Goal: Task Accomplishment & Management: Use online tool/utility

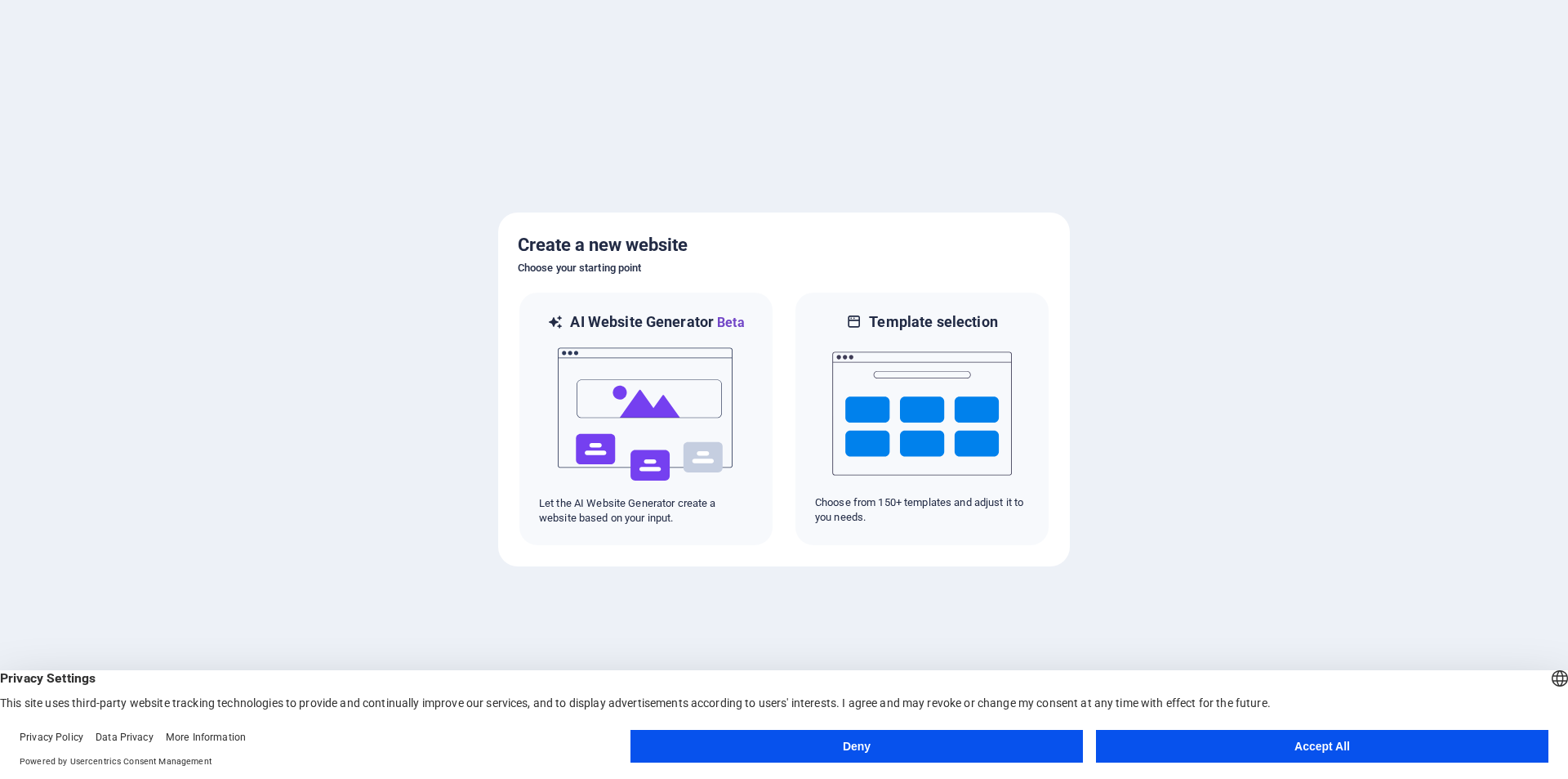
click at [1325, 747] on button "Accept All" at bounding box center [1322, 745] width 453 height 32
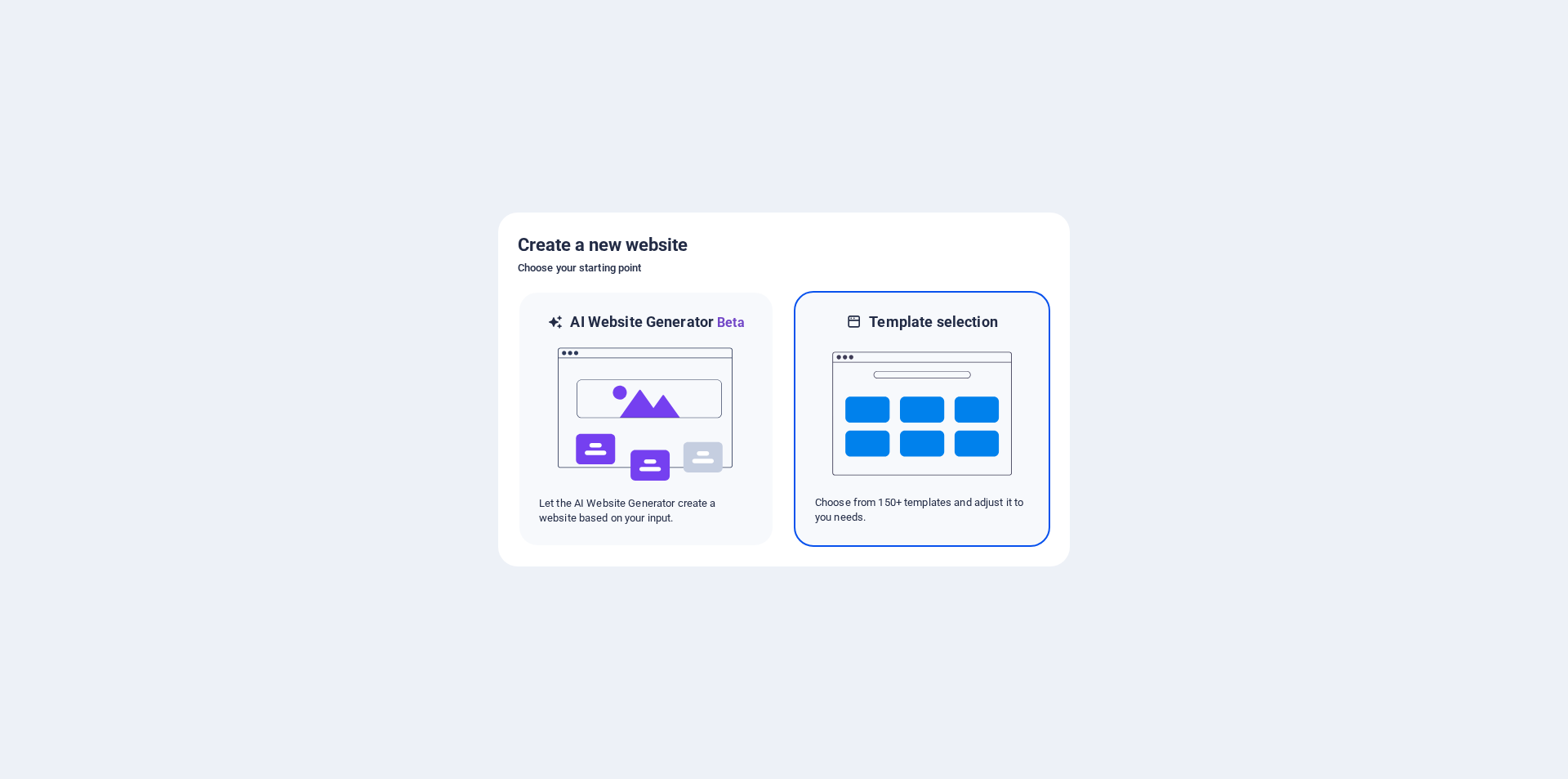
click at [931, 454] on img at bounding box center [922, 413] width 180 height 163
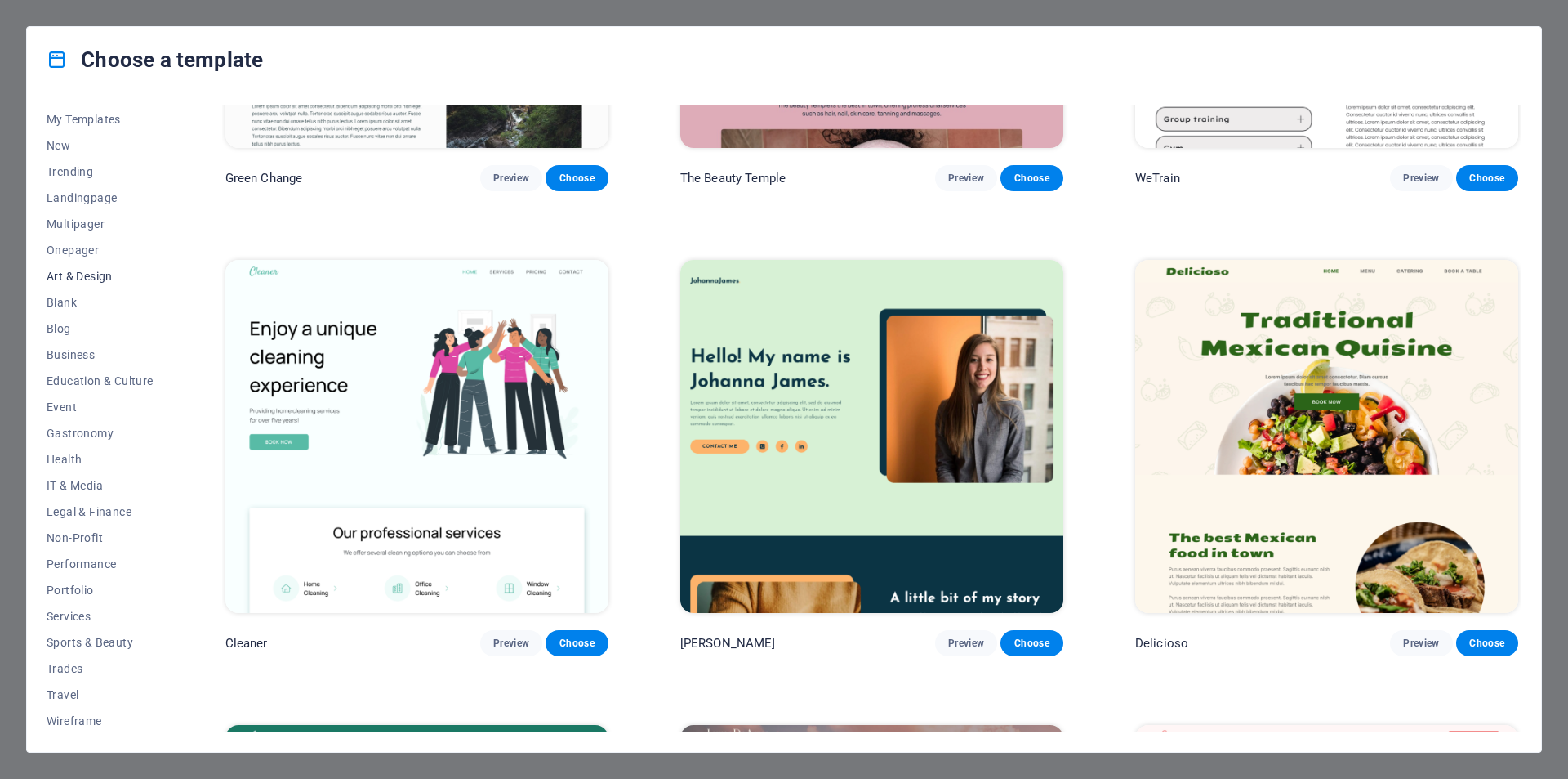
scroll to position [27, 0]
click at [84, 560] on span "Performance" at bounding box center [99, 562] width 107 height 13
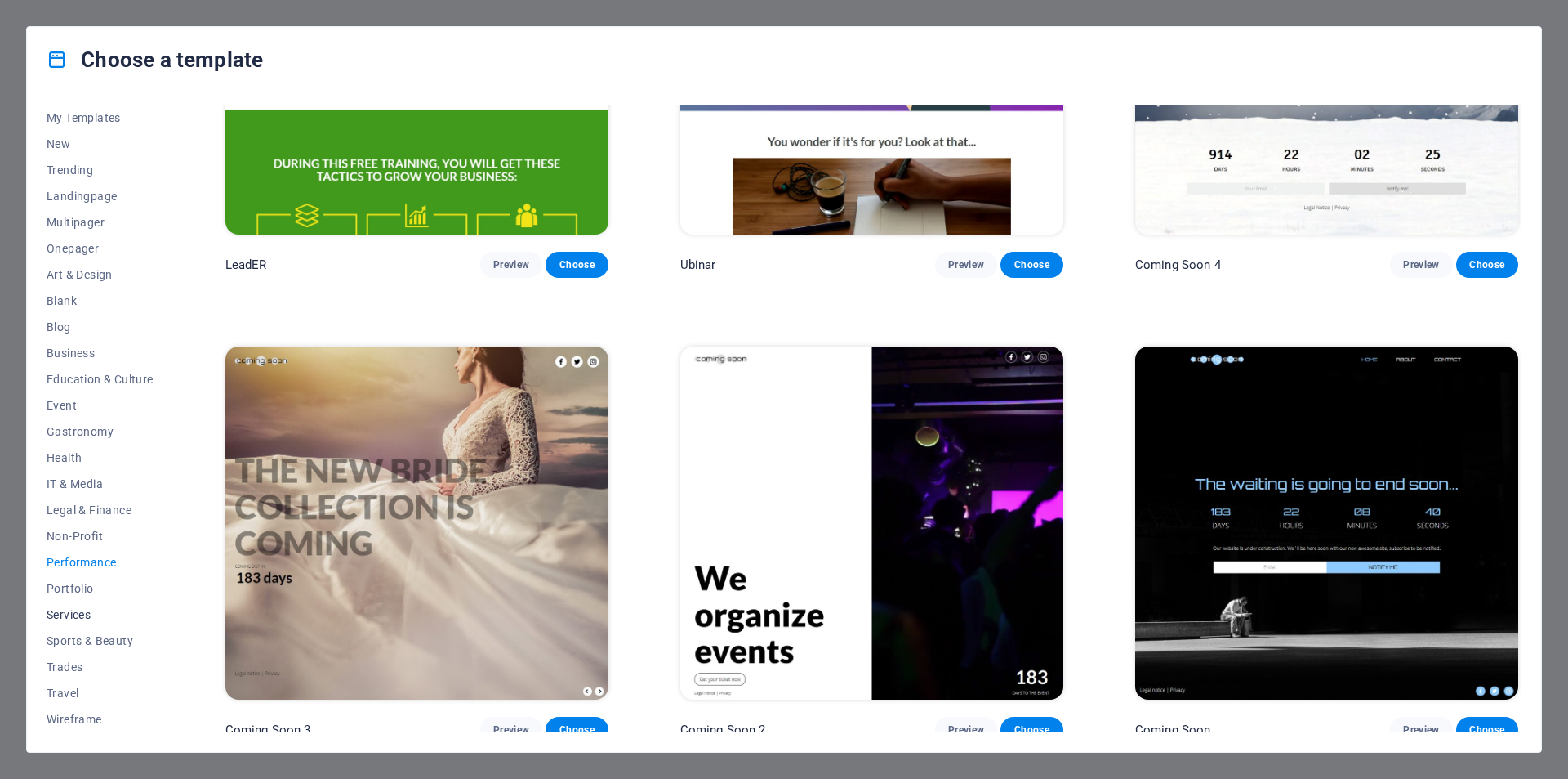
click at [72, 625] on button "Services" at bounding box center [99, 614] width 107 height 26
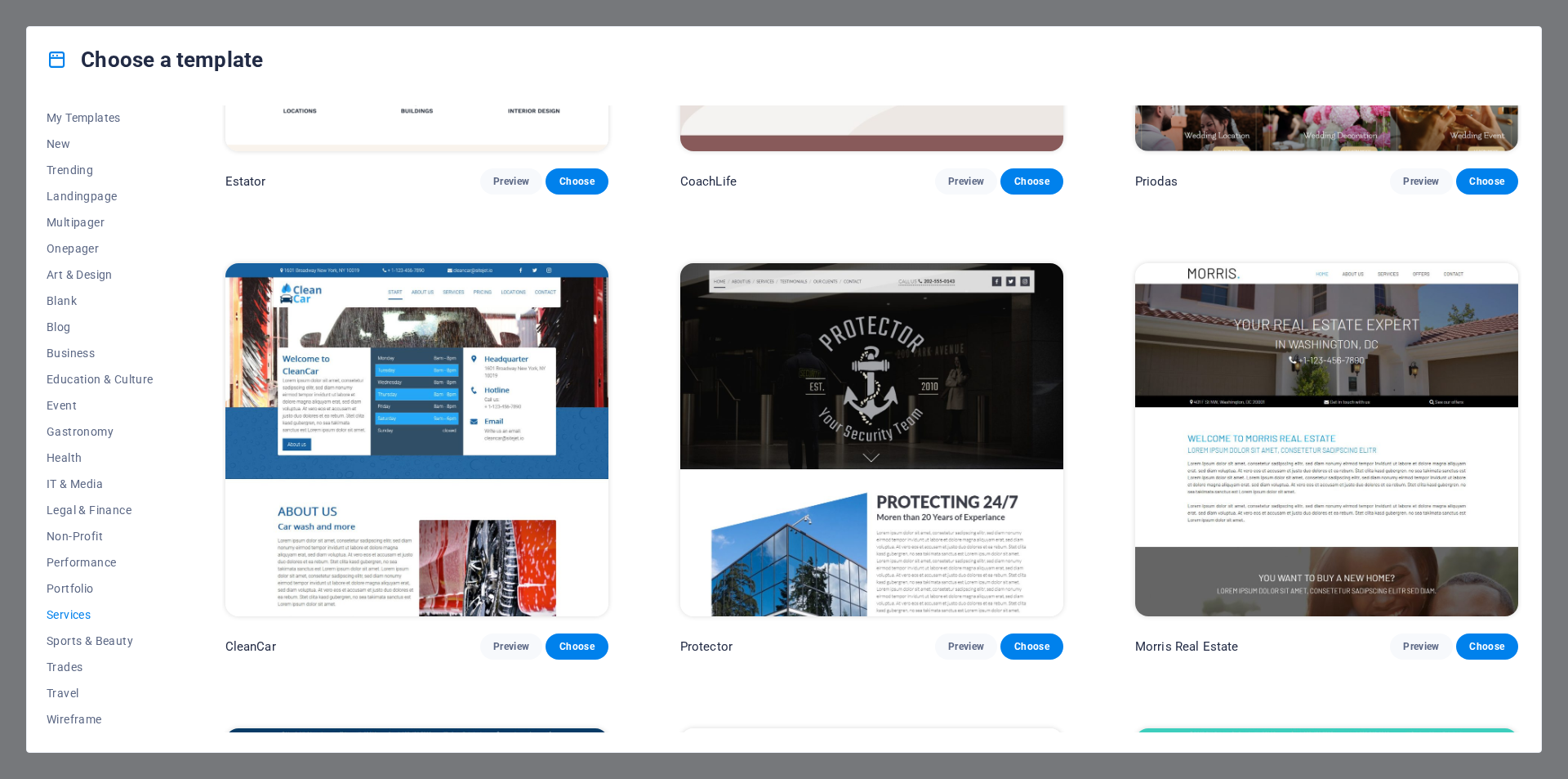
scroll to position [1716, 0]
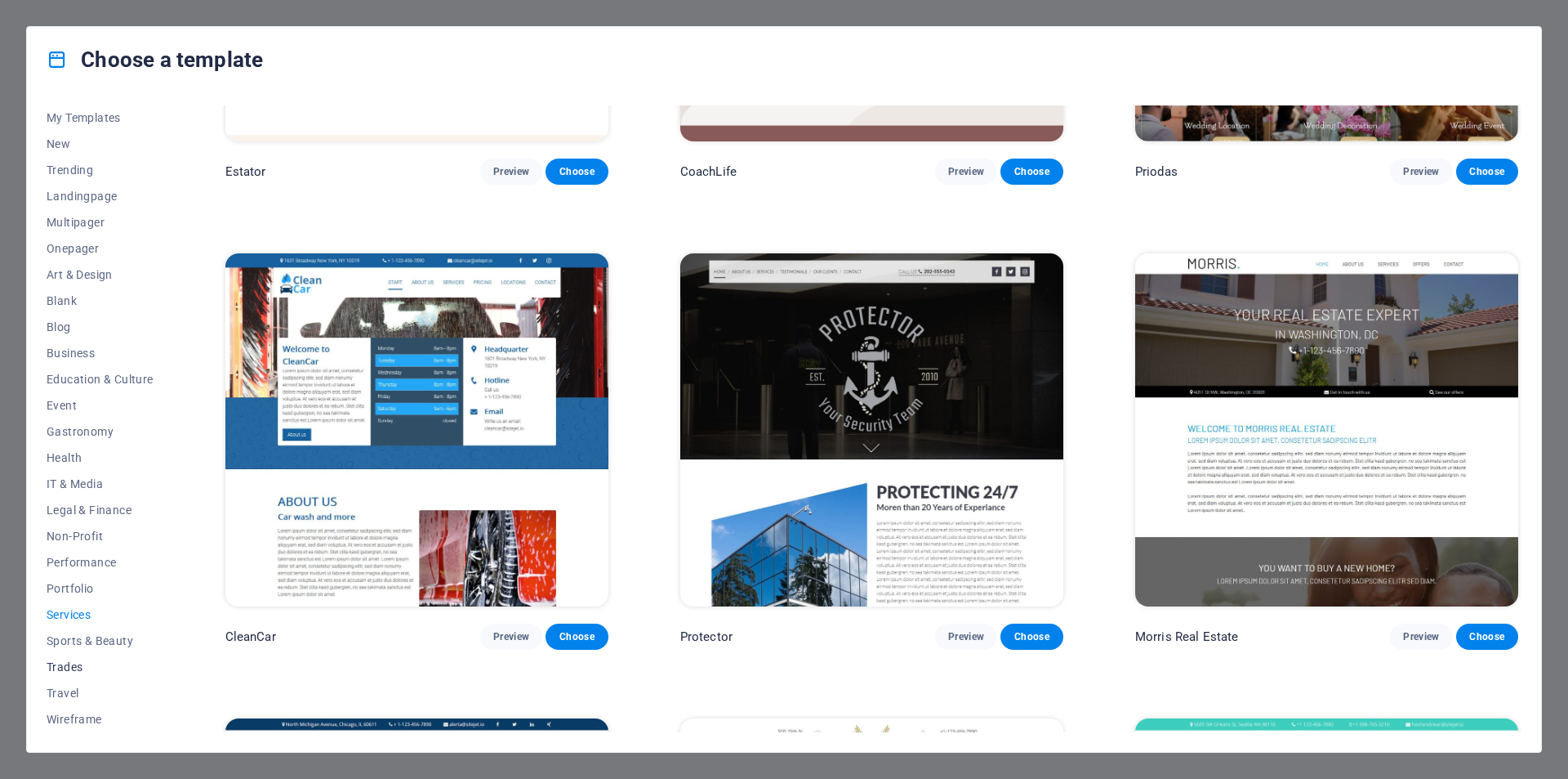
click at [70, 662] on span "Trades" at bounding box center [99, 666] width 107 height 13
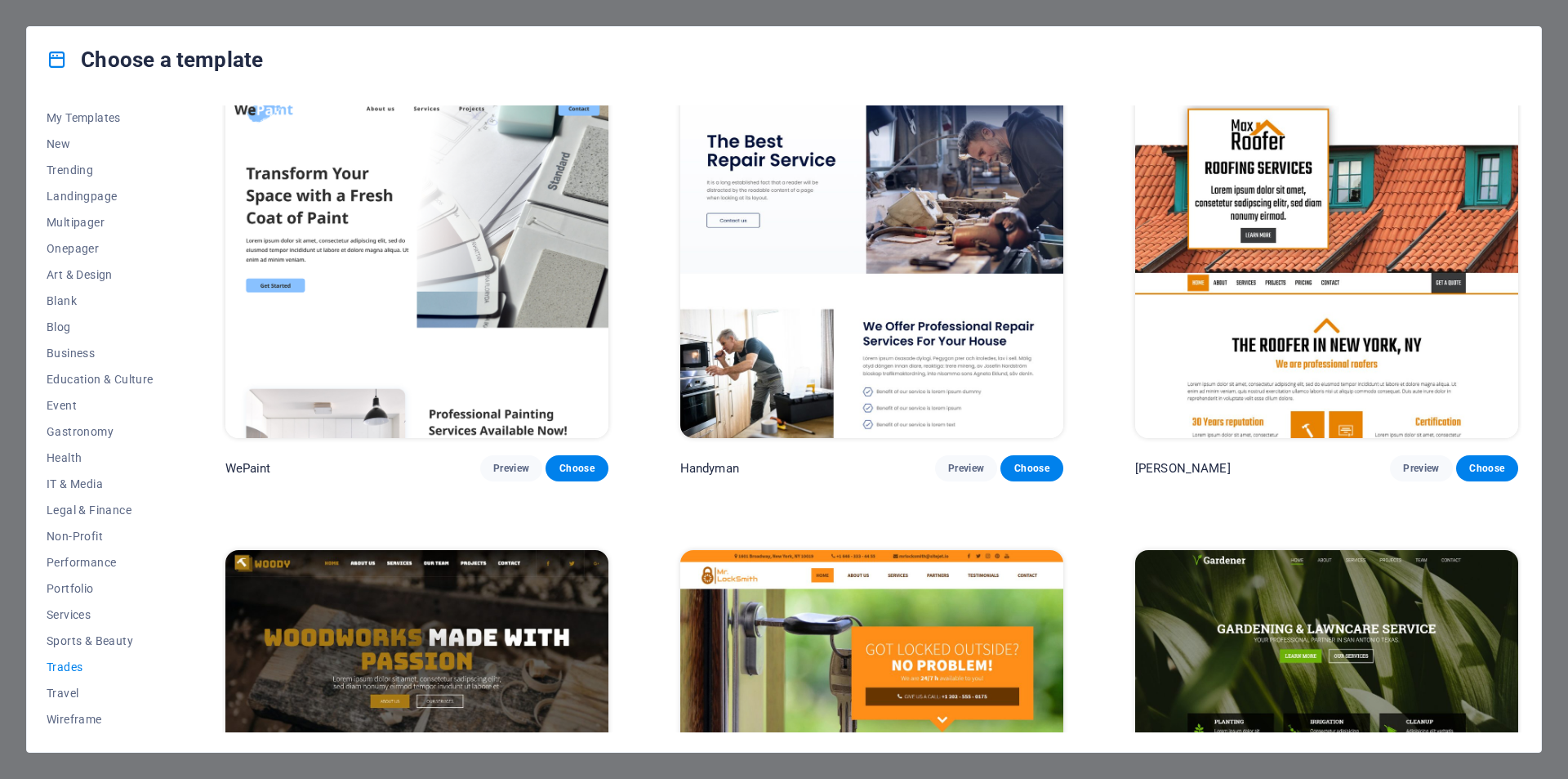
scroll to position [0, 0]
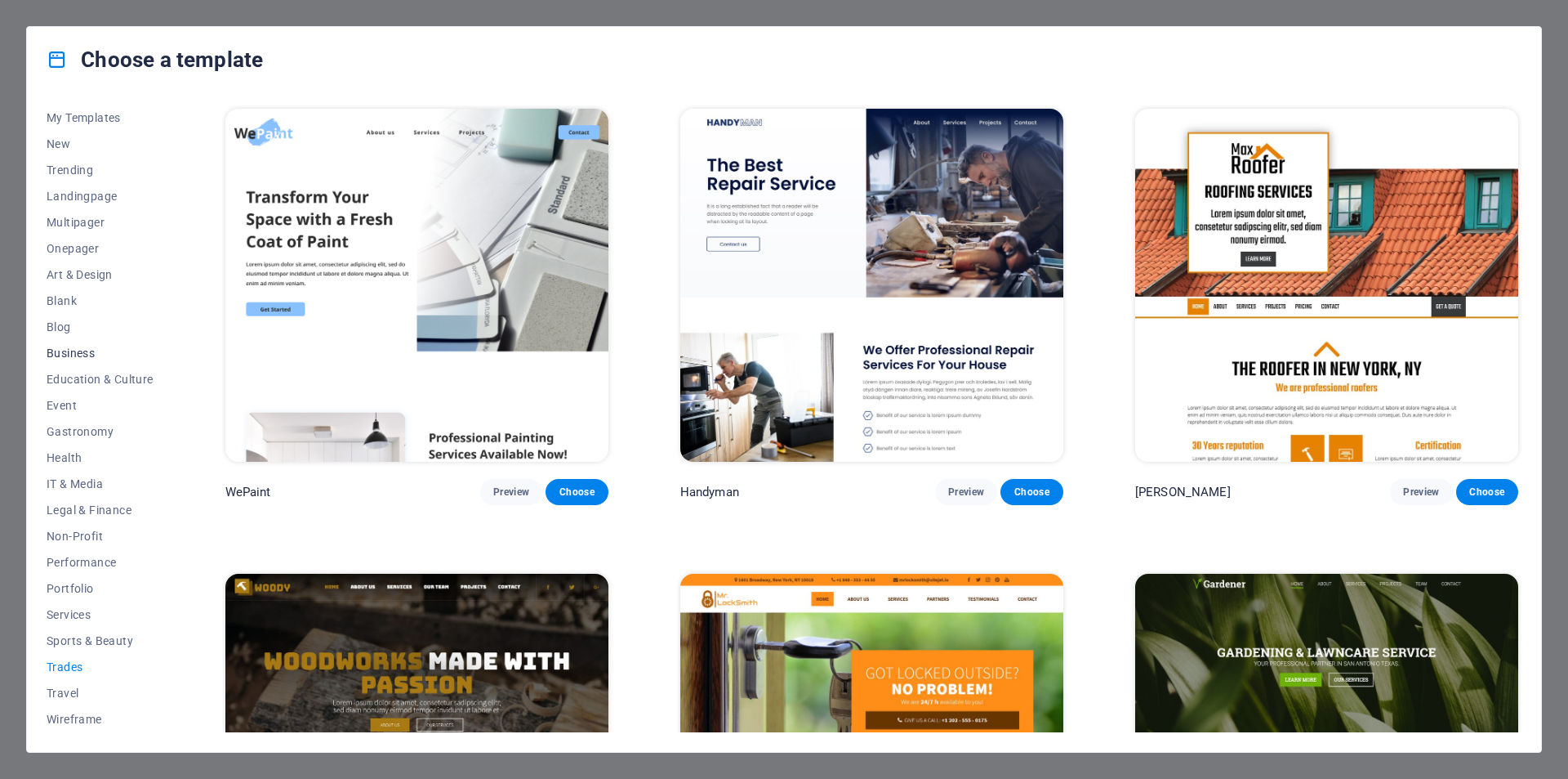
click at [83, 352] on span "Business" at bounding box center [99, 352] width 107 height 13
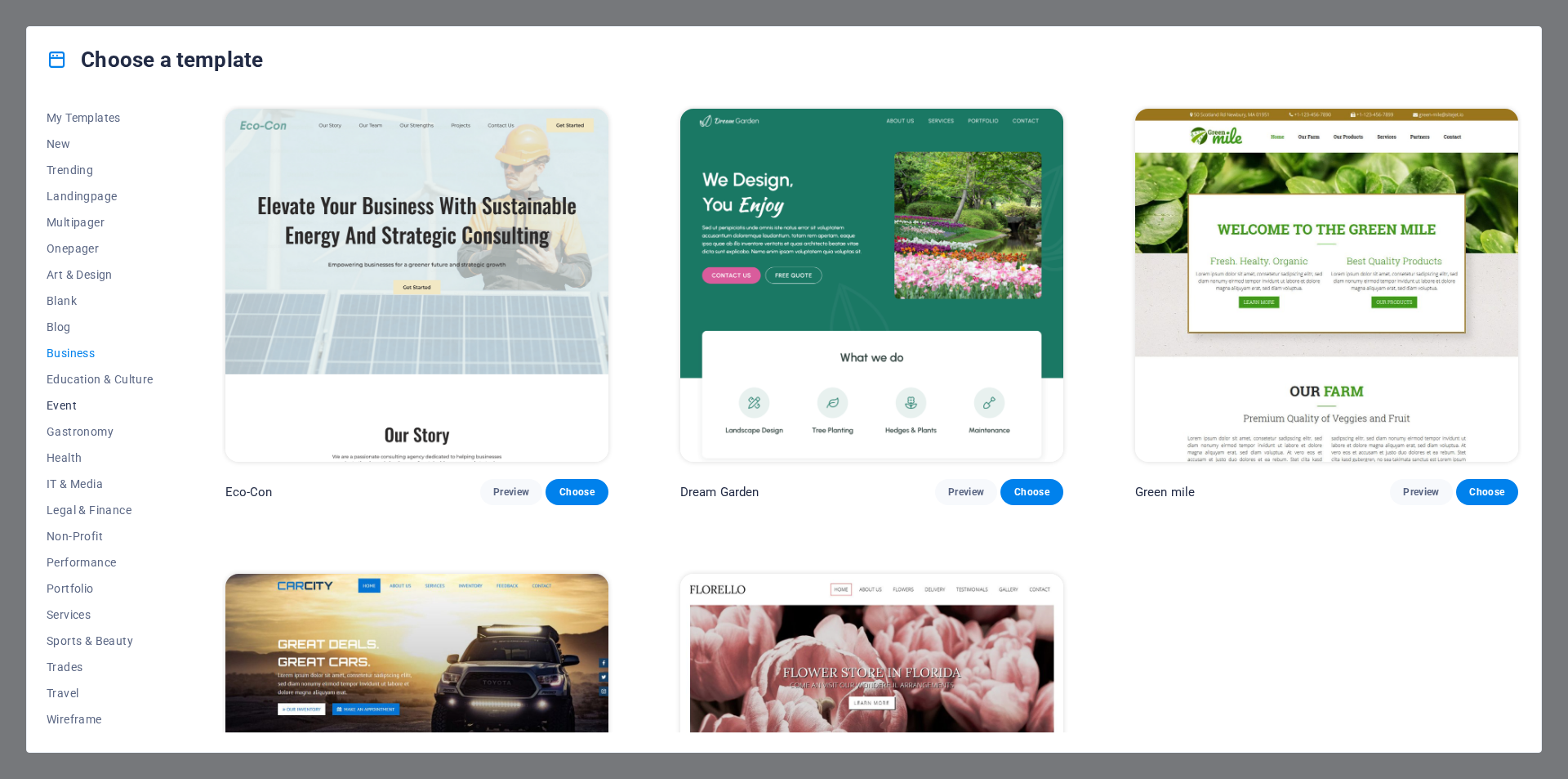
click at [65, 411] on span "Event" at bounding box center [99, 405] width 107 height 13
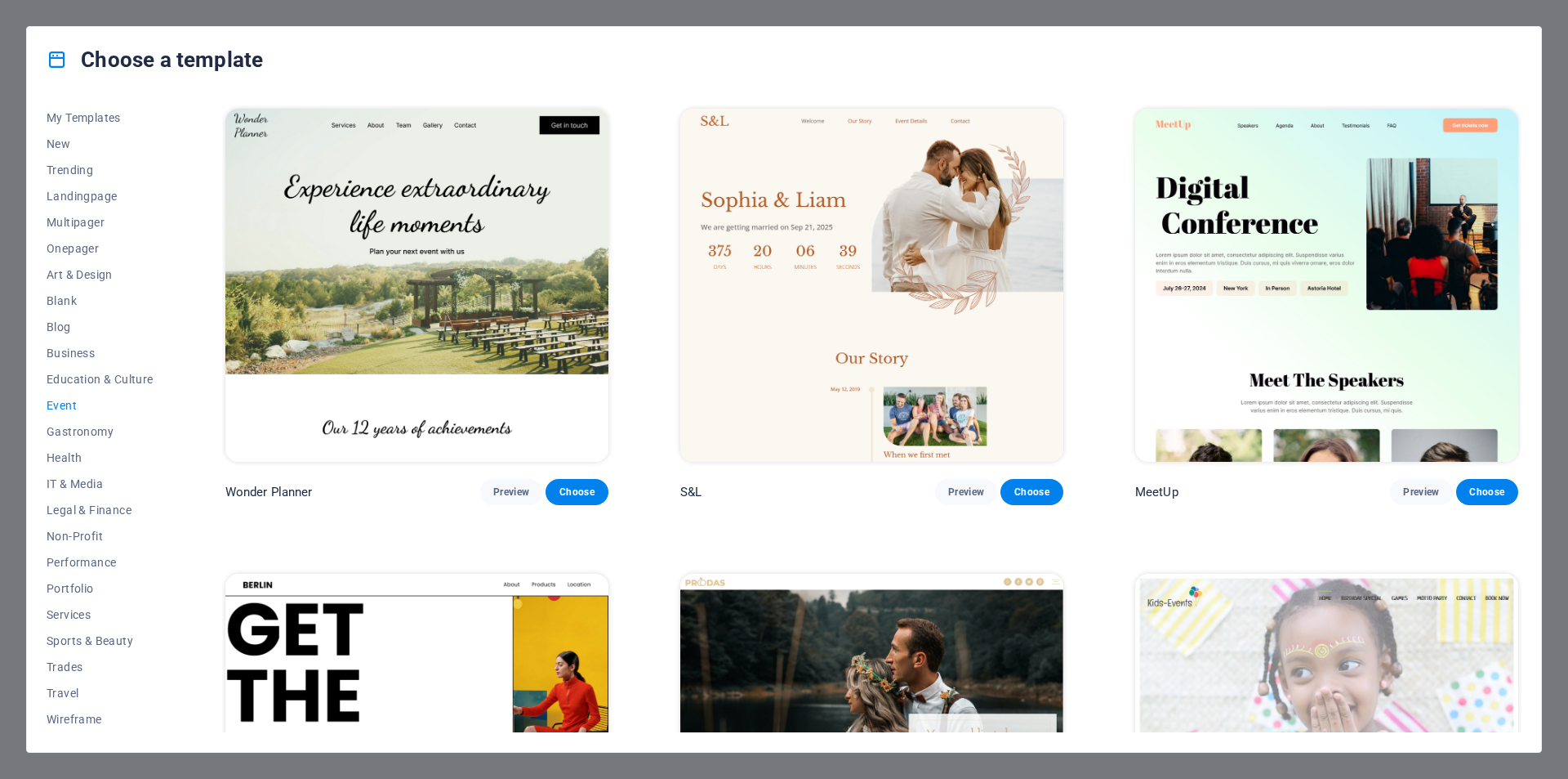
click at [1100, 531] on div "Wonder Planner Preview Choose S&L Preview Choose MeetUp Preview Choose BERLIN P…" at bounding box center [872, 770] width 1299 height 1330
click at [93, 117] on span "My Templates" at bounding box center [99, 117] width 107 height 13
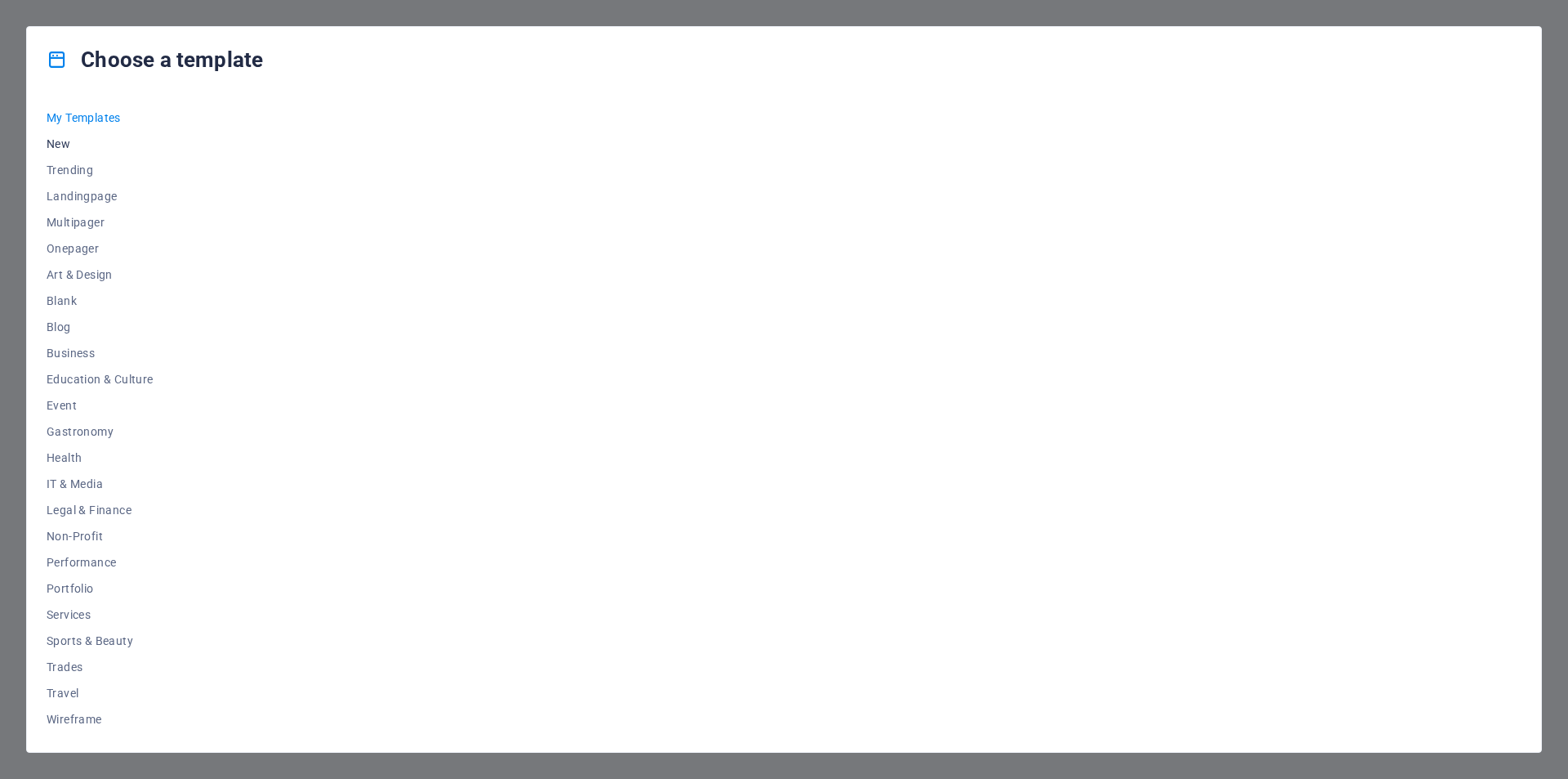
click at [61, 145] on span "New" at bounding box center [99, 143] width 107 height 13
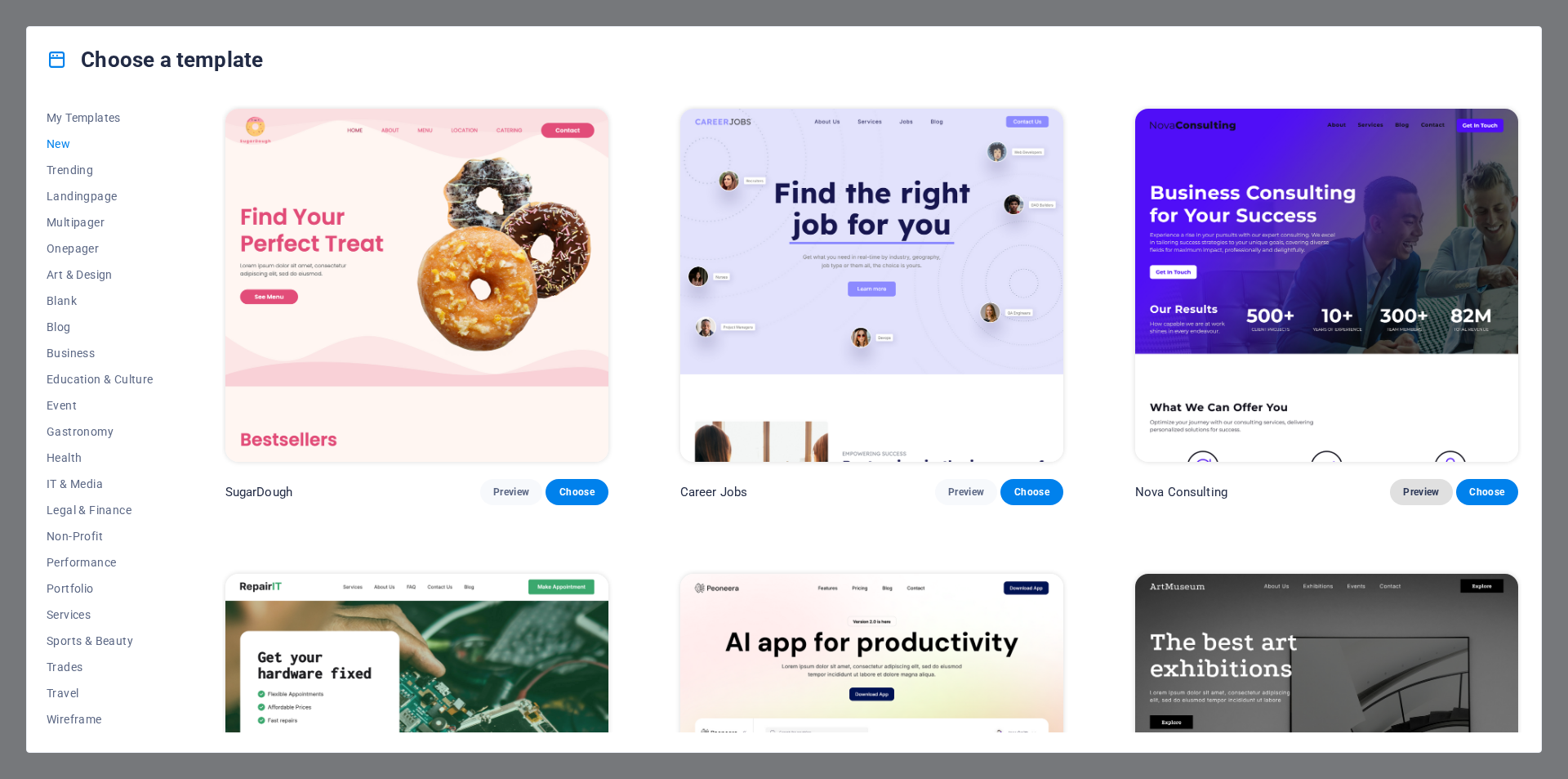
click at [1420, 495] on span "Preview" at bounding box center [1421, 491] width 36 height 13
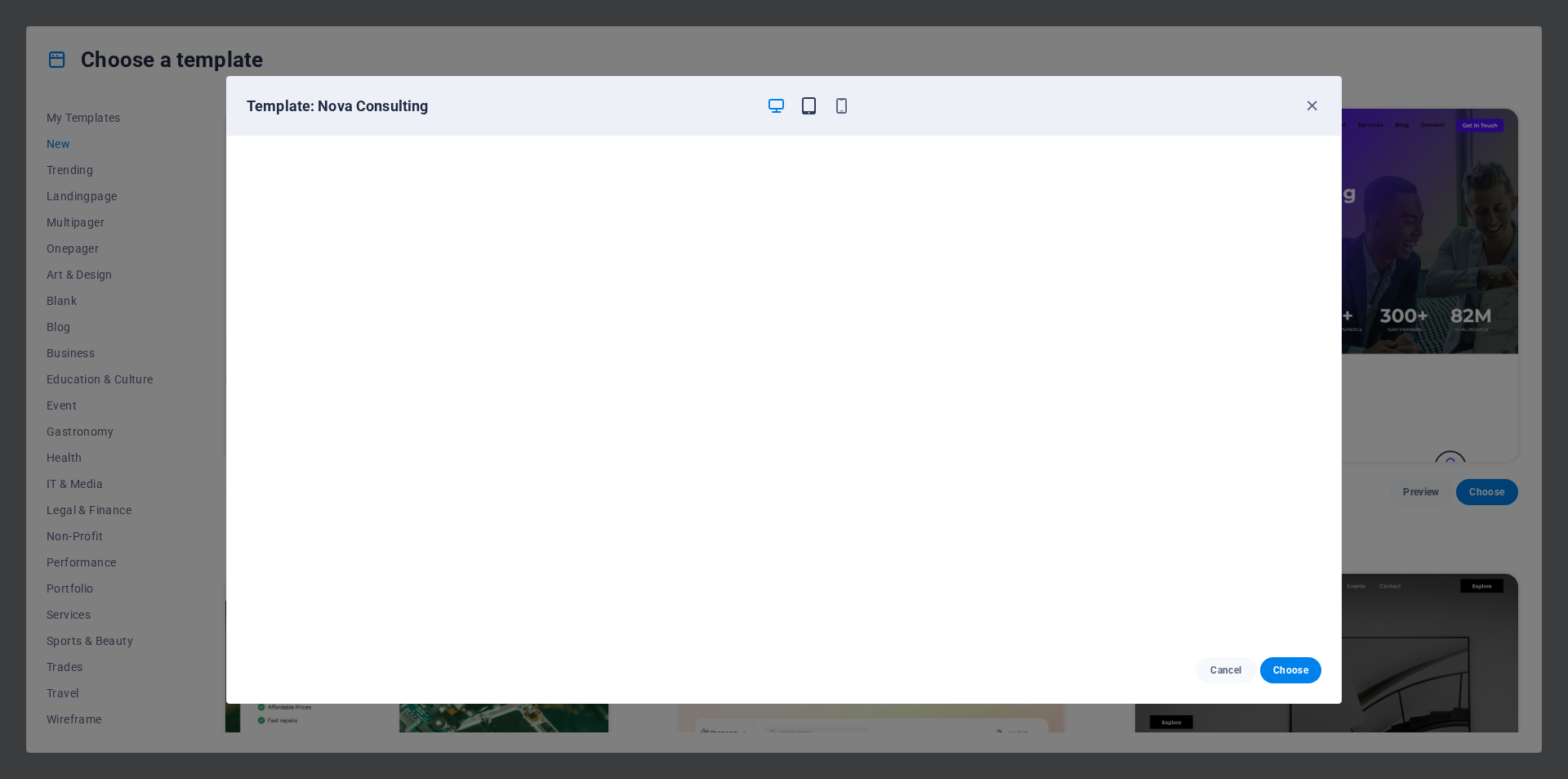
click at [815, 109] on icon "button" at bounding box center [809, 106] width 19 height 19
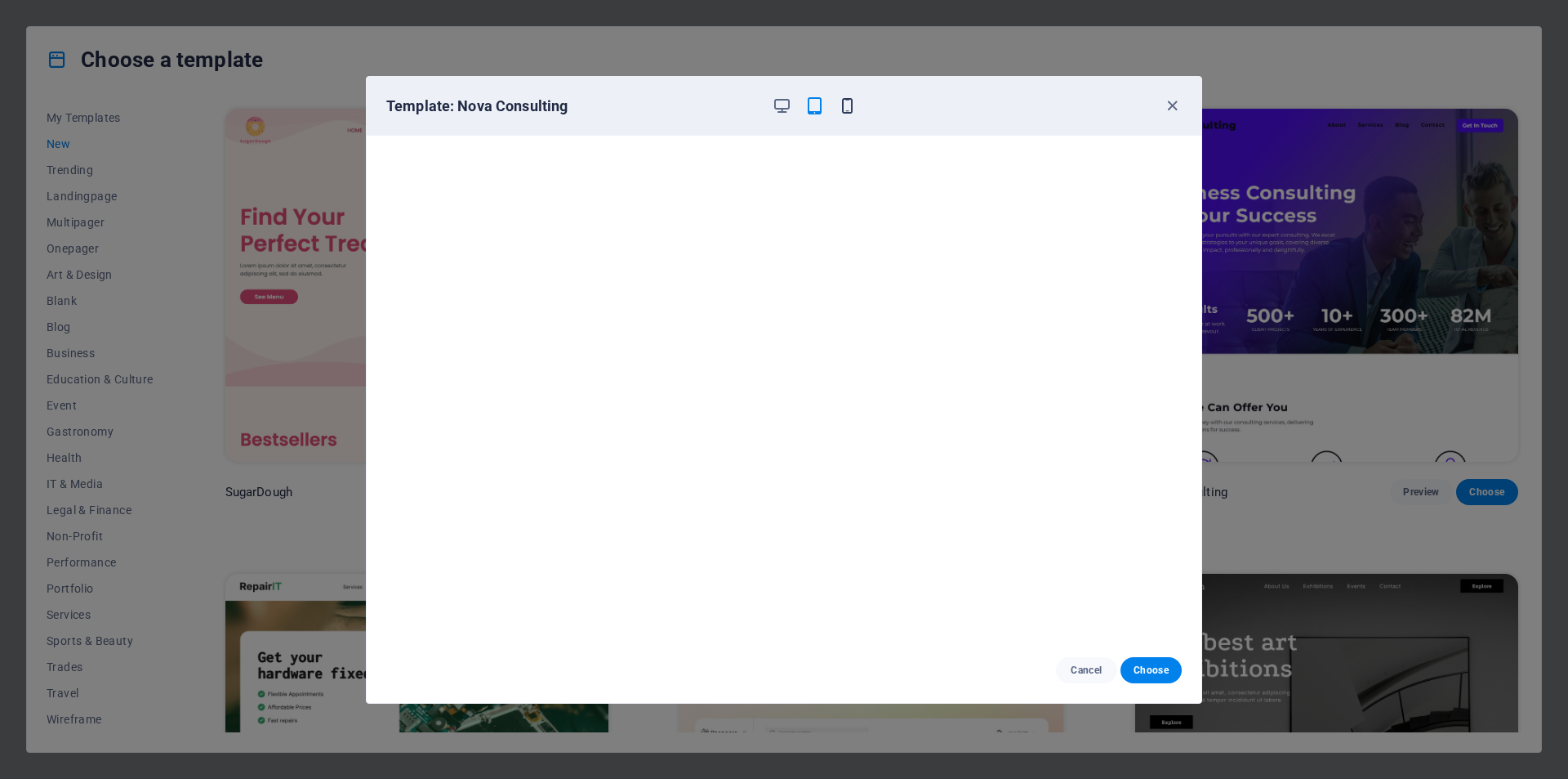
click at [852, 108] on icon "button" at bounding box center [848, 106] width 19 height 19
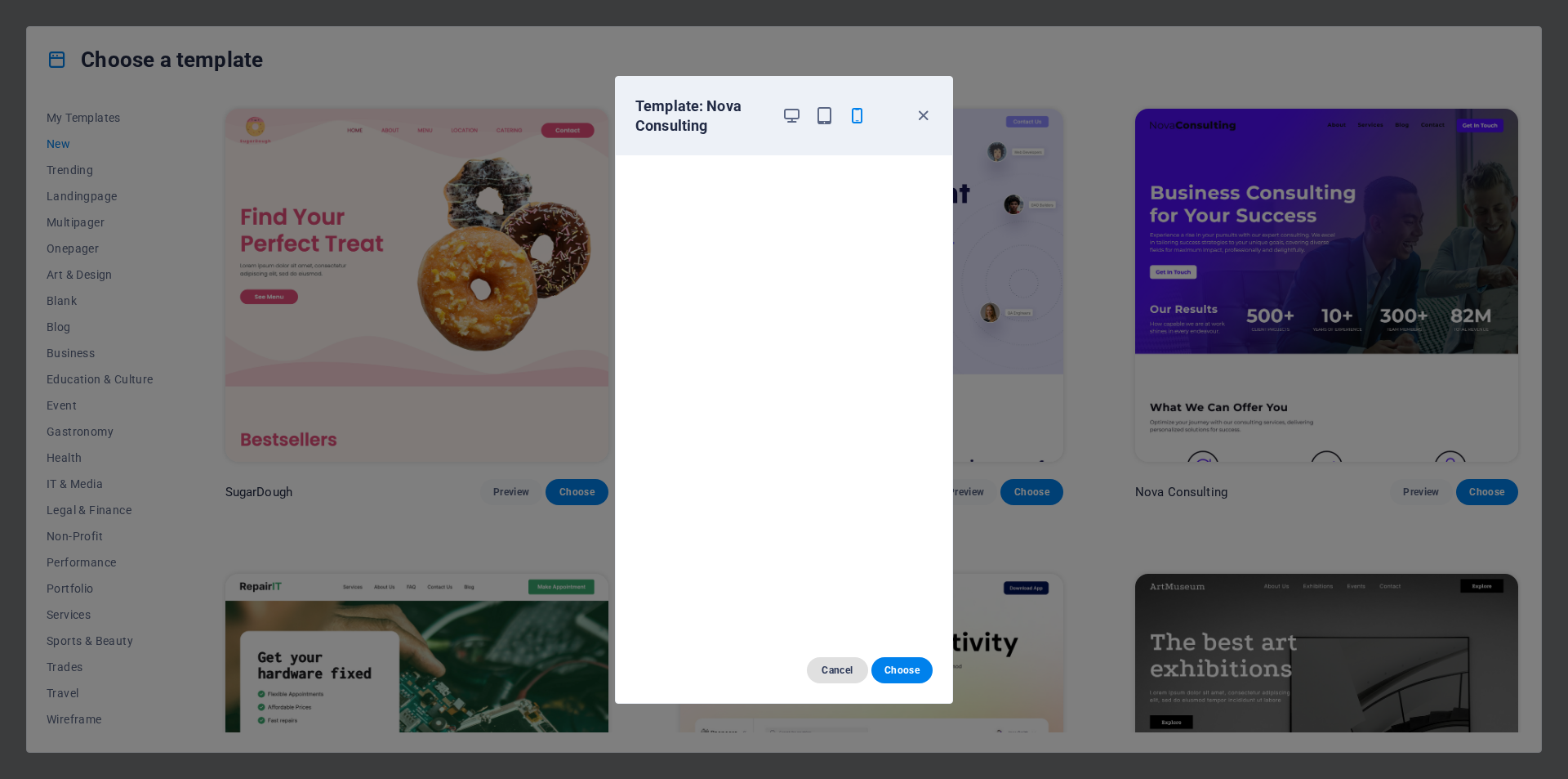
click at [836, 673] on span "Cancel" at bounding box center [837, 669] width 35 height 13
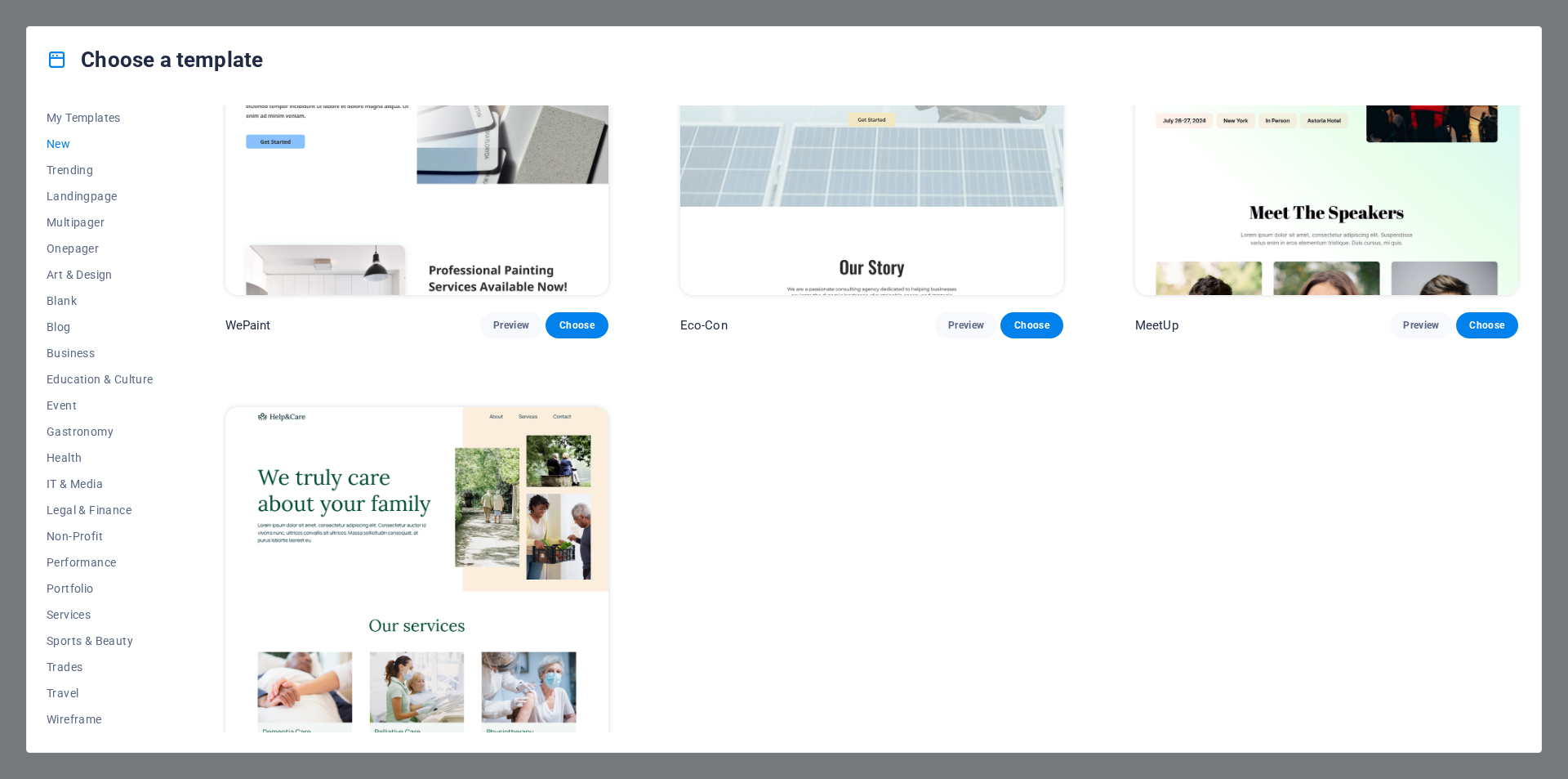
scroll to position [1624, 0]
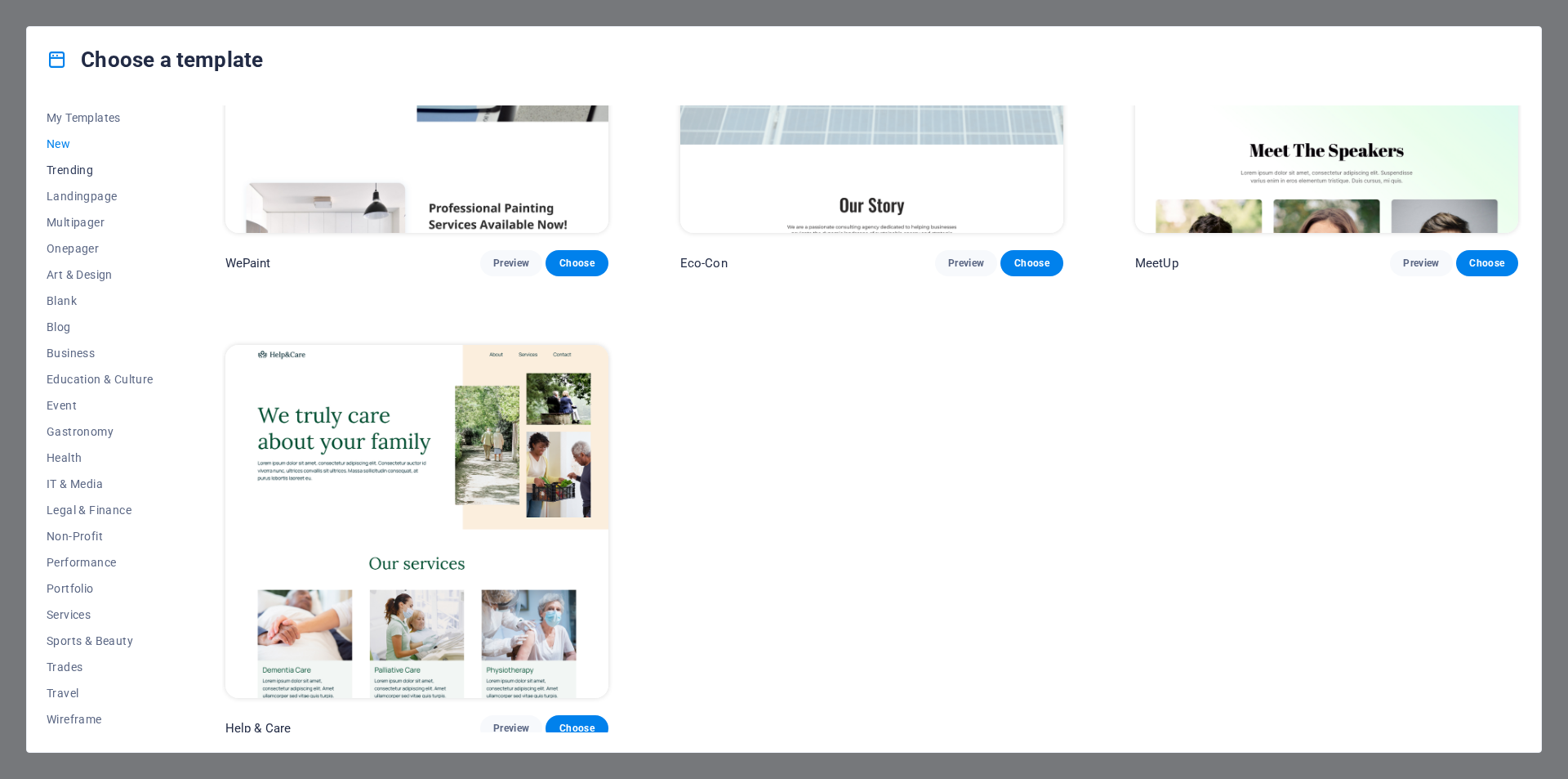
click at [81, 172] on span "Trending" at bounding box center [99, 169] width 107 height 13
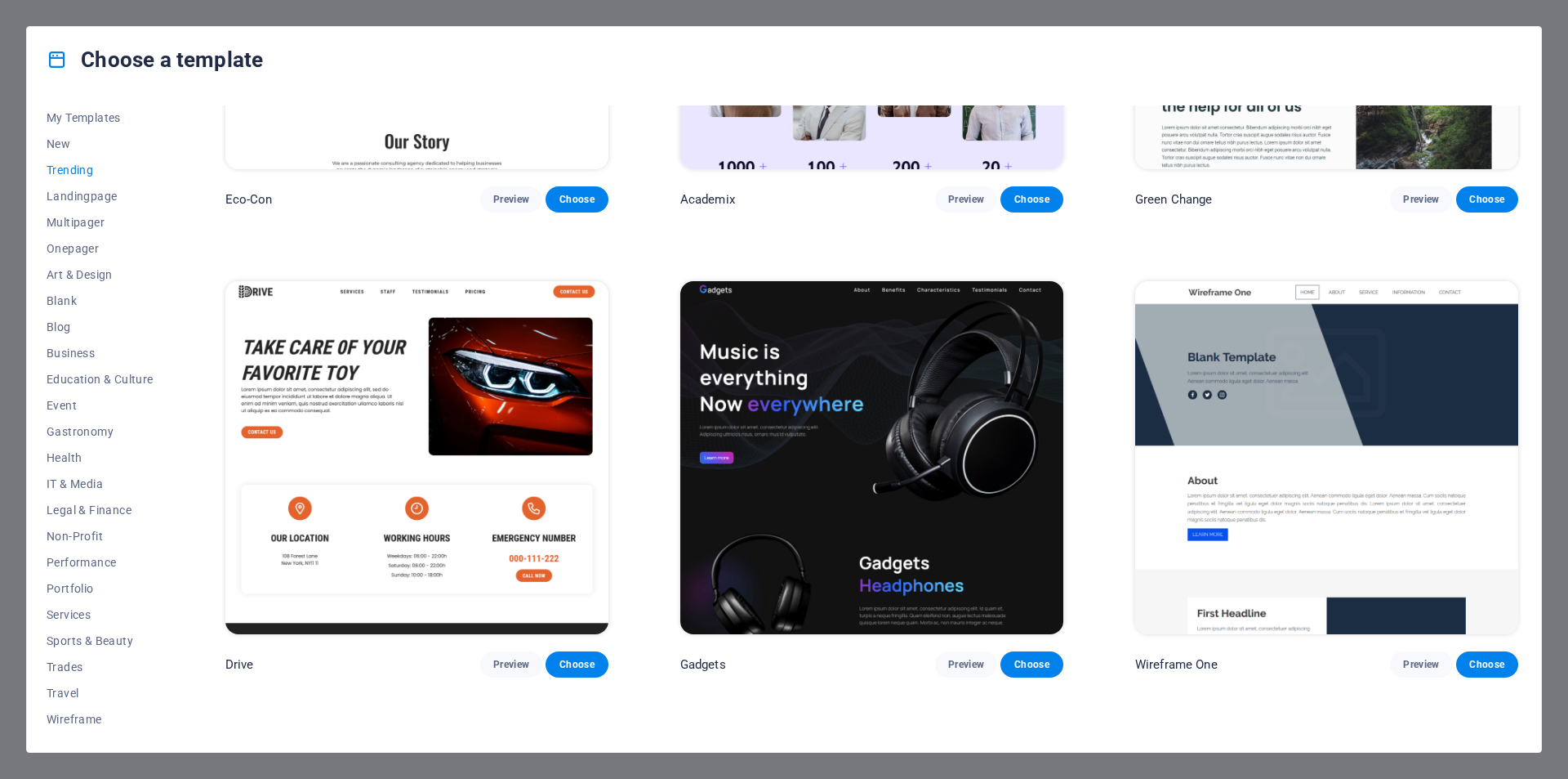
scroll to position [1226, 0]
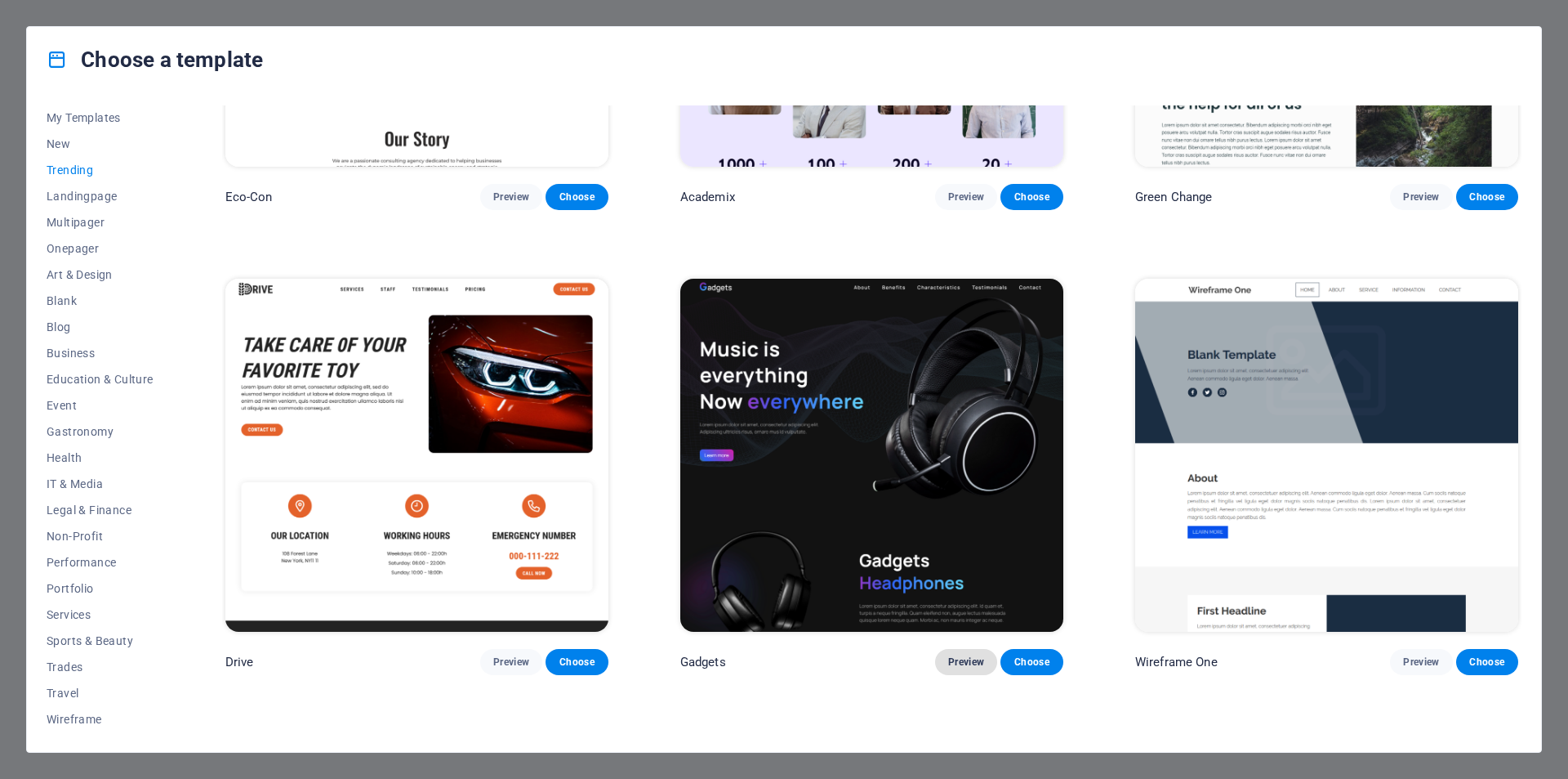
click at [962, 659] on span "Preview" at bounding box center [965, 661] width 36 height 13
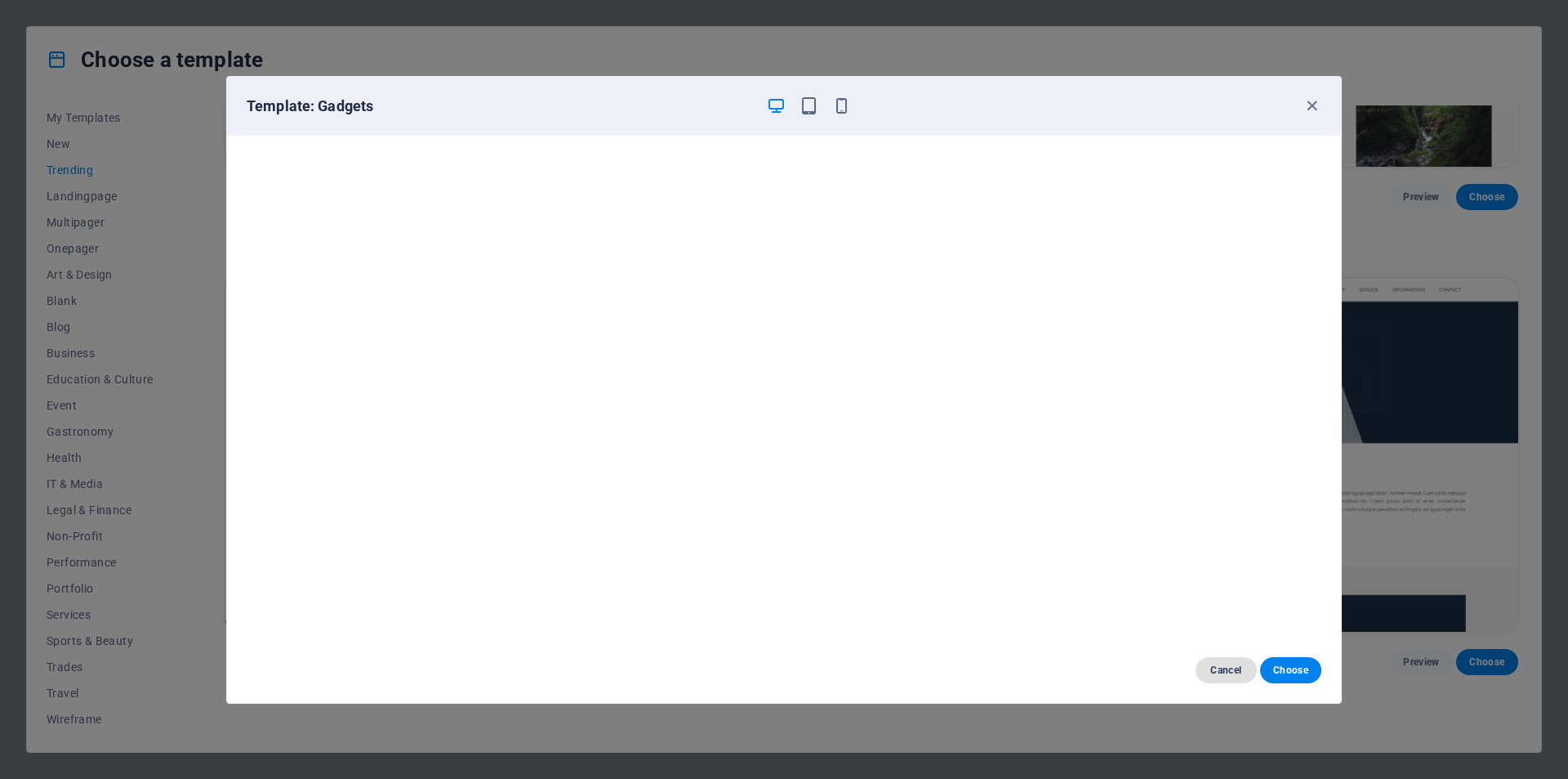
click at [1224, 674] on span "Cancel" at bounding box center [1226, 669] width 35 height 13
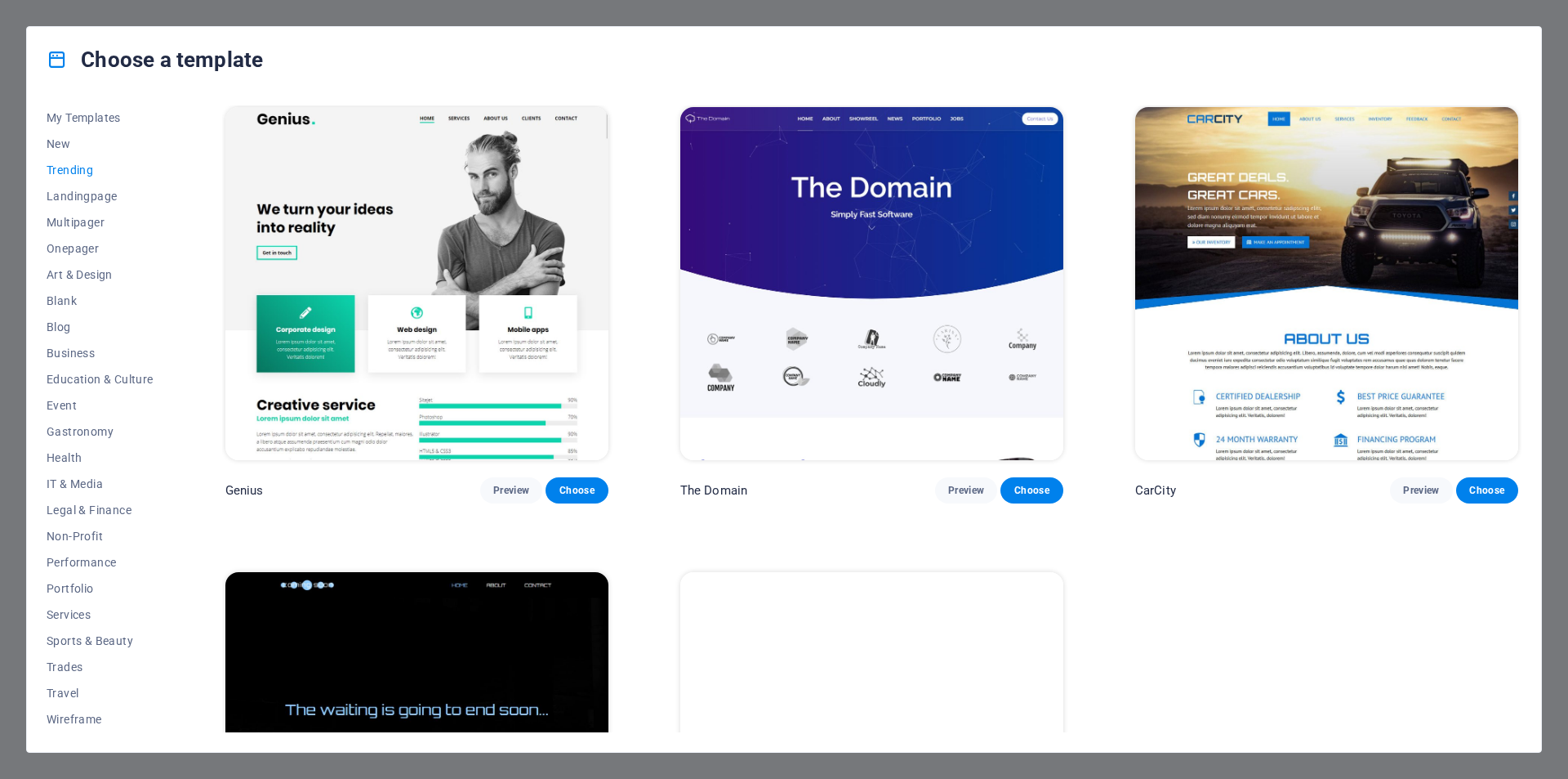
scroll to position [1760, 0]
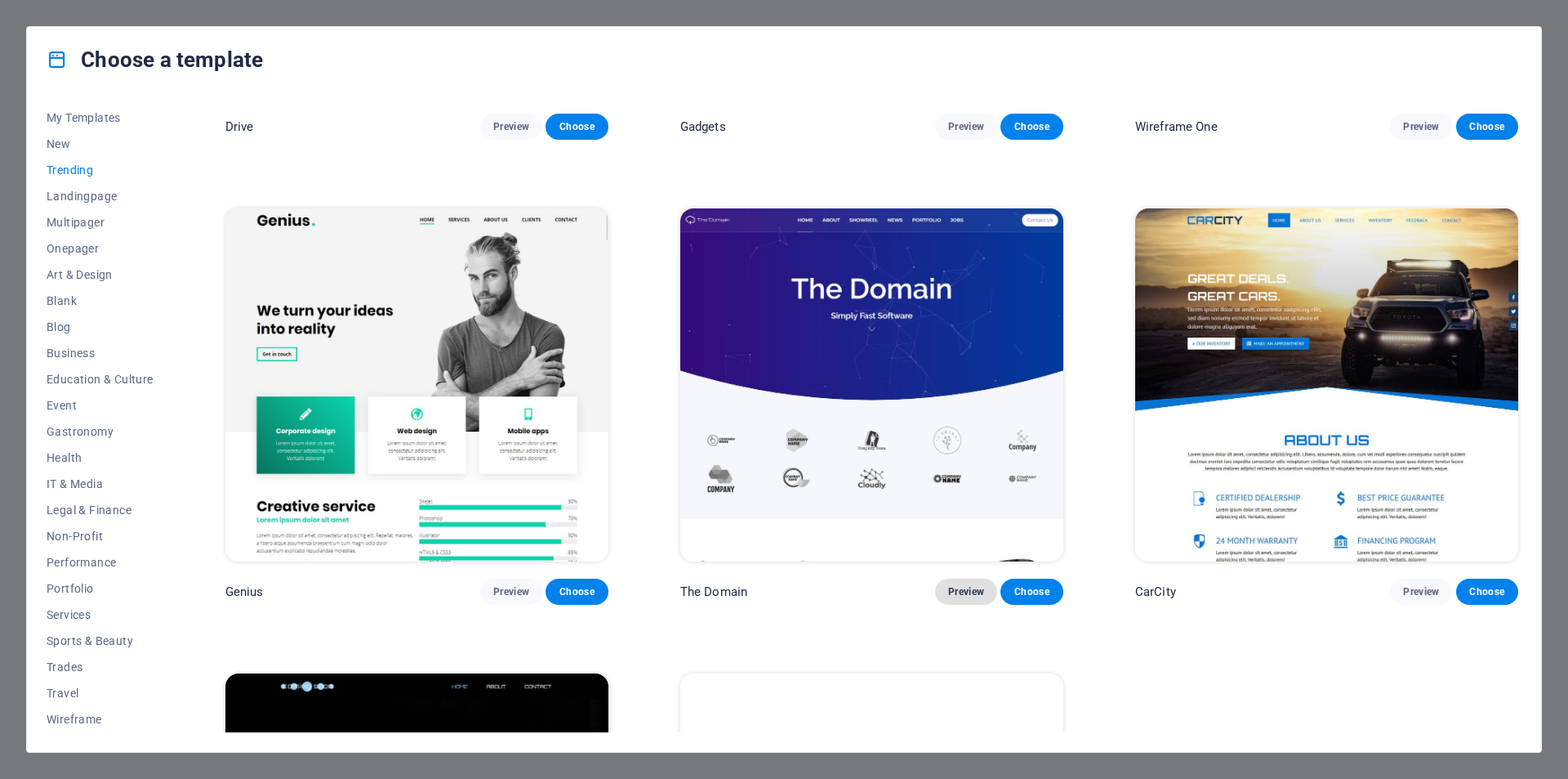
click at [954, 585] on span "Preview" at bounding box center [965, 591] width 36 height 13
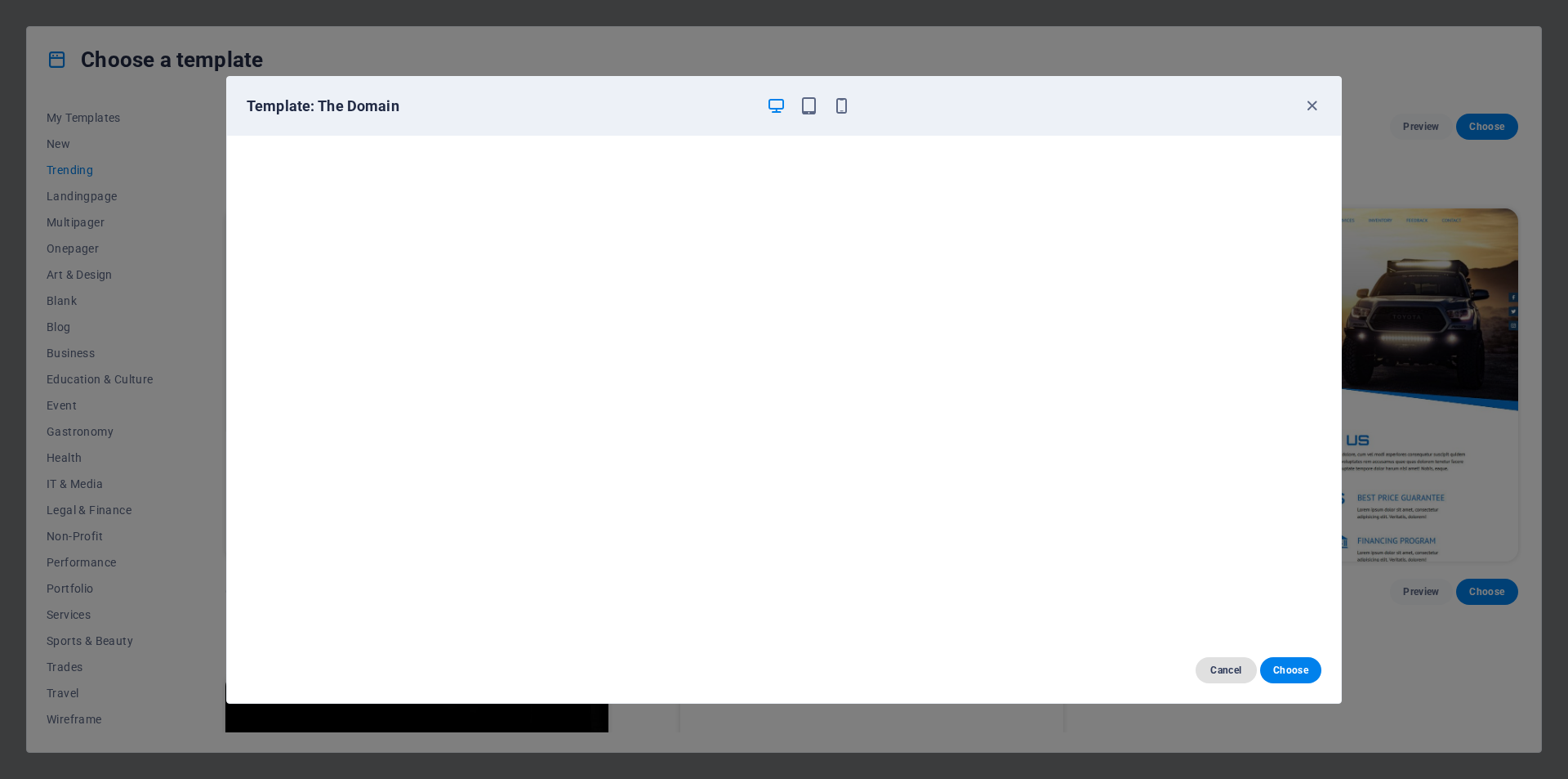
click at [1230, 665] on span "Cancel" at bounding box center [1226, 669] width 35 height 13
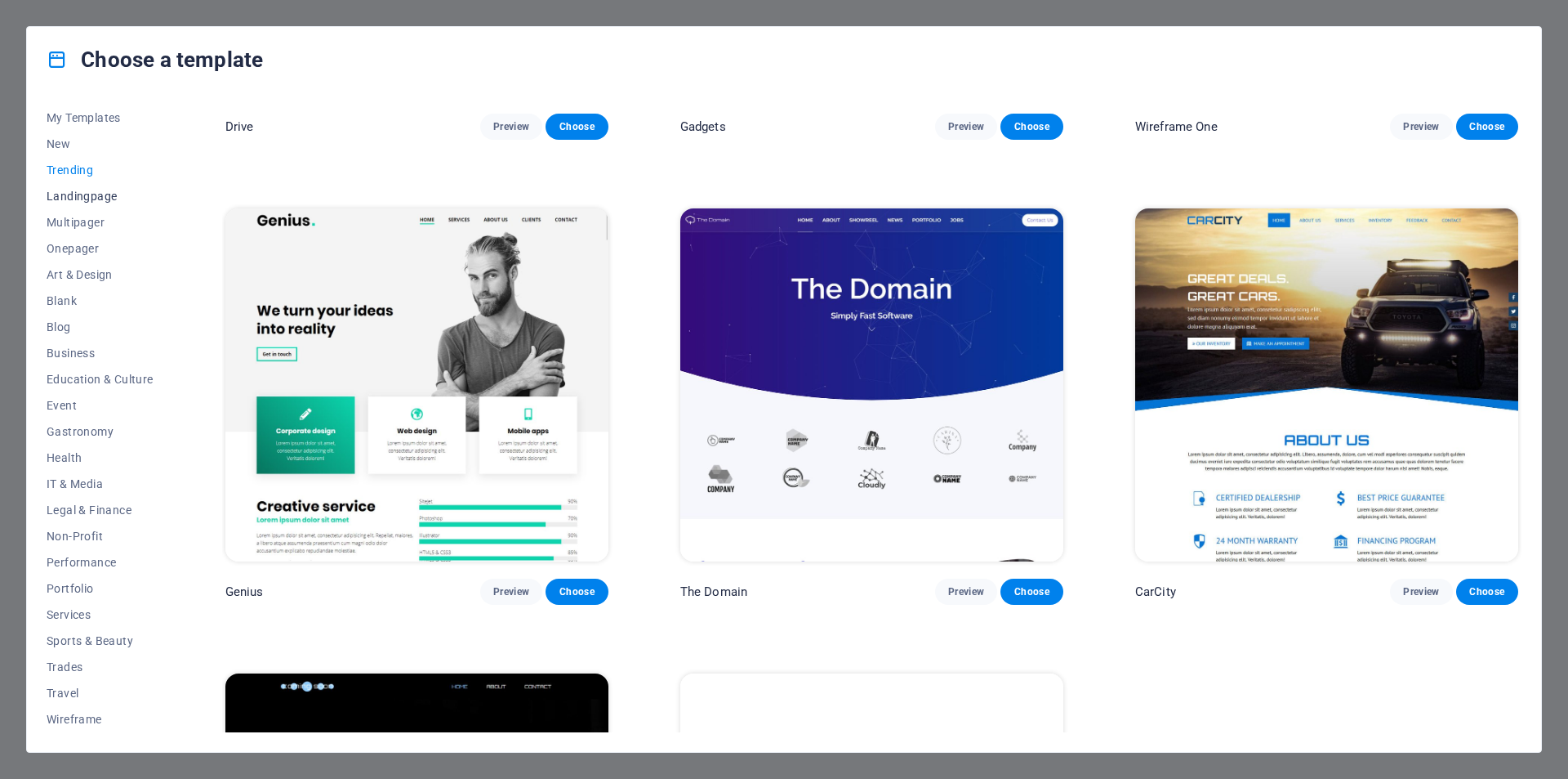
click at [101, 198] on span "Landingpage" at bounding box center [99, 195] width 107 height 13
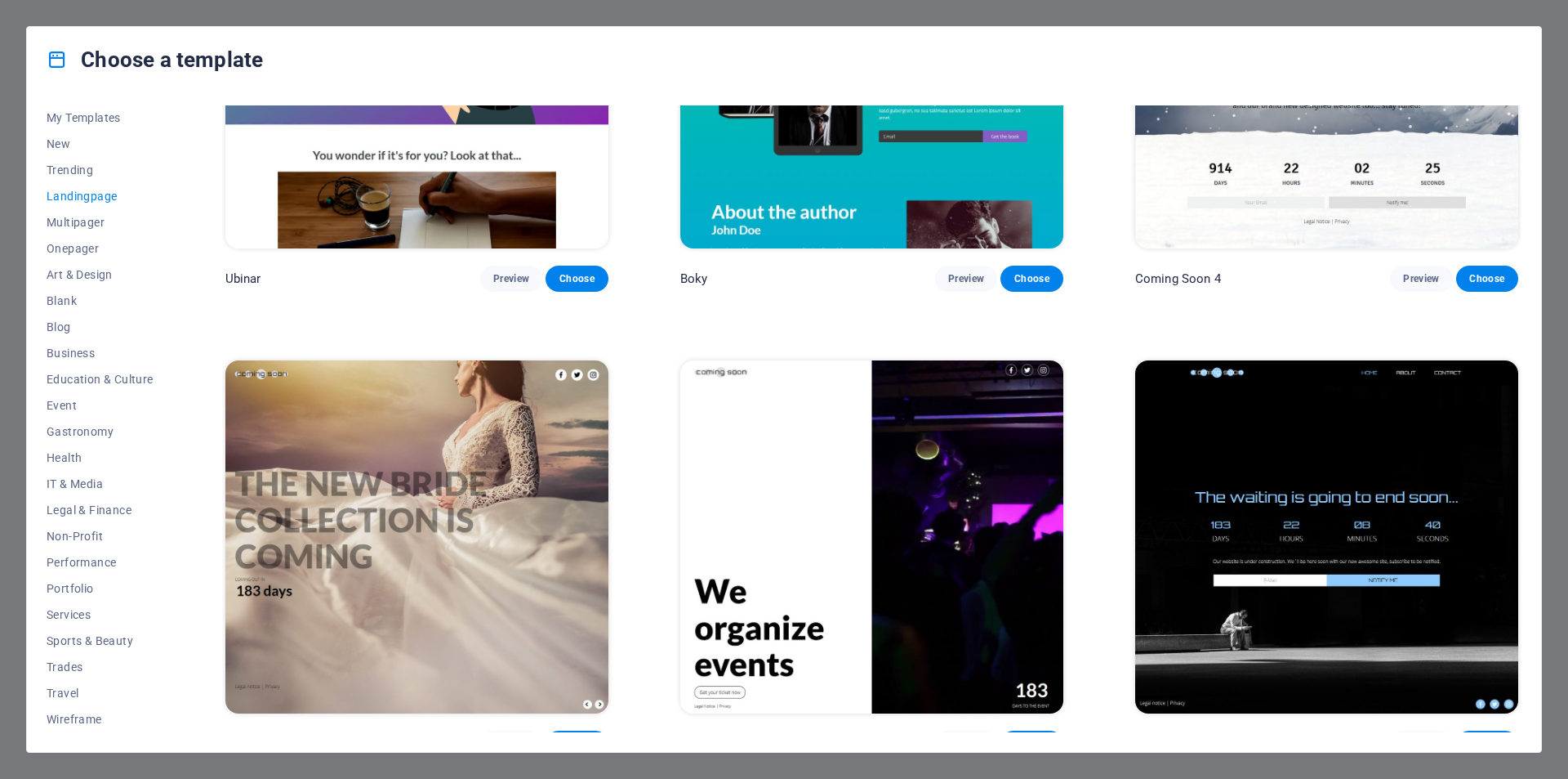
scroll to position [3477, 0]
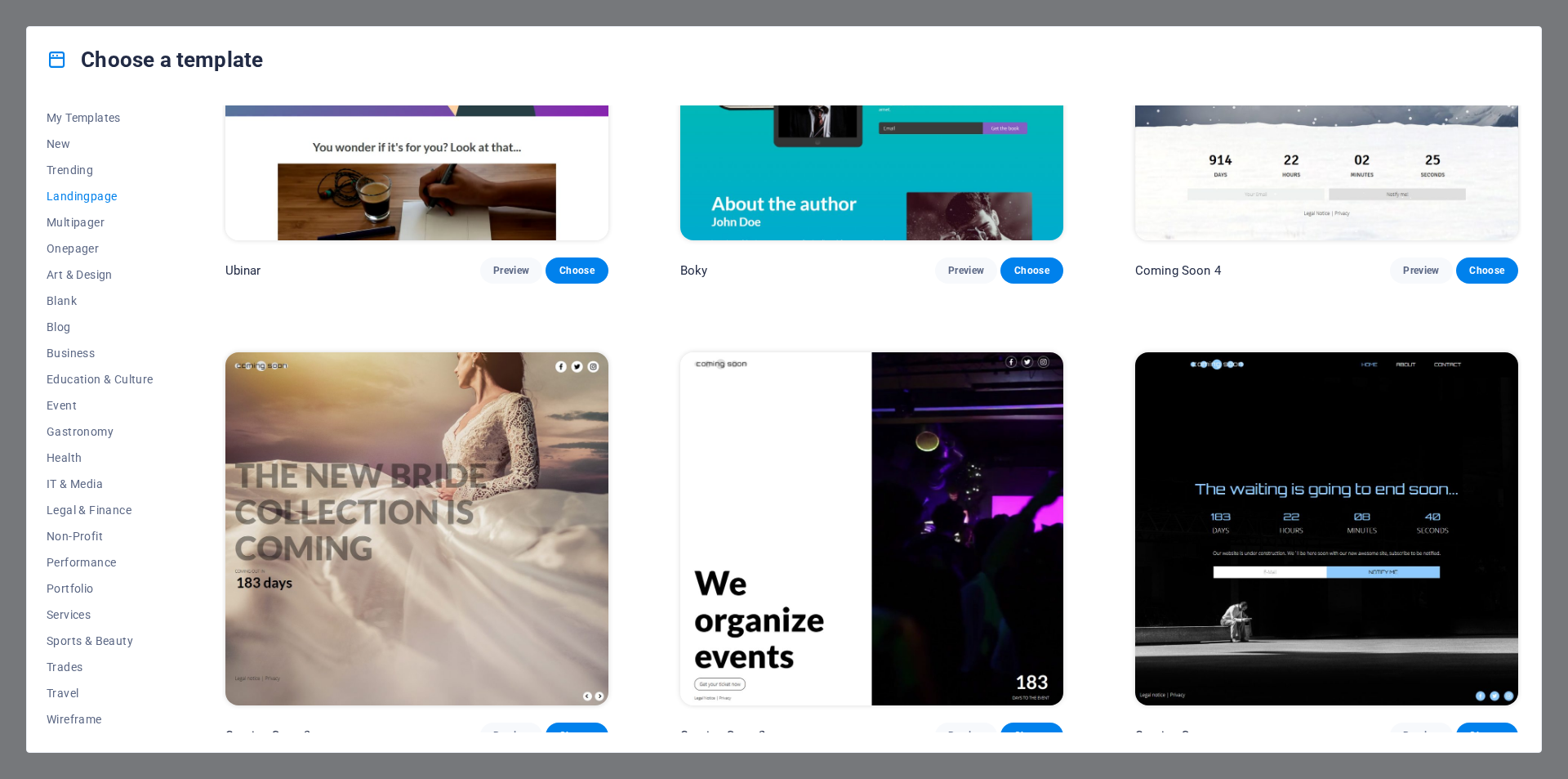
click at [874, 493] on img at bounding box center [871, 529] width 383 height 353
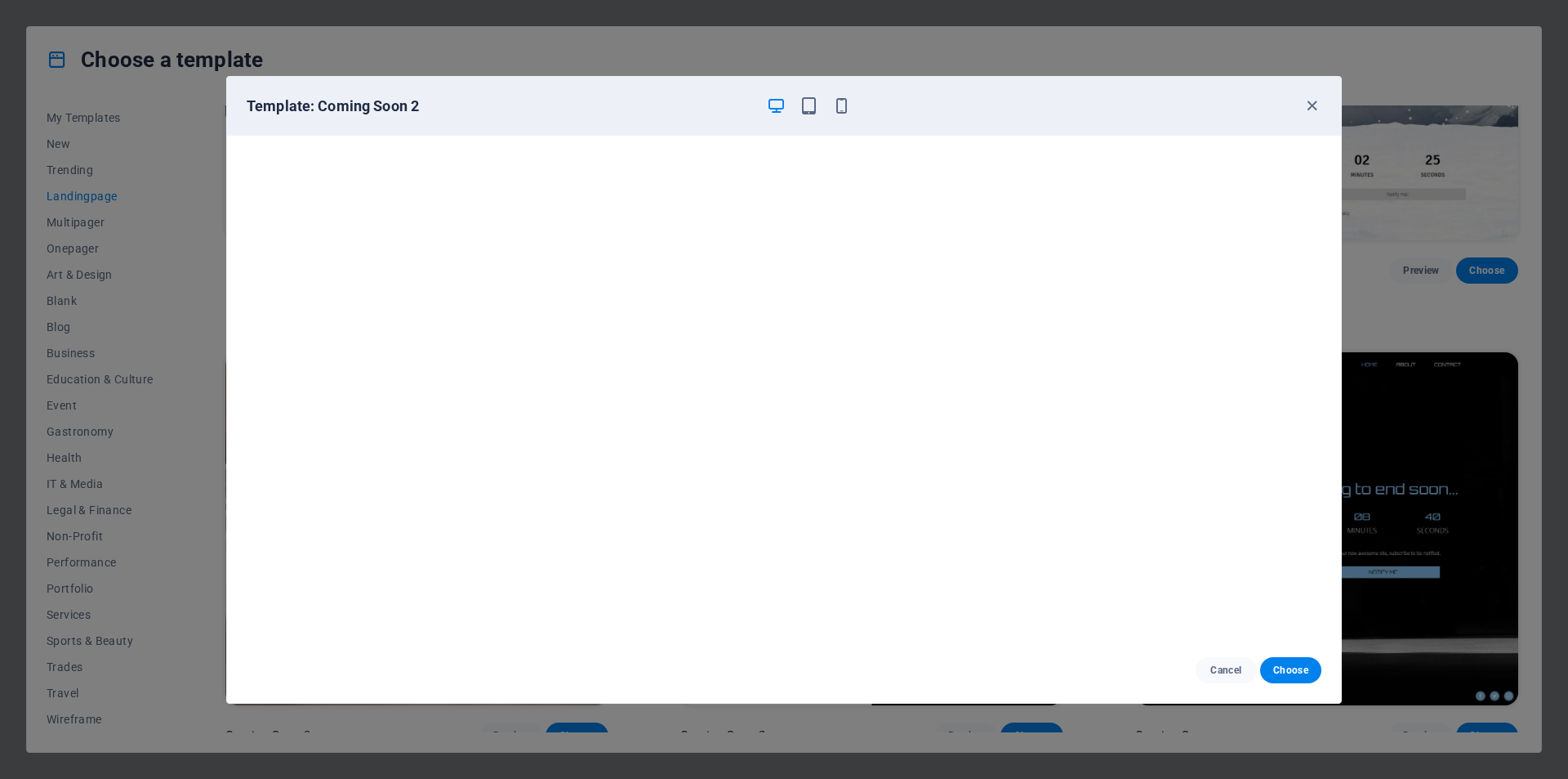
scroll to position [4, 0]
click at [841, 110] on icon "button" at bounding box center [842, 106] width 19 height 19
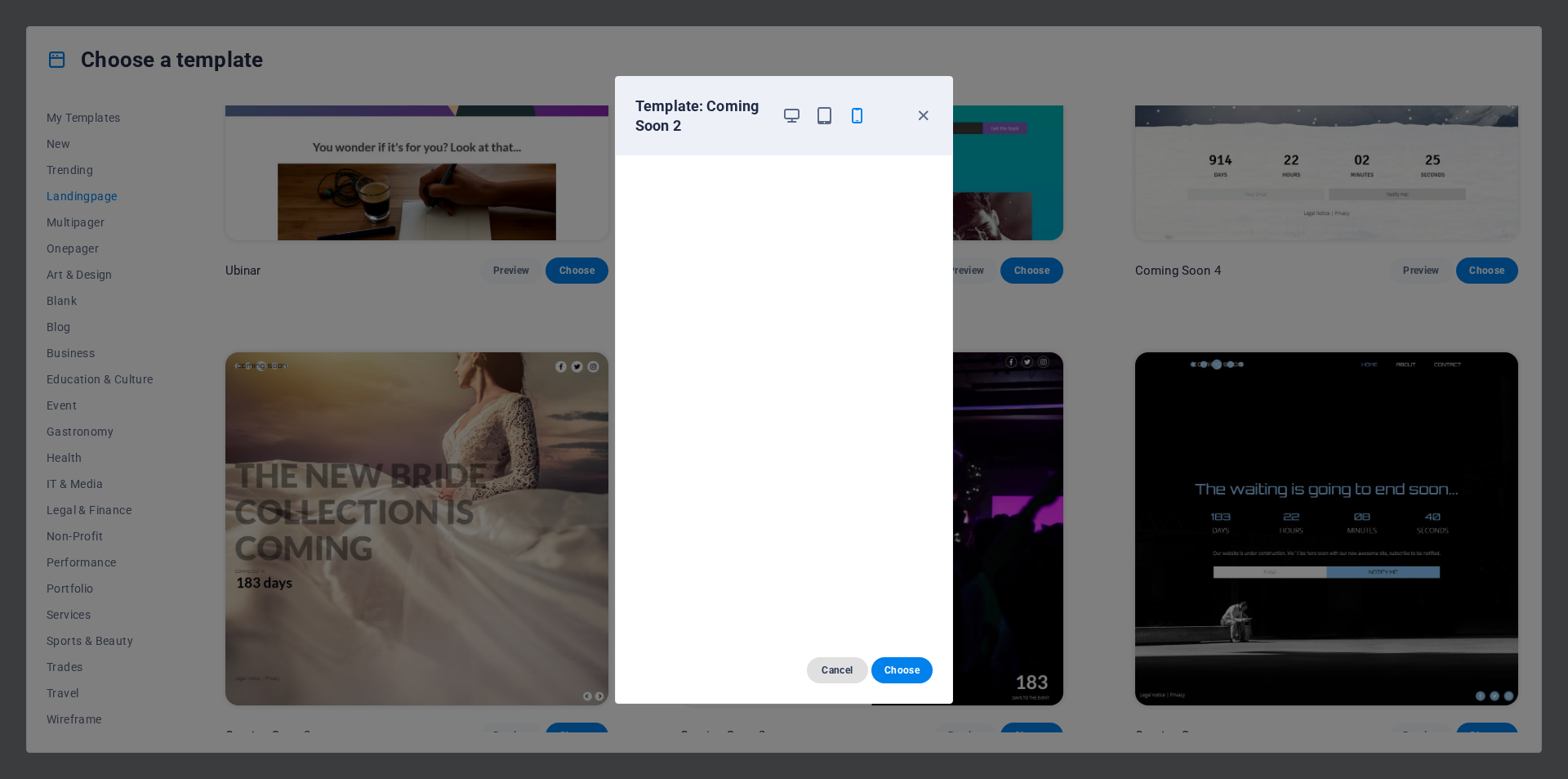
click at [827, 675] on span "Cancel" at bounding box center [837, 669] width 35 height 13
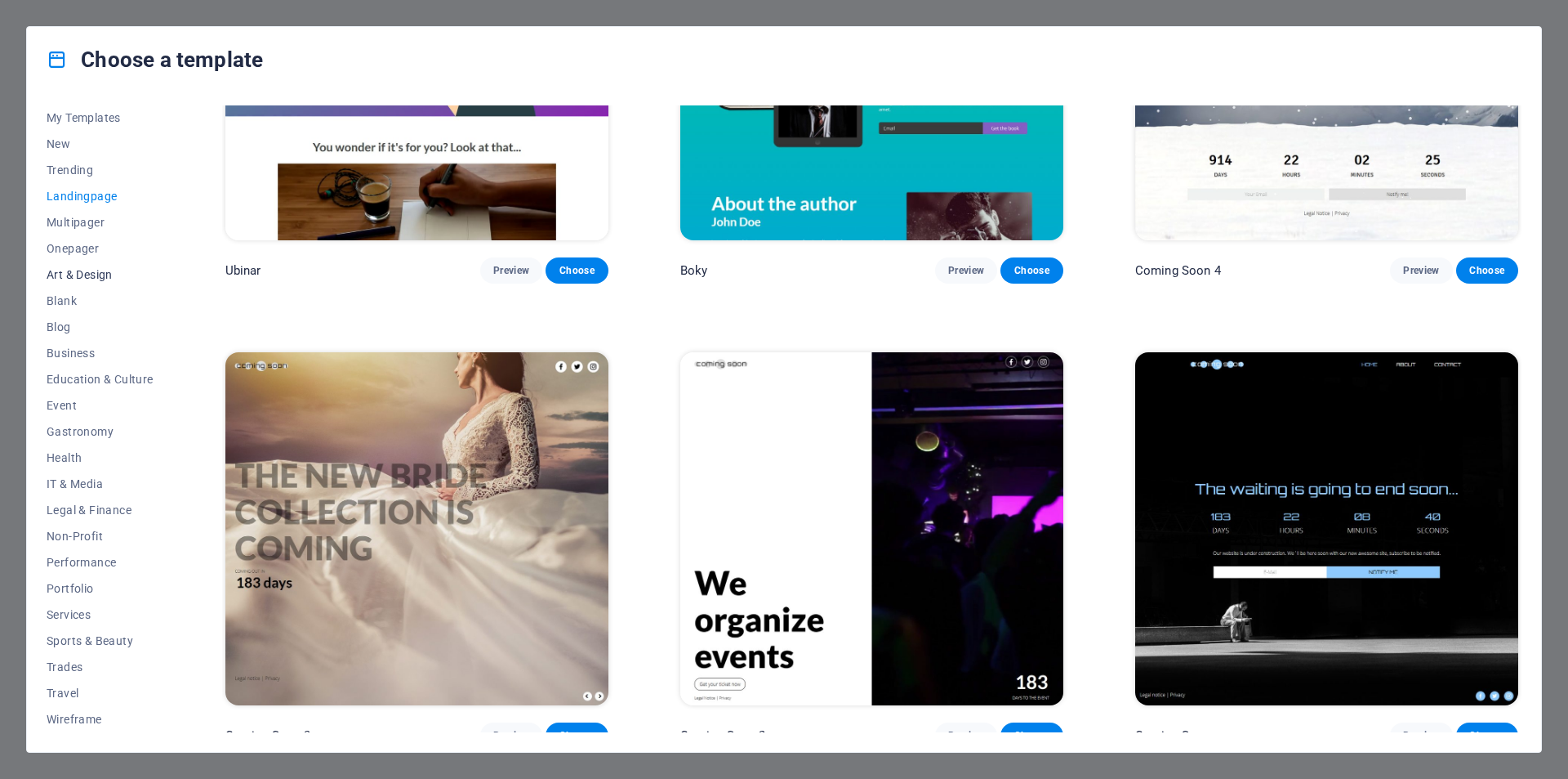
click at [73, 268] on span "Art & Design" at bounding box center [99, 274] width 107 height 13
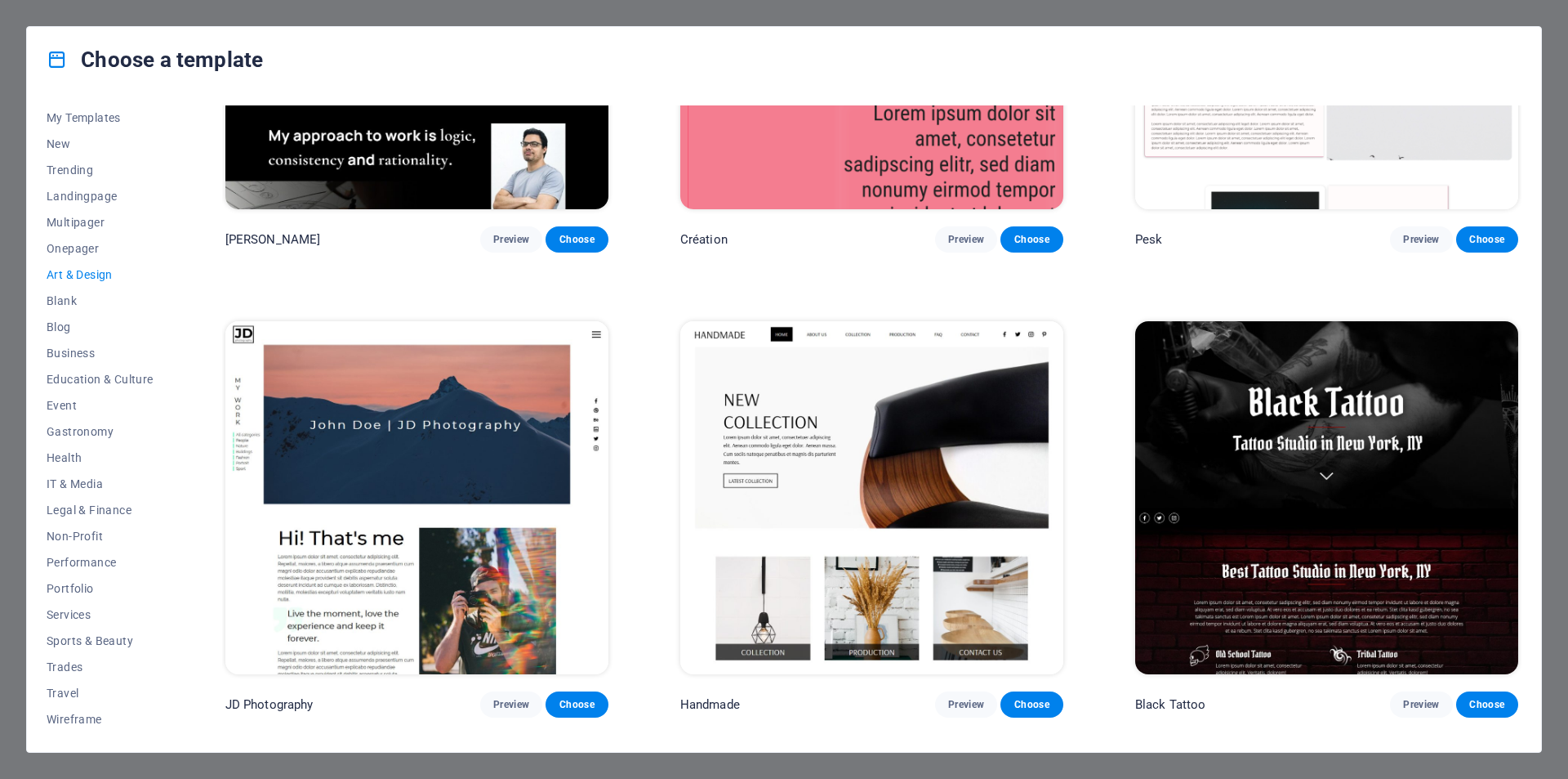
scroll to position [327, 0]
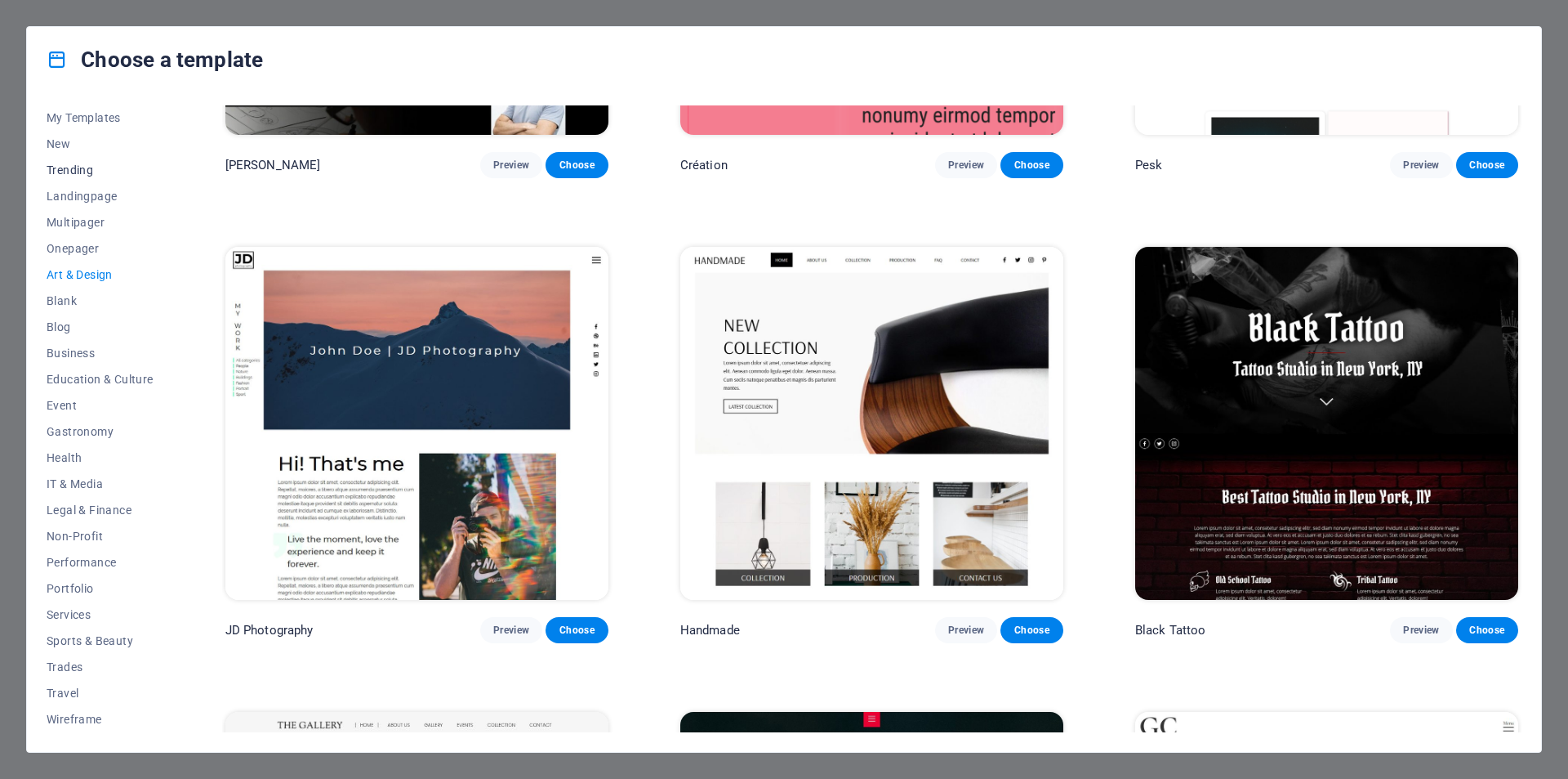
click at [84, 170] on span "Trending" at bounding box center [99, 169] width 107 height 13
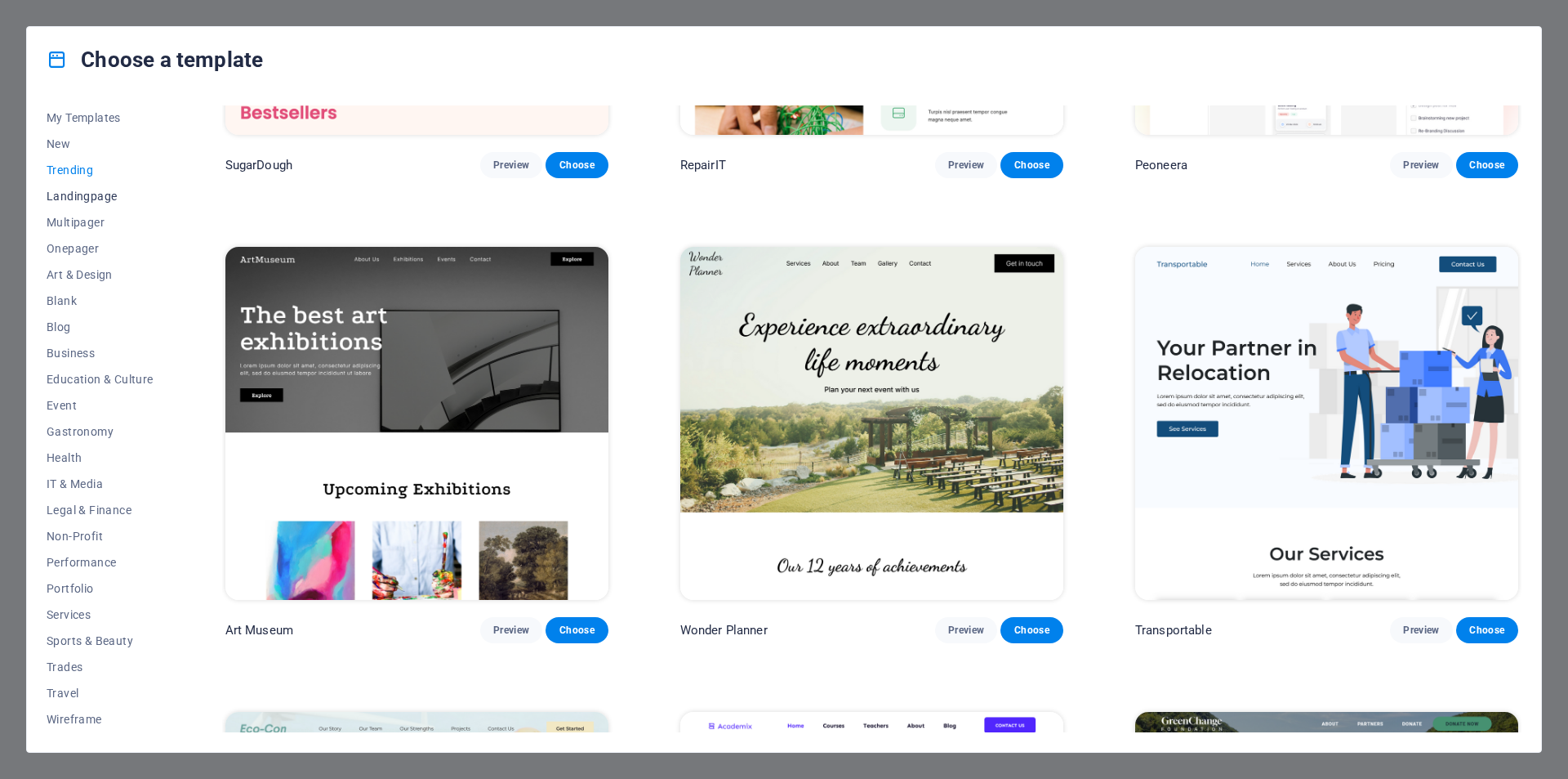
click at [89, 195] on span "Landingpage" at bounding box center [99, 195] width 107 height 13
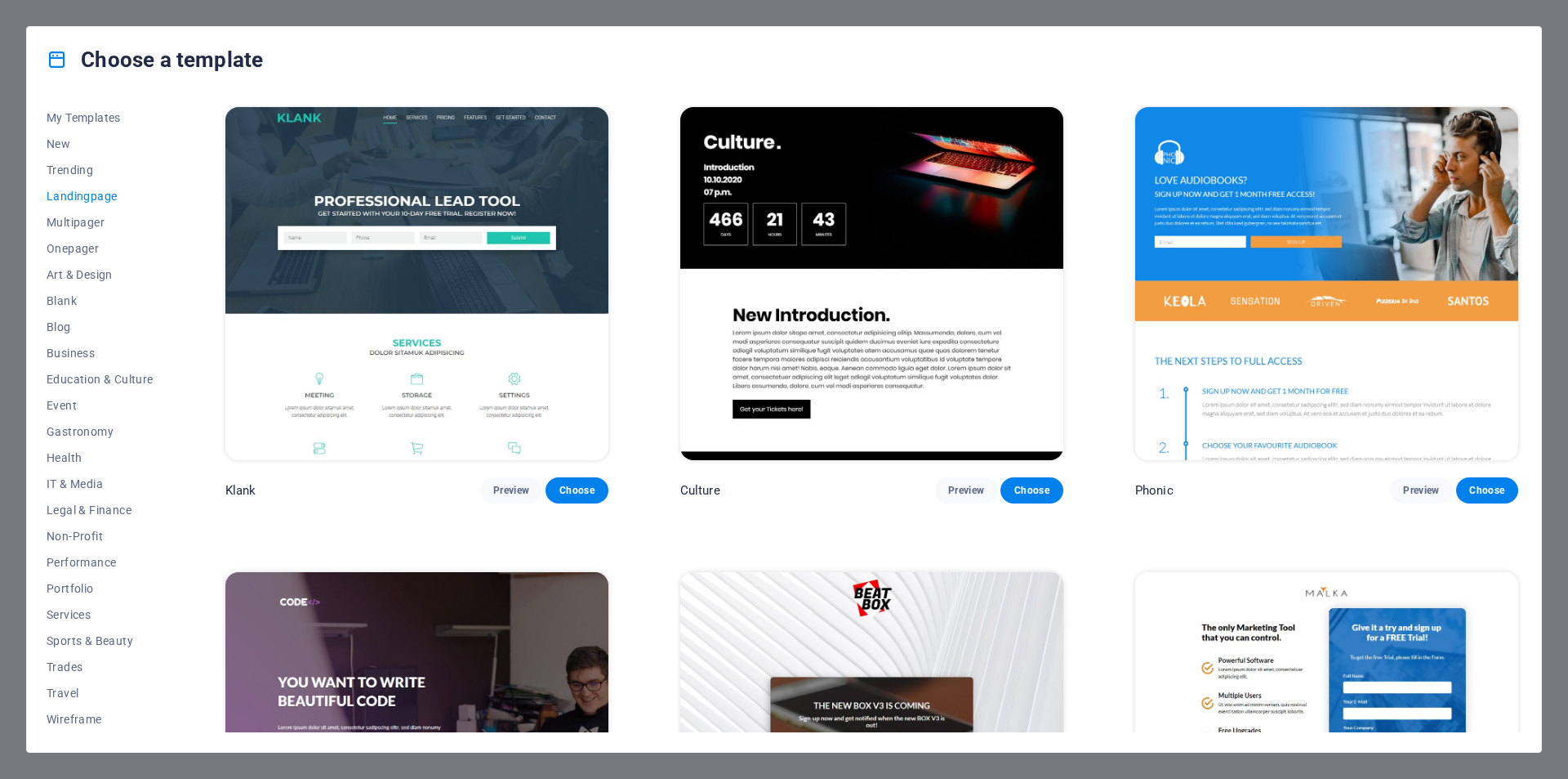
scroll to position [0, 0]
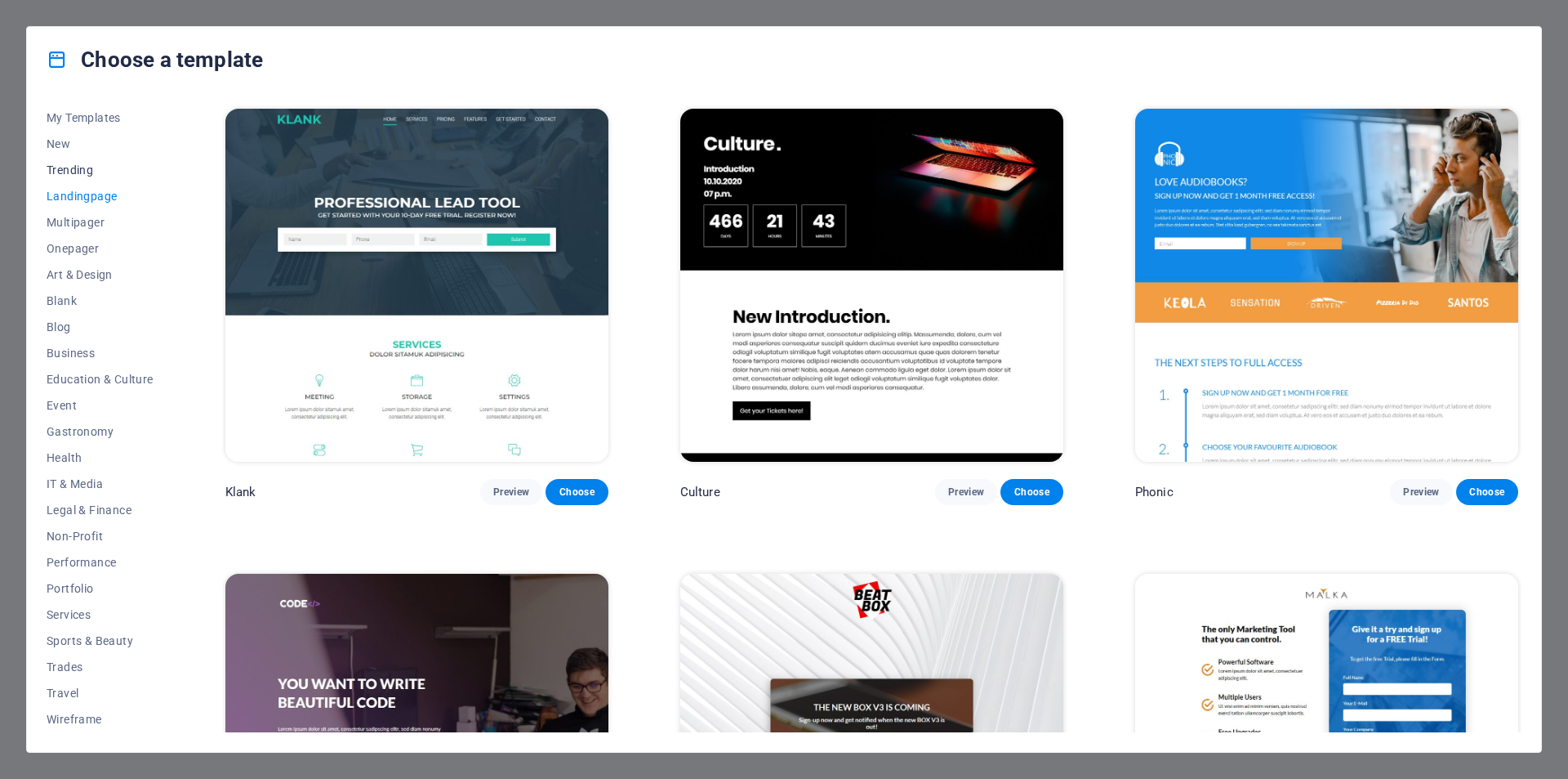
click at [83, 166] on span "Trending" at bounding box center [99, 169] width 107 height 13
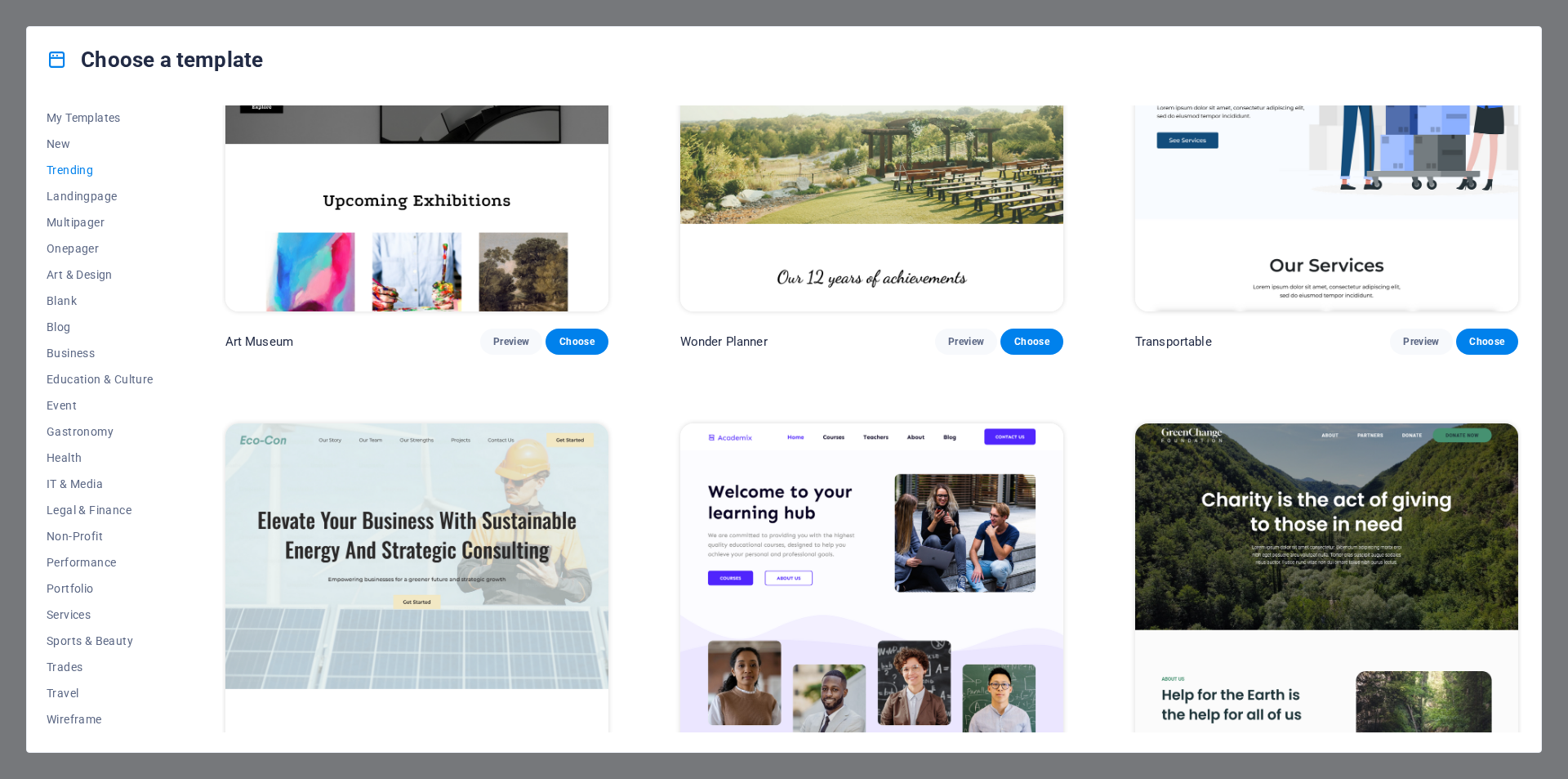
scroll to position [535, 0]
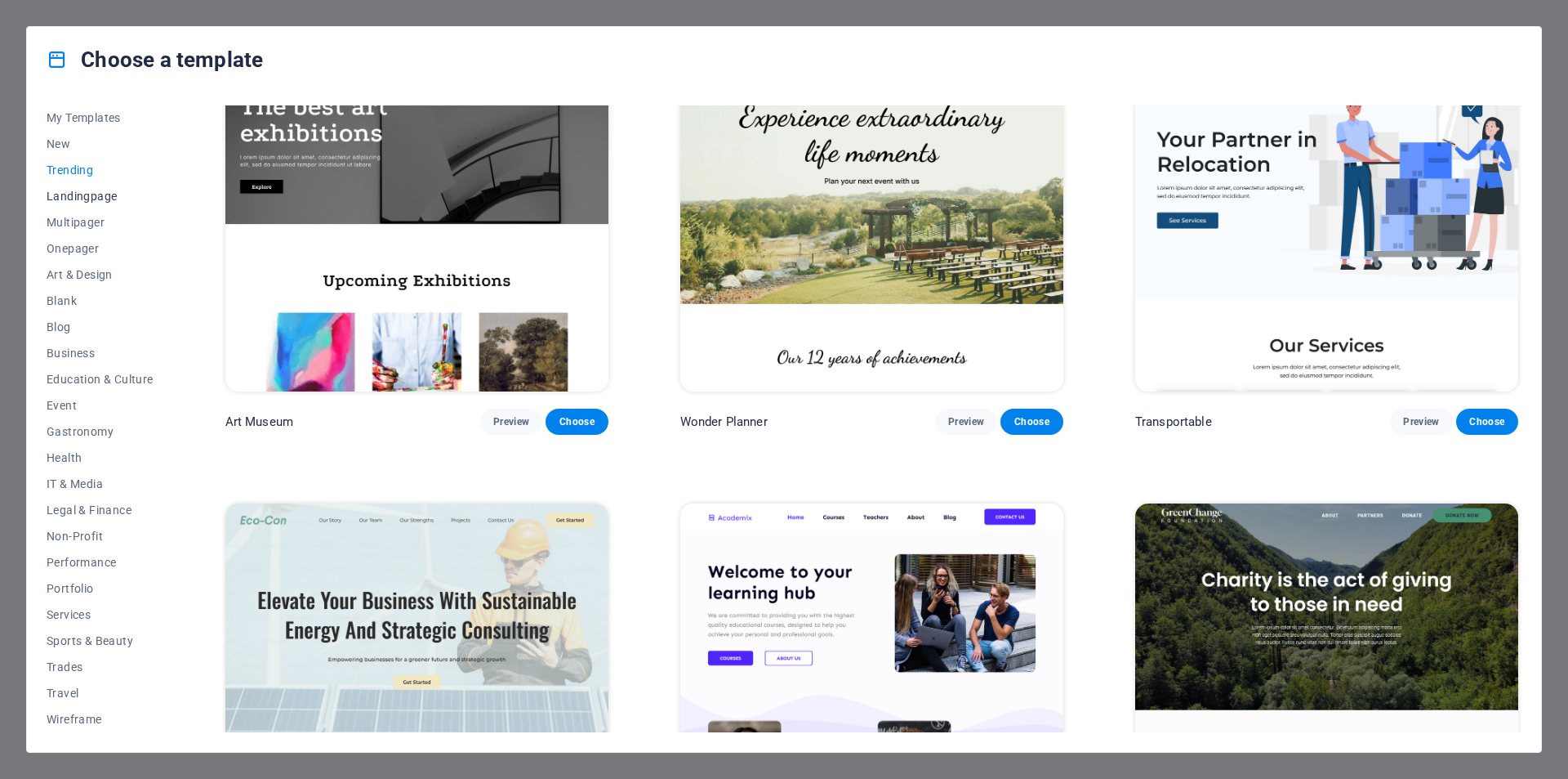
click at [89, 197] on span "Landingpage" at bounding box center [99, 195] width 107 height 13
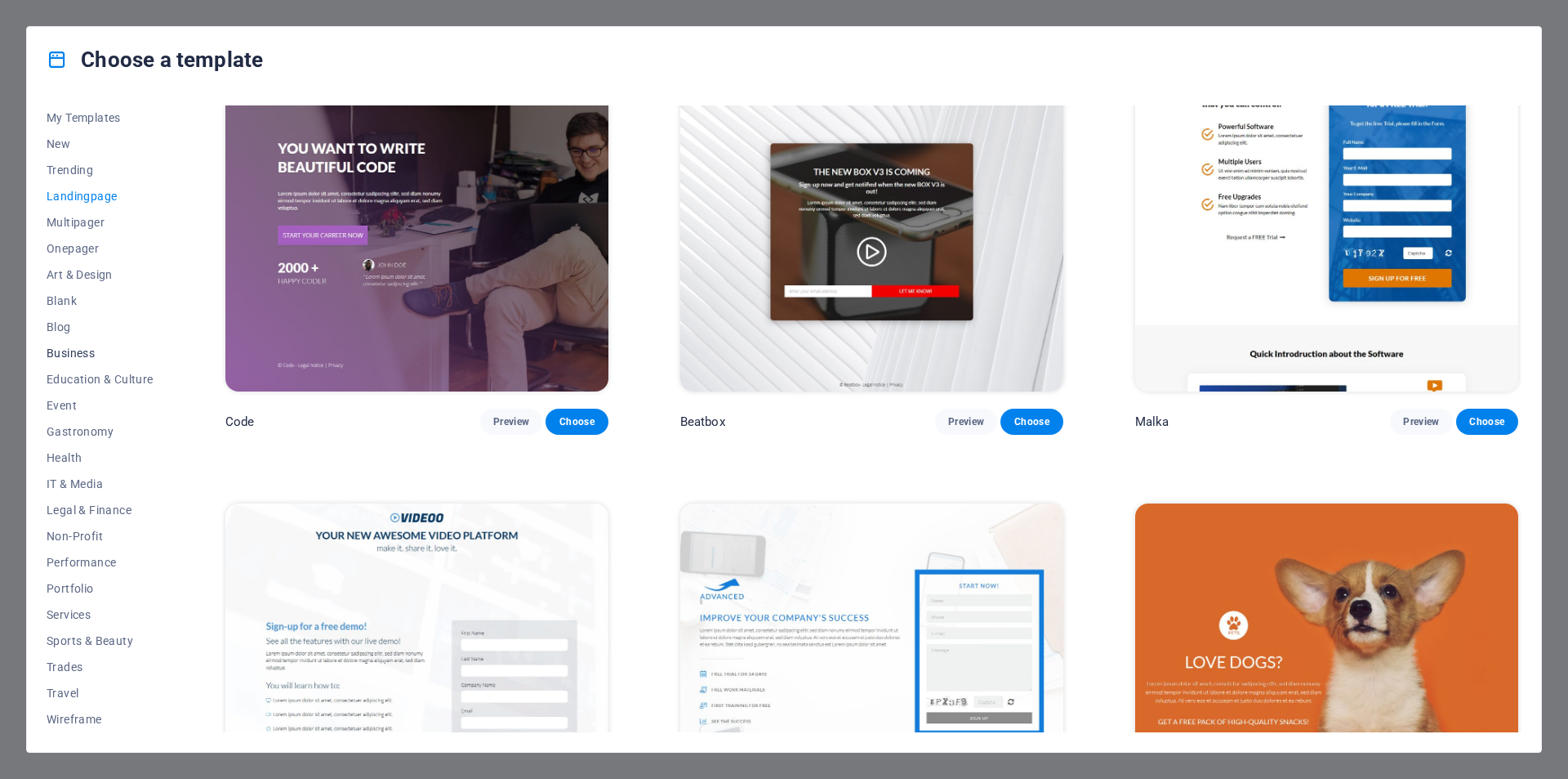
click at [72, 352] on span "Business" at bounding box center [99, 352] width 107 height 13
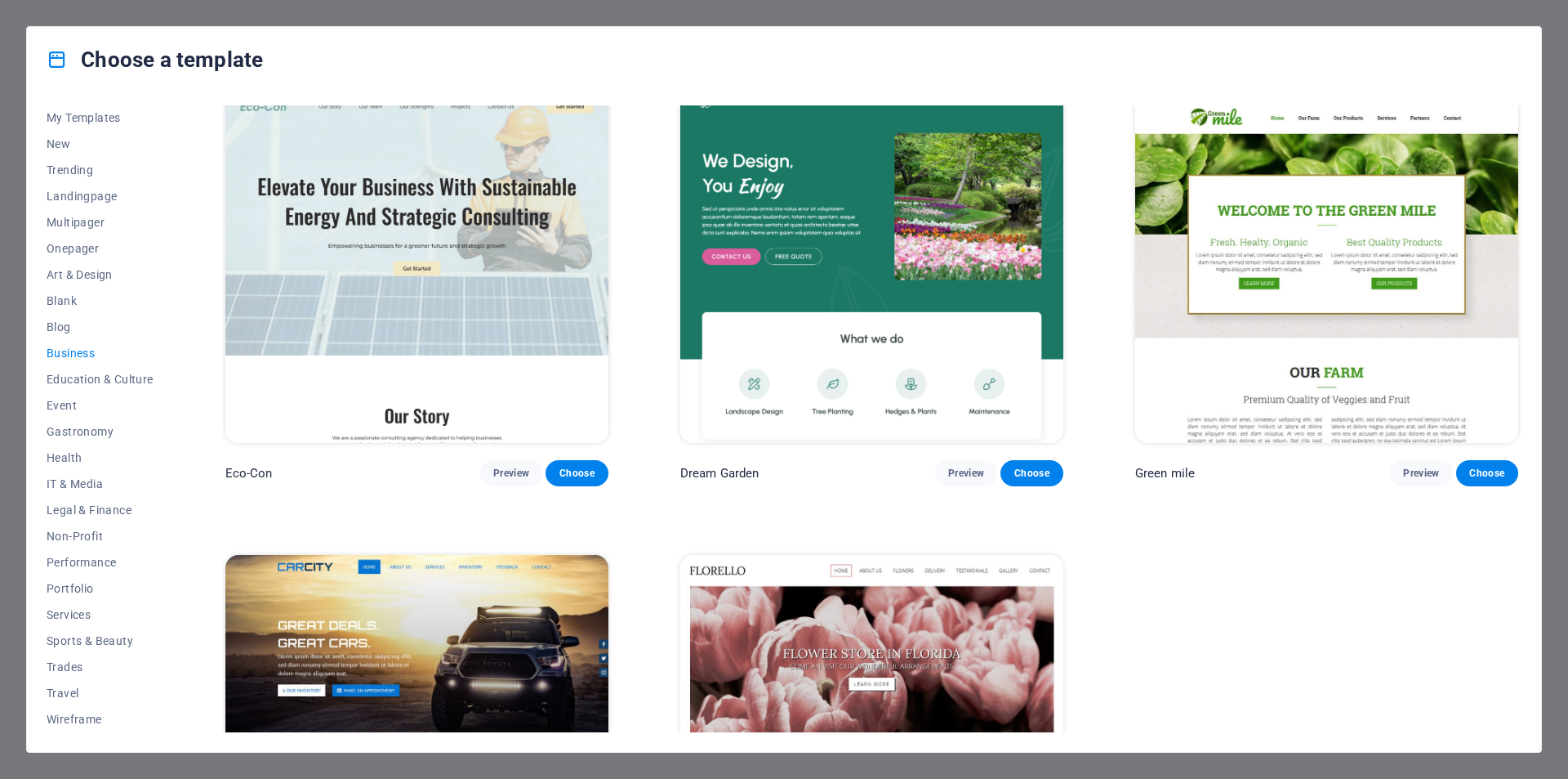
scroll to position [0, 0]
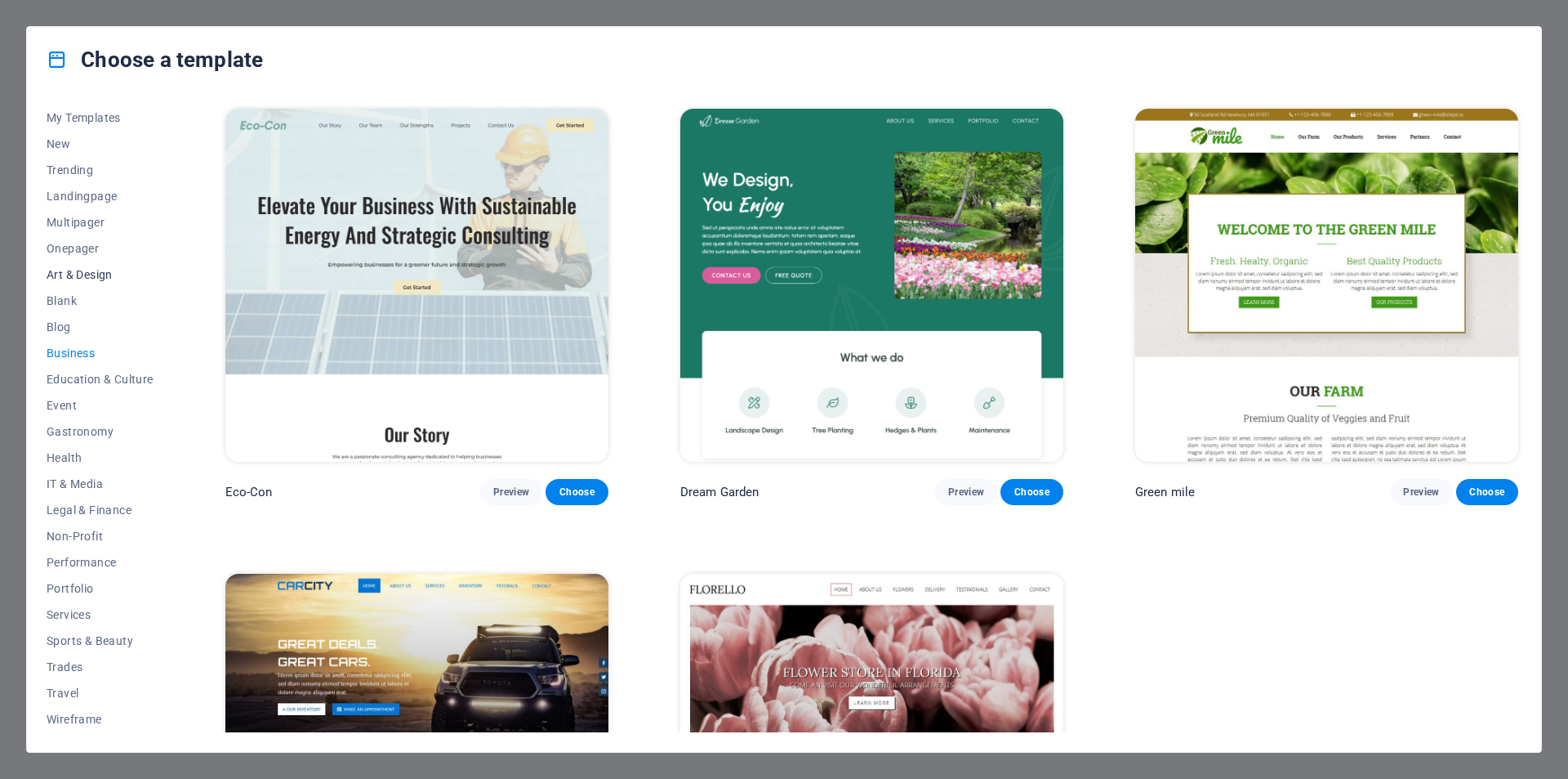
click at [79, 273] on span "Art & Design" at bounding box center [99, 274] width 107 height 13
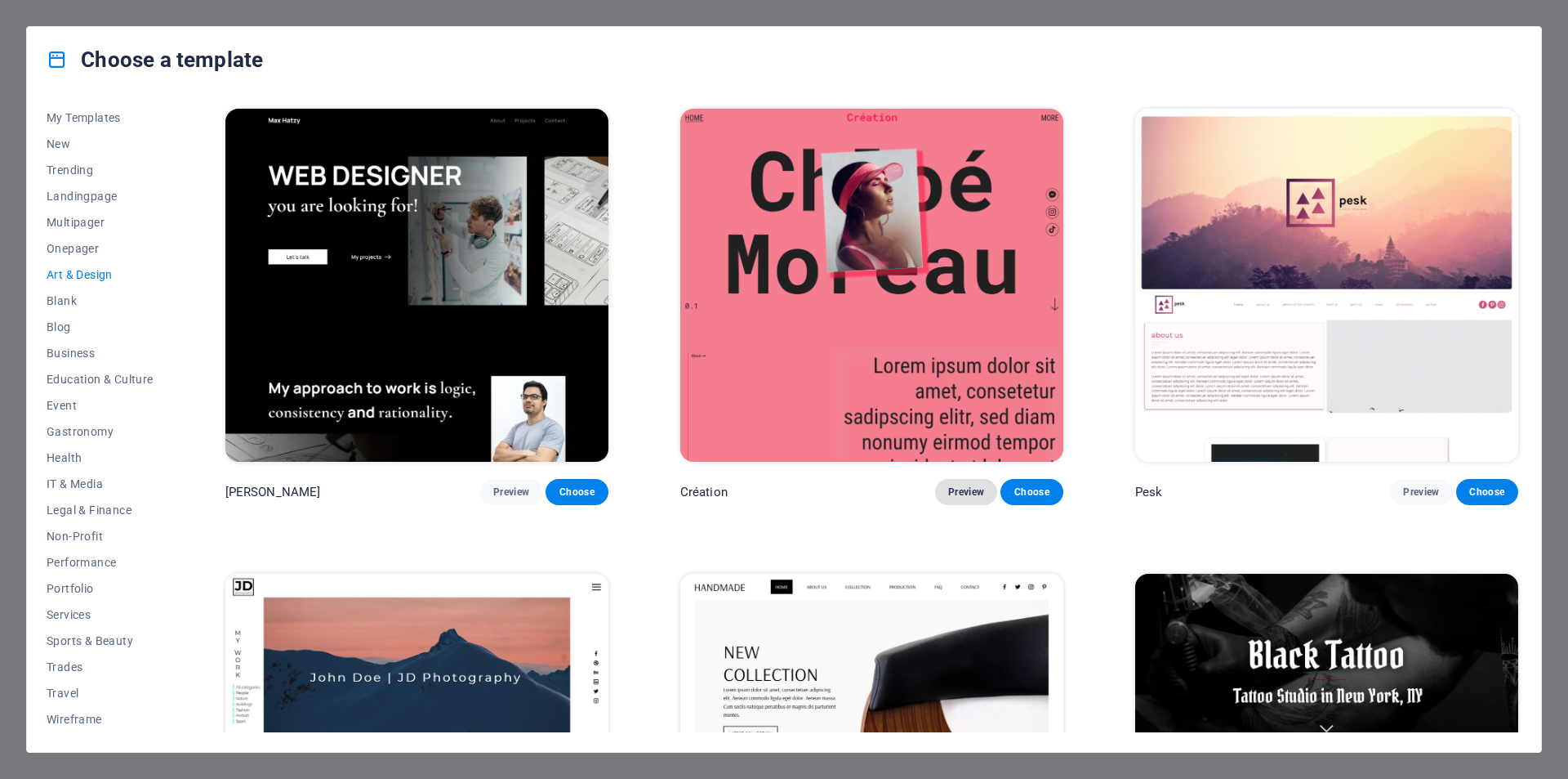
click at [958, 495] on span "Preview" at bounding box center [965, 491] width 36 height 13
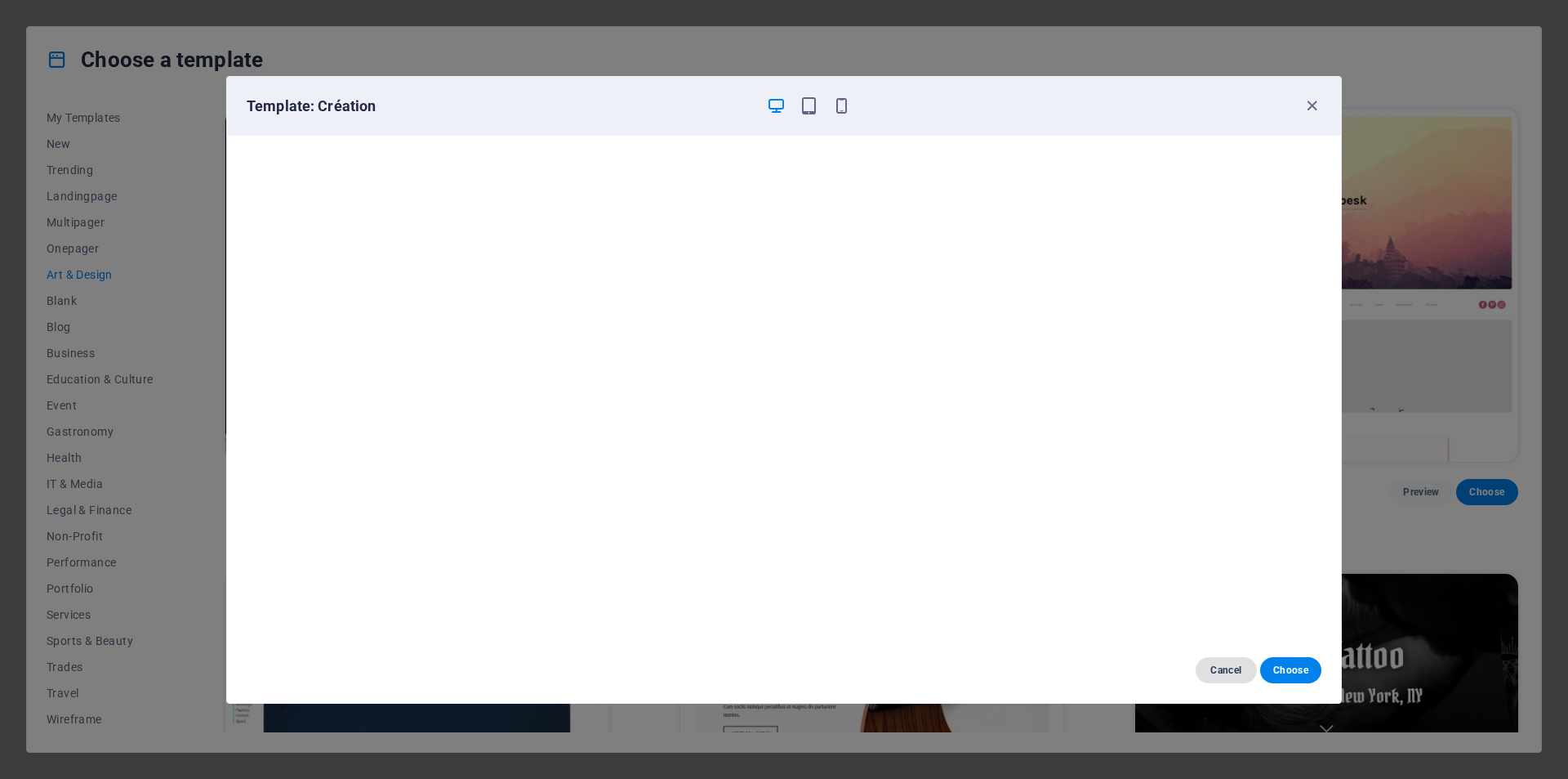
click at [1217, 663] on span "Cancel" at bounding box center [1226, 669] width 35 height 13
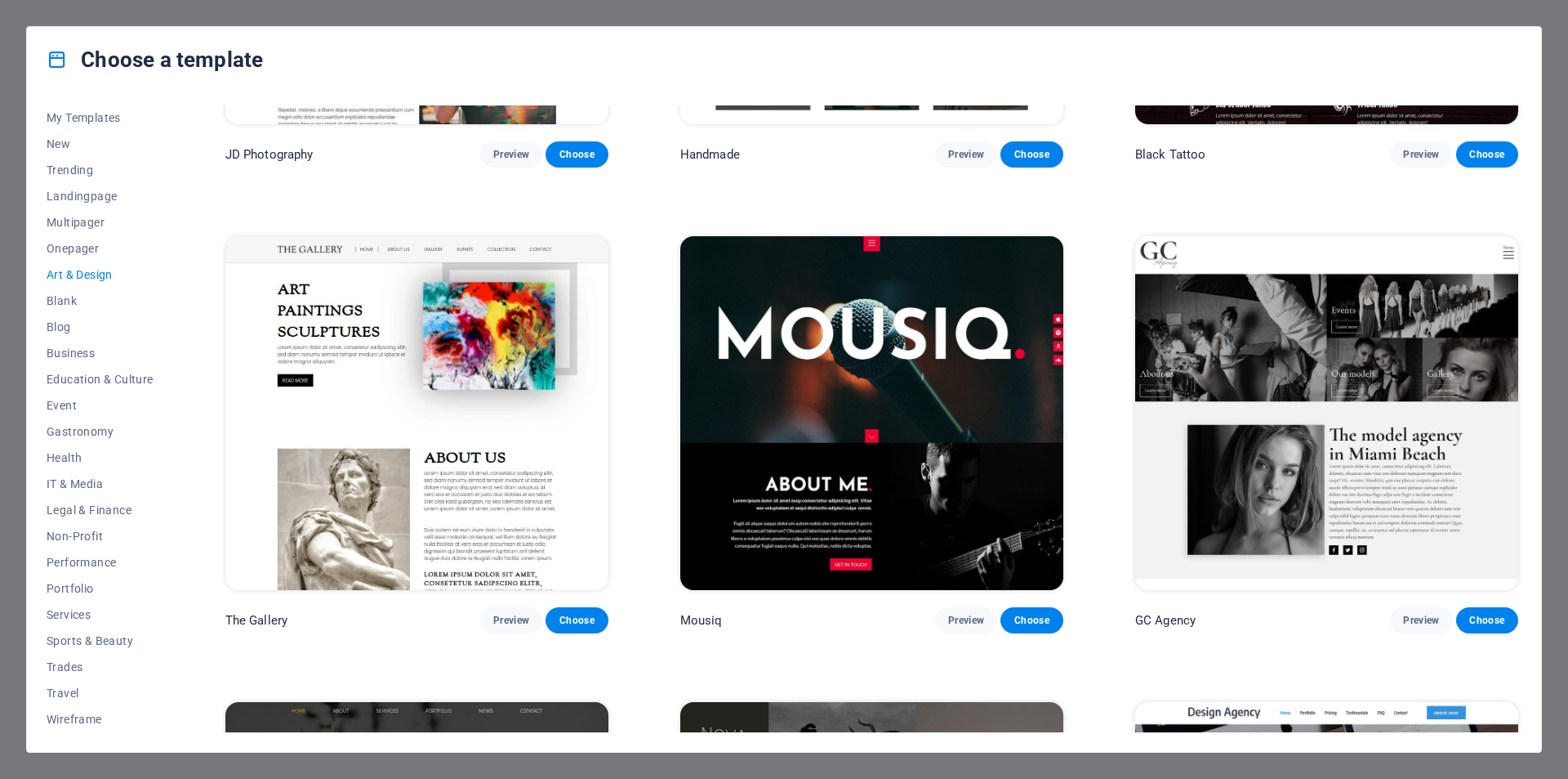
scroll to position [899, 0]
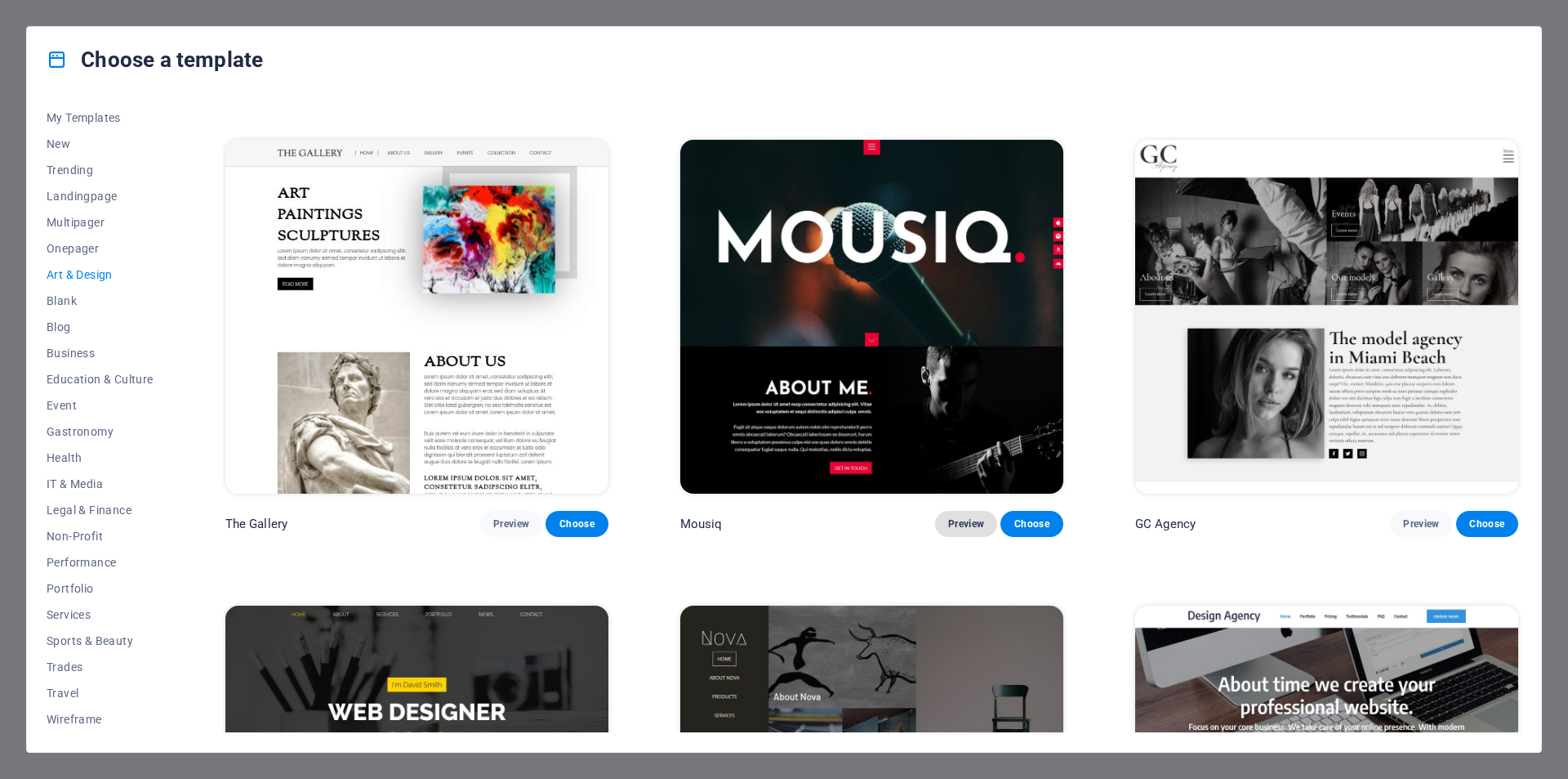
click at [959, 526] on button "Preview" at bounding box center [965, 523] width 62 height 26
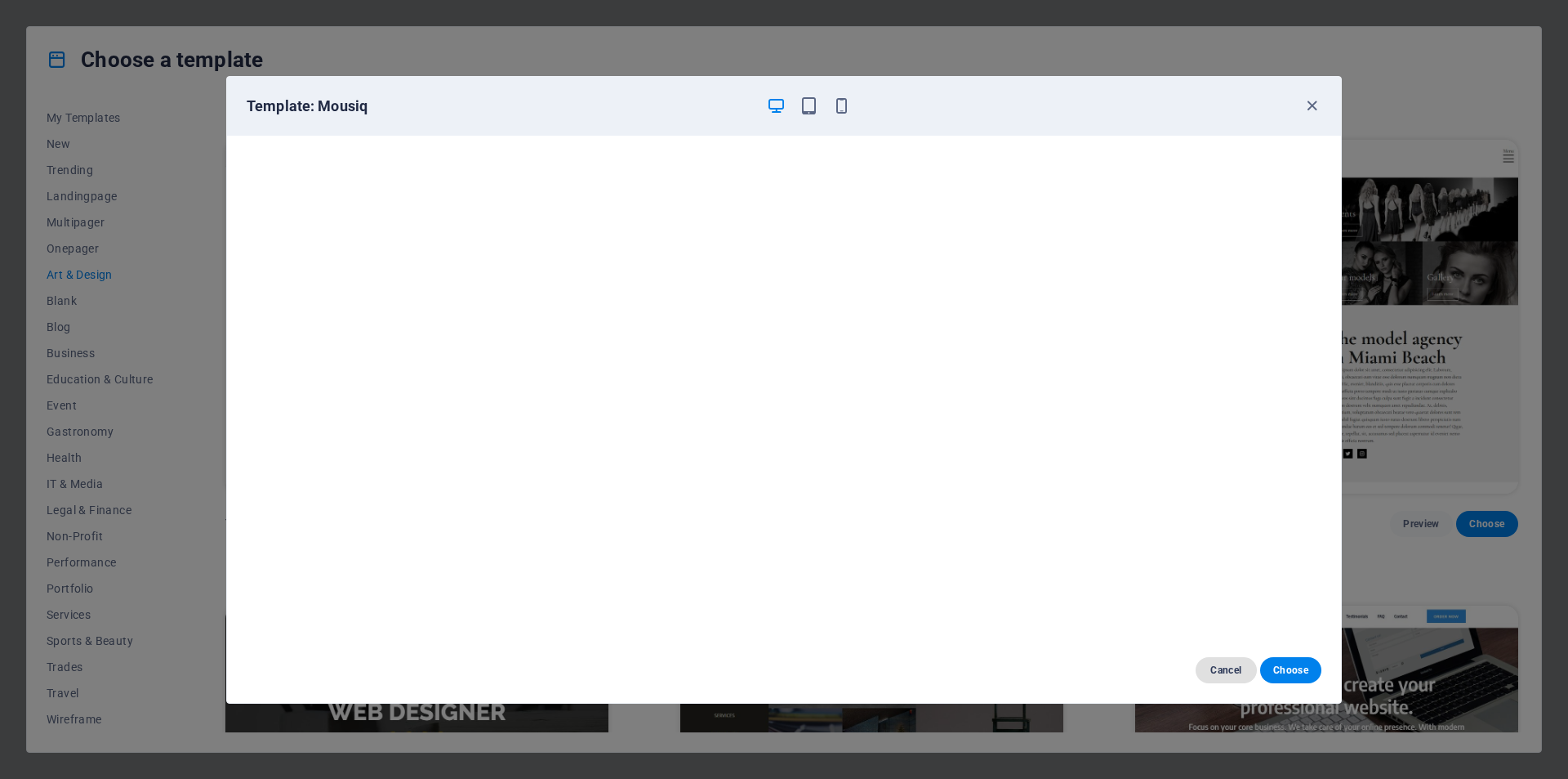
click at [1231, 675] on span "Cancel" at bounding box center [1226, 669] width 35 height 13
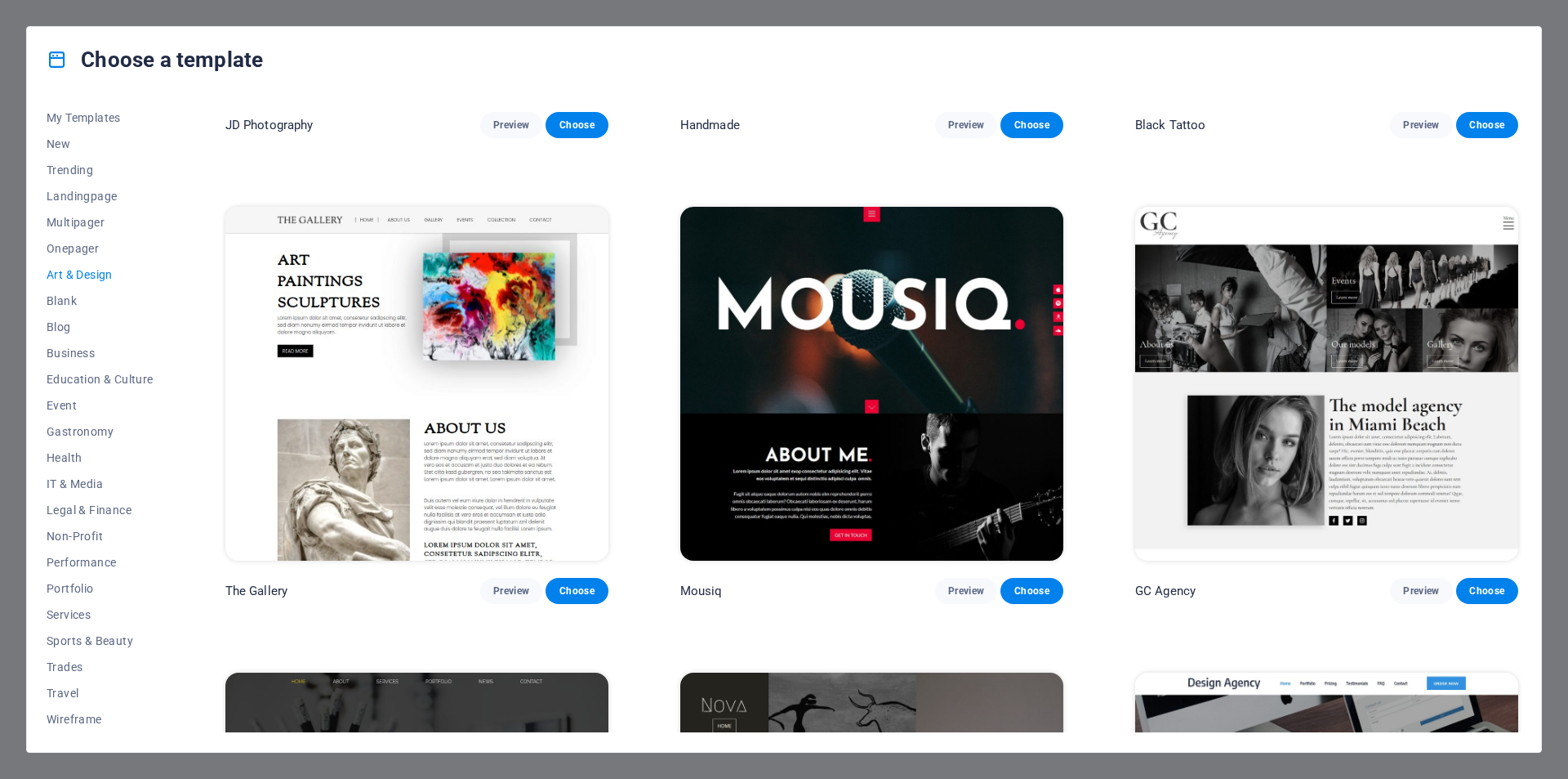
scroll to position [735, 0]
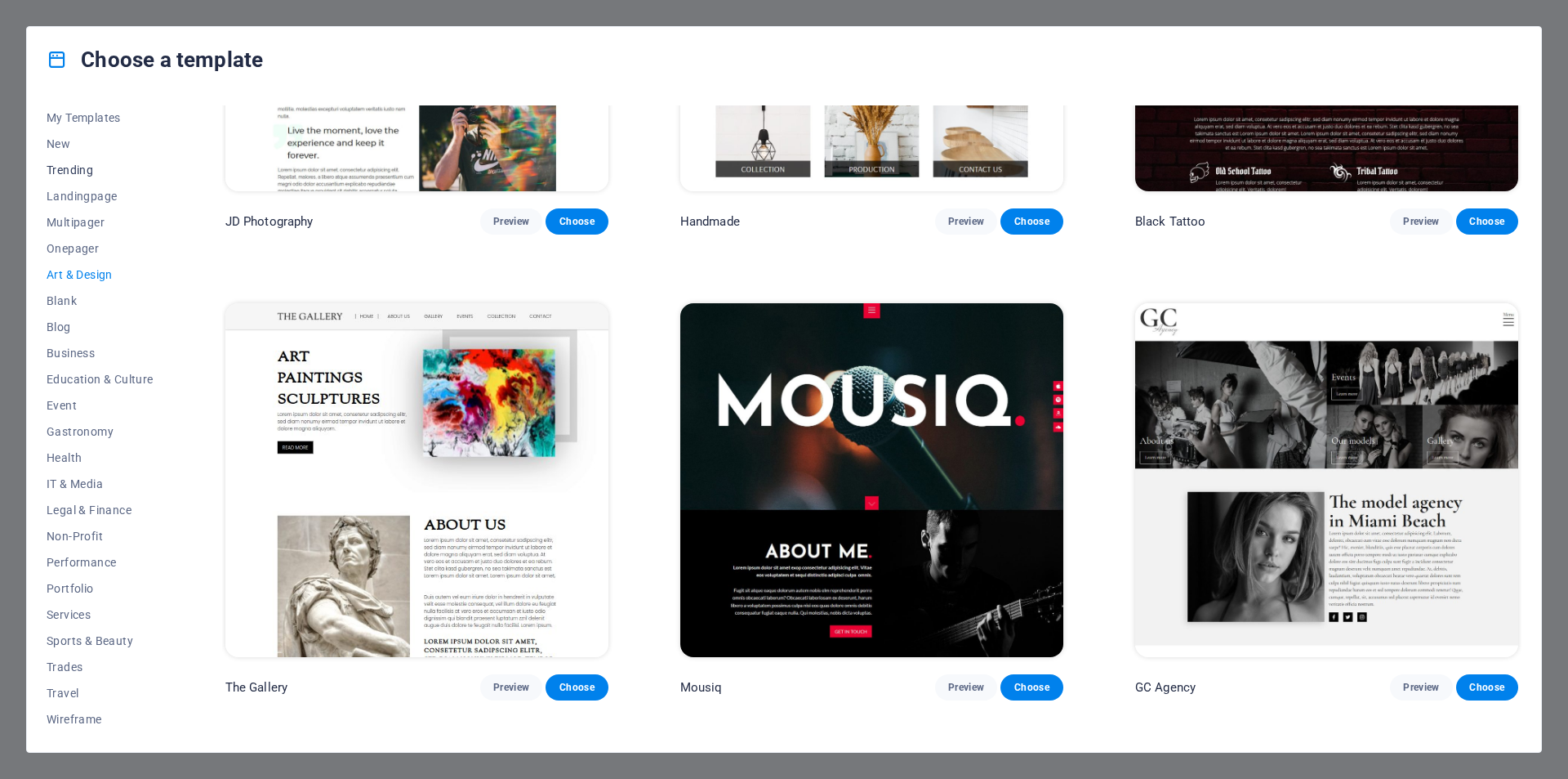
click at [82, 174] on span "Trending" at bounding box center [99, 169] width 107 height 13
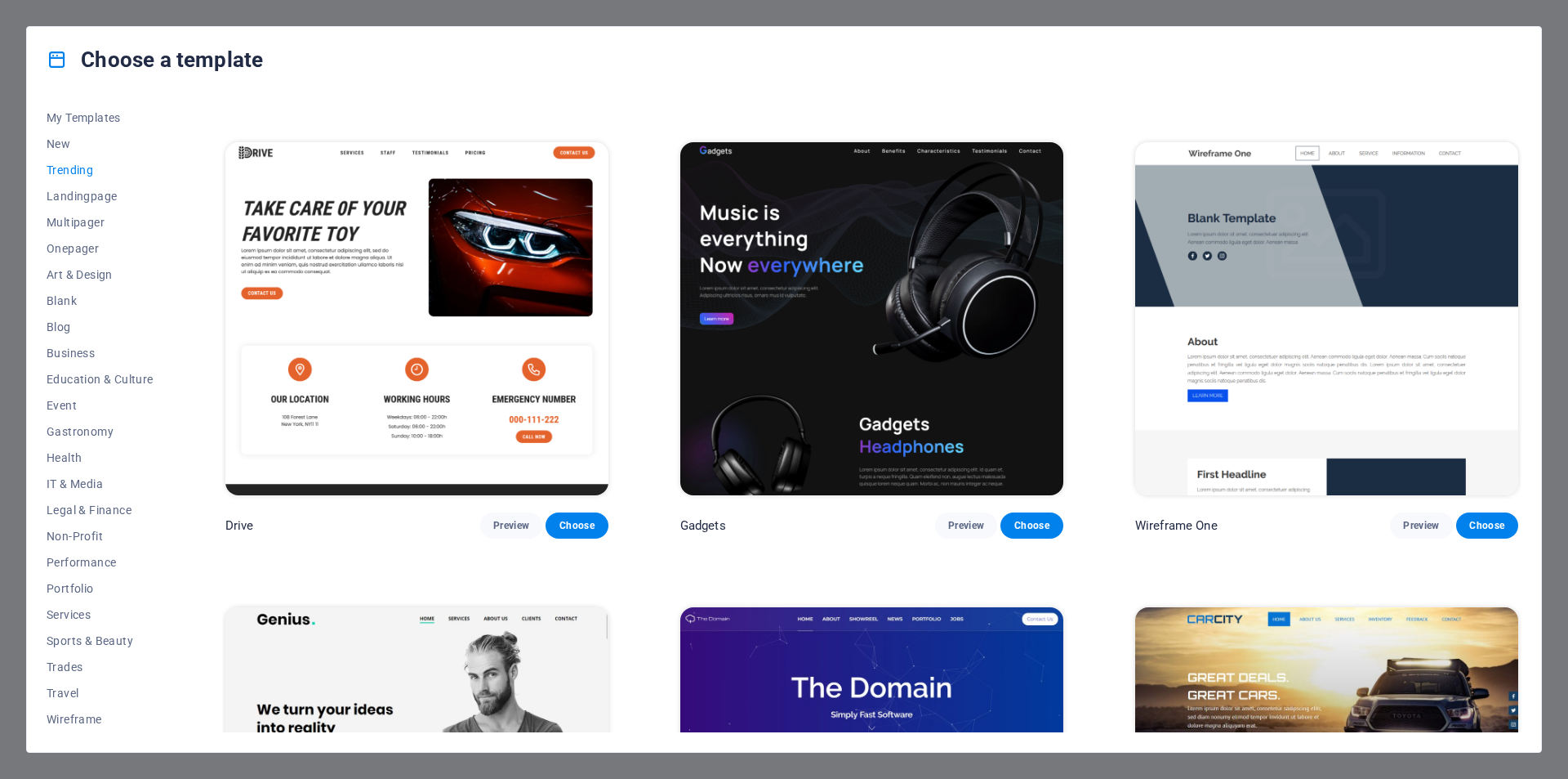
scroll to position [1307, 0]
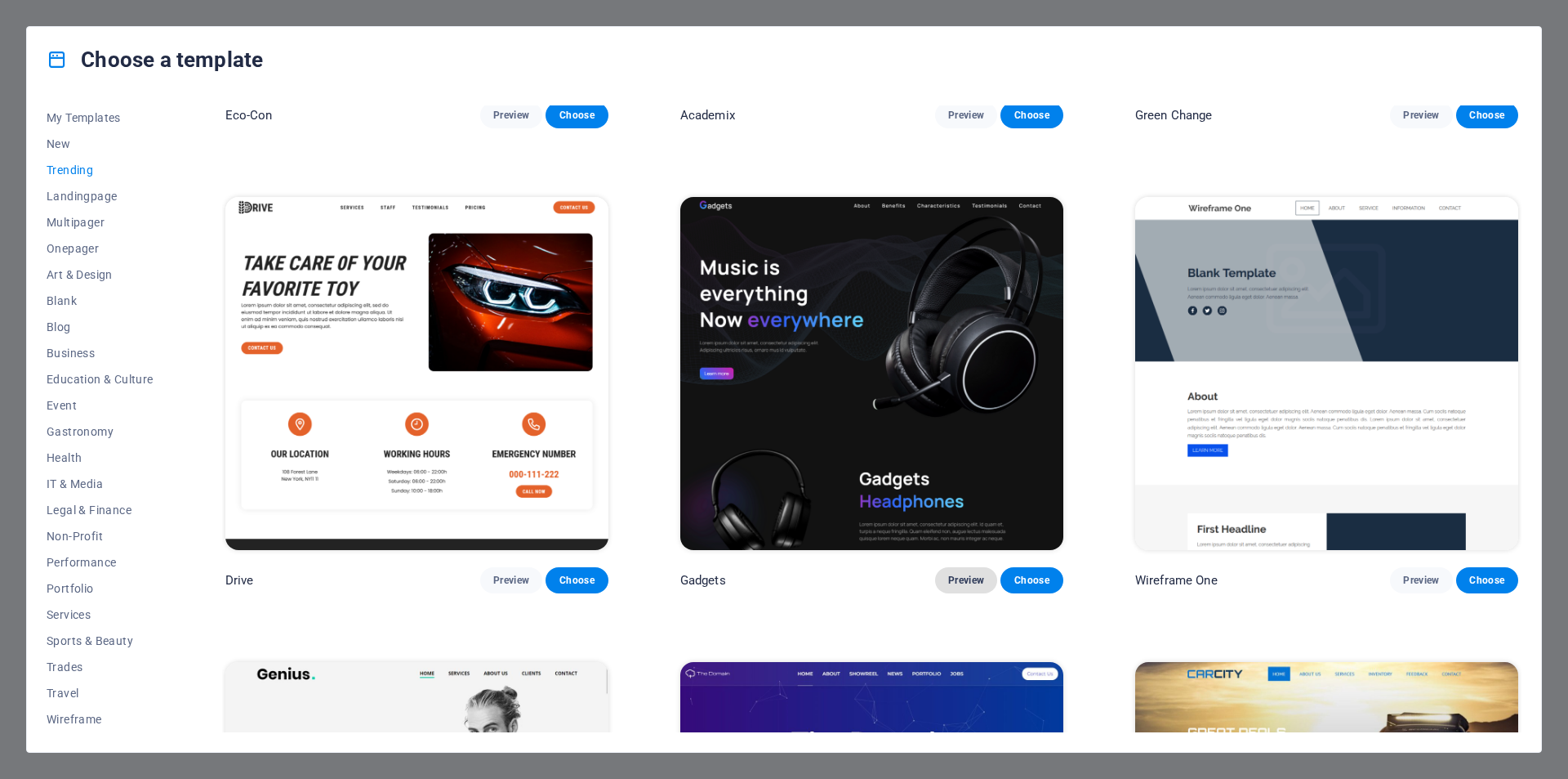
click at [970, 573] on span "Preview" at bounding box center [965, 579] width 36 height 13
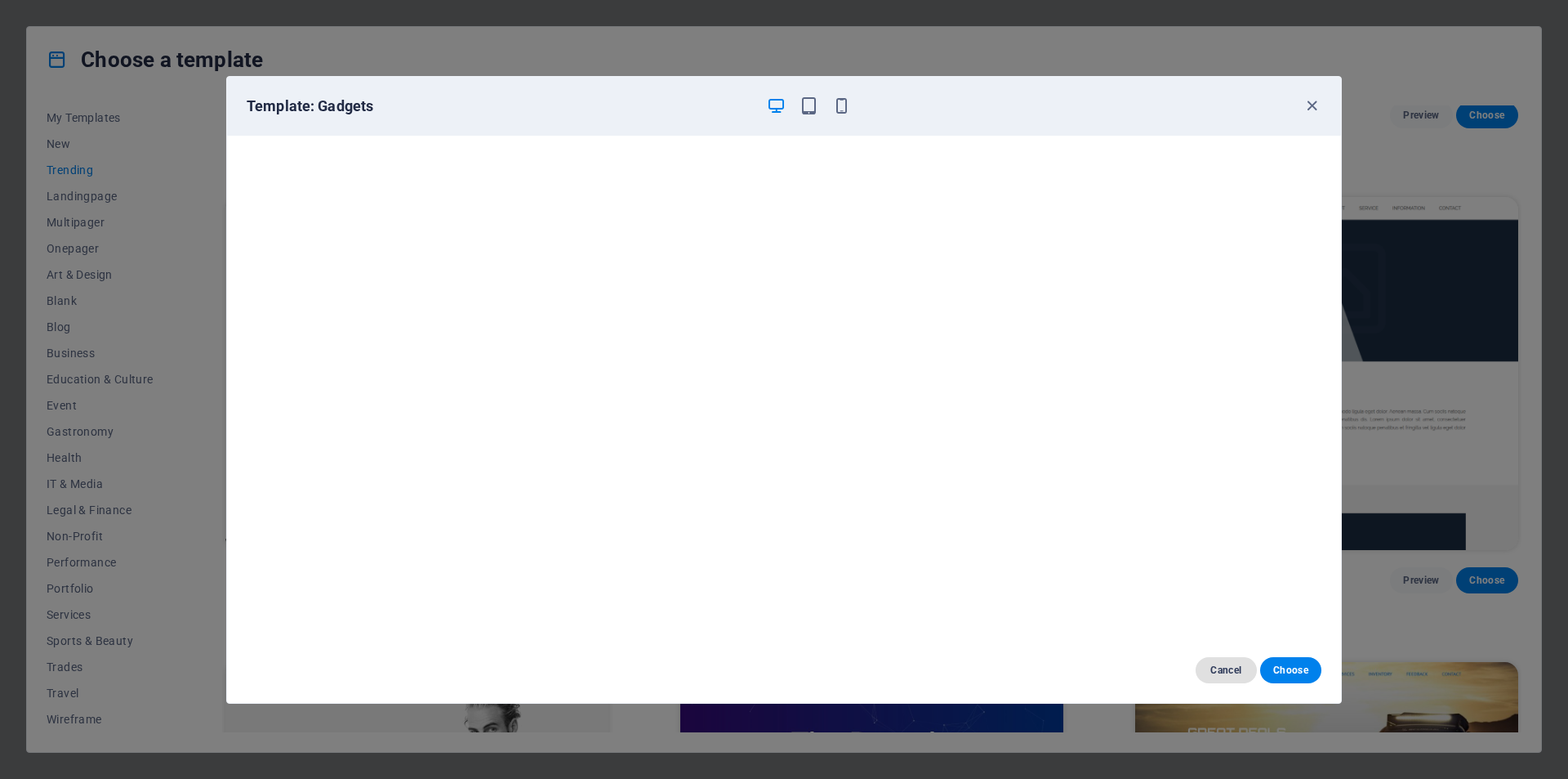
click at [1217, 667] on span "Cancel" at bounding box center [1226, 669] width 35 height 13
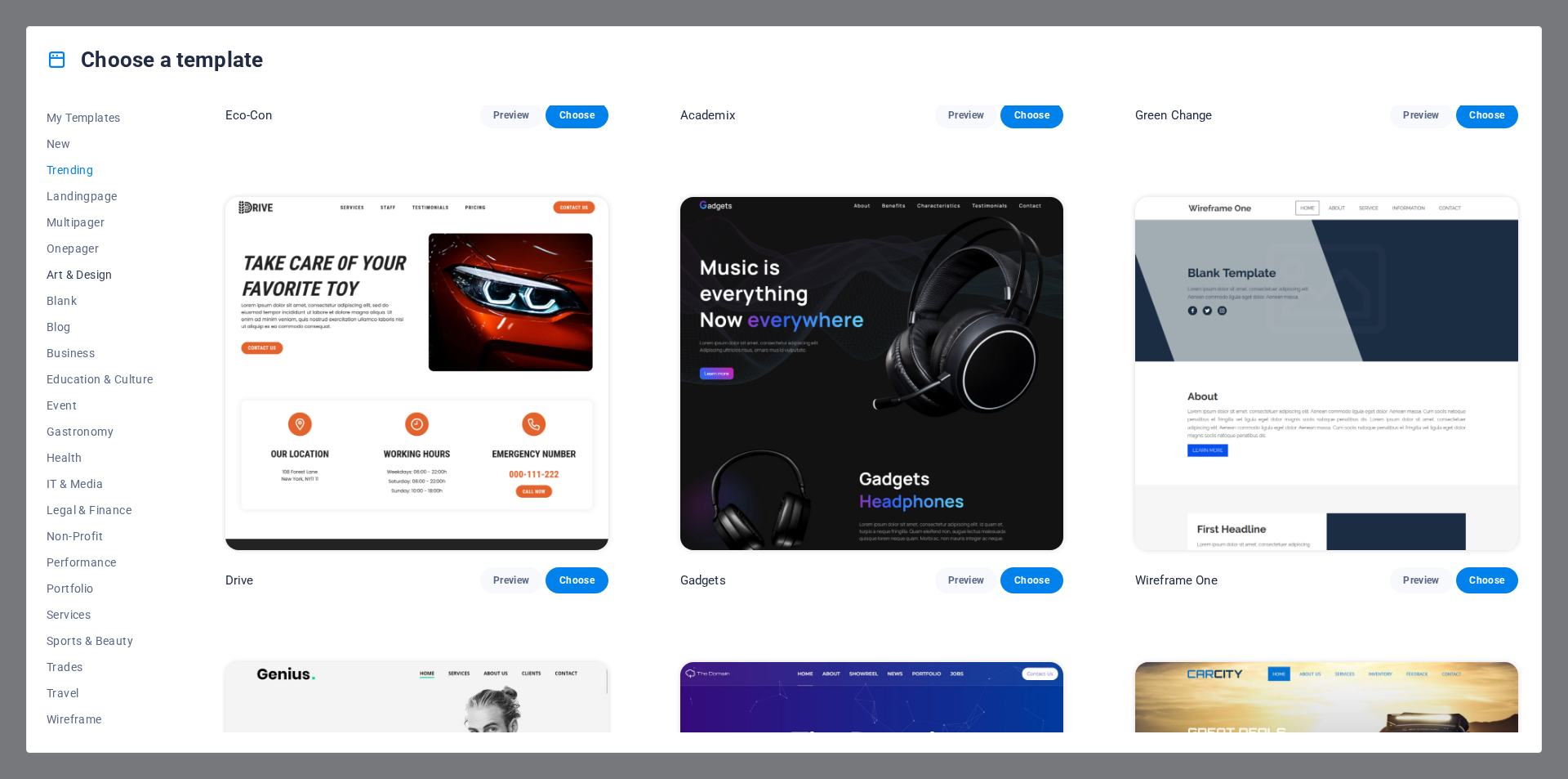
click at [90, 282] on button "Art & Design" at bounding box center [99, 275] width 107 height 26
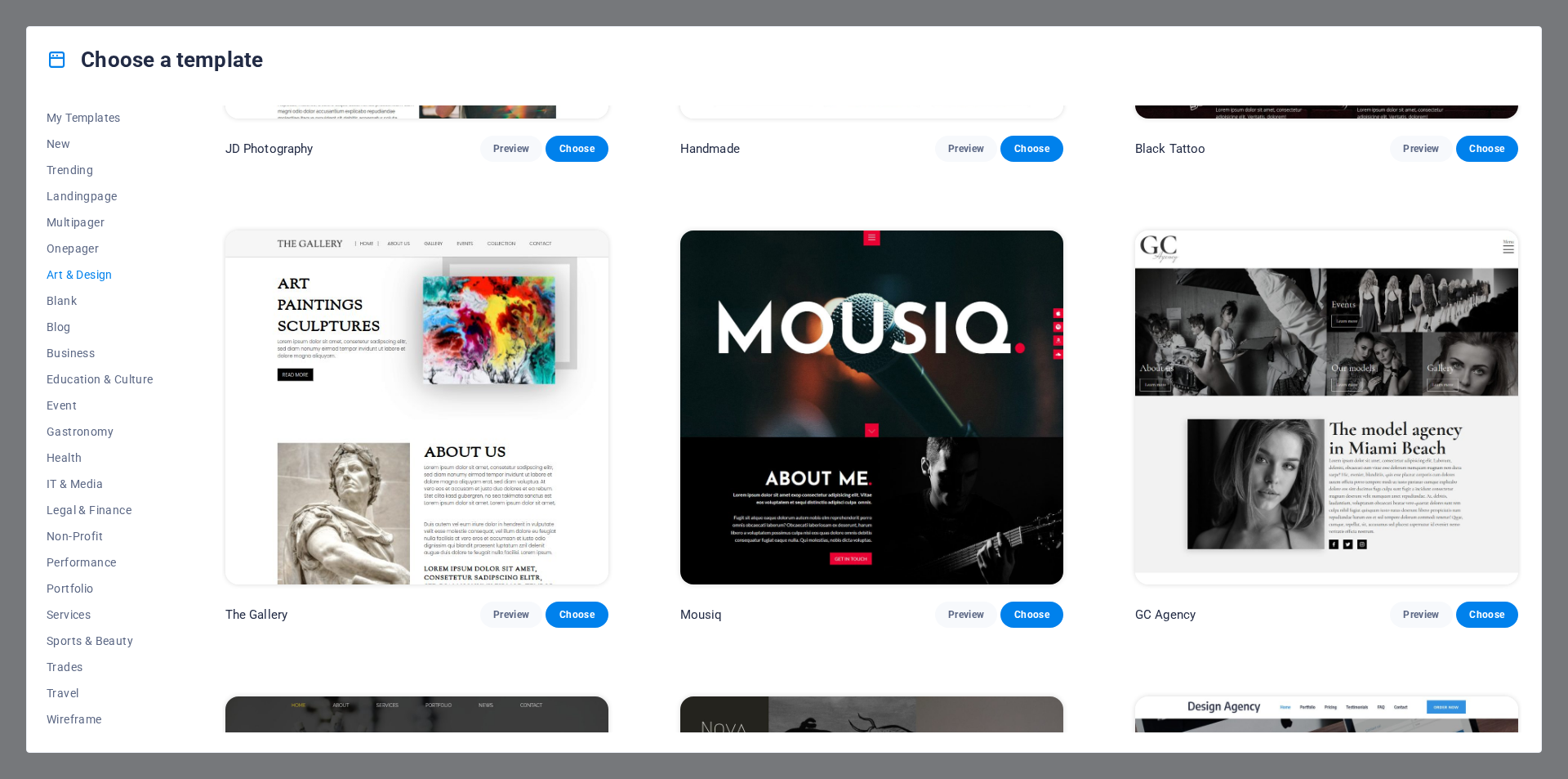
scroll to position [807, 0]
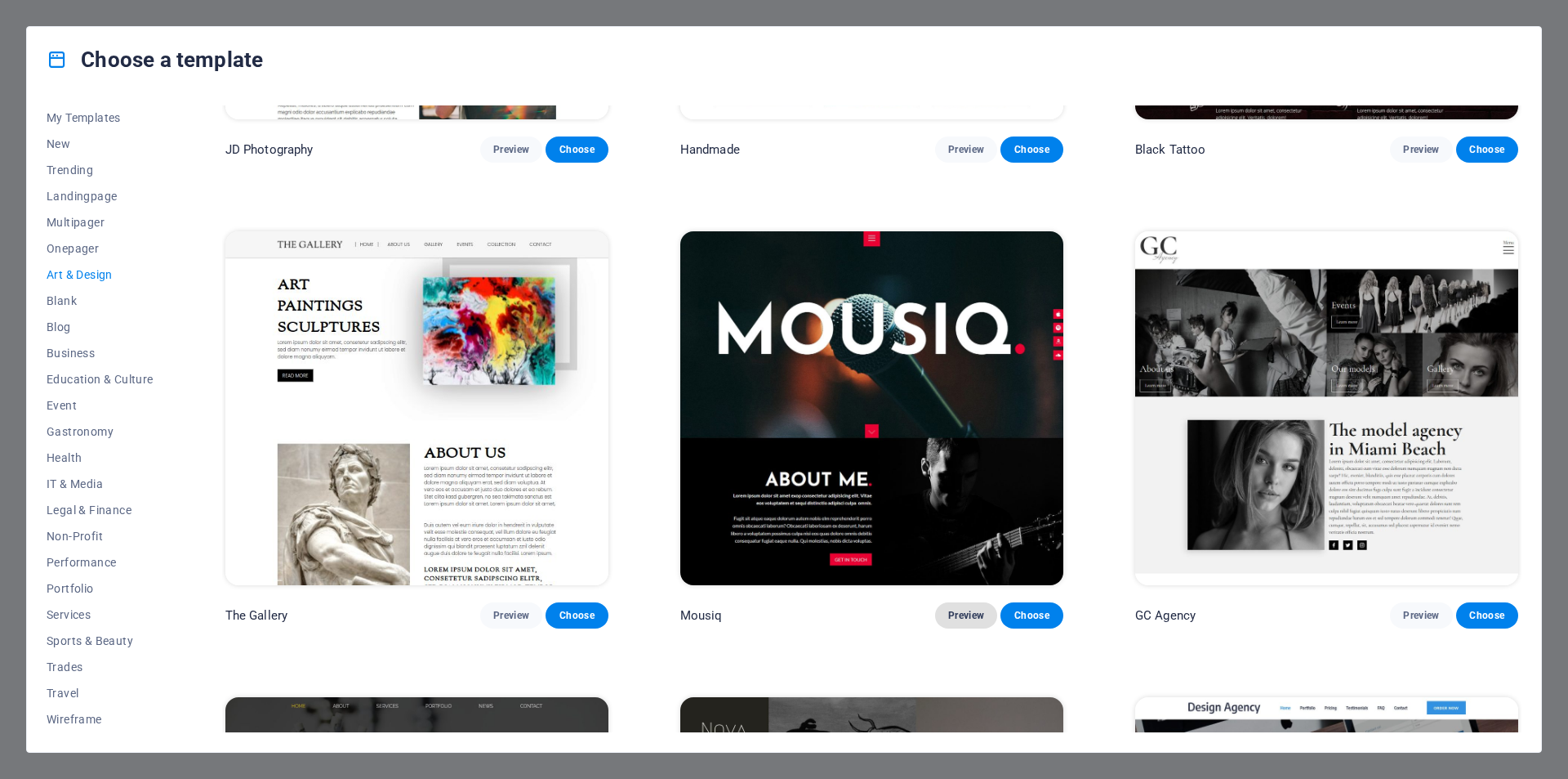
click at [963, 602] on button "Preview" at bounding box center [965, 615] width 62 height 26
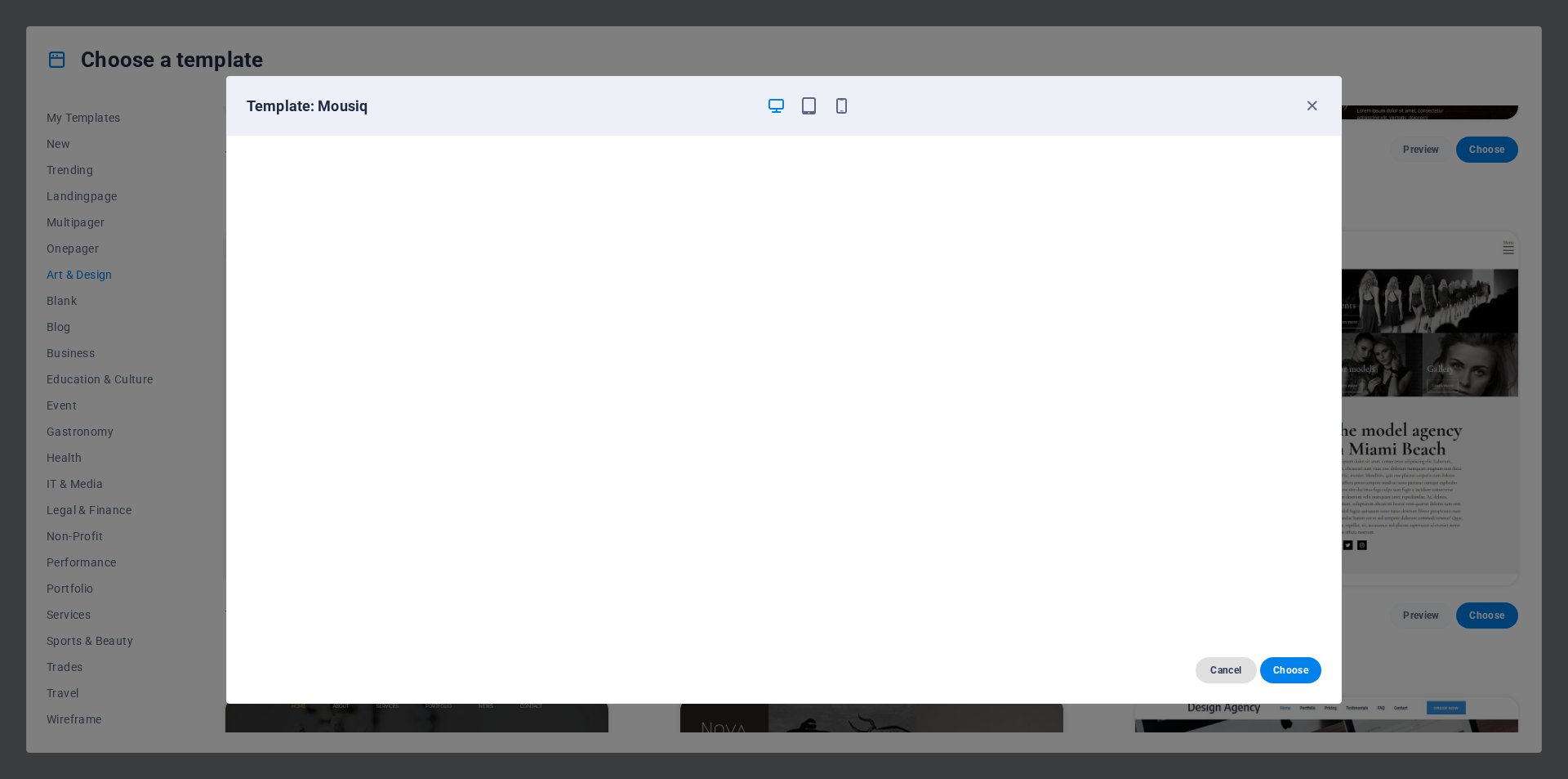
click at [1247, 674] on button "Cancel" at bounding box center [1226, 670] width 61 height 26
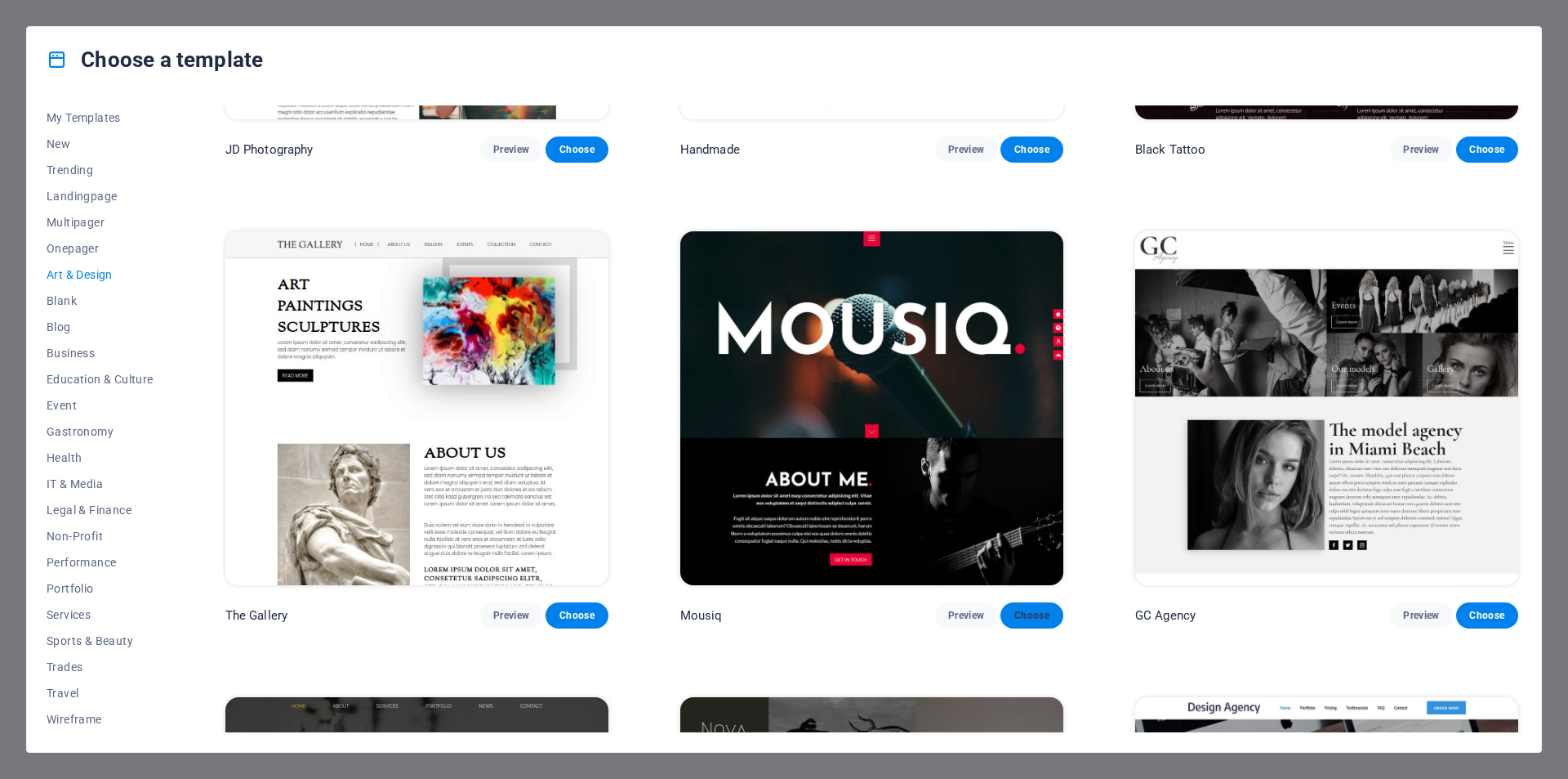
click at [1042, 614] on span "Choose" at bounding box center [1031, 615] width 36 height 13
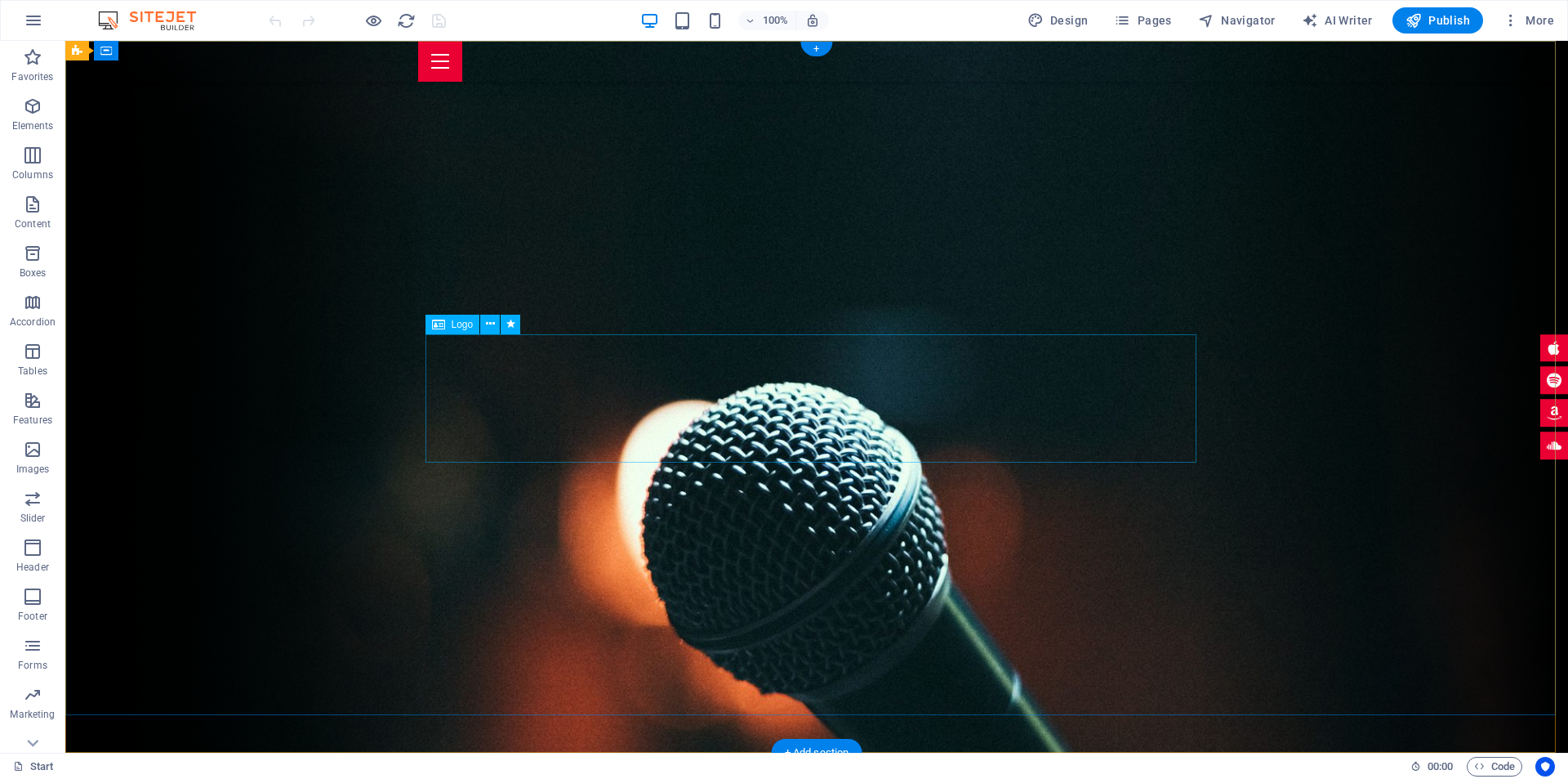
select select "px"
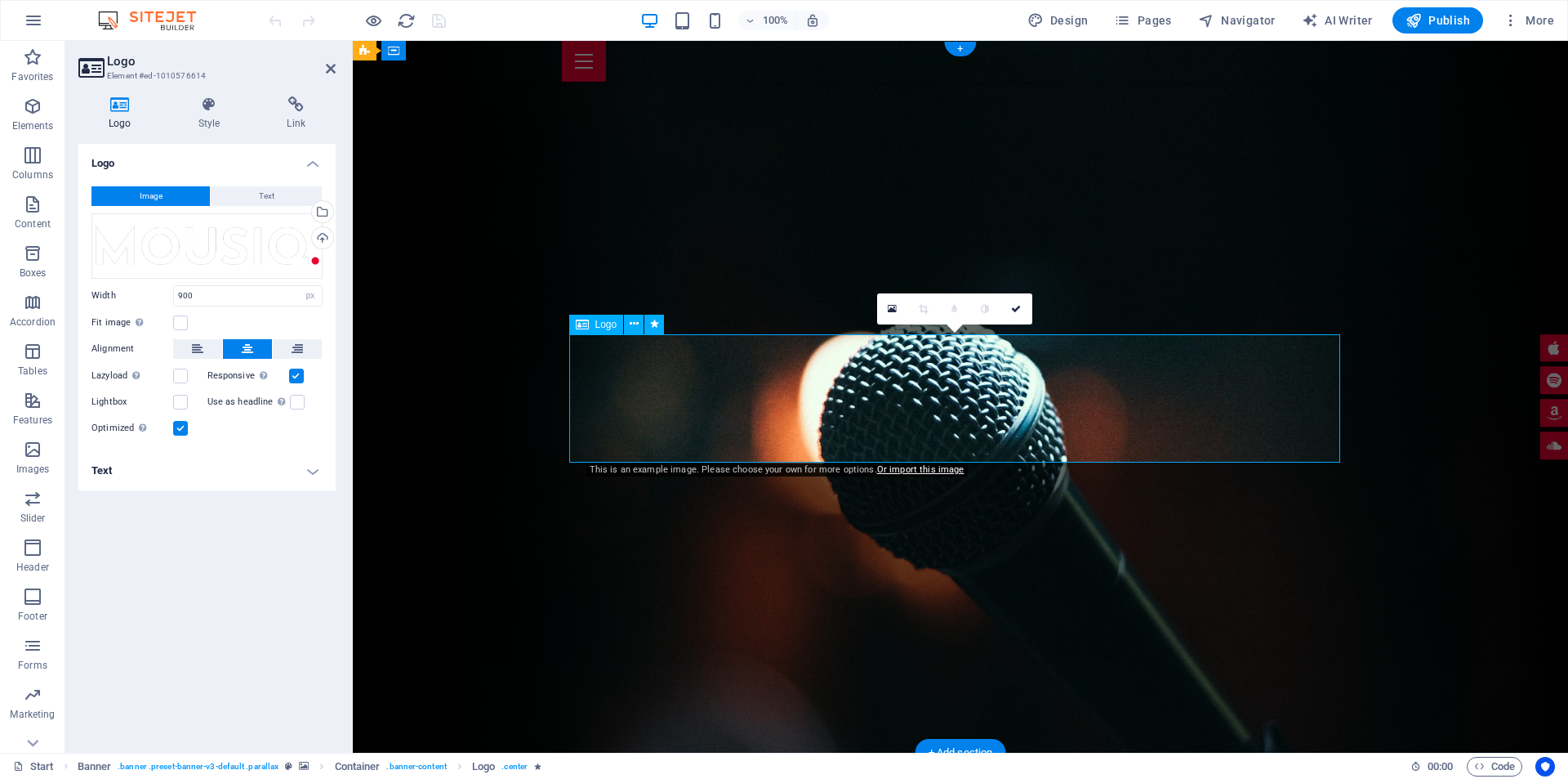
click at [226, 251] on div "Drag files here, click to choose files or select files from Files or our free s…" at bounding box center [207, 245] width 231 height 65
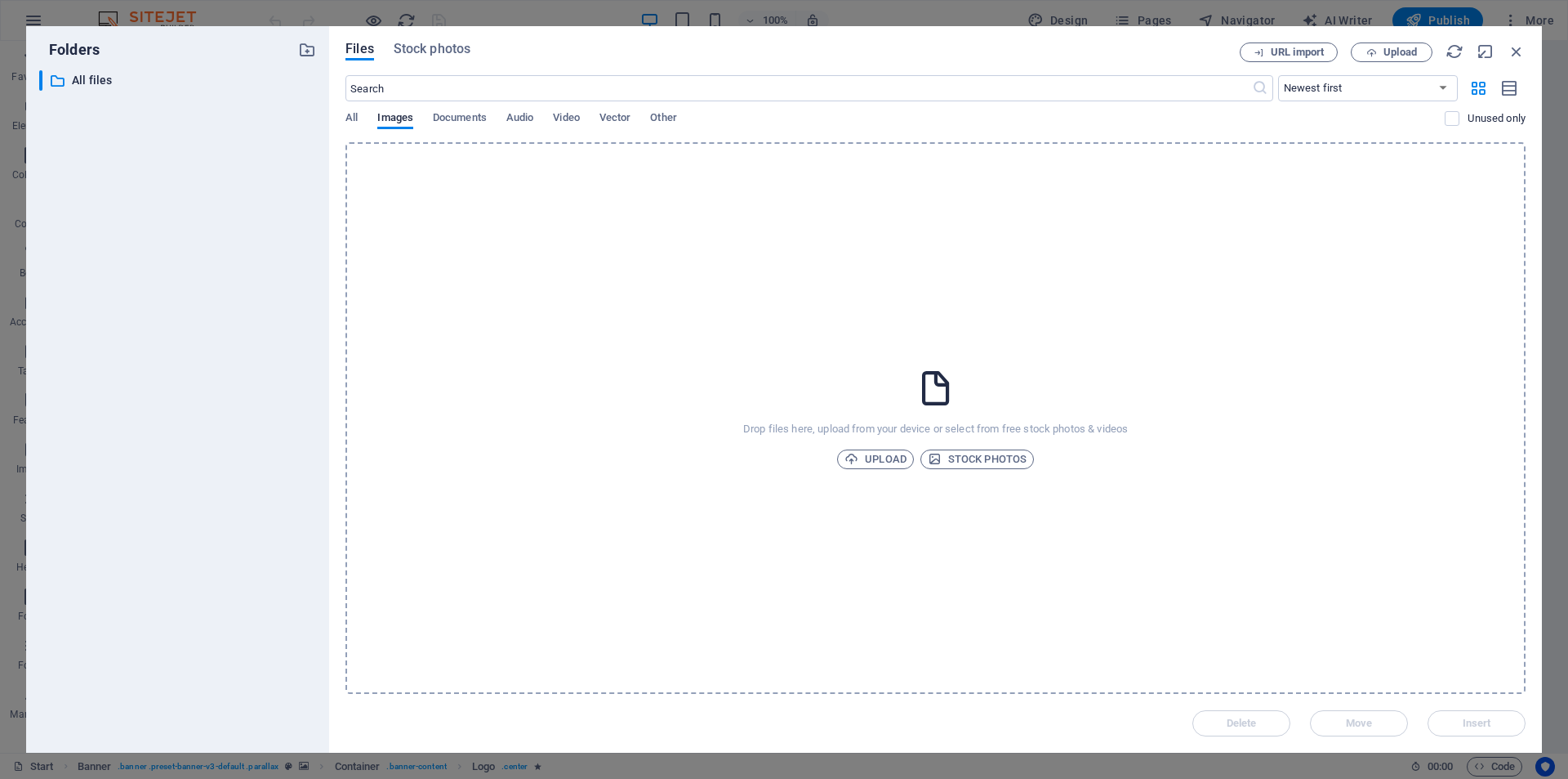
click at [226, 251] on div "​ All files All files" at bounding box center [177, 405] width 276 height 669
click at [1519, 54] on icon "button" at bounding box center [1517, 51] width 18 height 18
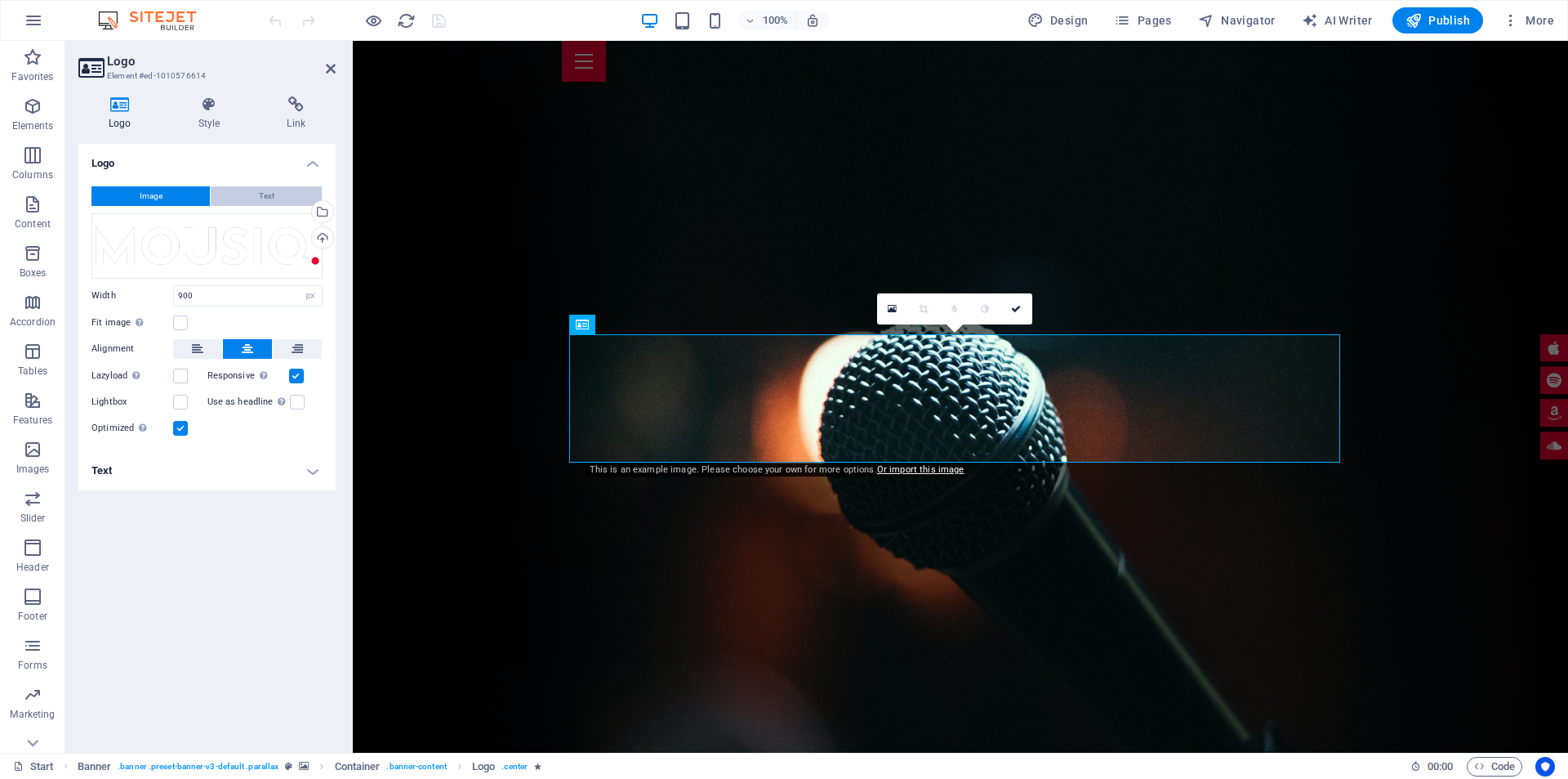
click at [276, 190] on button "Text" at bounding box center [266, 196] width 111 height 19
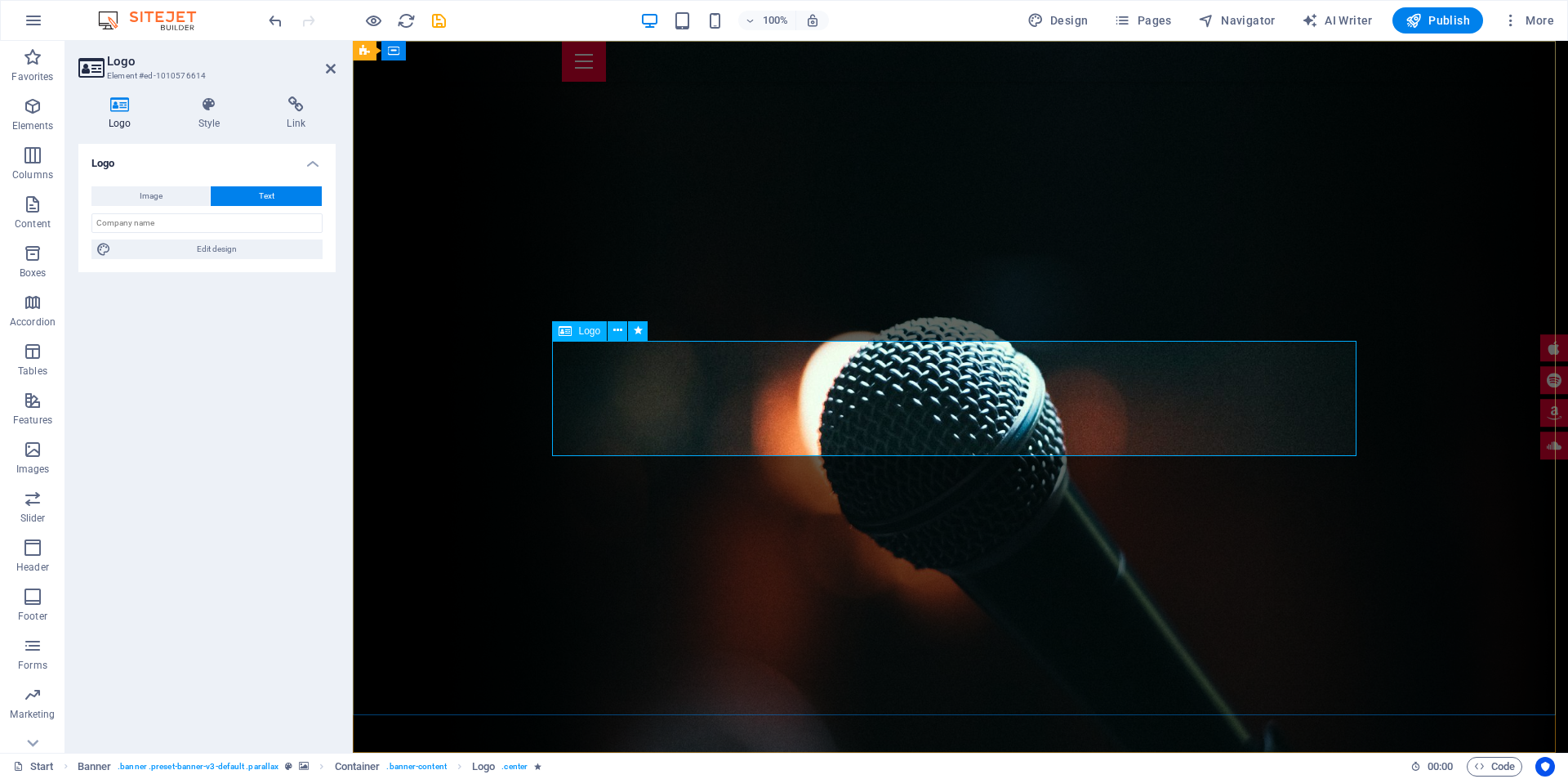
click at [148, 228] on input "text" at bounding box center [207, 222] width 231 height 19
type input "M"
type input "P"
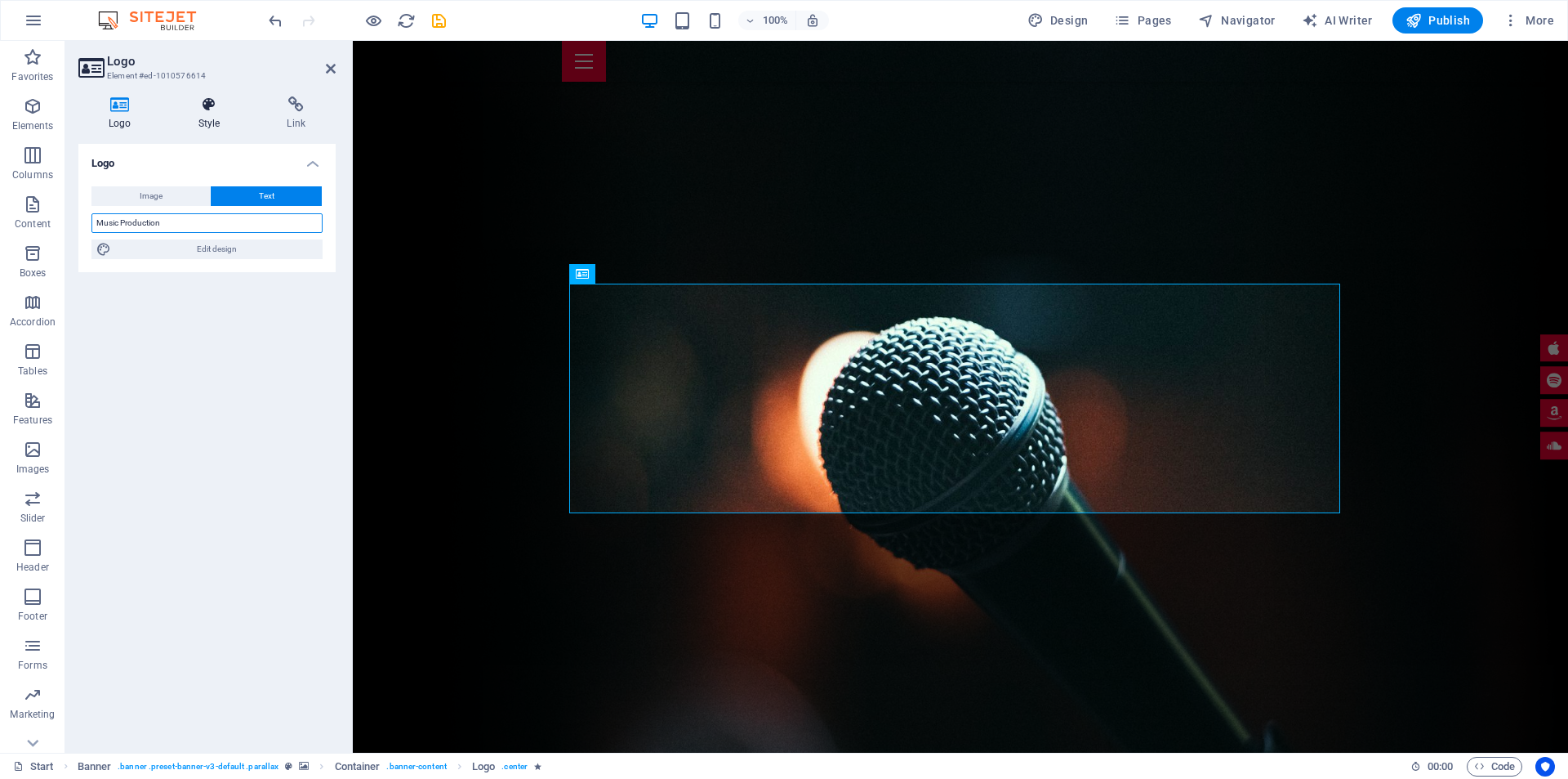
type input "Music Production"
click at [194, 108] on icon at bounding box center [209, 105] width 83 height 17
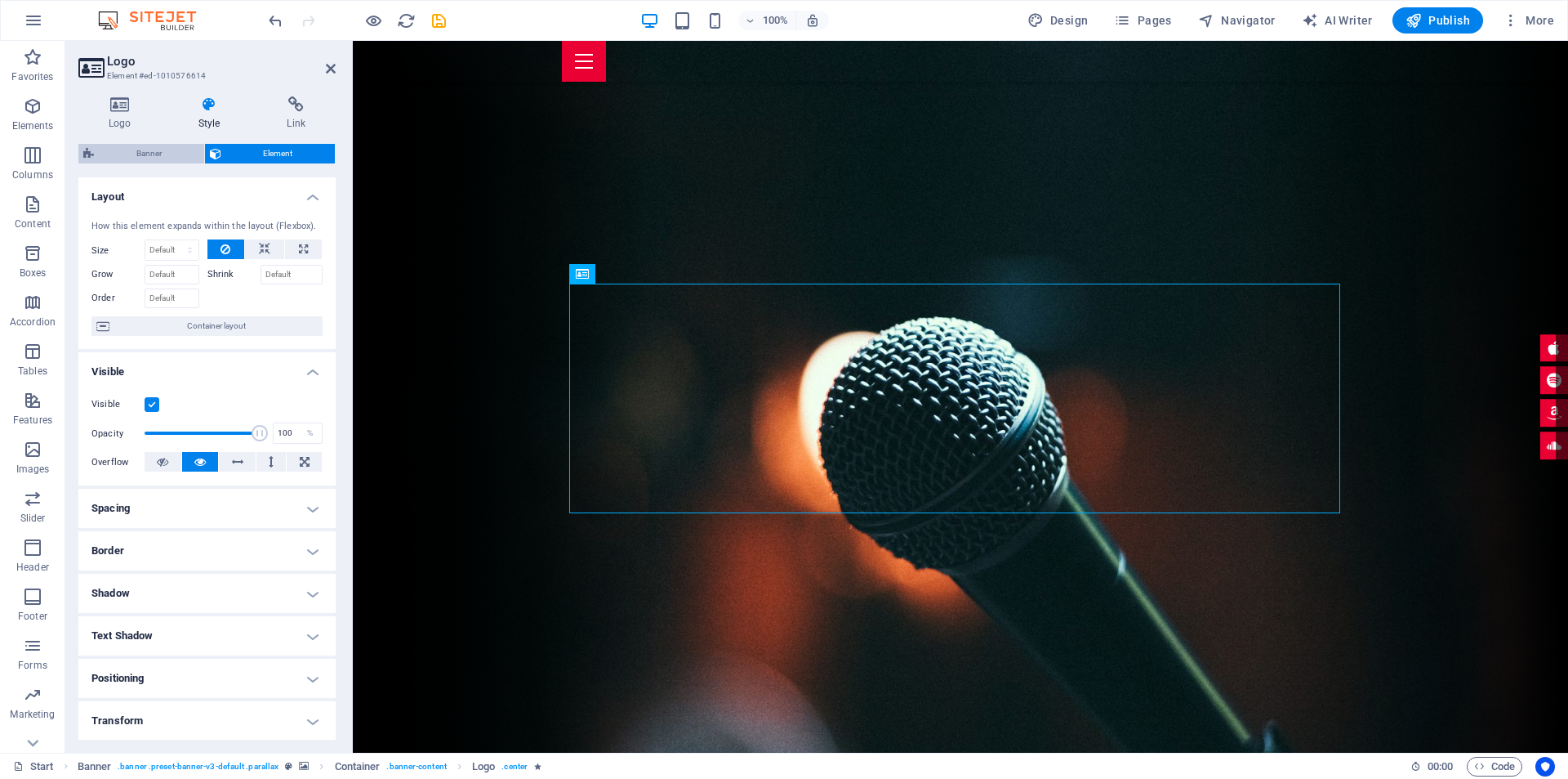
click at [166, 157] on span "Banner" at bounding box center [148, 154] width 100 height 19
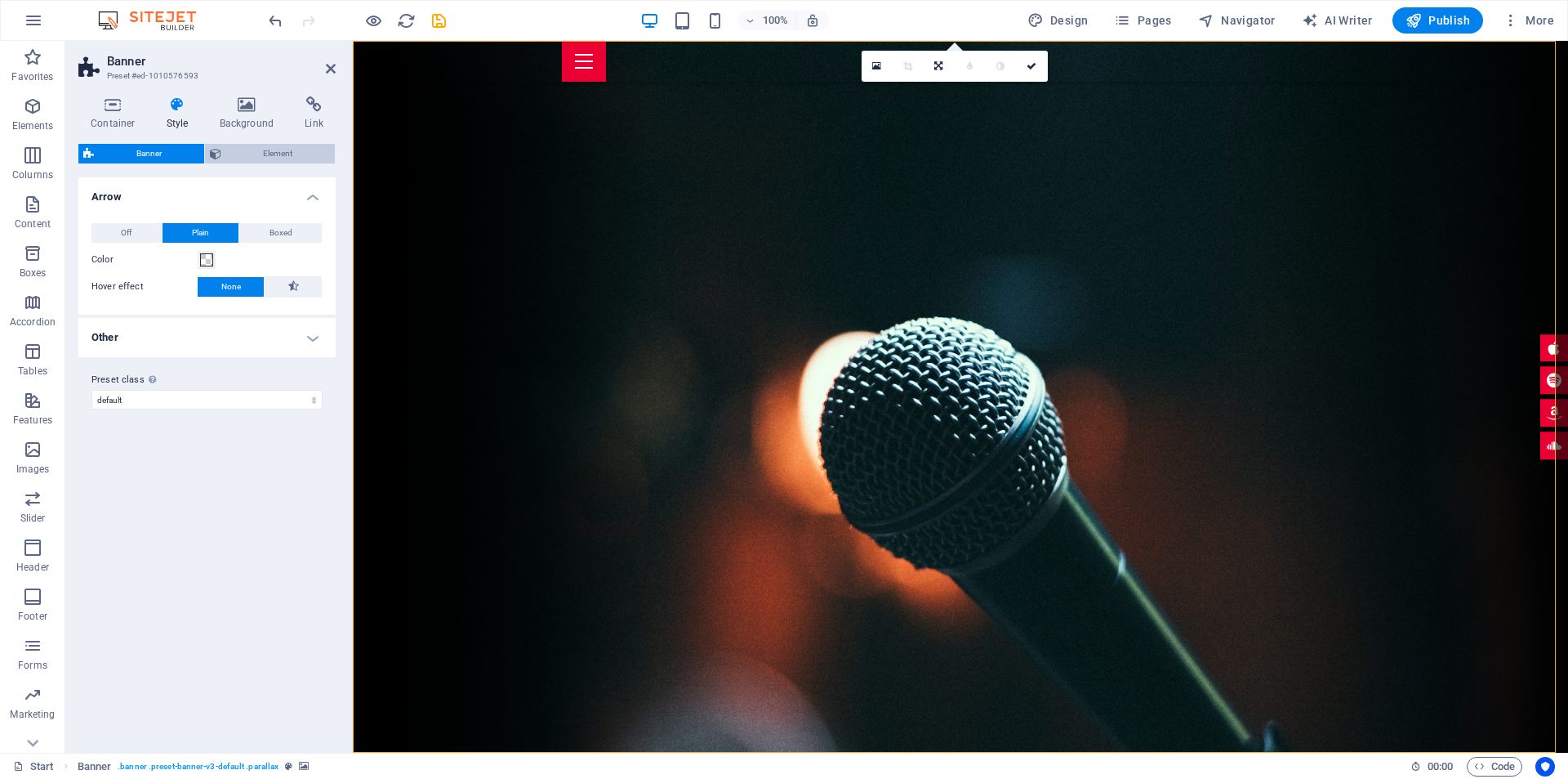
click at [253, 154] on span "Element" at bounding box center [278, 154] width 105 height 19
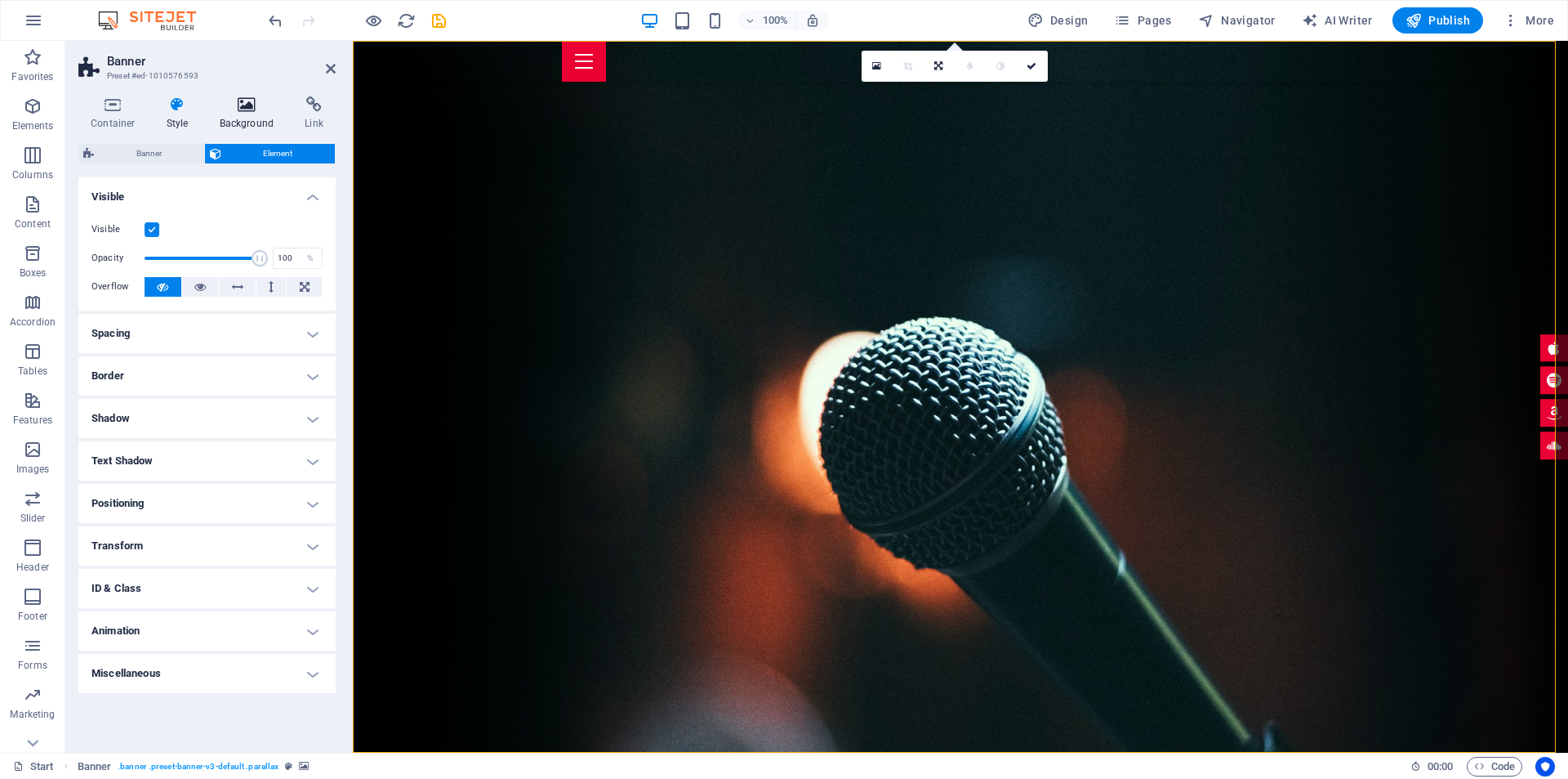
click at [251, 106] on icon at bounding box center [247, 105] width 79 height 17
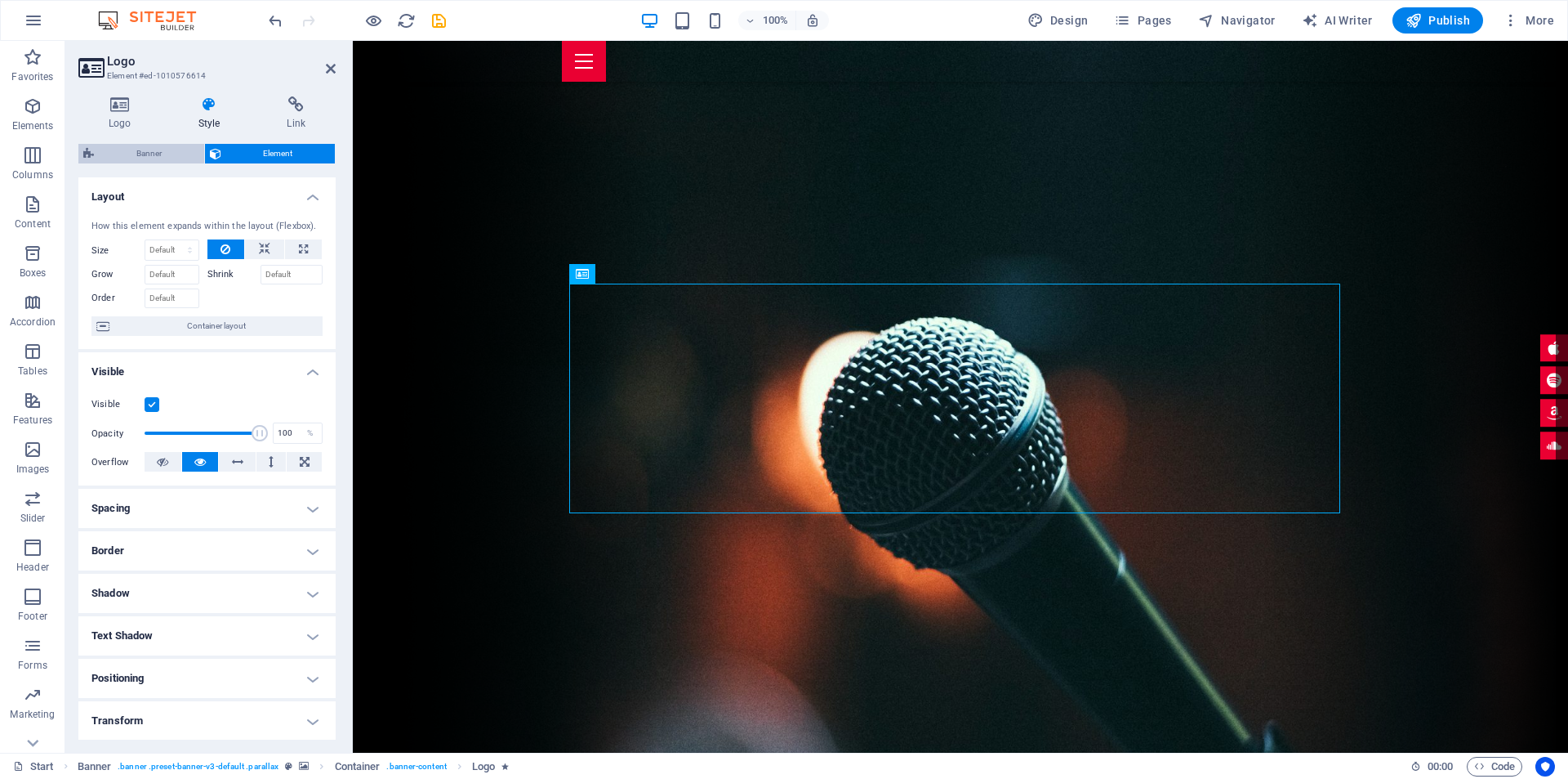
click at [146, 149] on span "Banner" at bounding box center [148, 154] width 100 height 19
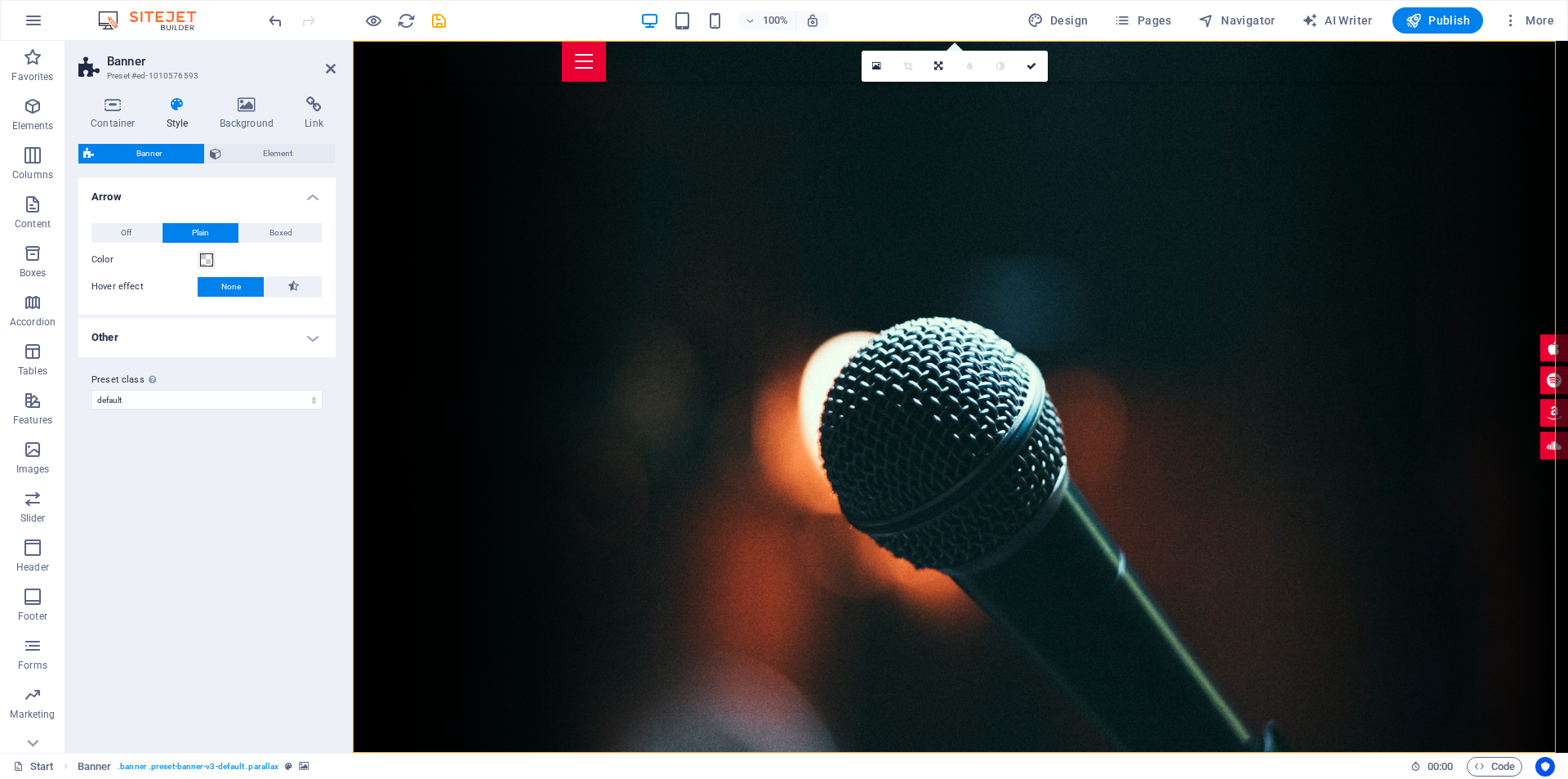
click at [337, 70] on aside "Banner Preset #ed-1010576593 Container Style Background Link Size Height Defaul…" at bounding box center [209, 397] width 288 height 712
drag, startPoint x: 333, startPoint y: 70, endPoint x: 276, endPoint y: 32, distance: 68.5
click at [333, 70] on icon at bounding box center [331, 68] width 10 height 13
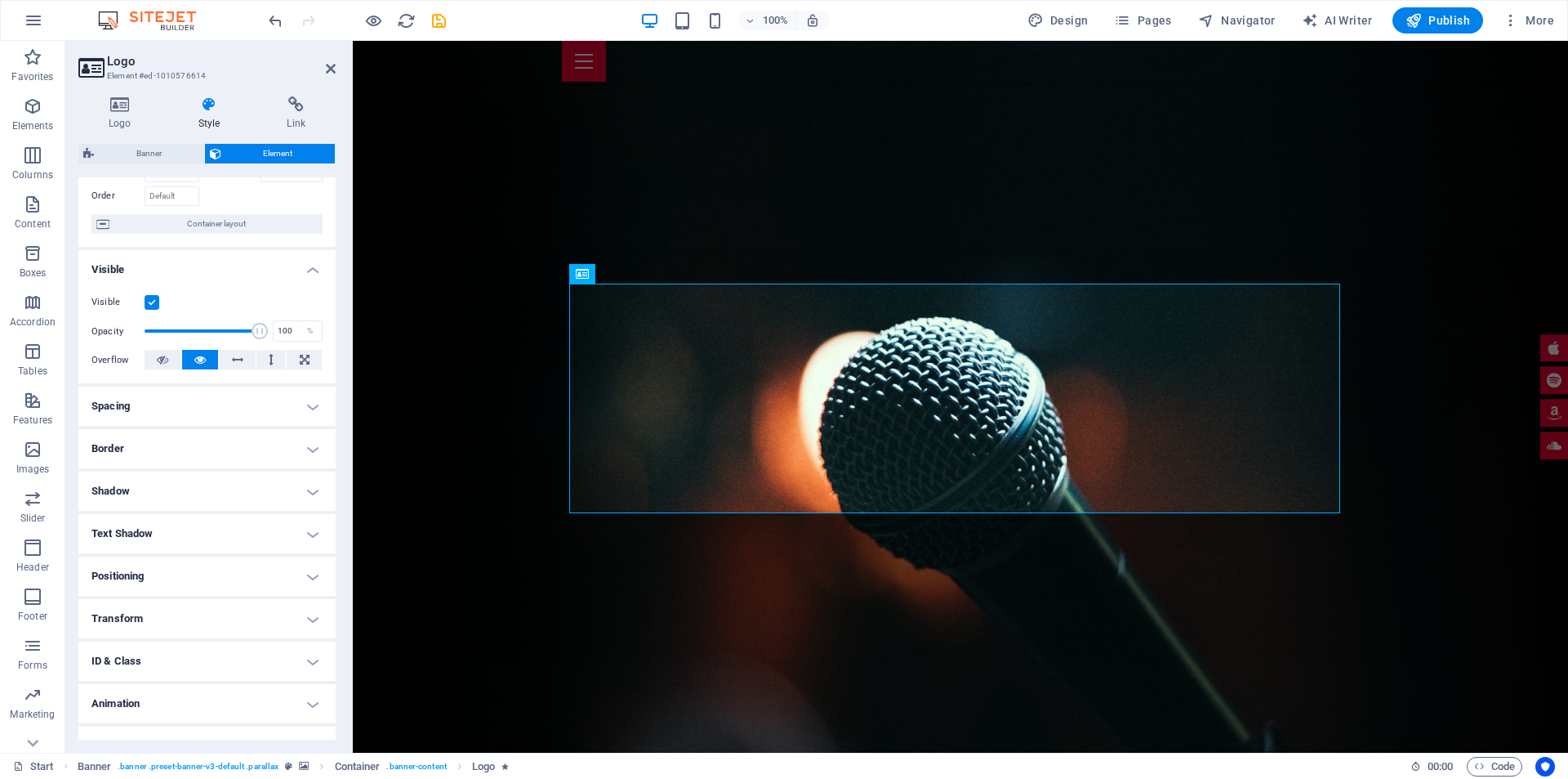
scroll to position [128, 0]
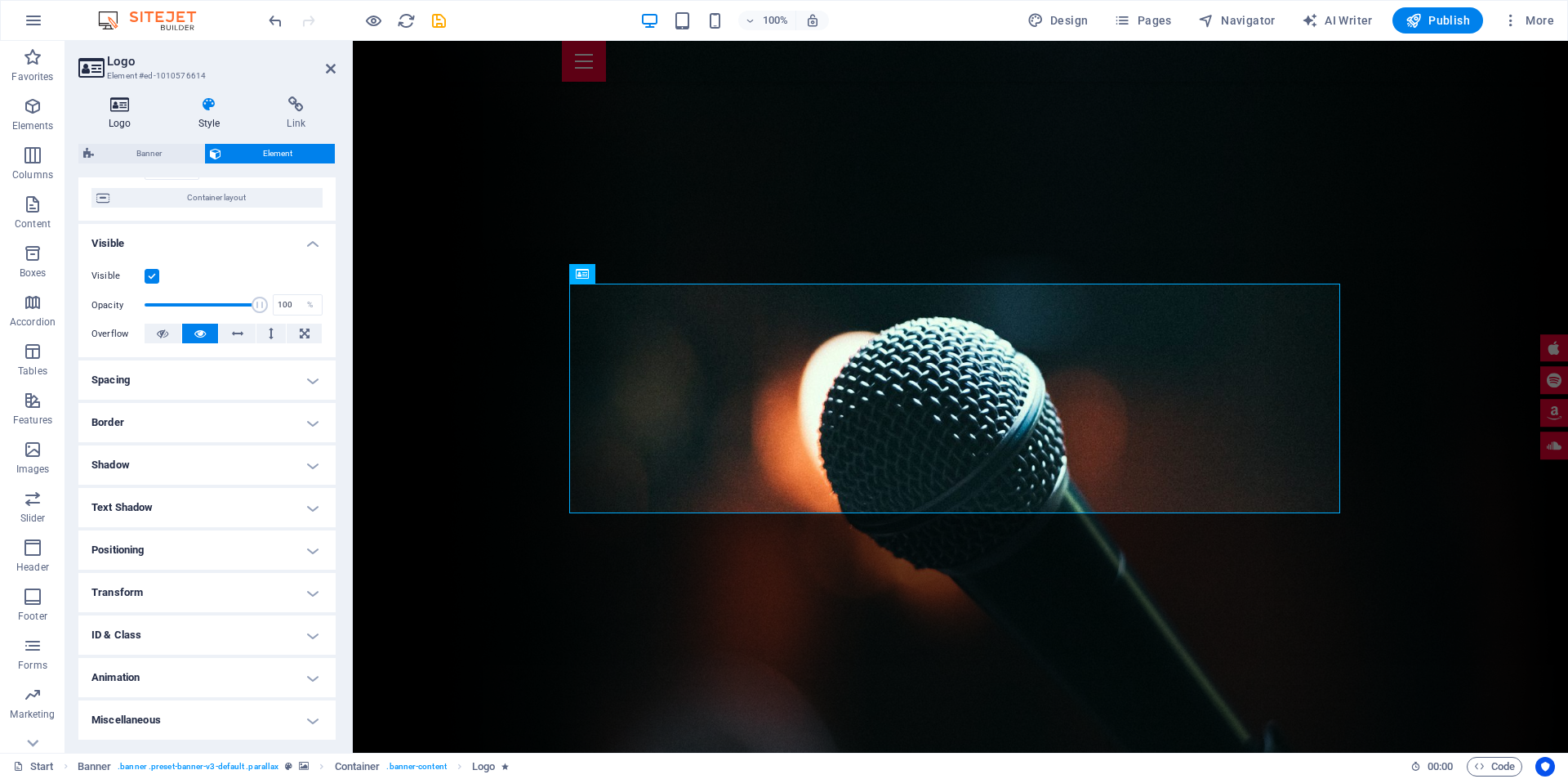
click at [122, 120] on h4 "Logo" at bounding box center [123, 113] width 90 height 34
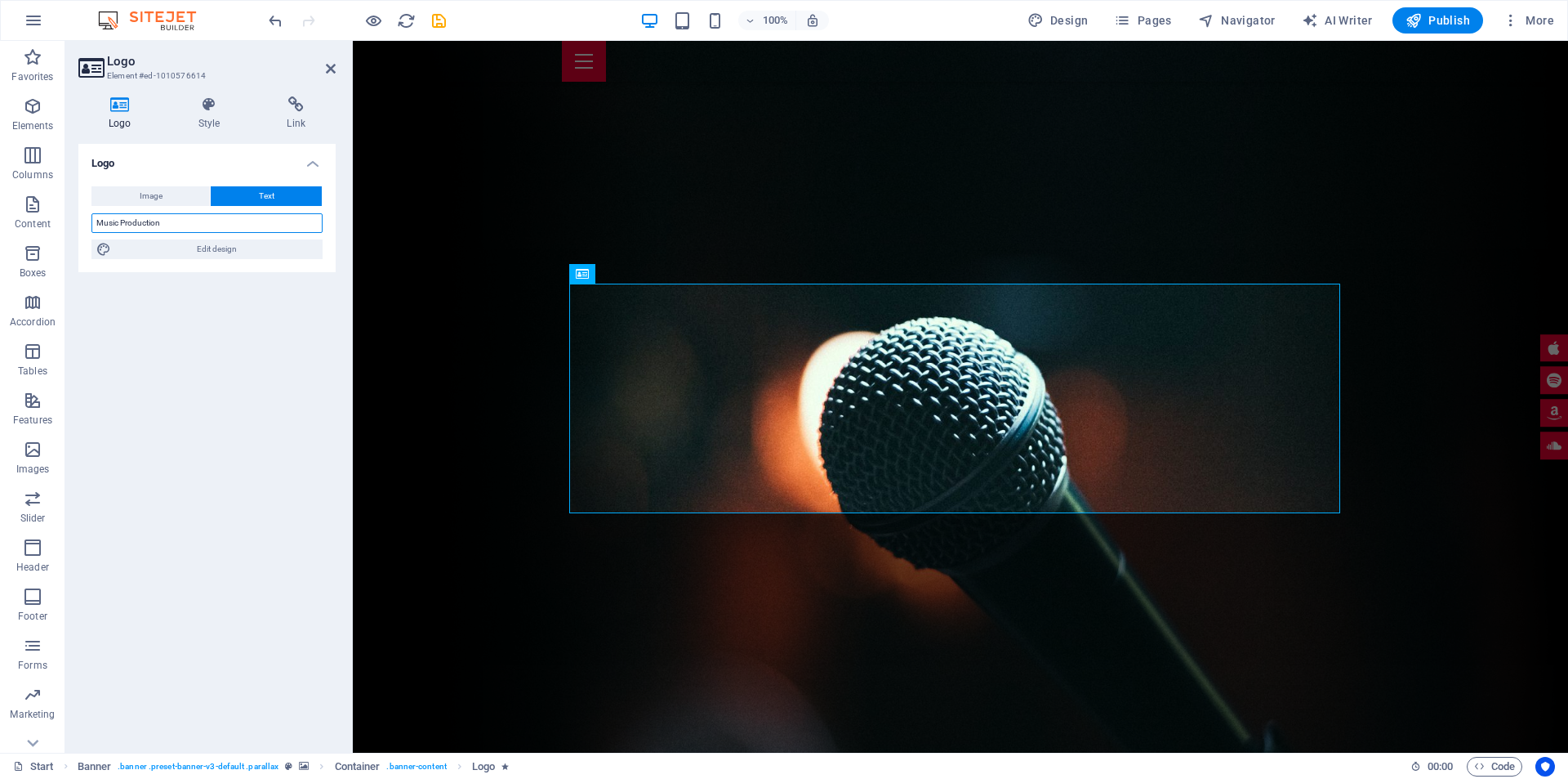
drag, startPoint x: 210, startPoint y: 222, endPoint x: 87, endPoint y: 218, distance: 123.1
click at [87, 218] on div "Image Text Drag files here, click to choose files or select files from Files or…" at bounding box center [207, 222] width 257 height 99
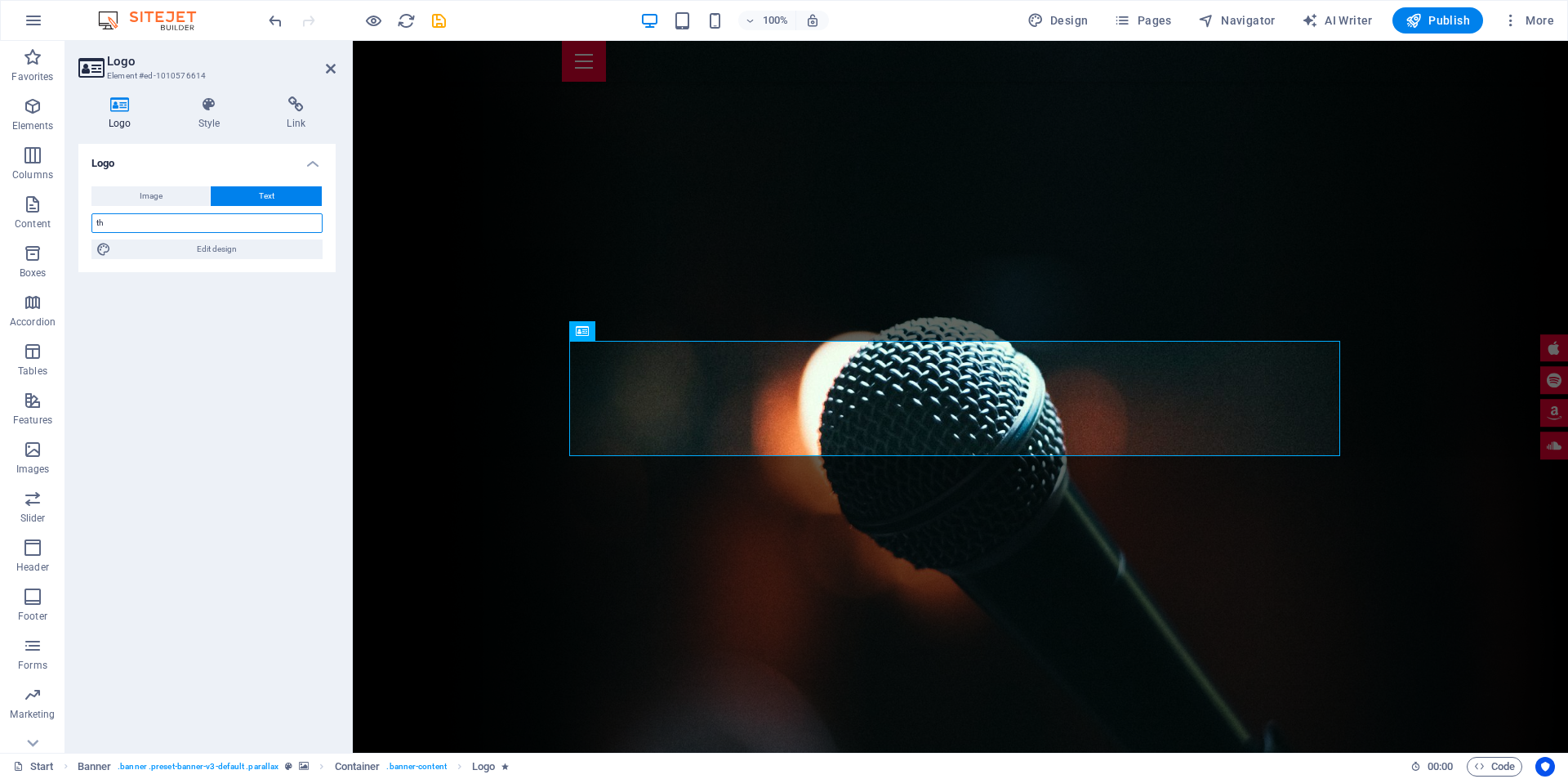
type input "t"
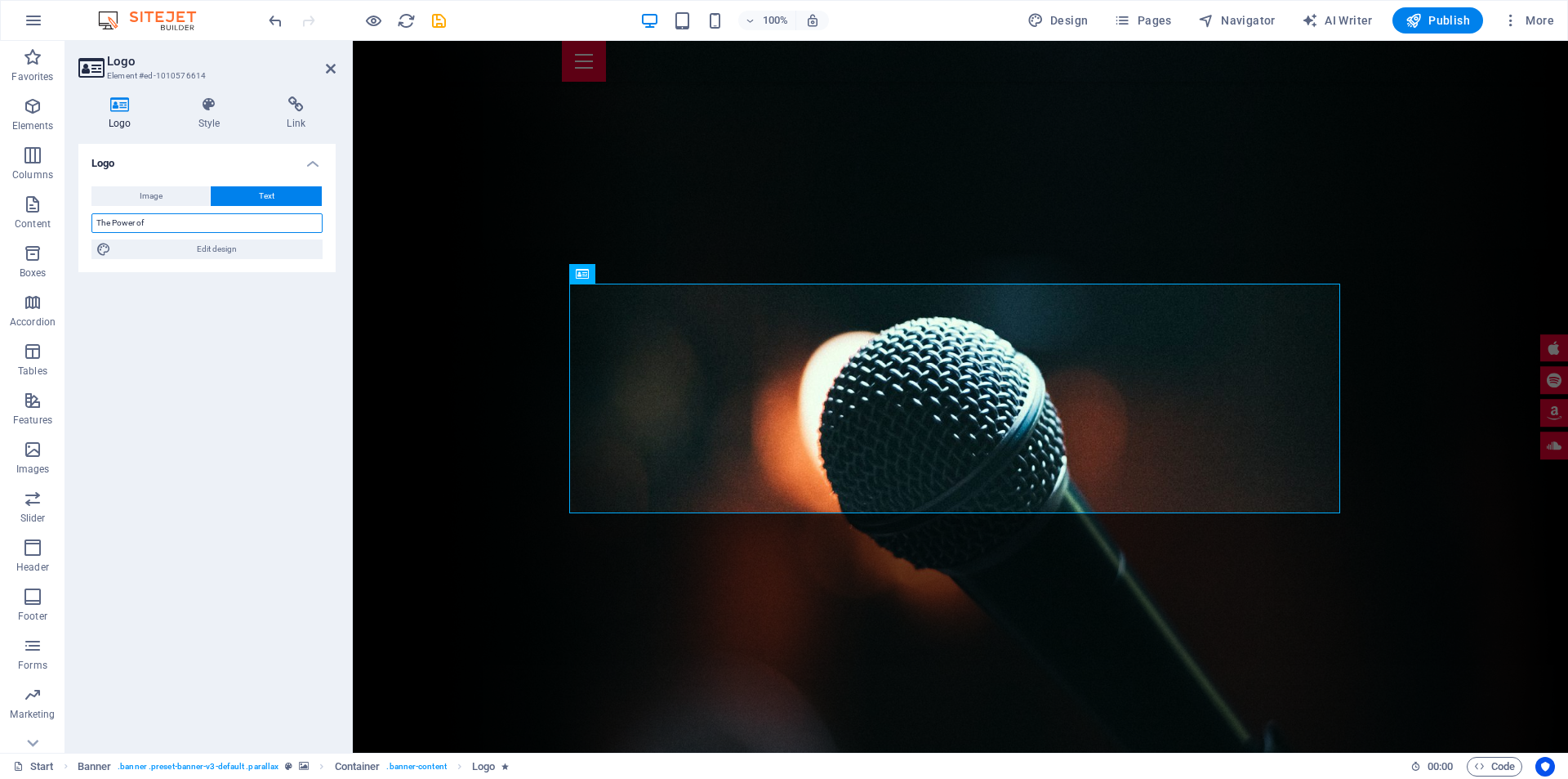
click at [193, 218] on input "The Power of" at bounding box center [207, 222] width 231 height 19
type input "The Power of MUSIC"
click at [228, 249] on span "Edit design" at bounding box center [216, 249] width 201 height 19
select select "px"
select select "400"
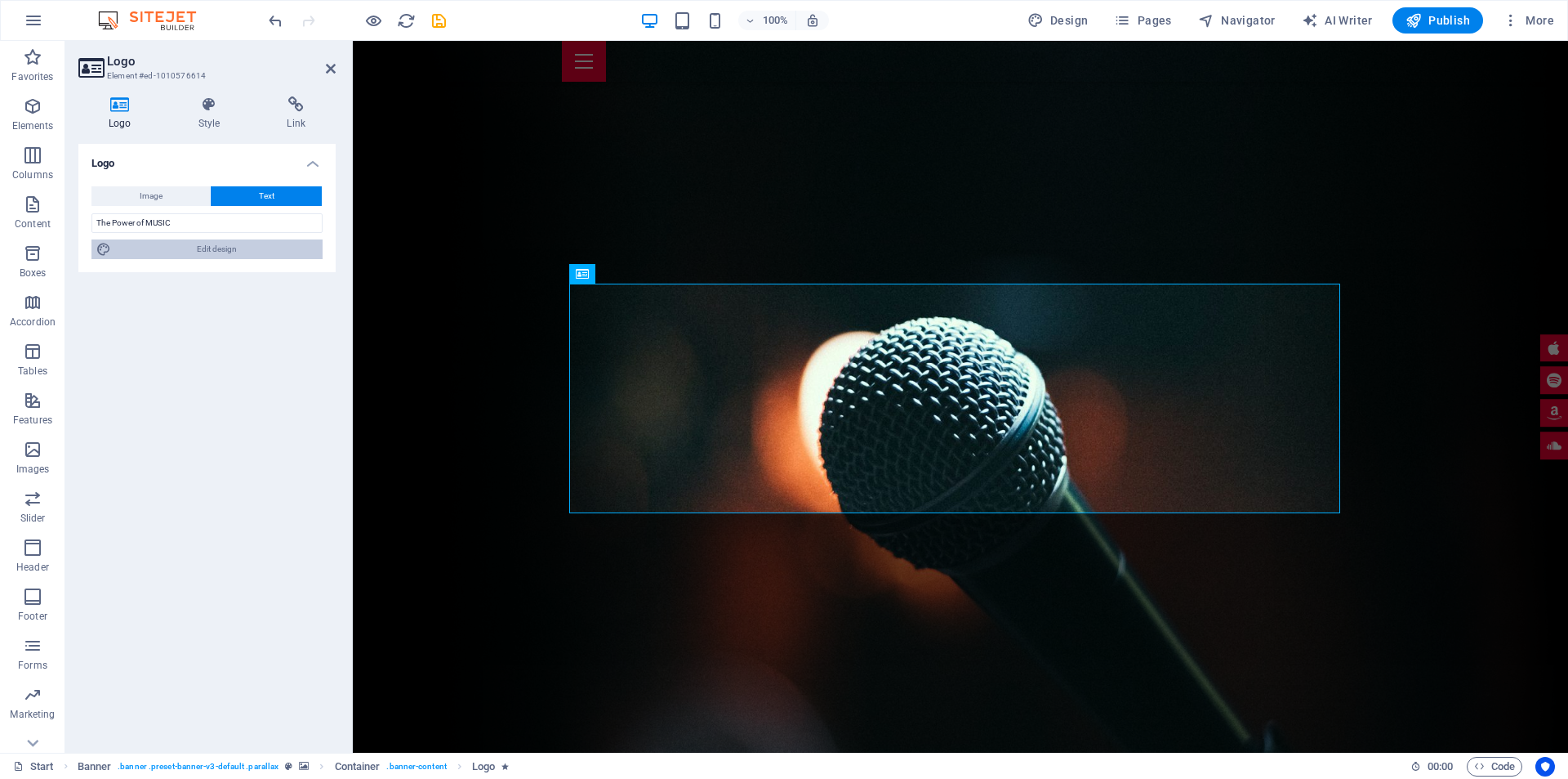
select select "px"
select select "rem"
select select "700"
select select "px"
select select "rem"
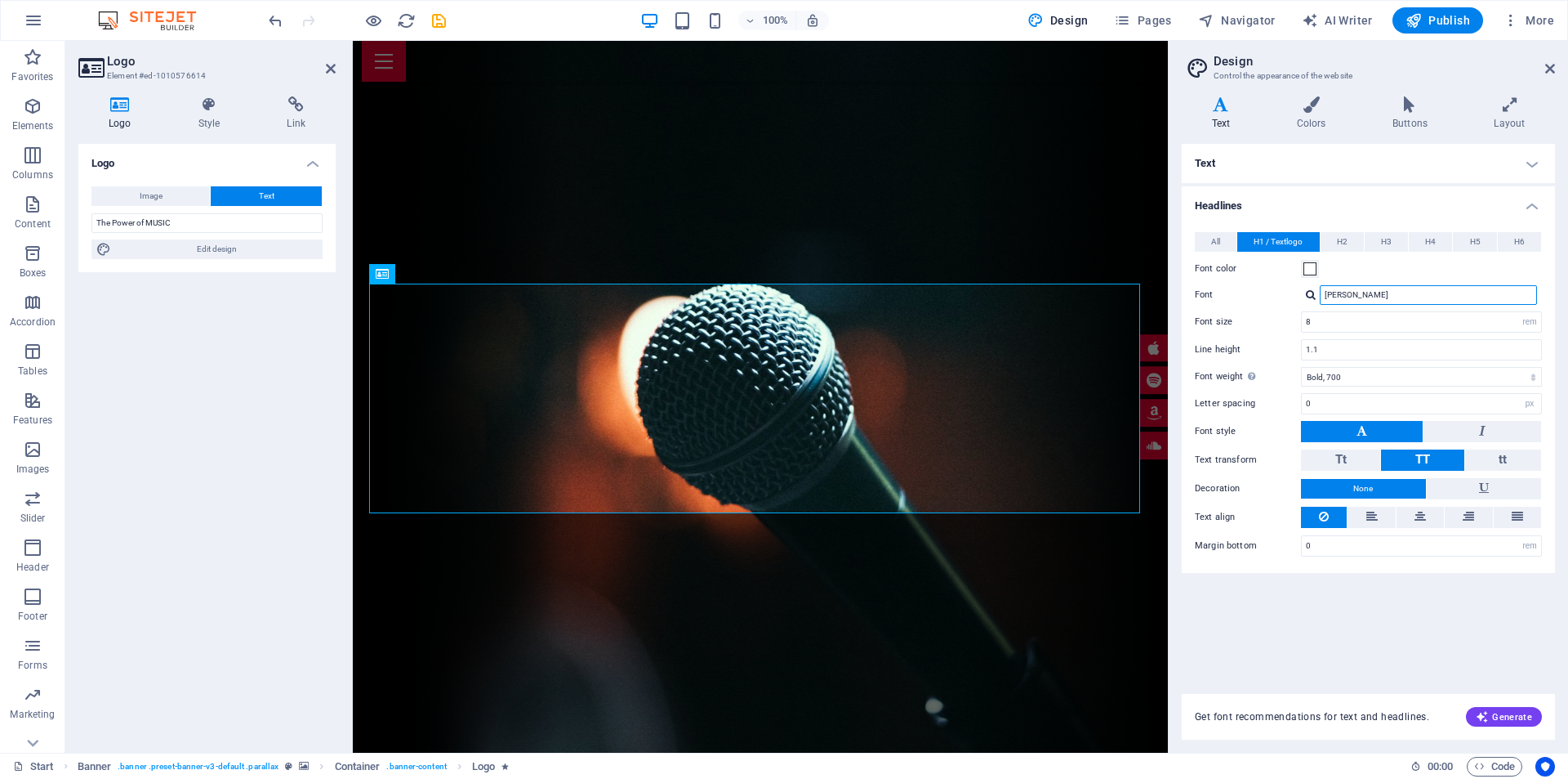
click at [1375, 288] on input "[PERSON_NAME]" at bounding box center [1428, 295] width 217 height 19
click at [1551, 67] on icon at bounding box center [1550, 68] width 10 height 13
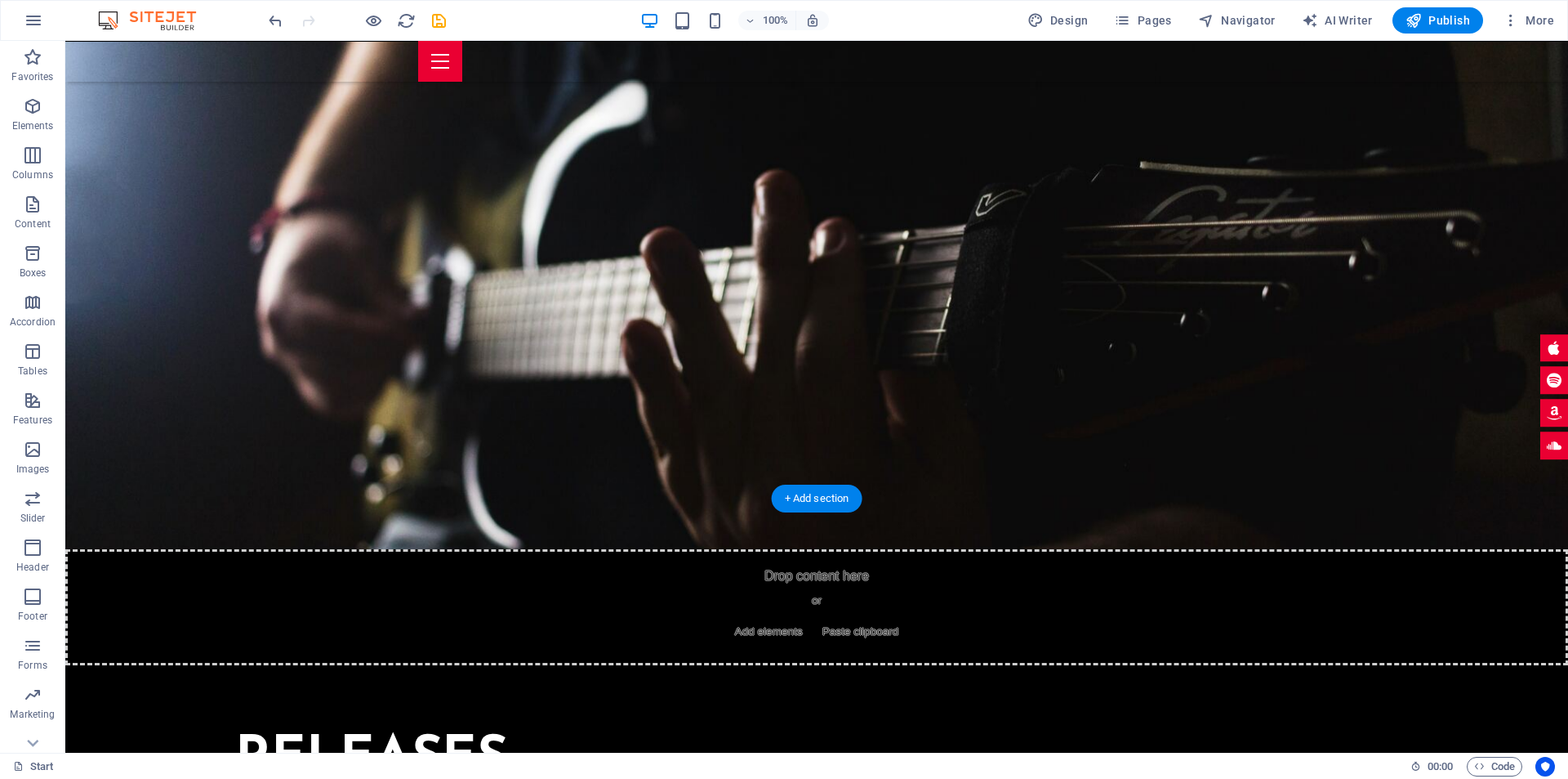
scroll to position [4465, 0]
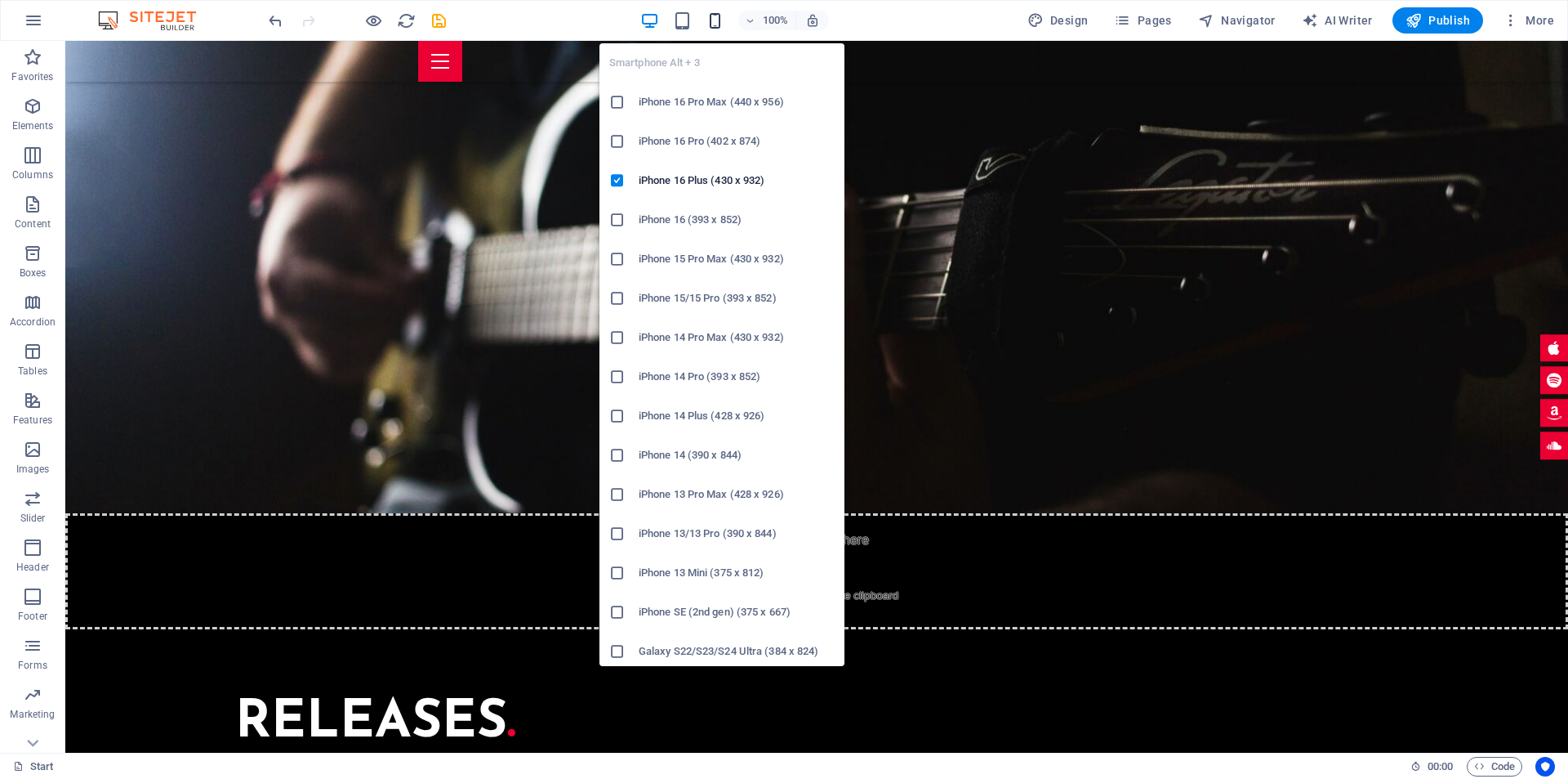
click at [717, 29] on icon "button" at bounding box center [715, 21] width 19 height 19
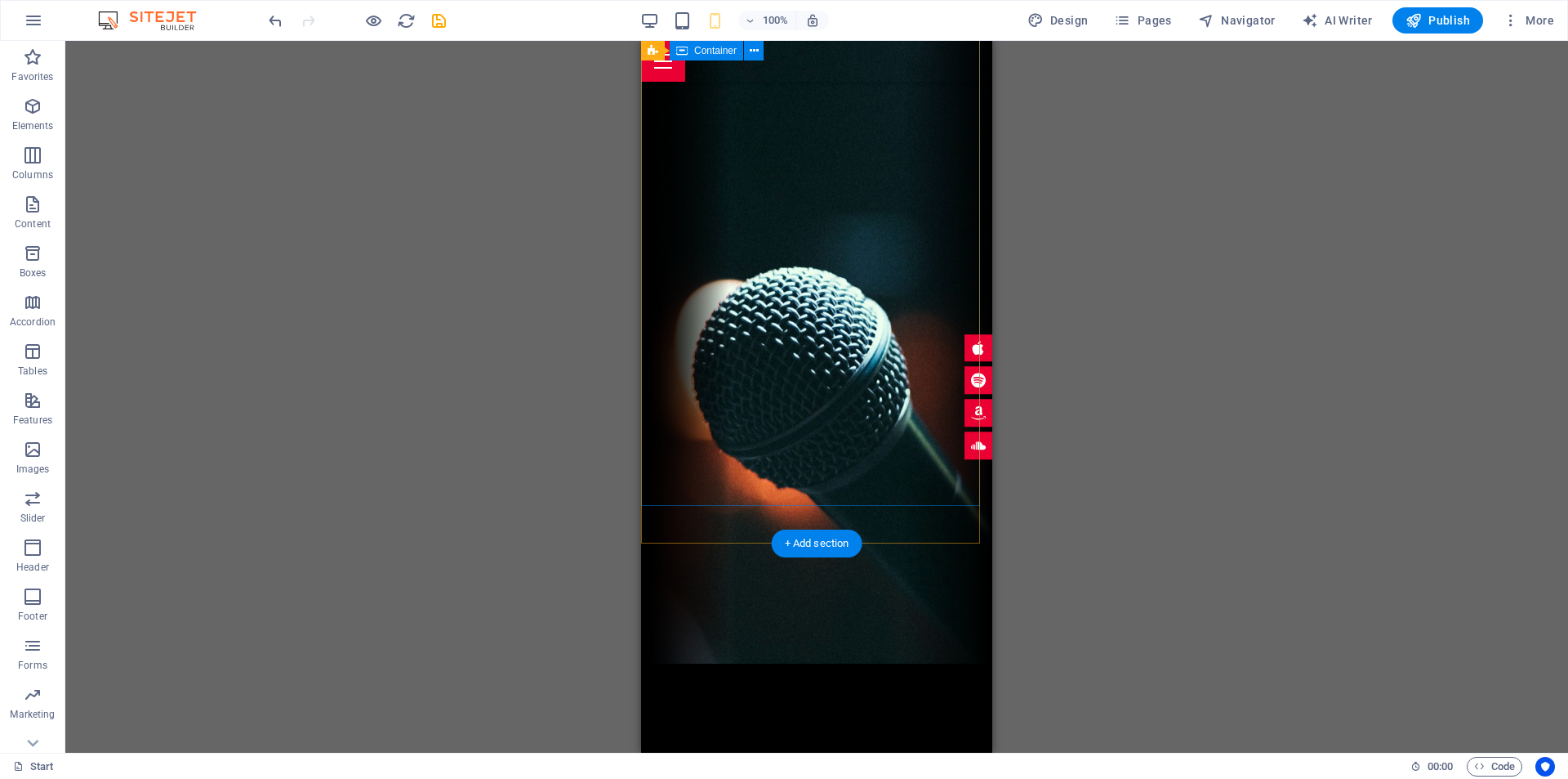
scroll to position [82, 0]
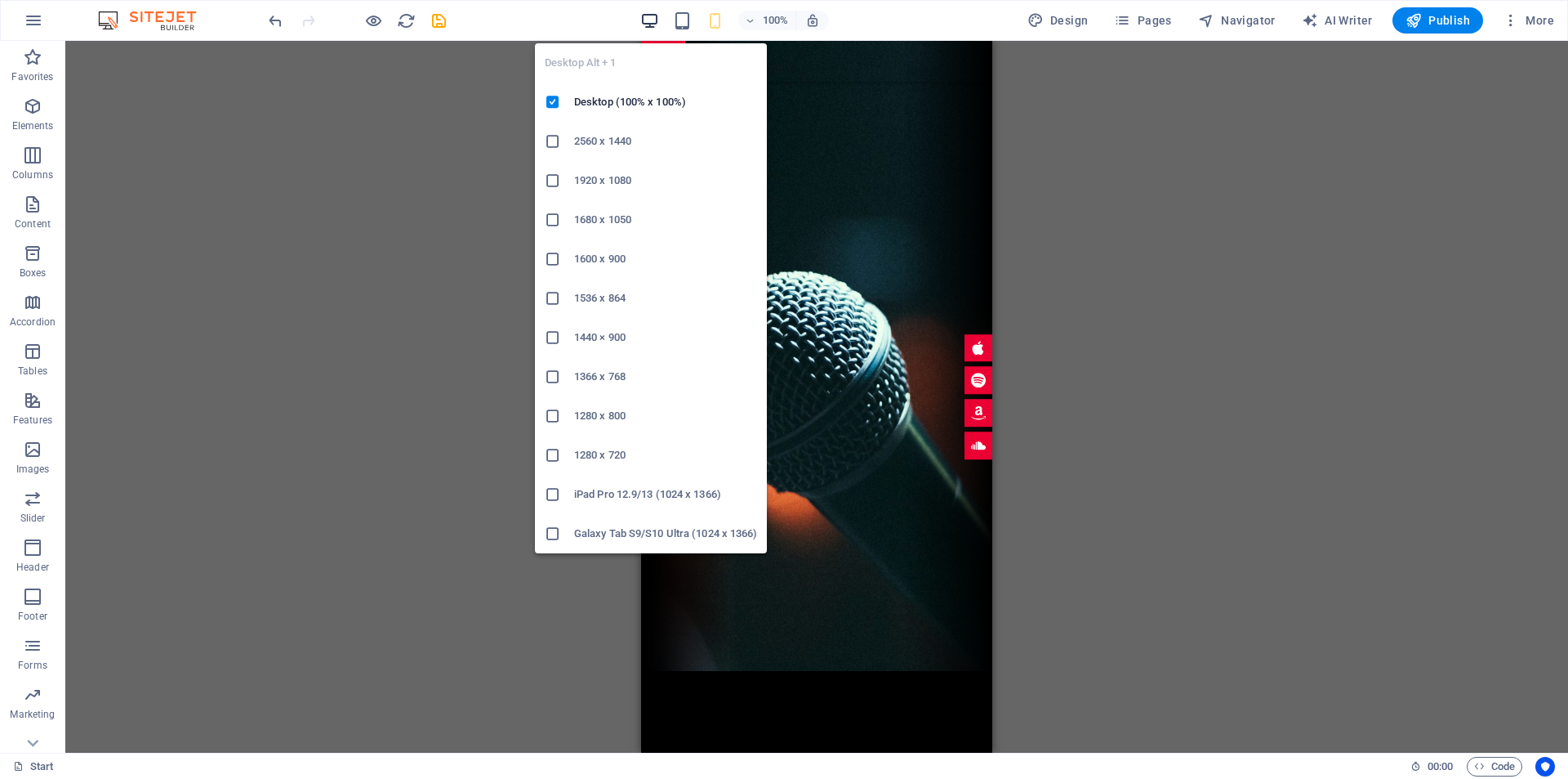
drag, startPoint x: 655, startPoint y: 16, endPoint x: 670, endPoint y: 31, distance: 21.2
click at [655, 16] on icon "button" at bounding box center [650, 21] width 19 height 19
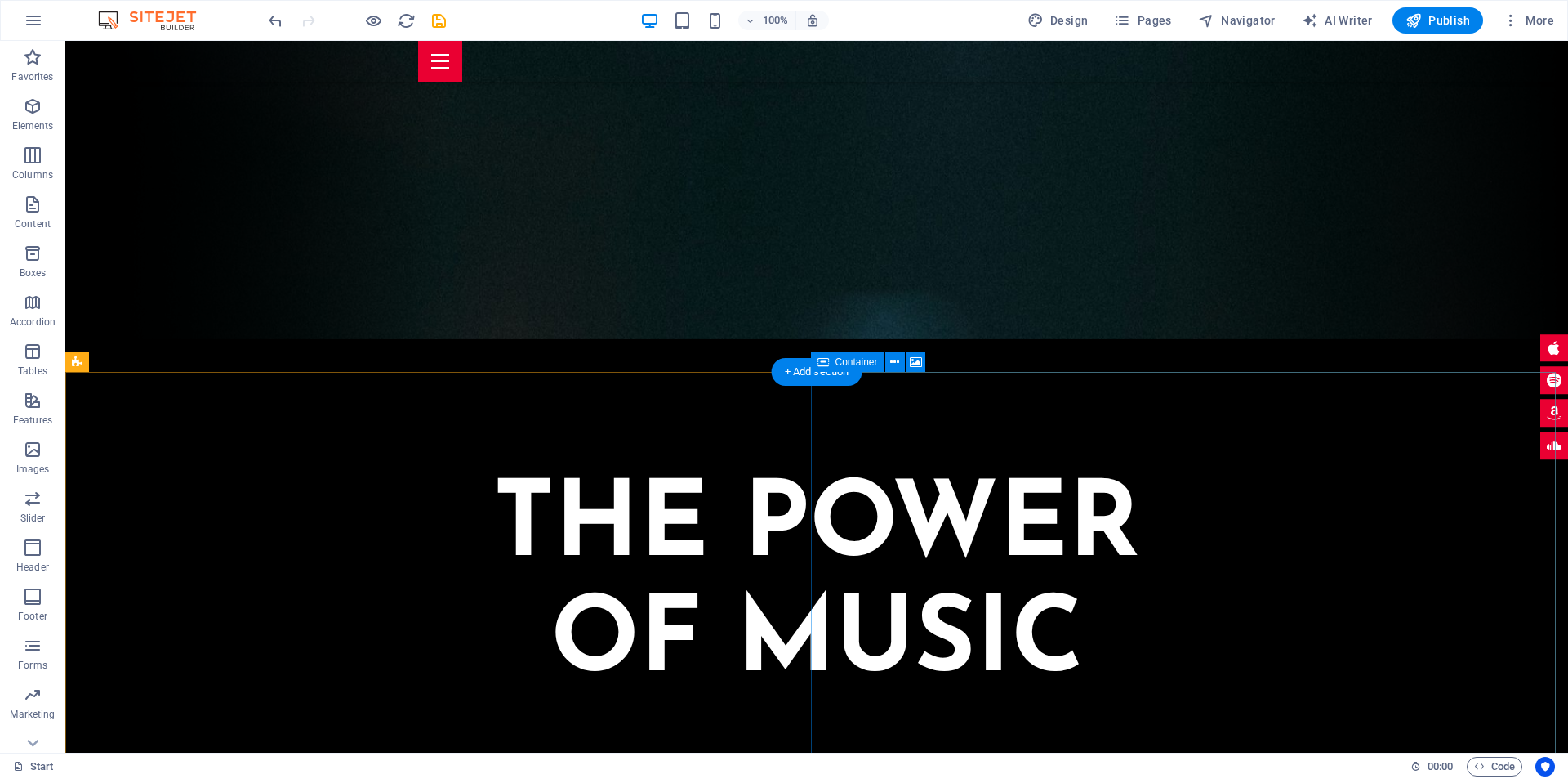
scroll to position [0, 0]
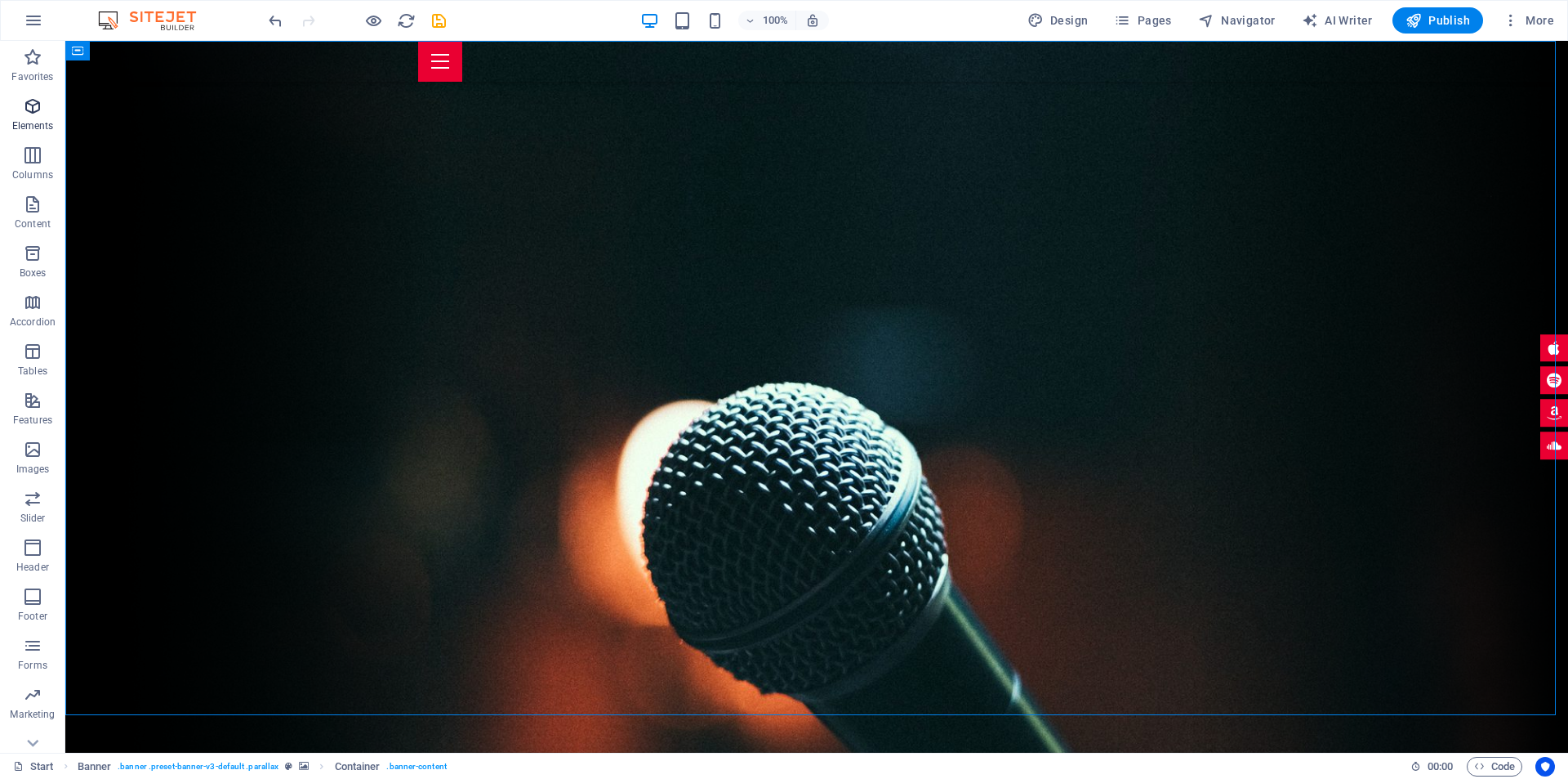
click at [33, 109] on icon "button" at bounding box center [32, 106] width 19 height 19
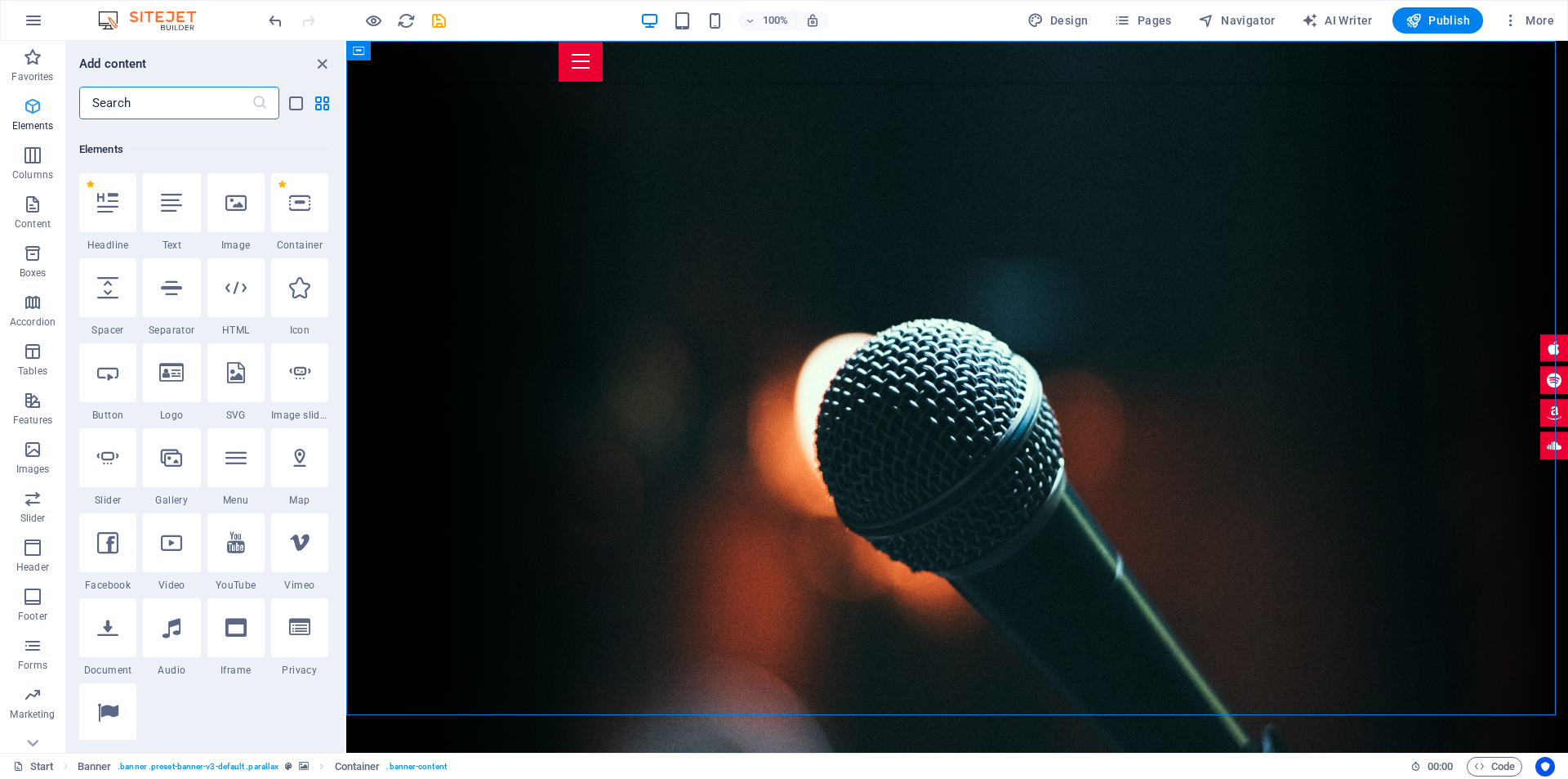
scroll to position [174, 0]
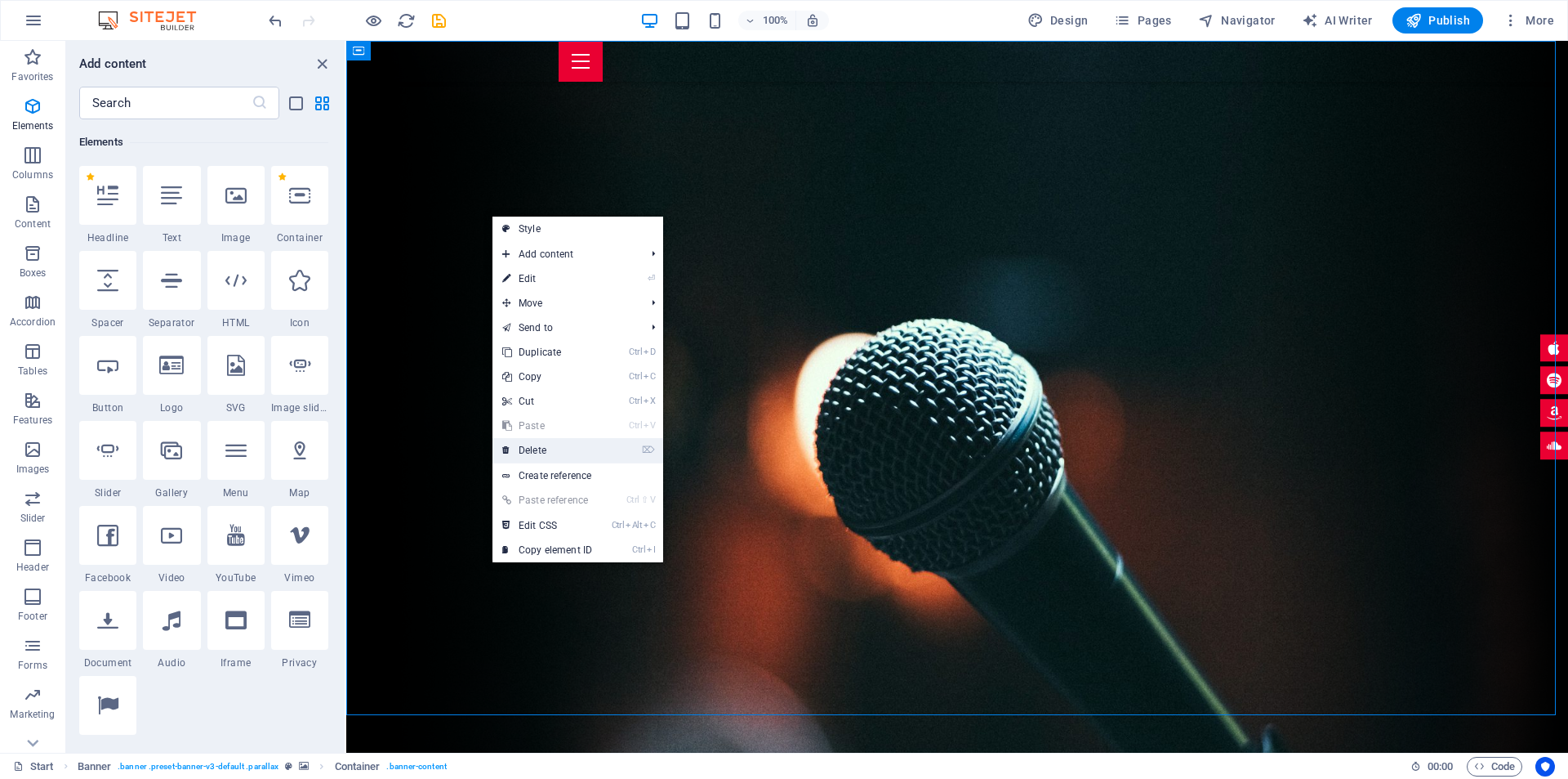
click at [583, 447] on link "⌦ Delete" at bounding box center [547, 450] width 109 height 24
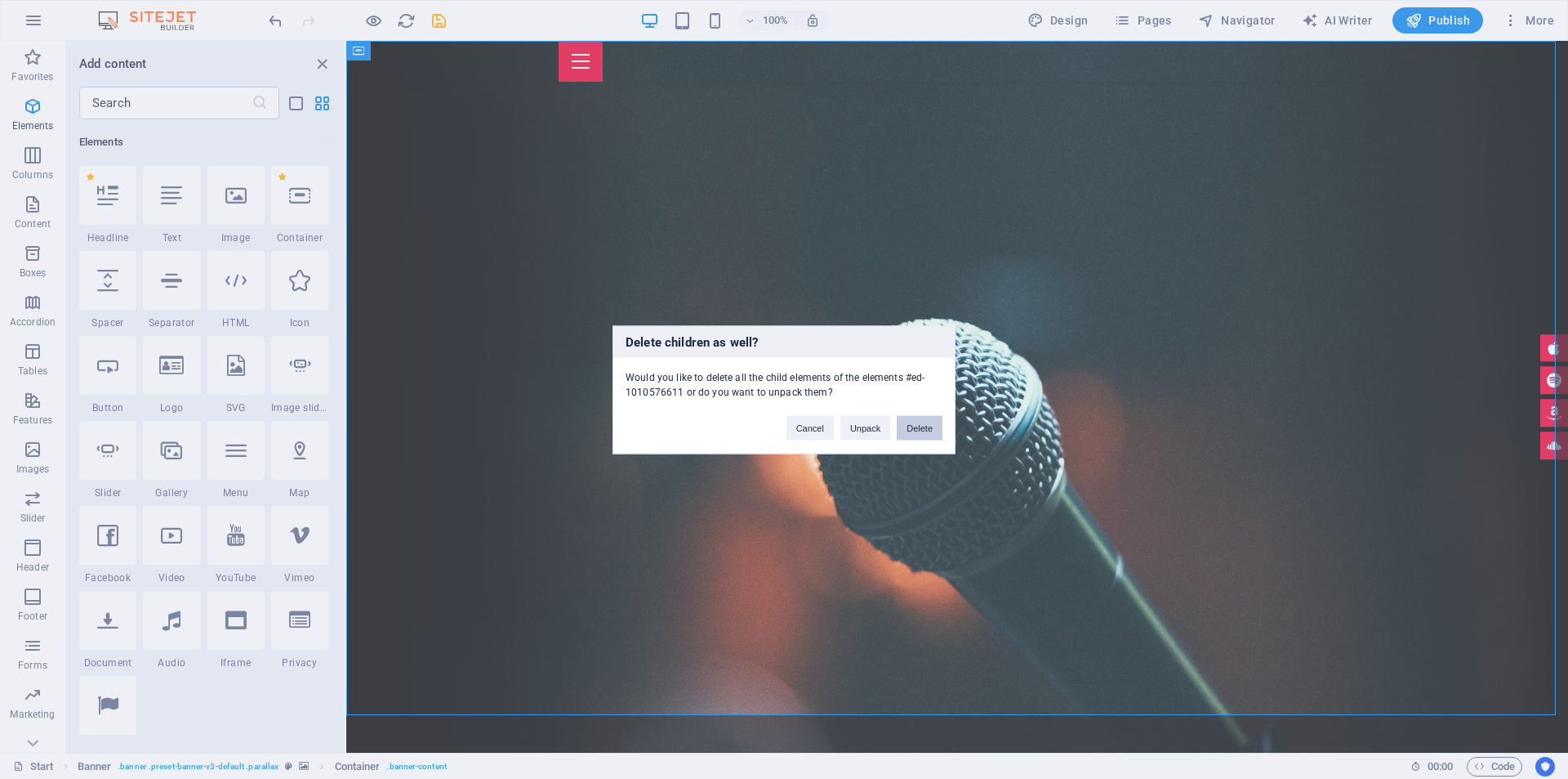
click at [929, 428] on button "Delete" at bounding box center [919, 427] width 45 height 24
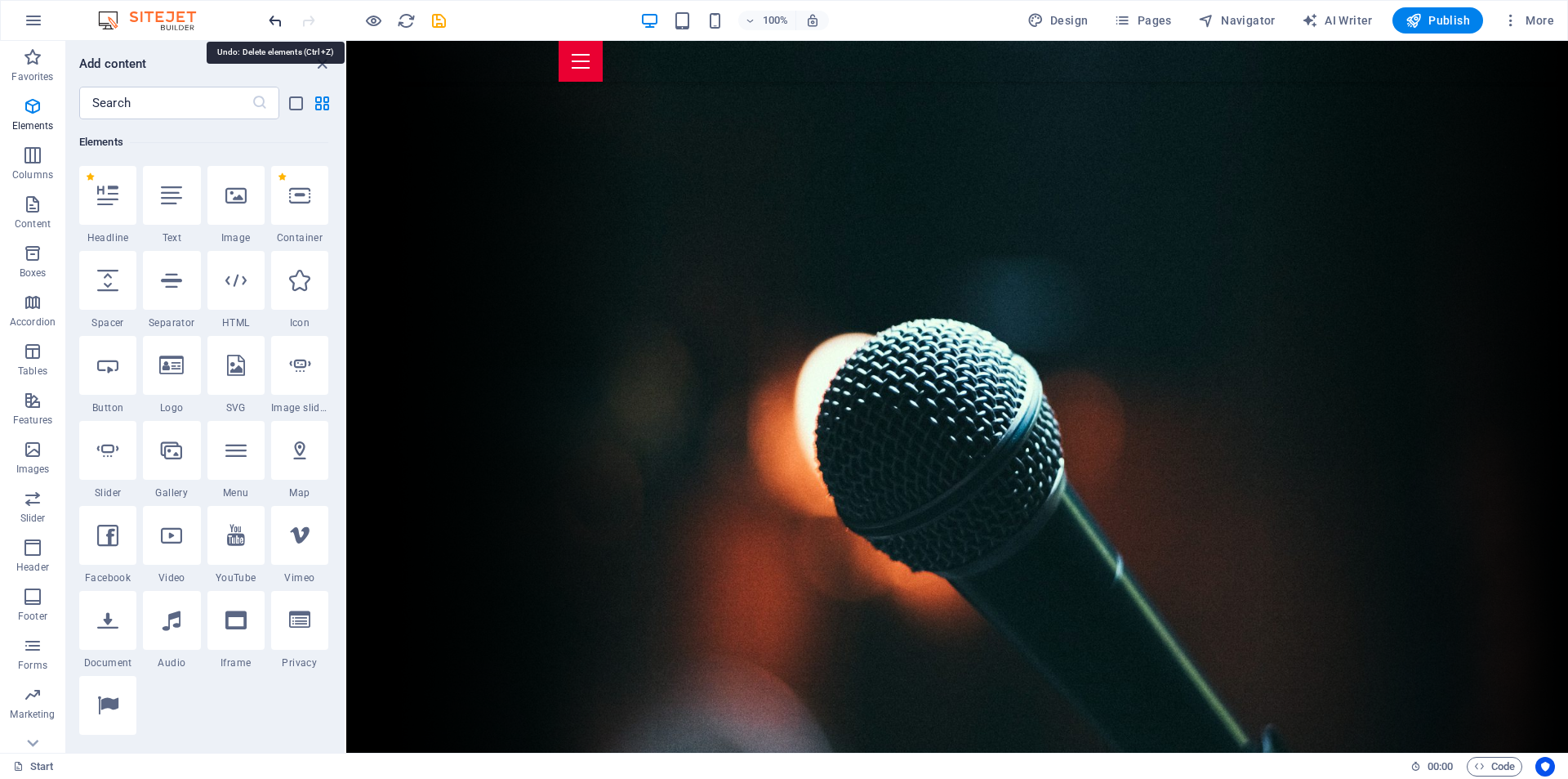
click at [276, 18] on icon "undo" at bounding box center [276, 21] width 19 height 19
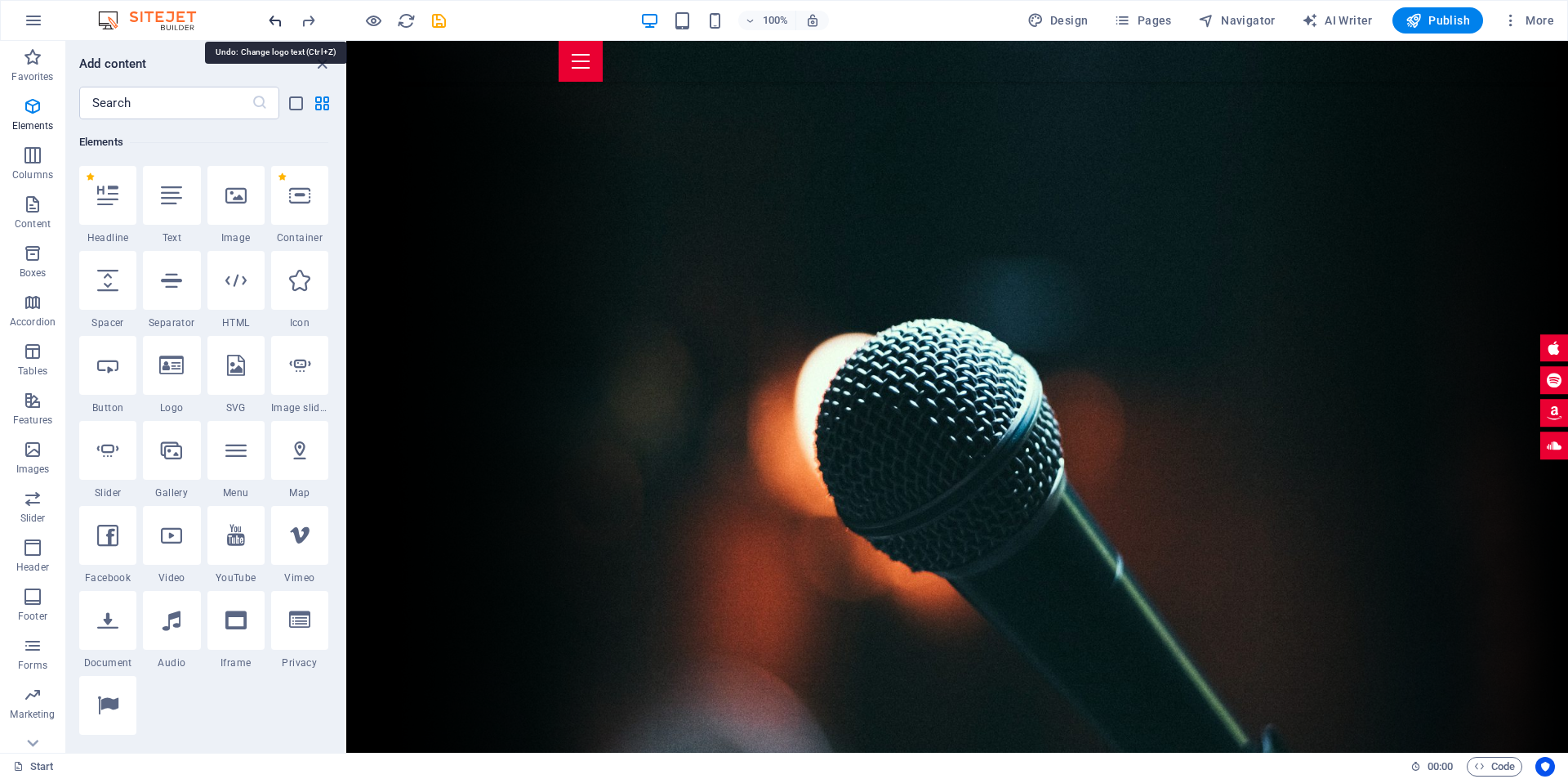
click at [276, 18] on icon "undo" at bounding box center [276, 21] width 19 height 19
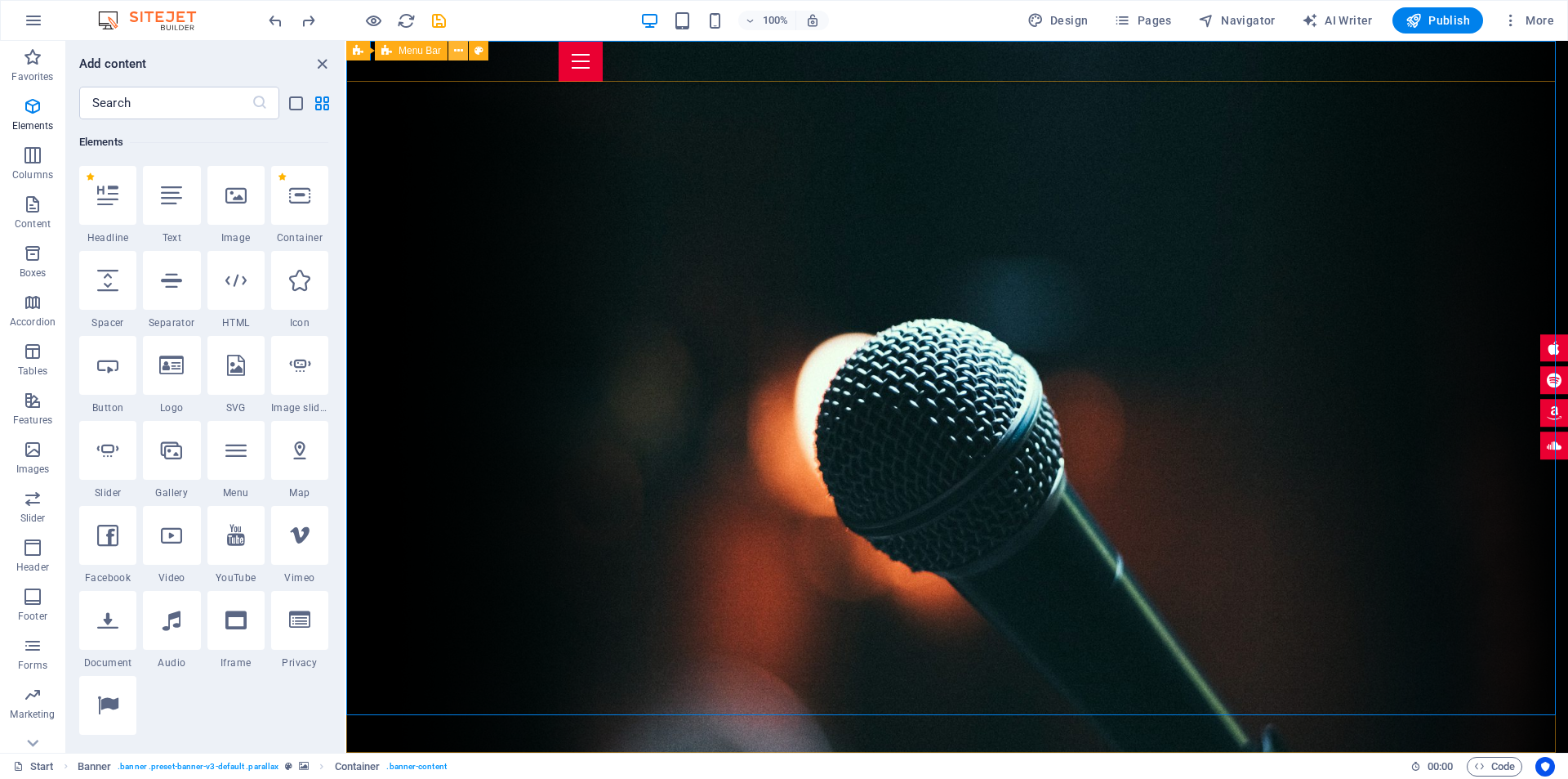
click at [460, 58] on icon at bounding box center [459, 51] width 9 height 17
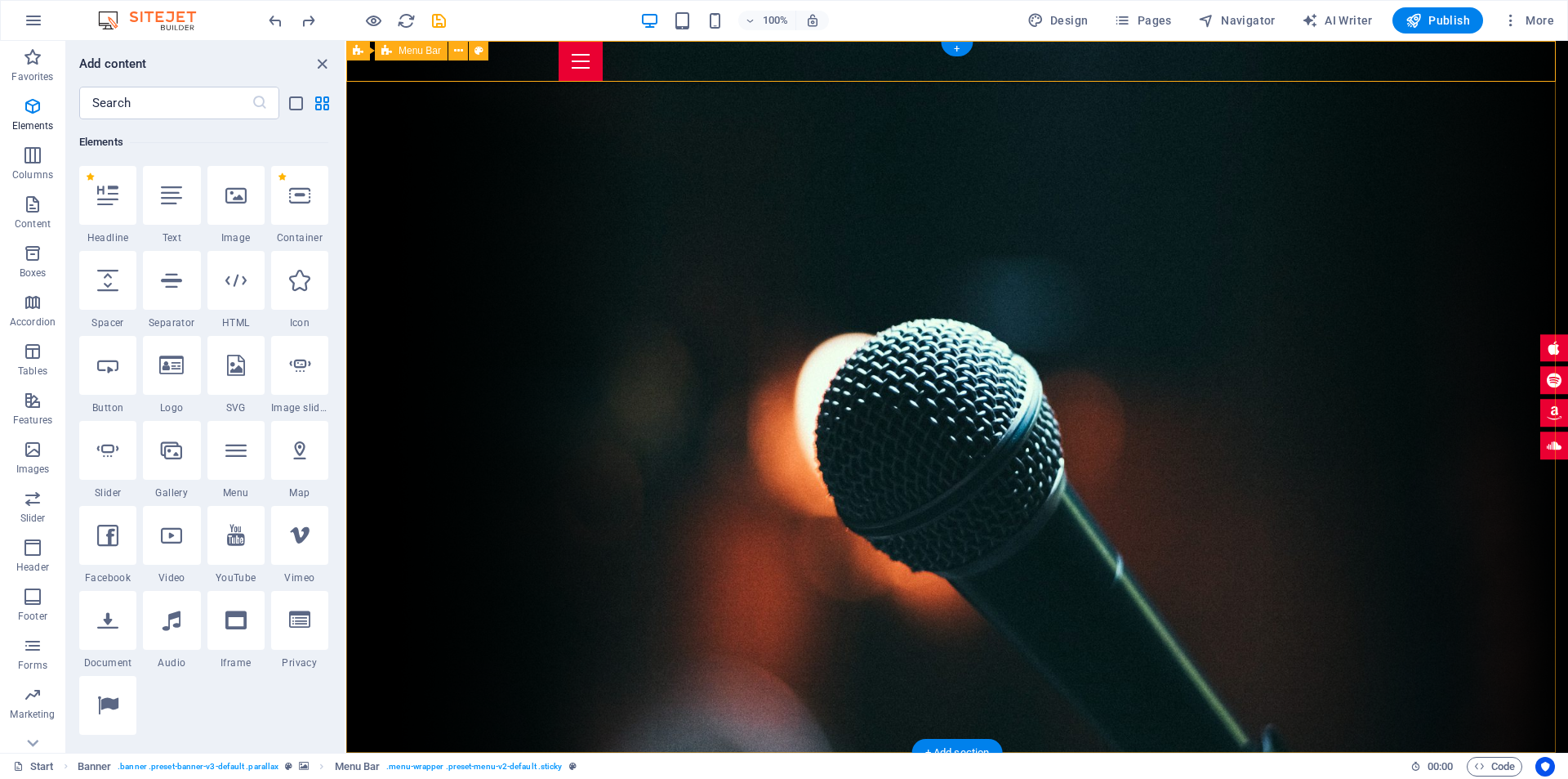
click at [539, 60] on div "Home About me Tour Dates Releases Impressions Press Booking Menu" at bounding box center [957, 61] width 1222 height 41
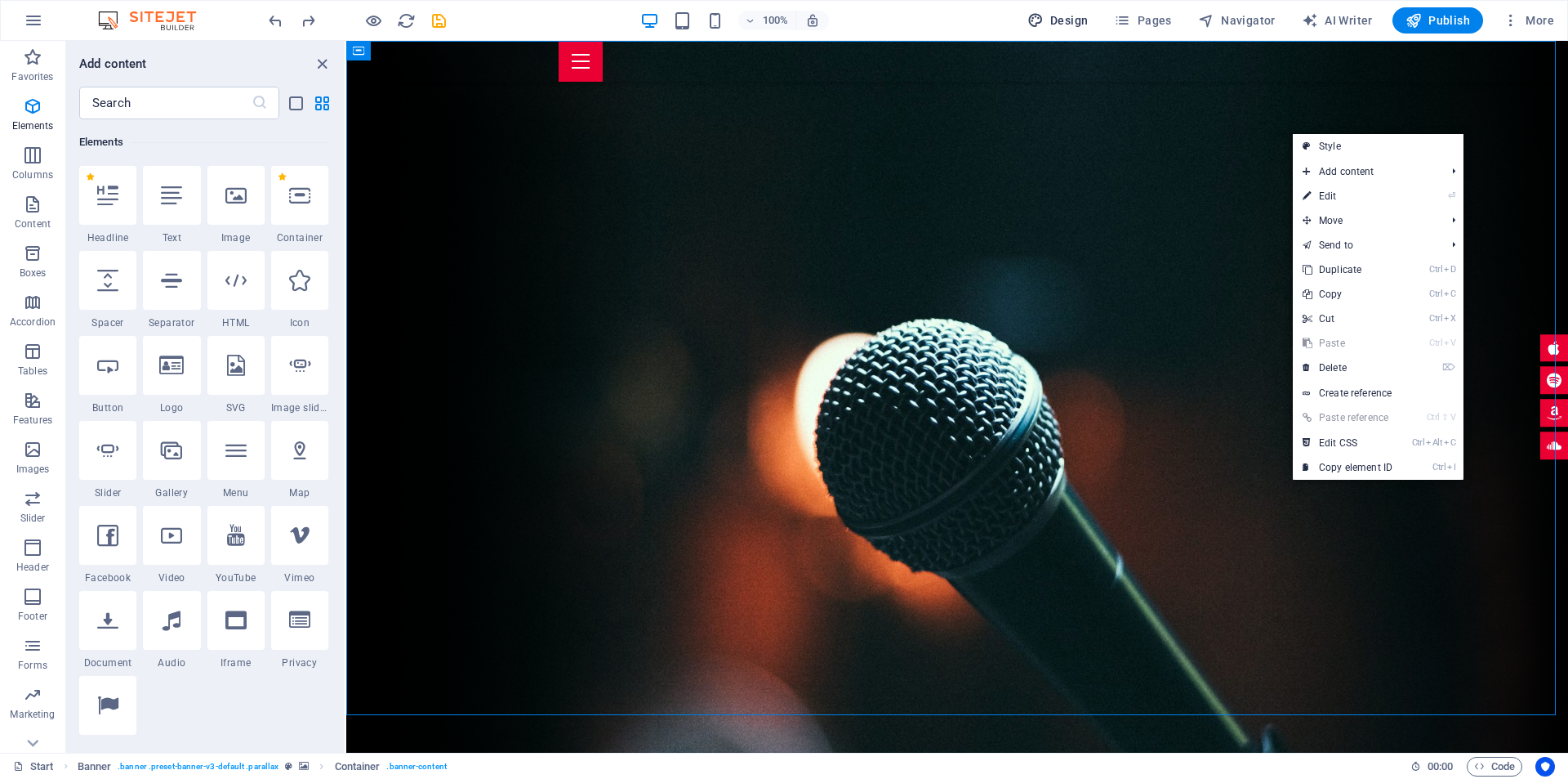
click at [1059, 7] on button "Design" at bounding box center [1058, 20] width 74 height 26
select select "700"
select select "px"
select select "rem"
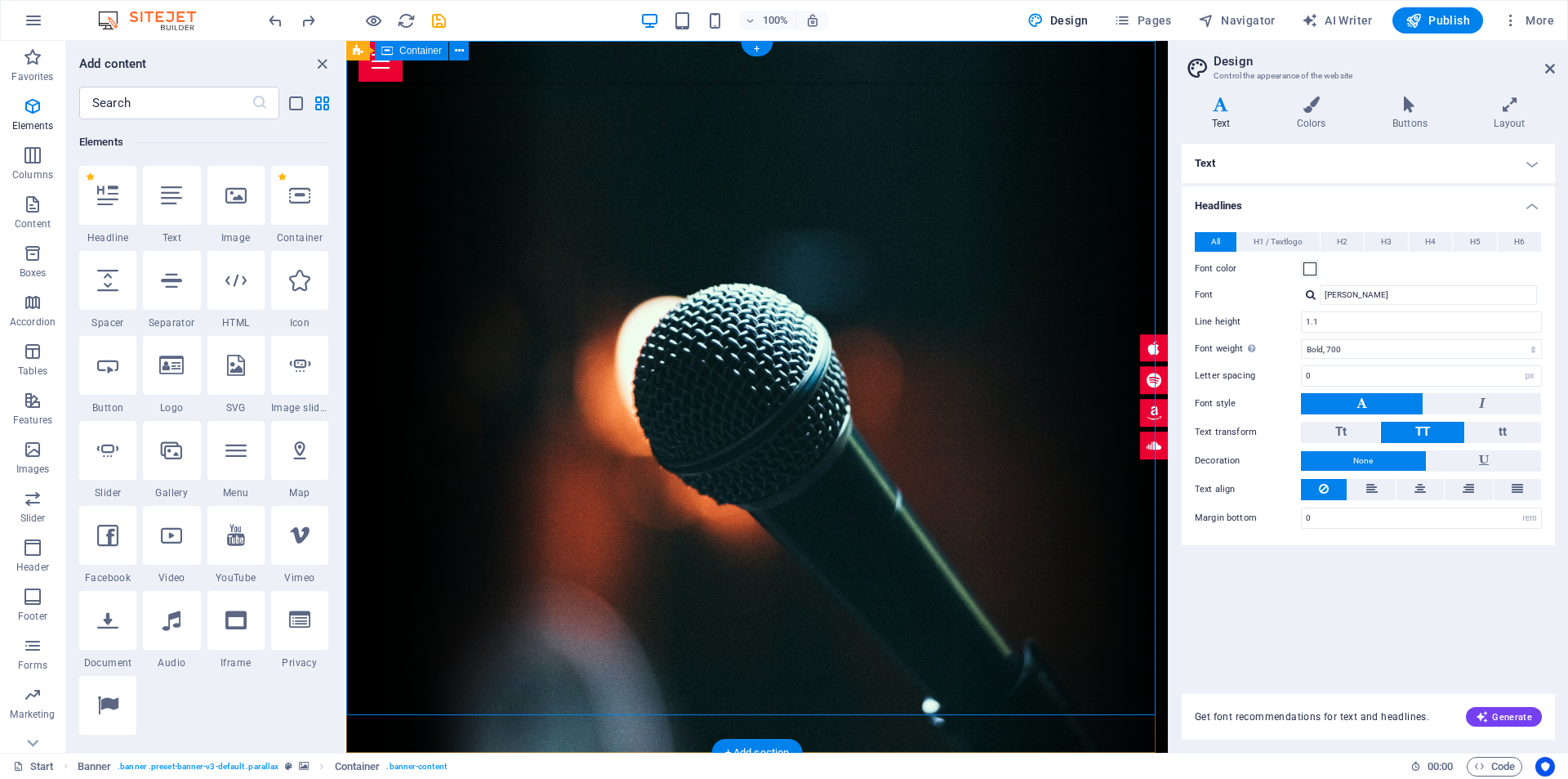
click at [242, 200] on icon at bounding box center [235, 195] width 21 height 21
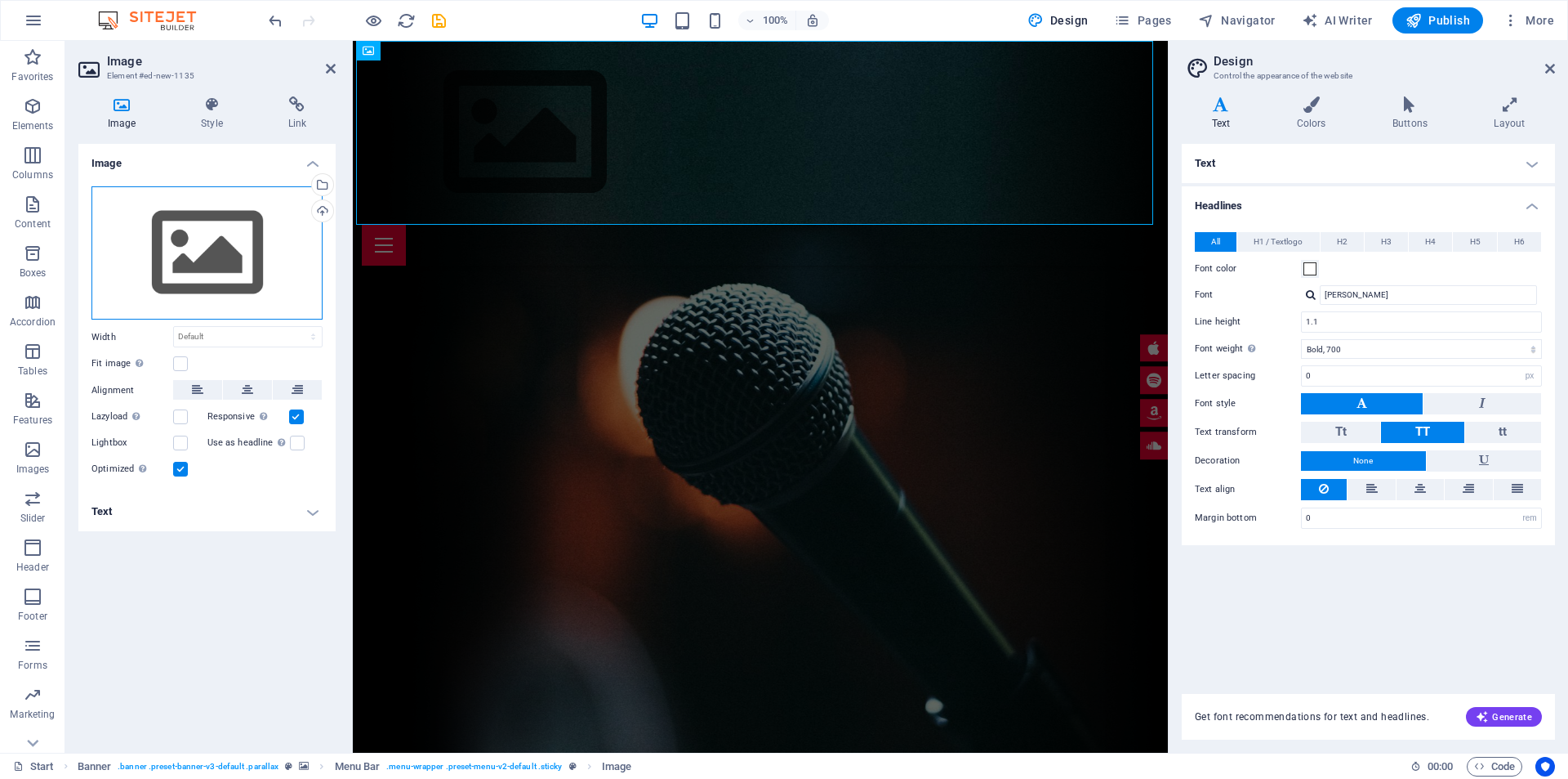
click at [247, 241] on div "Drag files here, click to choose files or select files from Files or our free s…" at bounding box center [207, 254] width 231 height 134
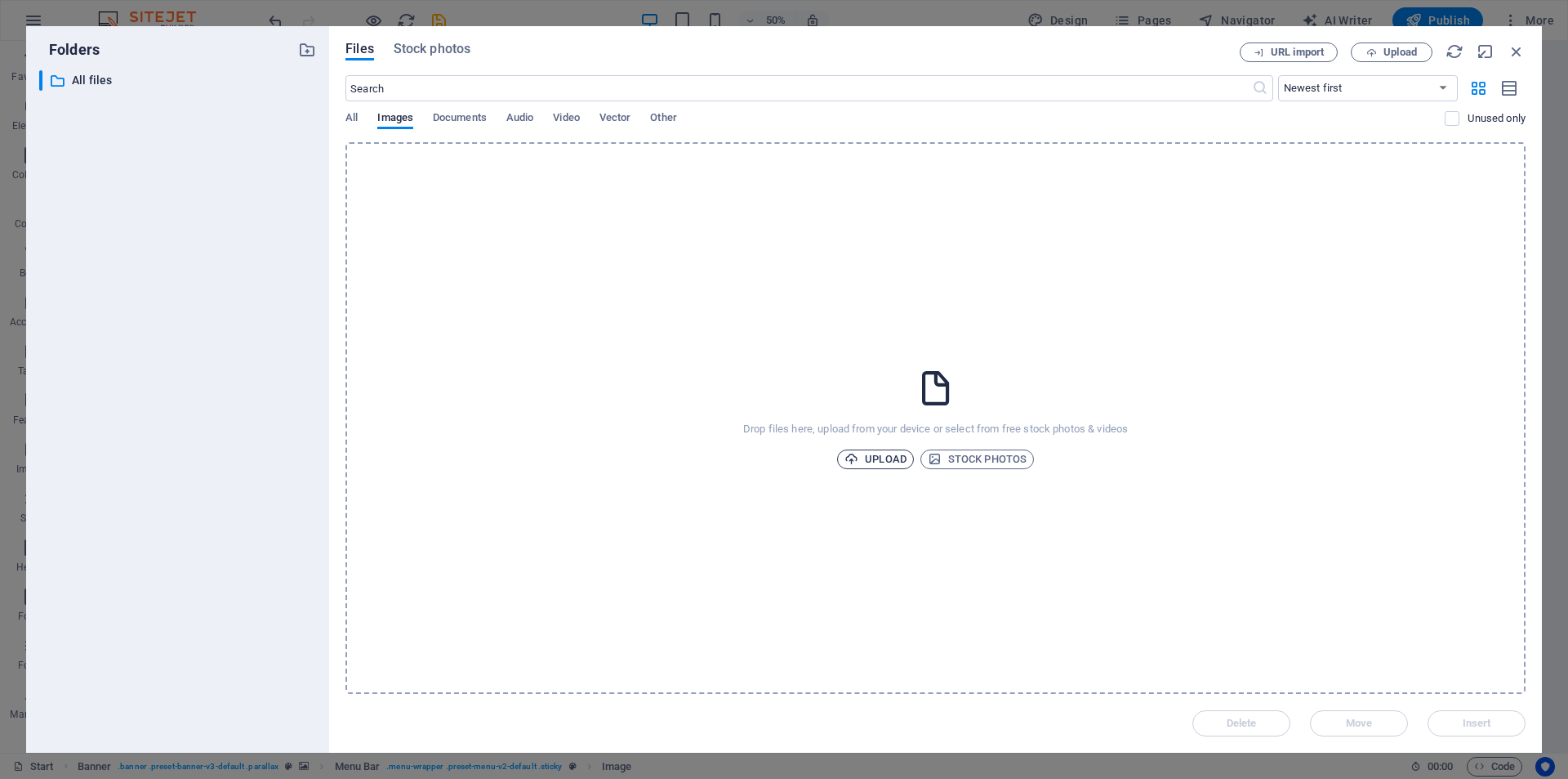
click at [876, 462] on span "Upload" at bounding box center [875, 459] width 62 height 19
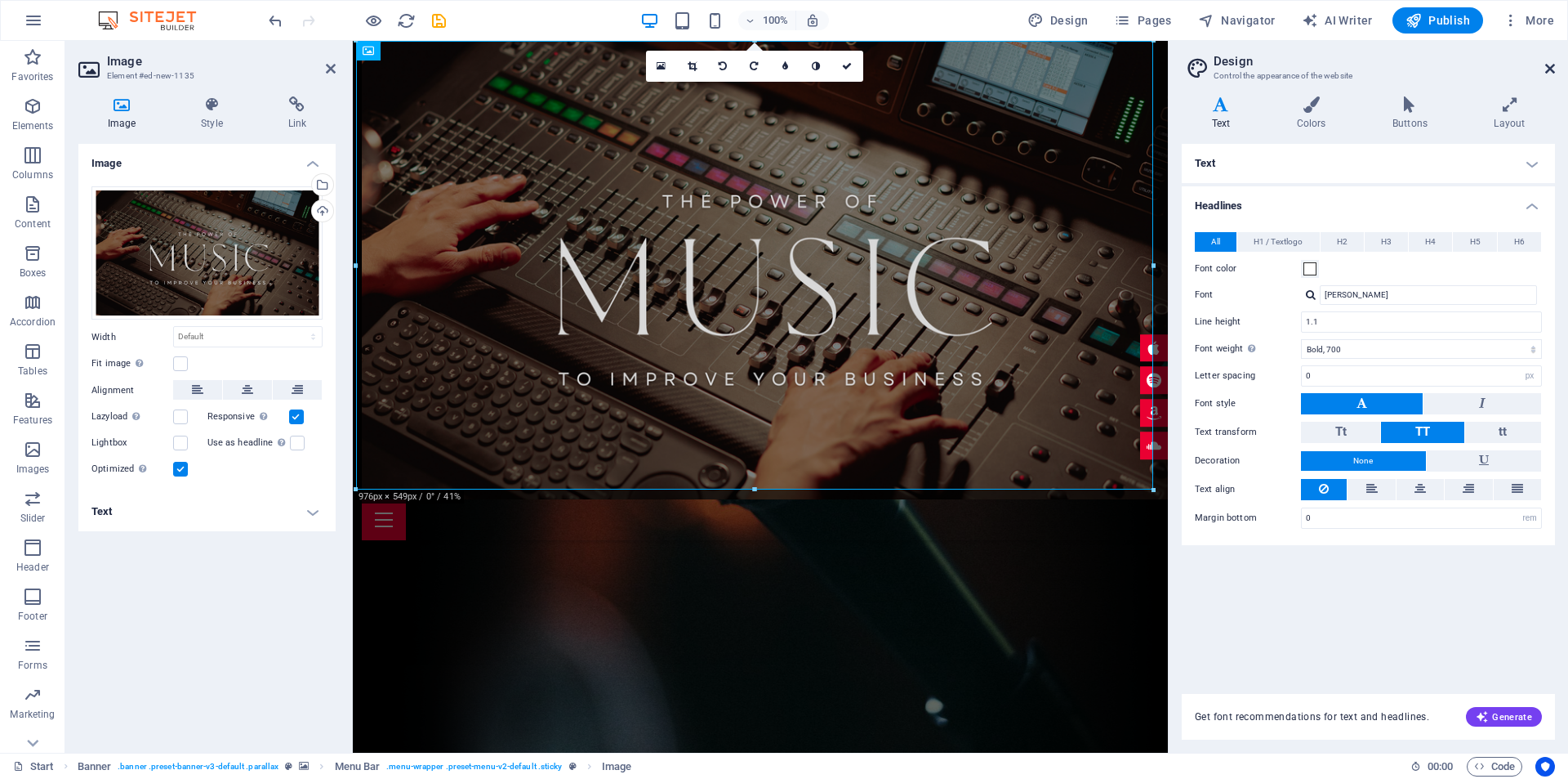
click at [1551, 68] on icon at bounding box center [1550, 68] width 10 height 13
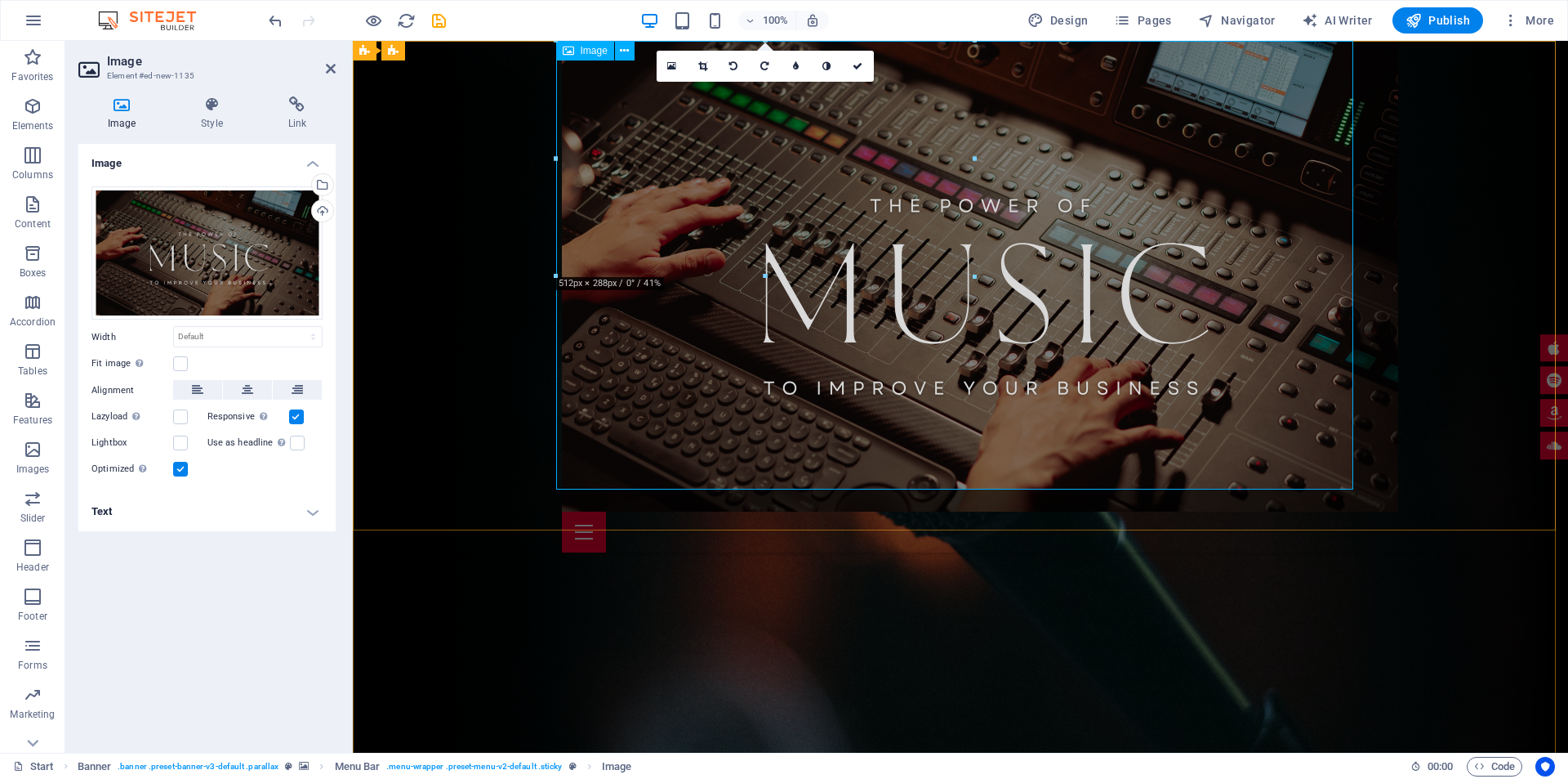
click at [611, 329] on figure at bounding box center [960, 276] width 797 height 470
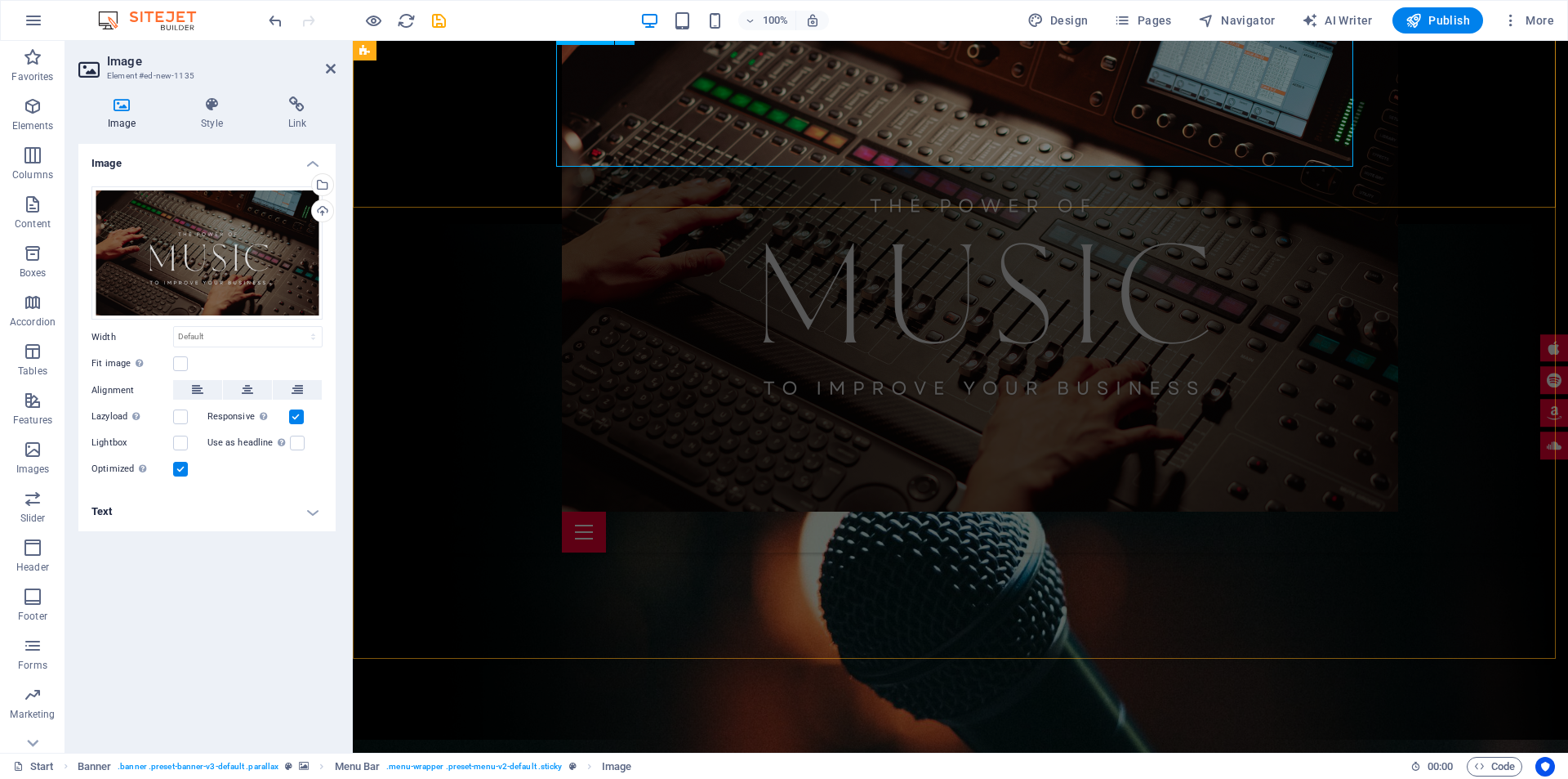
scroll to position [0, 0]
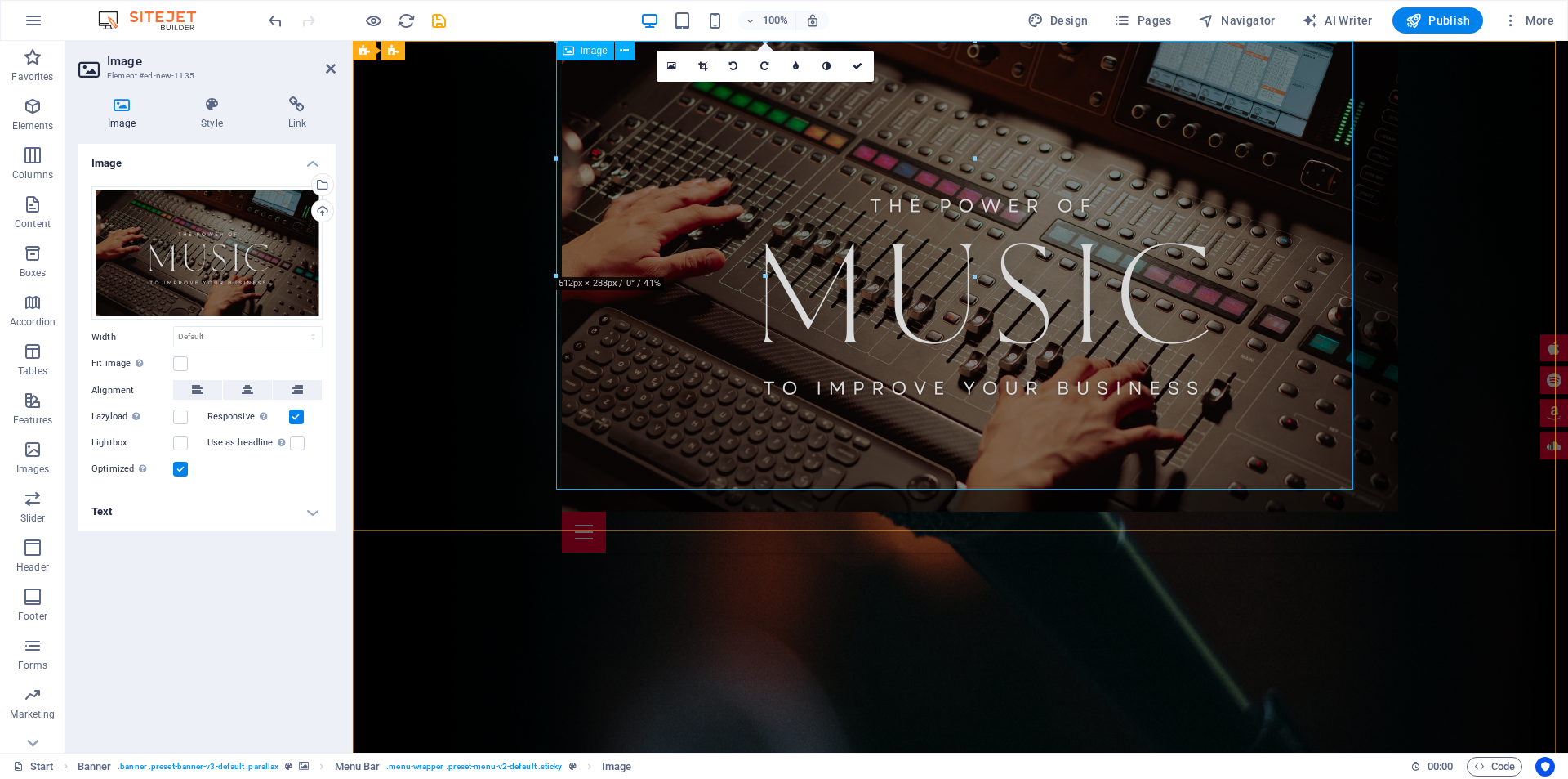
click at [1040, 392] on figure at bounding box center [960, 276] width 797 height 470
click at [858, 66] on icon at bounding box center [857, 65] width 10 height 10
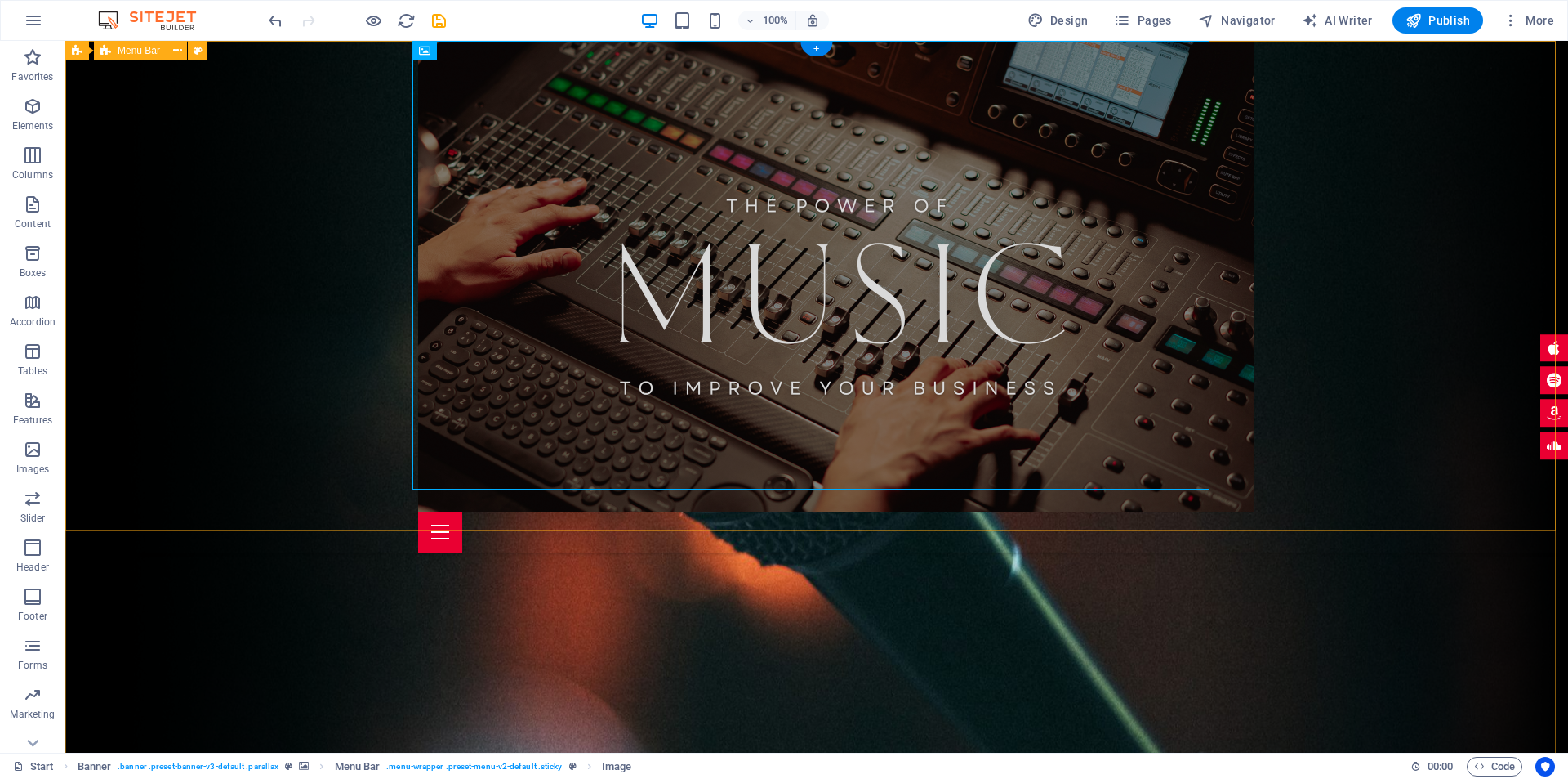
click at [1319, 195] on div "Home About me Tour Dates Releases Impressions Press Booking Menu" at bounding box center [816, 297] width 1503 height 511
click at [1003, 277] on figure at bounding box center [816, 276] width 797 height 470
click at [482, 48] on icon at bounding box center [481, 51] width 9 height 17
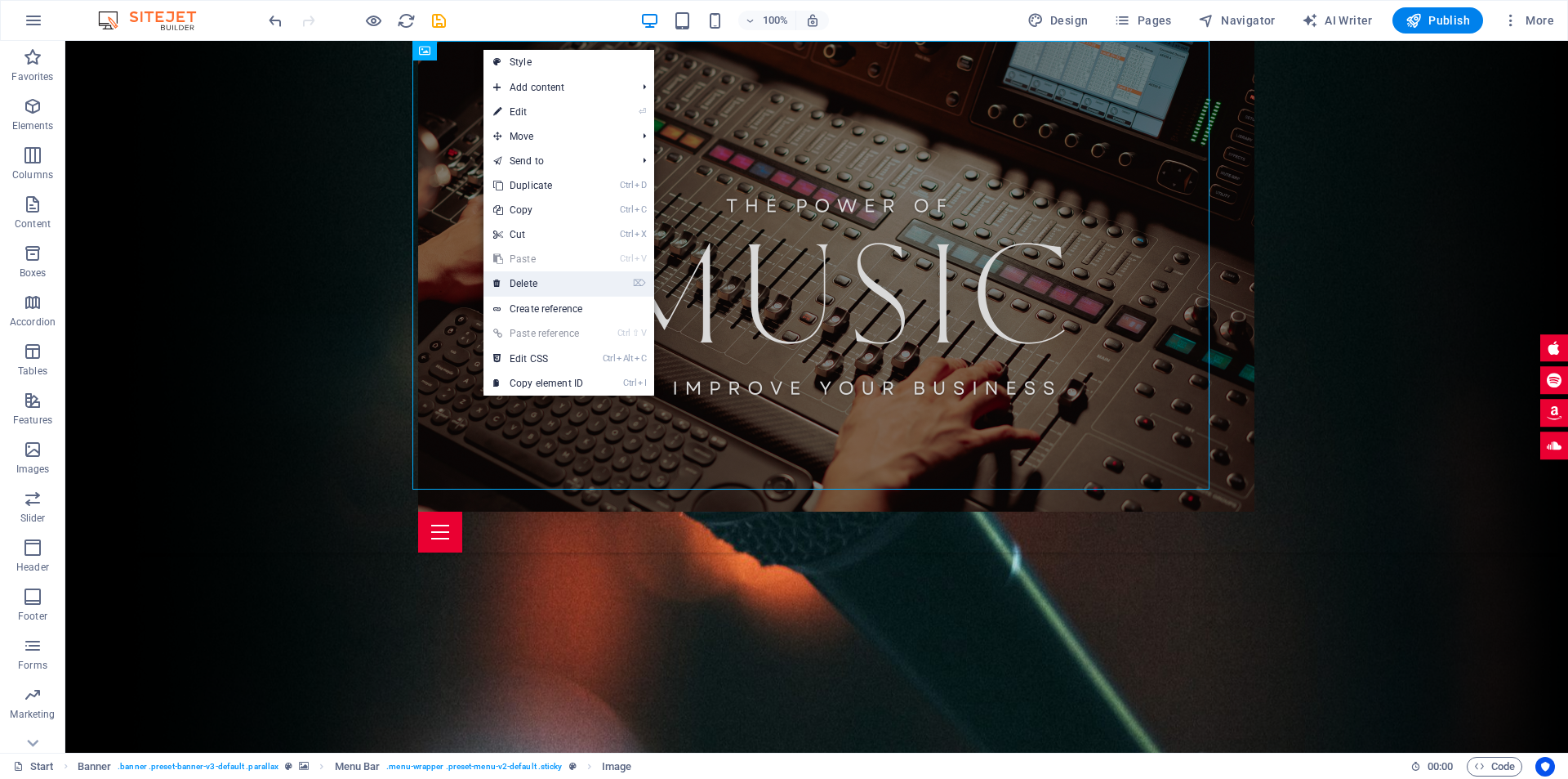
drag, startPoint x: 562, startPoint y: 279, endPoint x: 511, endPoint y: 236, distance: 66.7
click at [562, 279] on link "⌦ Delete" at bounding box center [537, 284] width 109 height 24
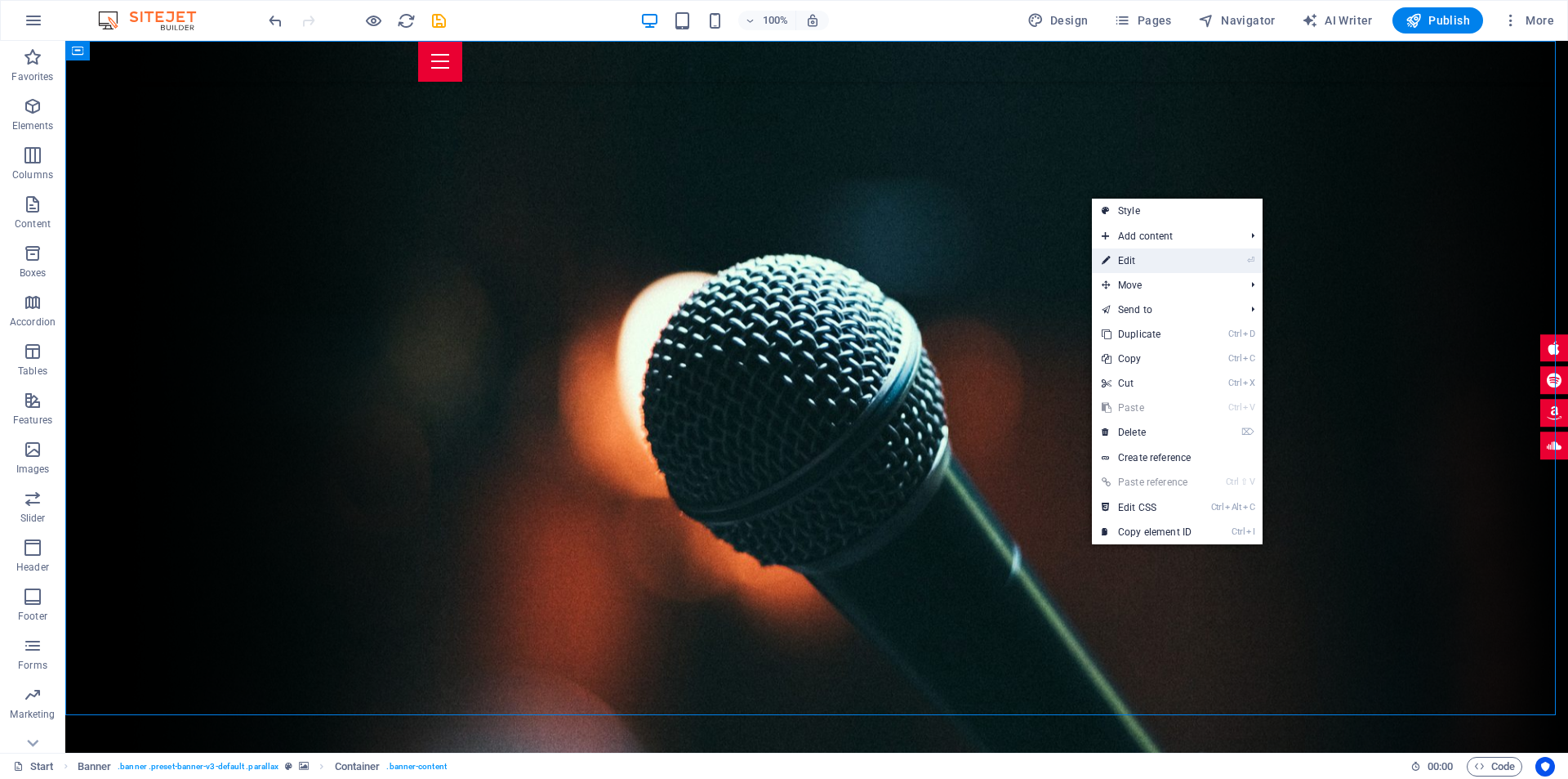
click at [1176, 265] on link "⏎ Edit" at bounding box center [1146, 261] width 109 height 24
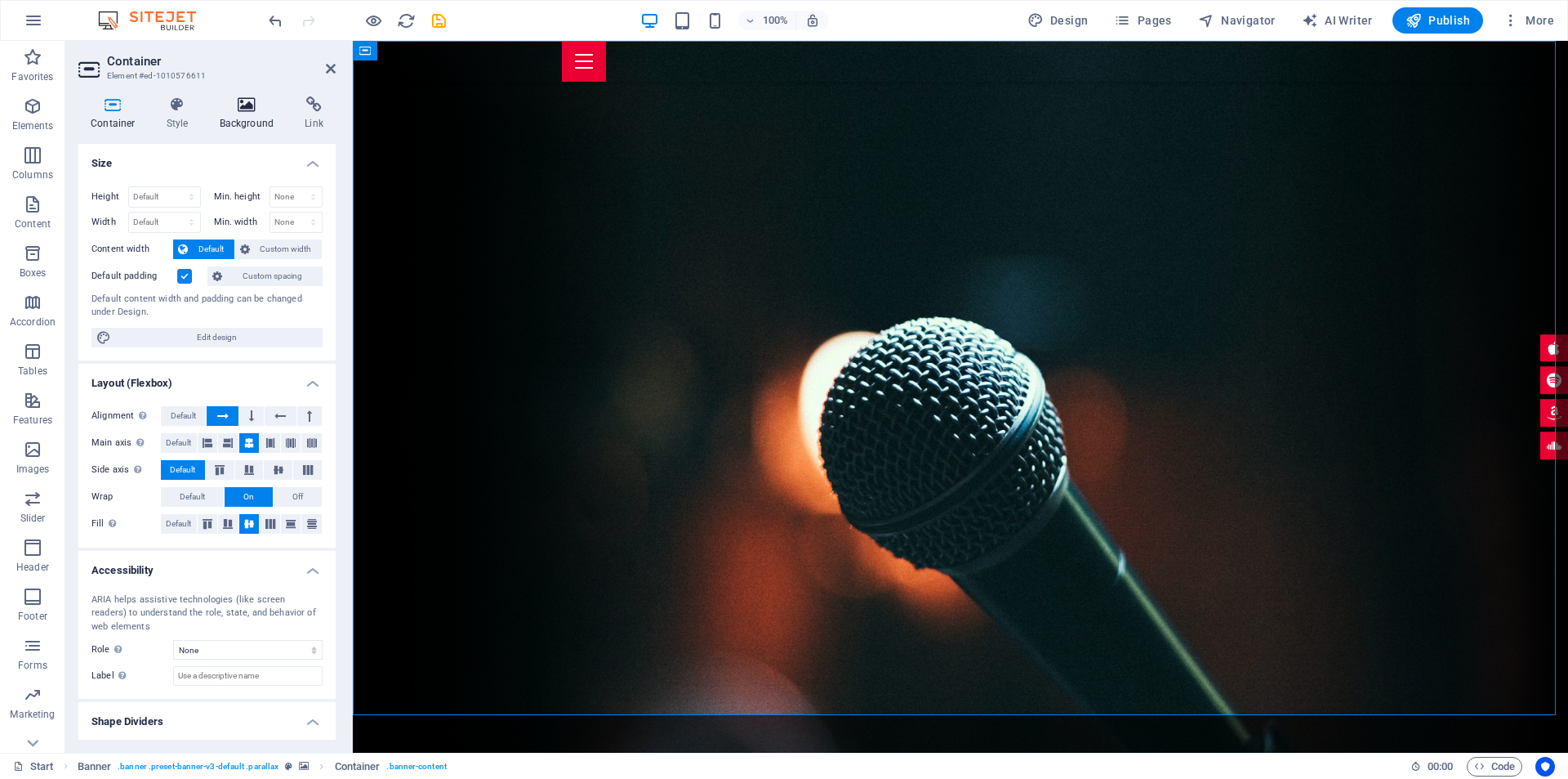
click at [254, 109] on icon at bounding box center [247, 105] width 79 height 17
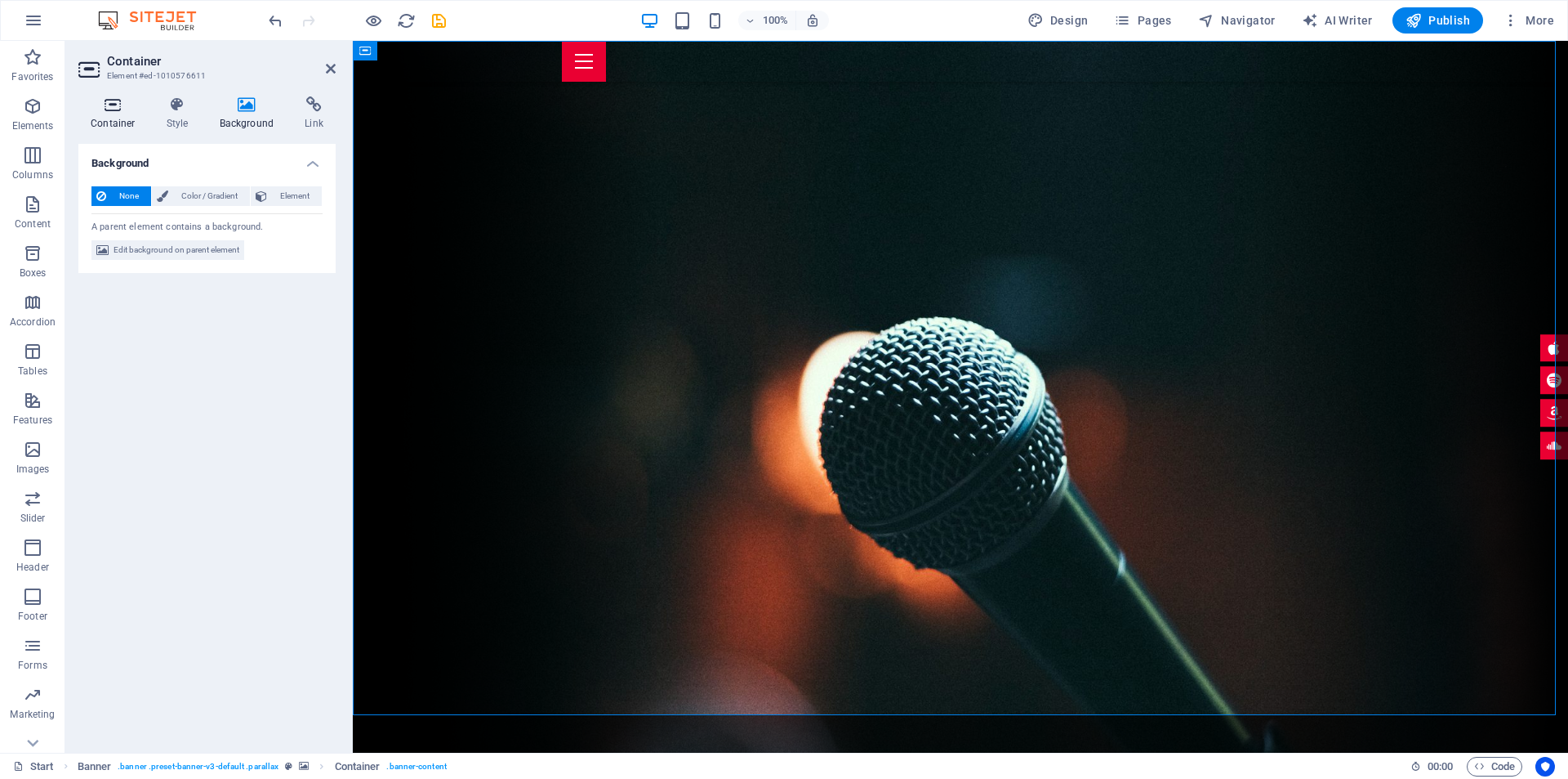
click at [111, 114] on h4 "Container" at bounding box center [116, 113] width 76 height 34
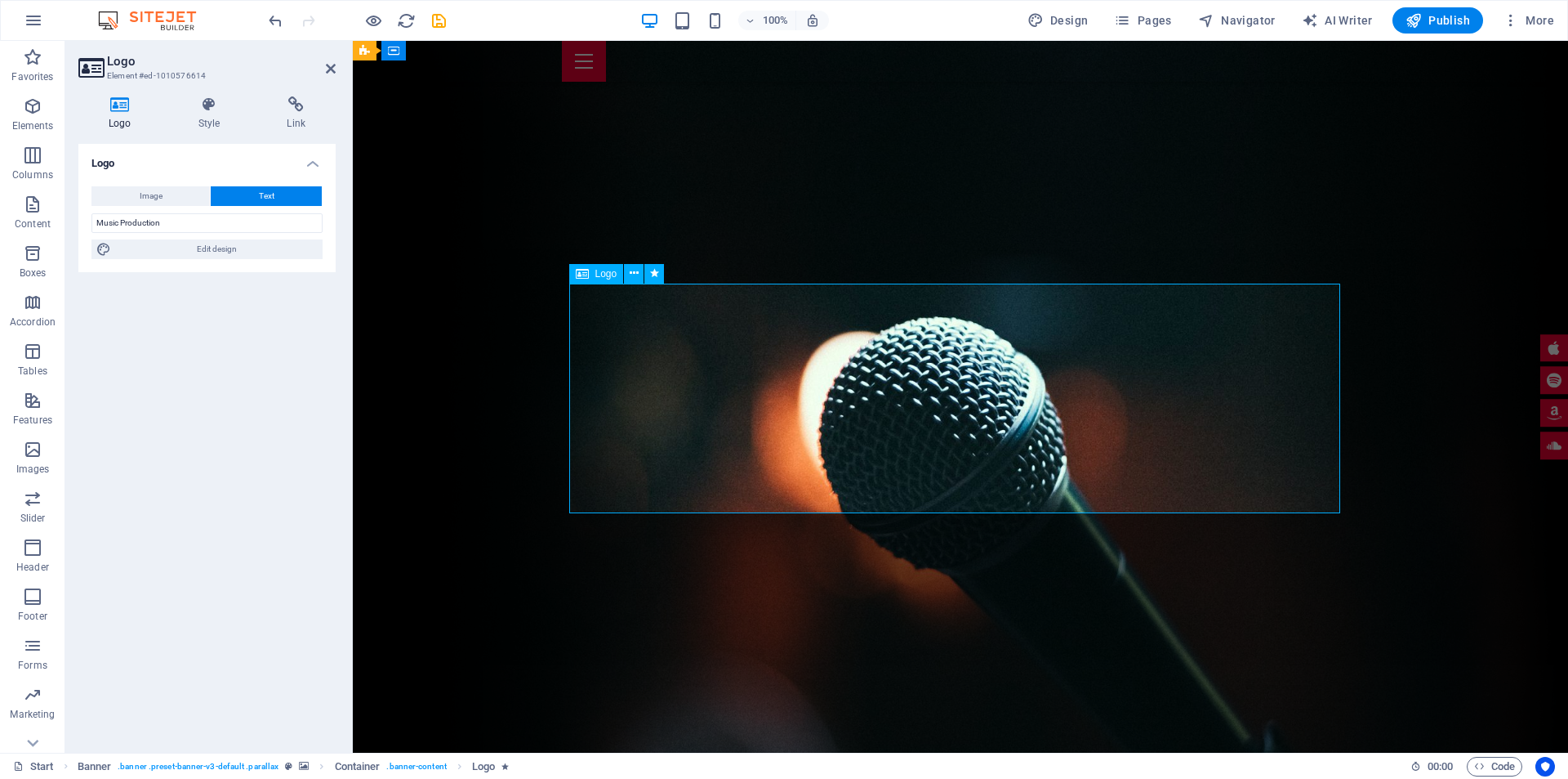
drag, startPoint x: 174, startPoint y: 219, endPoint x: 40, endPoint y: 225, distance: 134.1
click at [40, 225] on section "Favorites Elements Columns Content Boxes Accordion Tables Features Images Slide…" at bounding box center [784, 397] width 1568 height 712
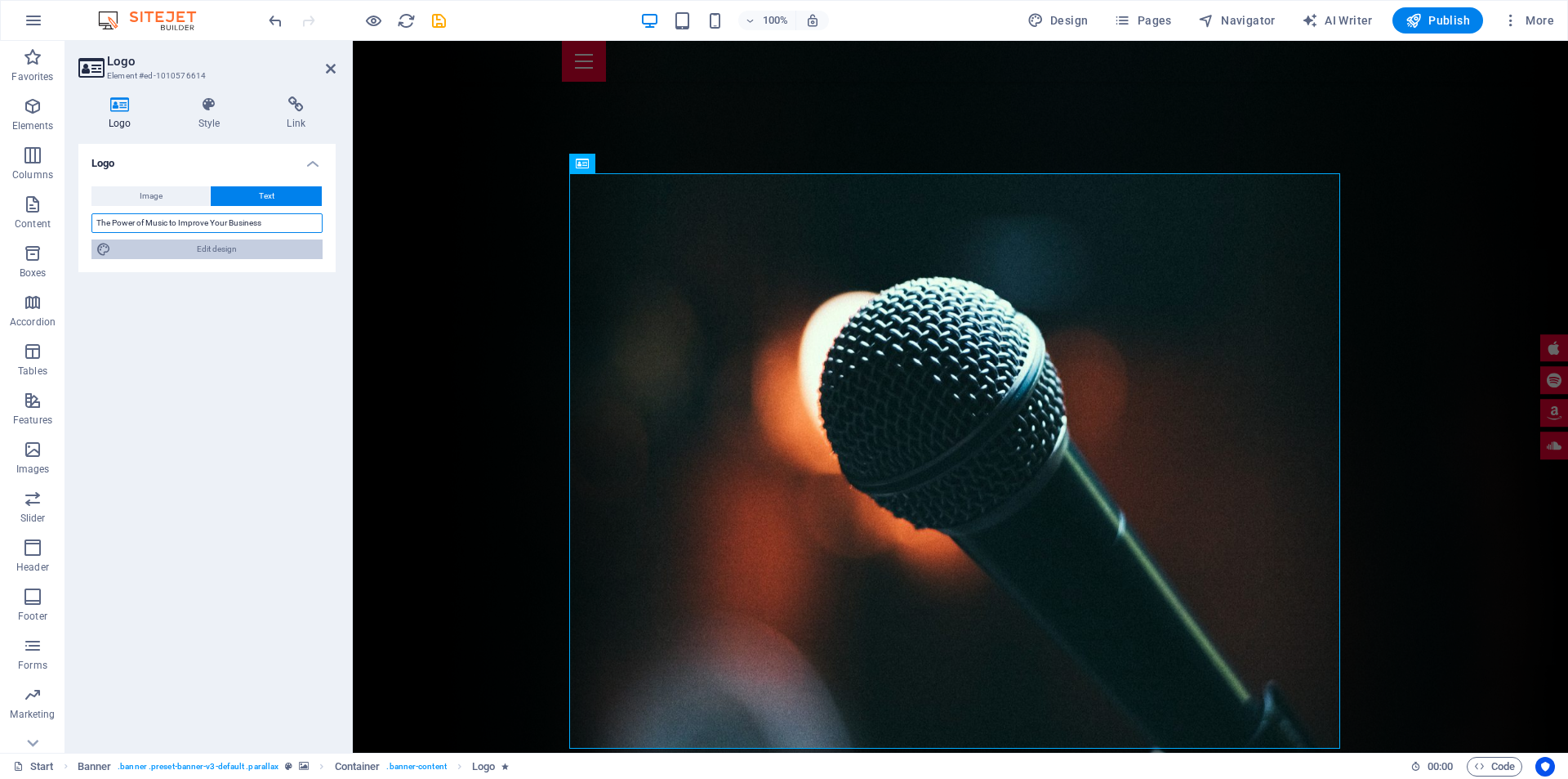
type input "The Power of Music to Improve Your Business"
click at [174, 253] on span "Edit design" at bounding box center [216, 249] width 201 height 19
select select "700"
select select "px"
select select "rem"
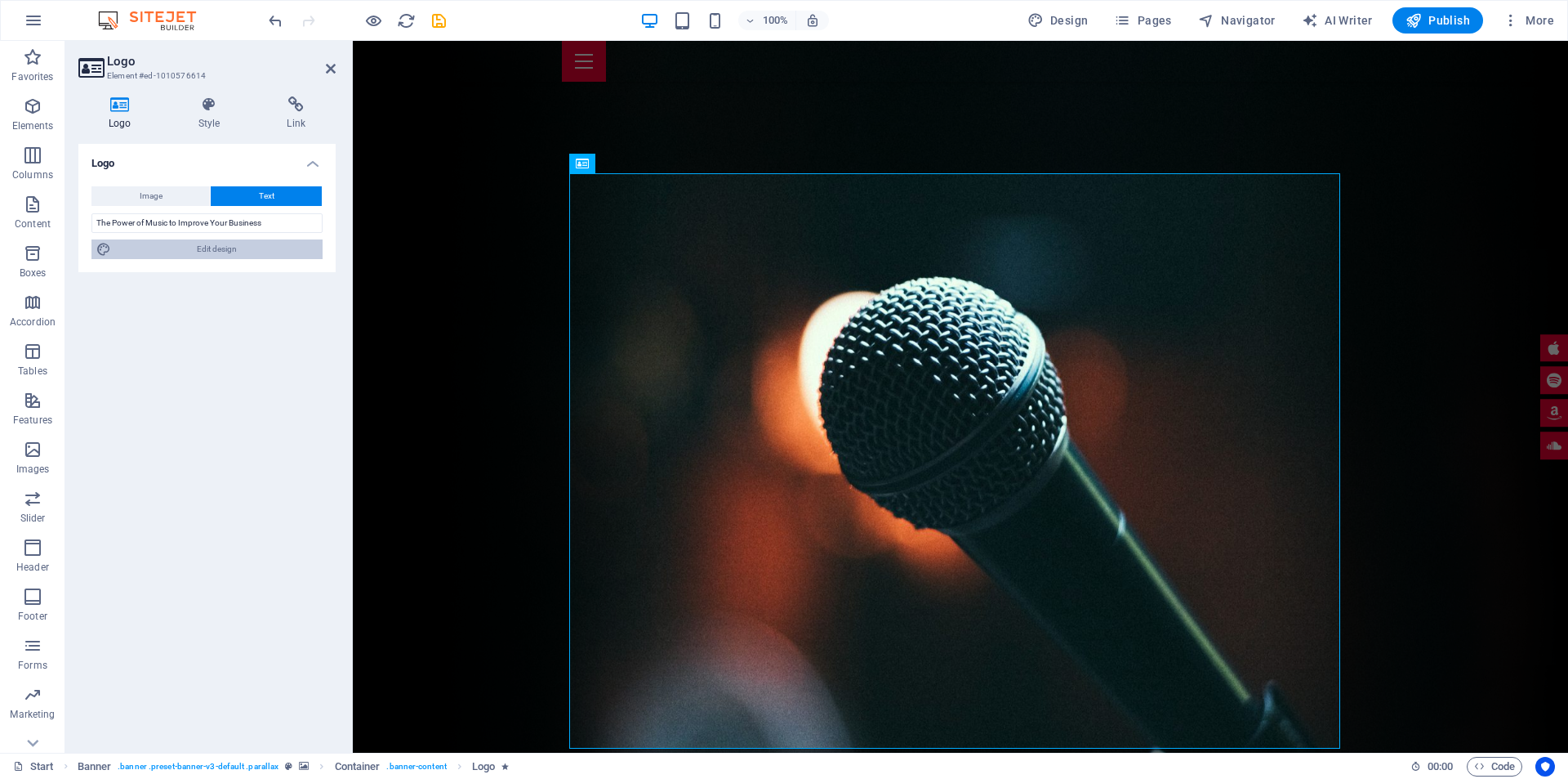
select select "rem"
select select "700"
select select "px"
select select "rem"
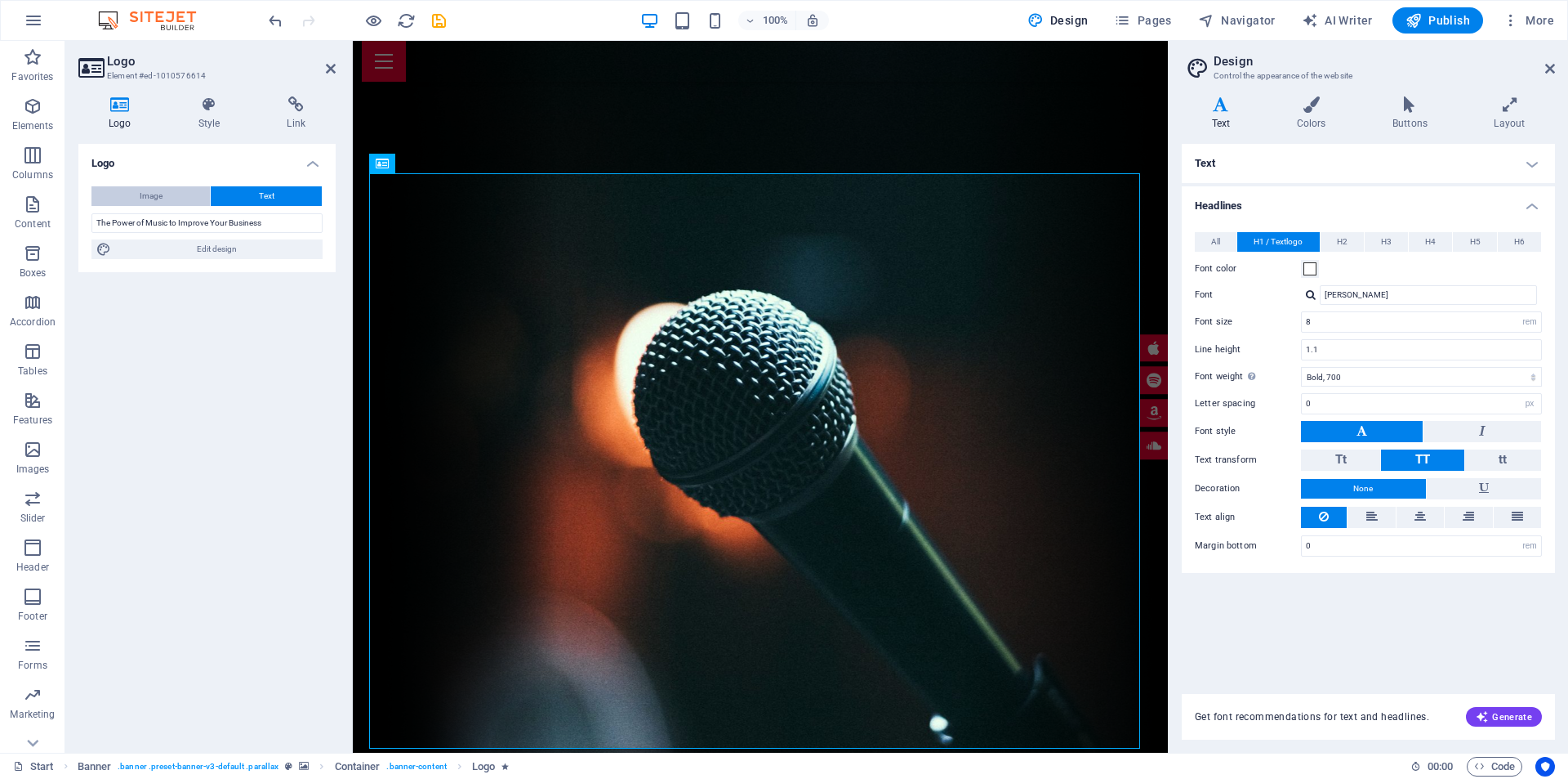
click at [143, 195] on span "Image" at bounding box center [151, 196] width 23 height 19
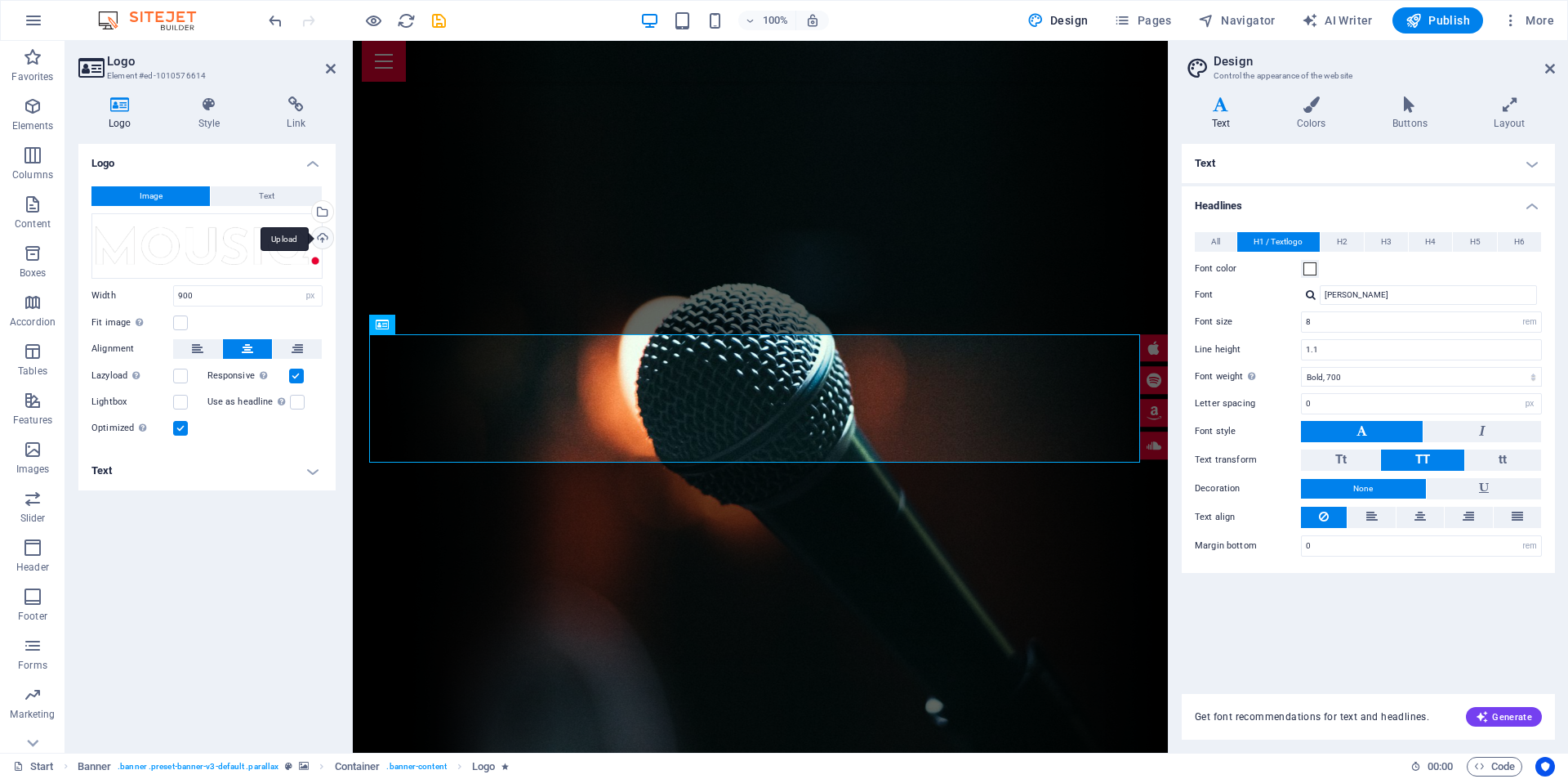
click at [321, 234] on div "Upload" at bounding box center [321, 239] width 24 height 24
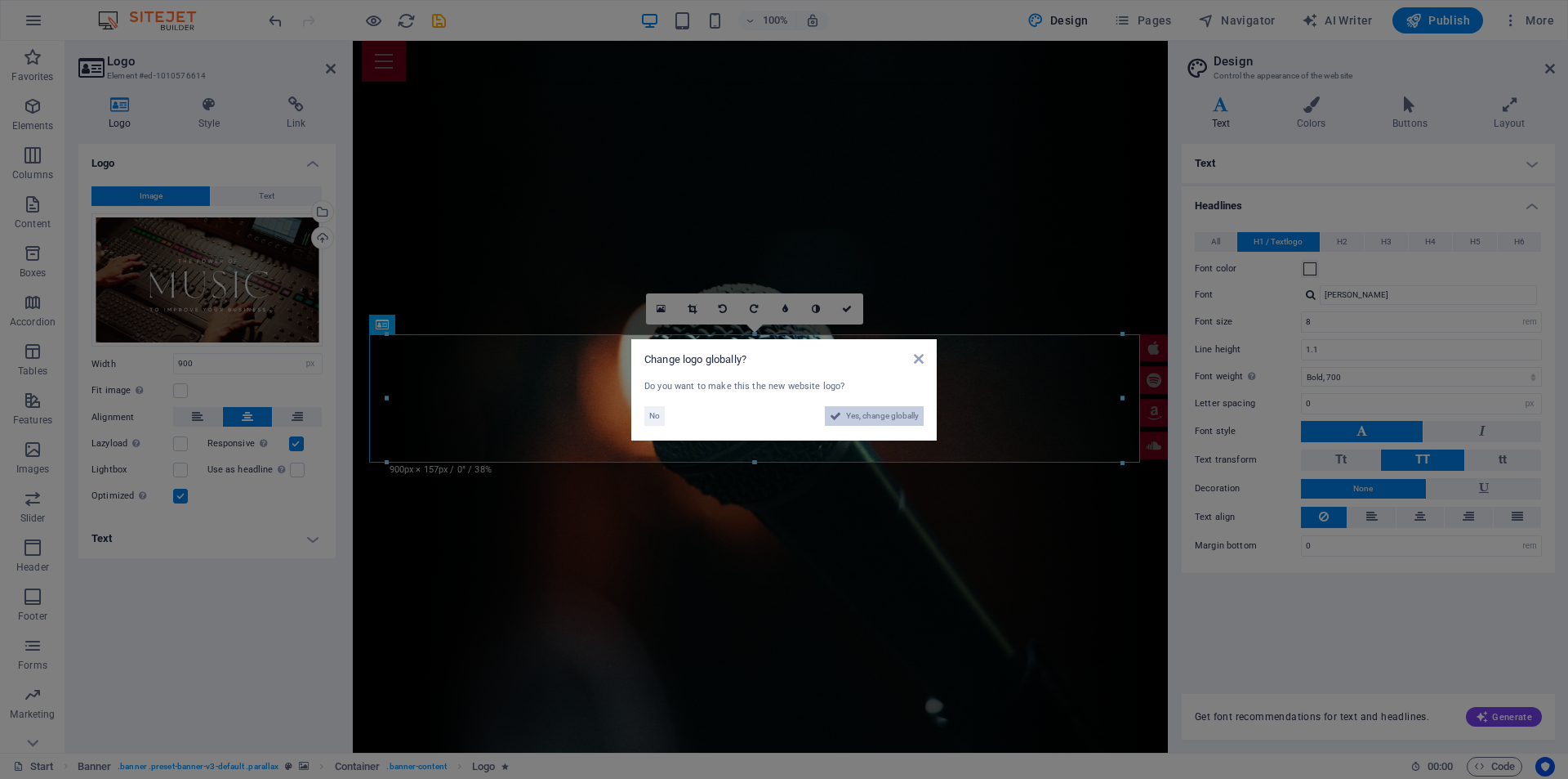
click at [884, 418] on span "Yes, change globally" at bounding box center [882, 415] width 72 height 19
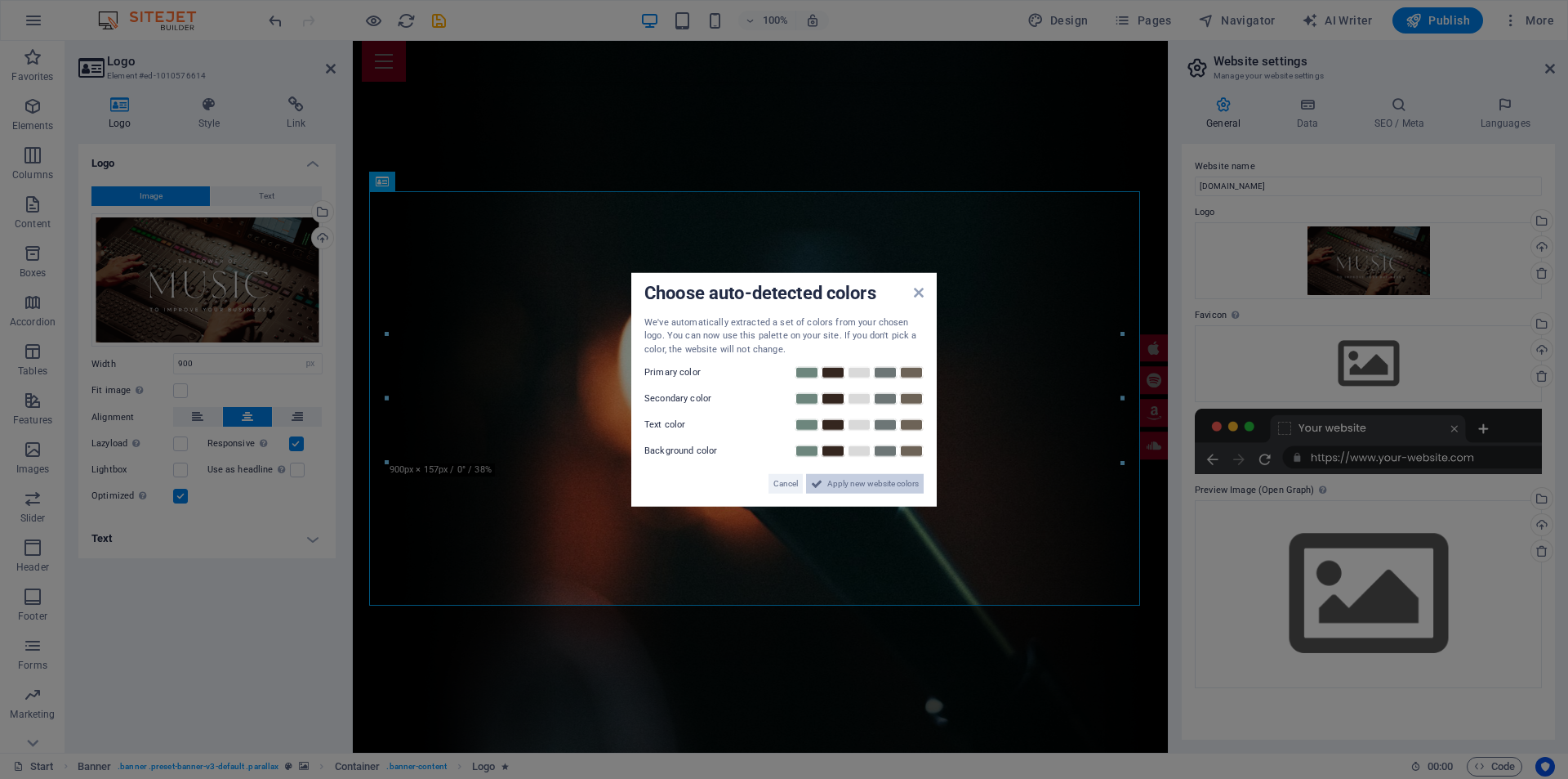
click at [897, 484] on span "Apply new website colors" at bounding box center [873, 483] width 92 height 19
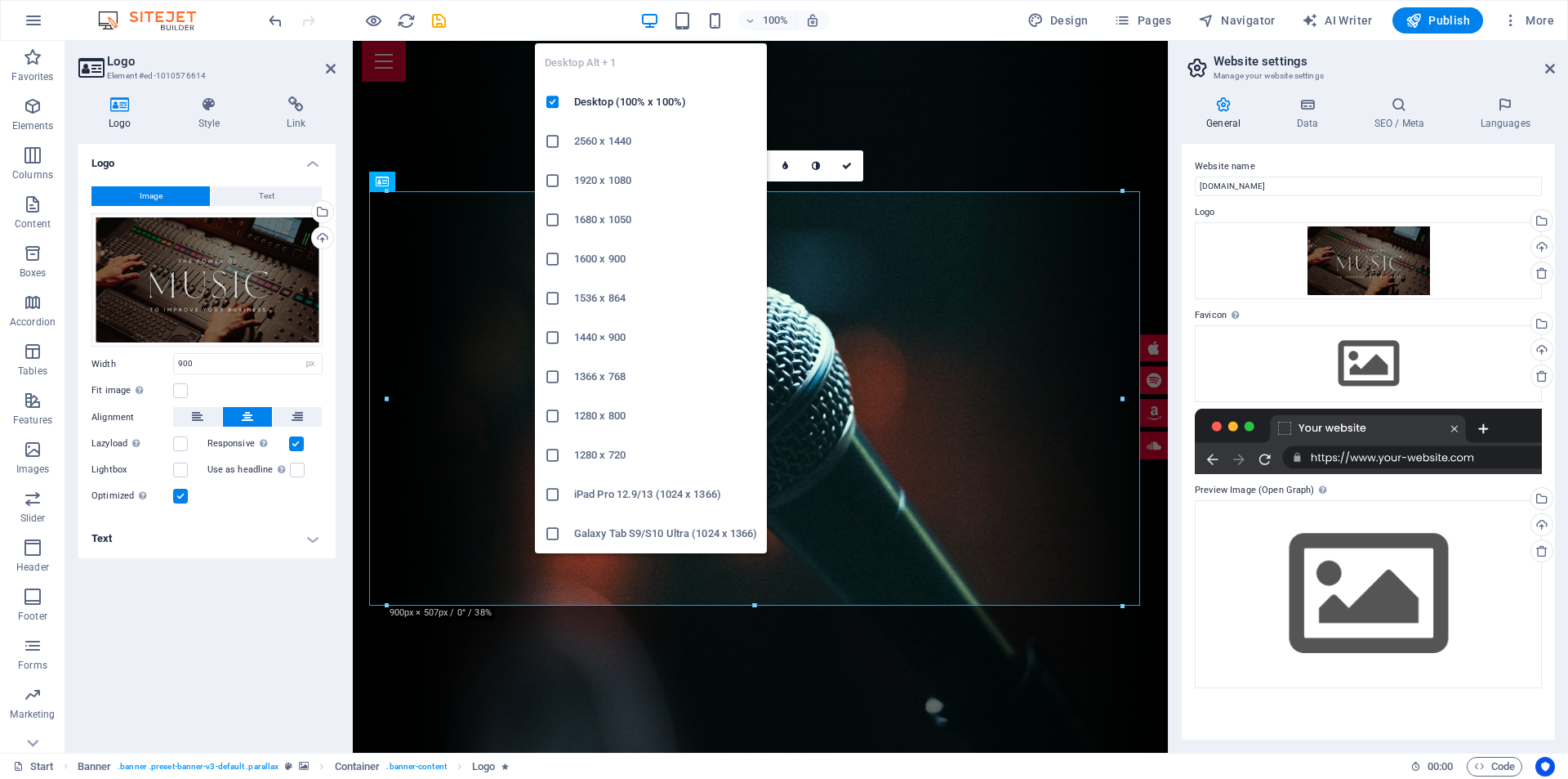
click at [657, 23] on icon "button" at bounding box center [650, 21] width 19 height 19
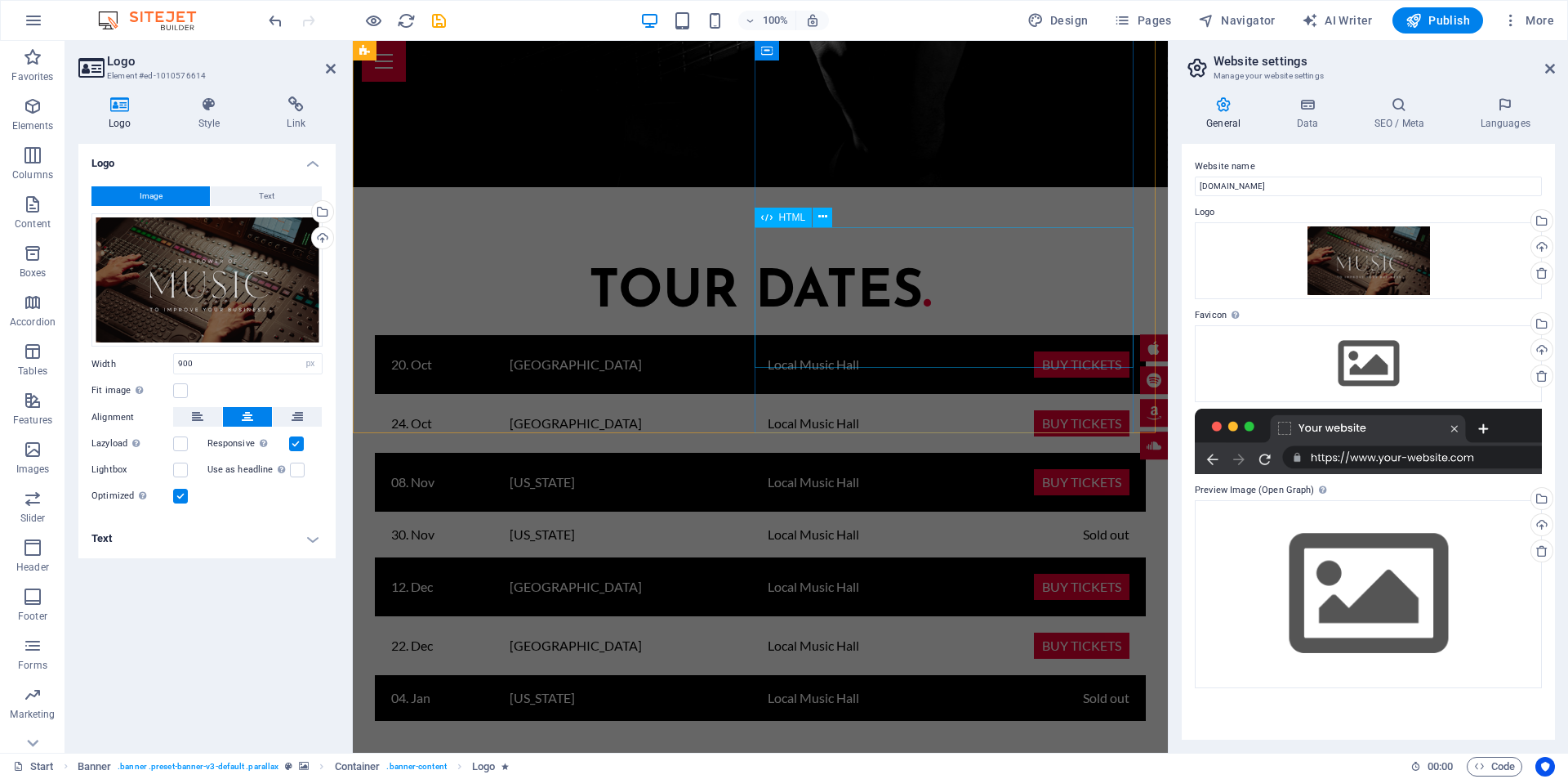
scroll to position [2287, 0]
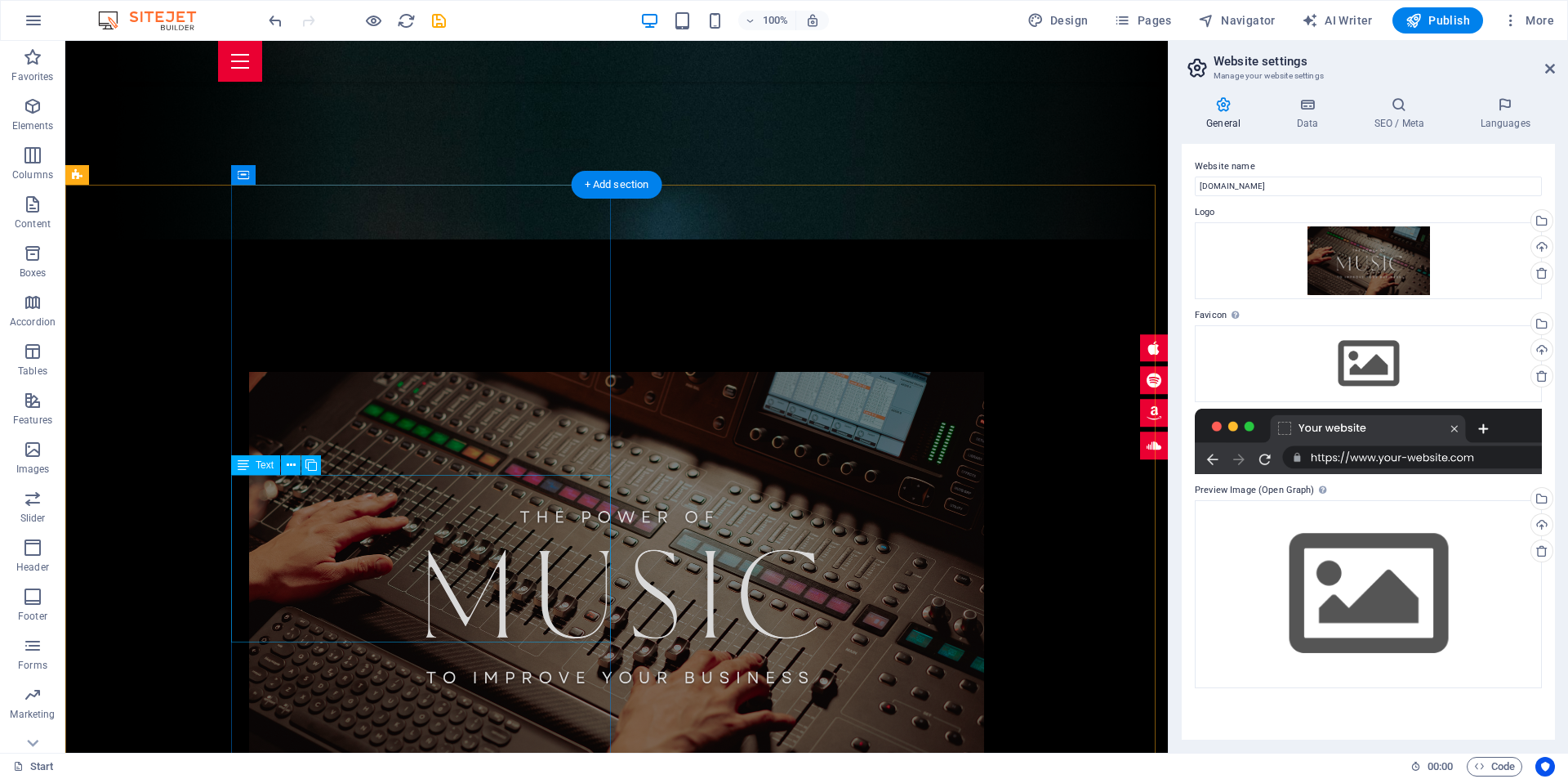
scroll to position [572, 0]
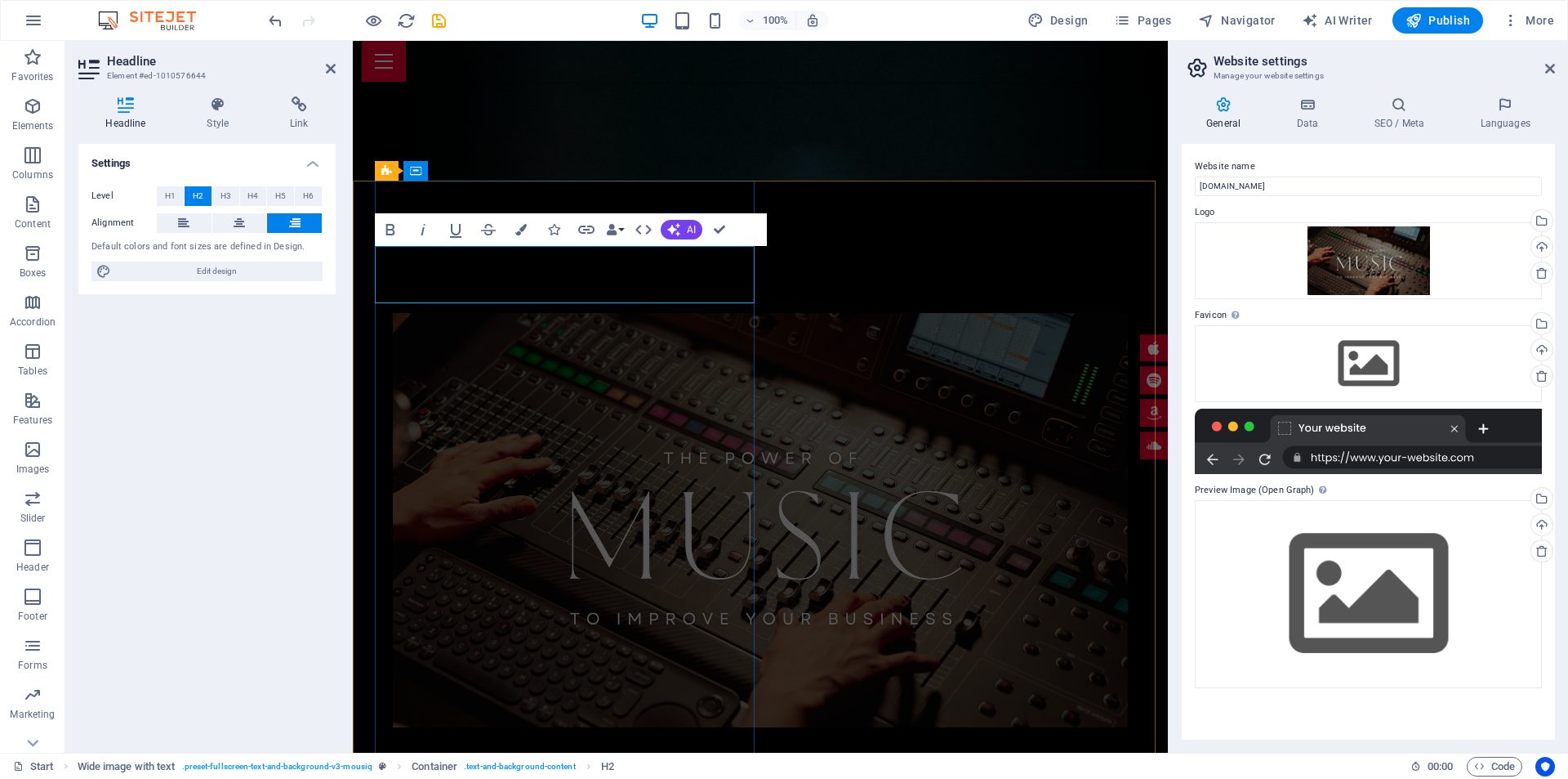
click at [631, 181] on div at bounding box center [760, 499] width 815 height 638
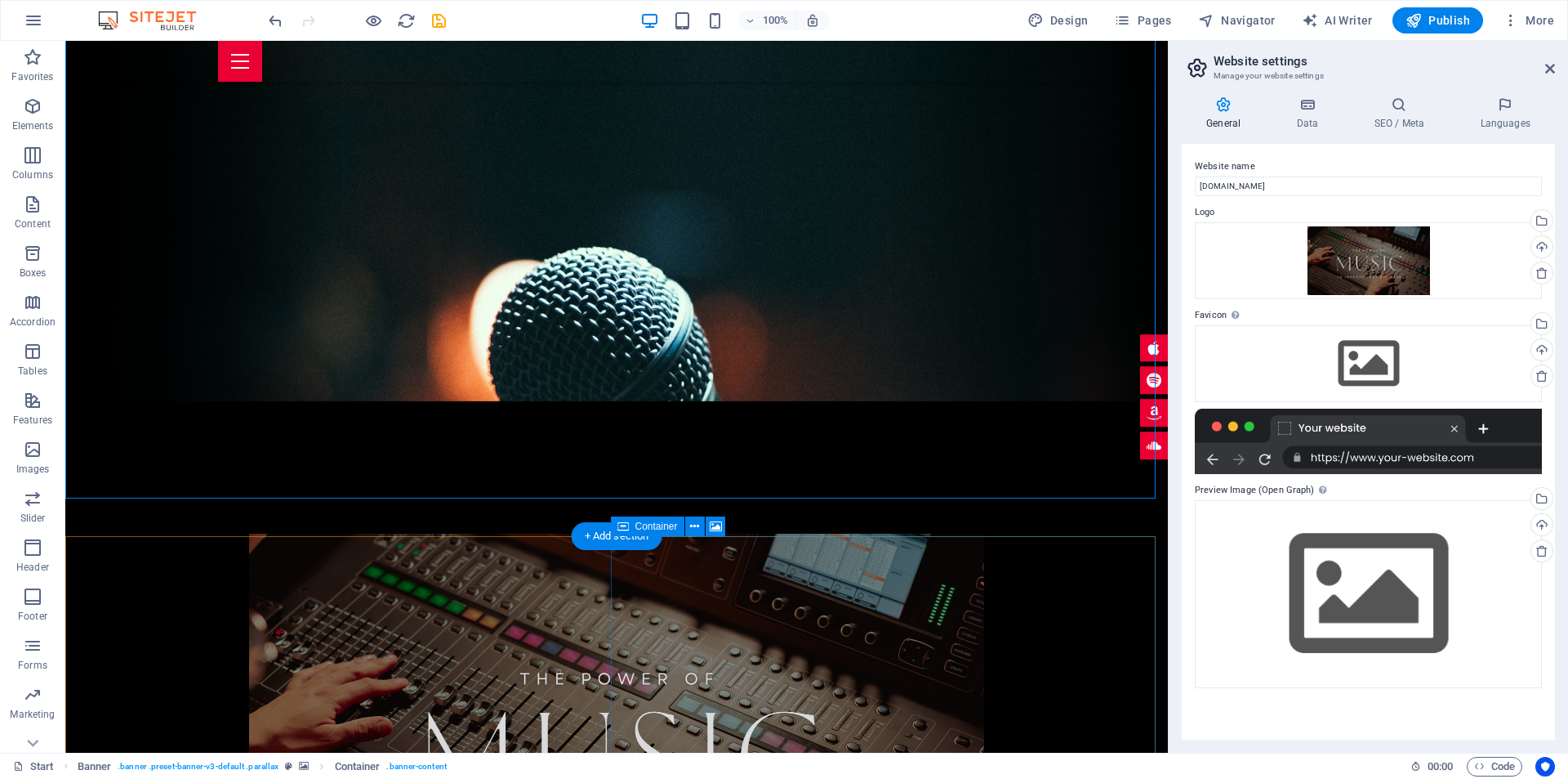
scroll to position [450, 0]
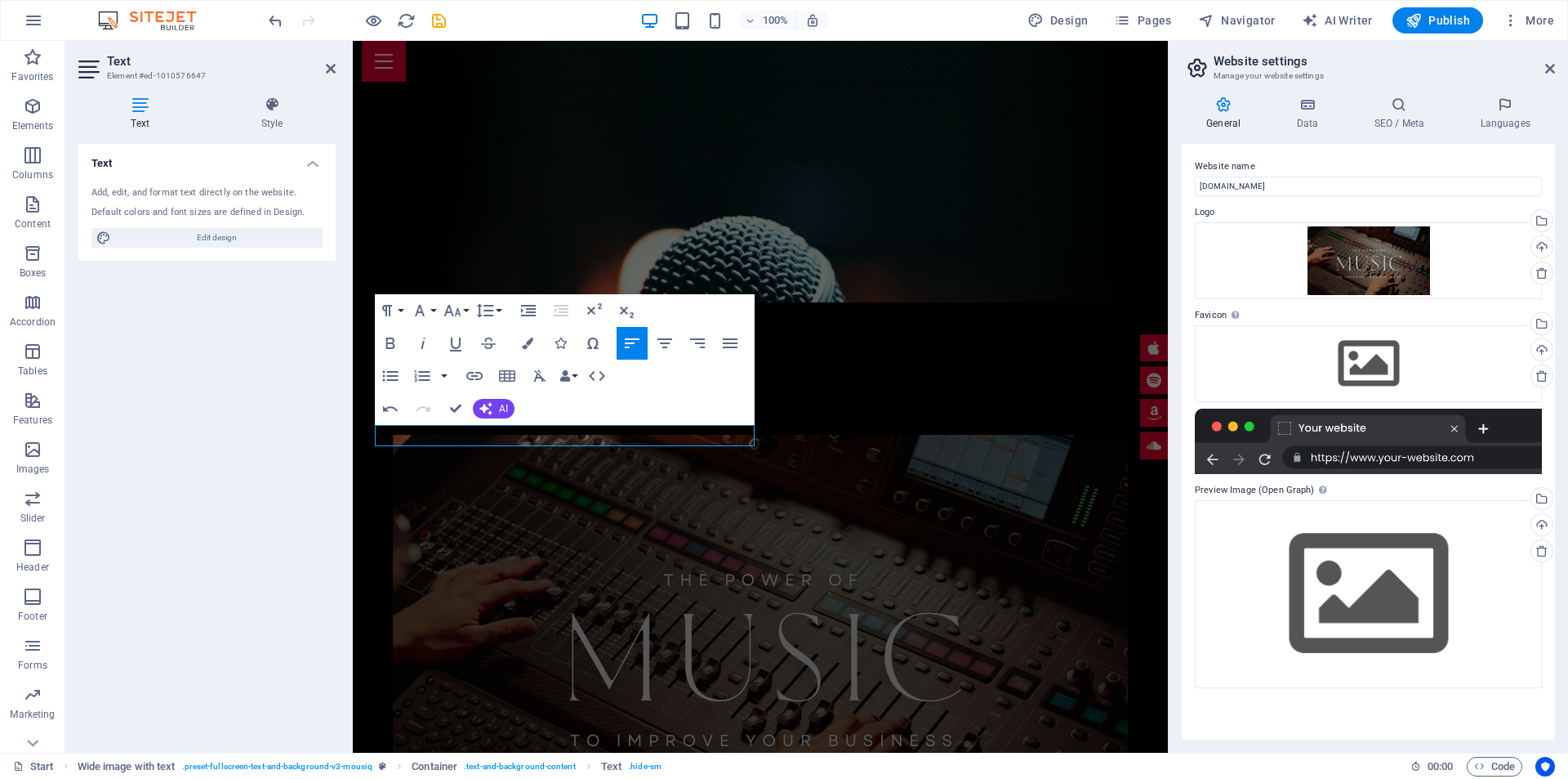
drag, startPoint x: 220, startPoint y: 228, endPoint x: 233, endPoint y: 193, distance: 37.3
click at [220, 228] on span "Edit design" at bounding box center [216, 237] width 201 height 19
select select "rem"
select select "700"
select select "px"
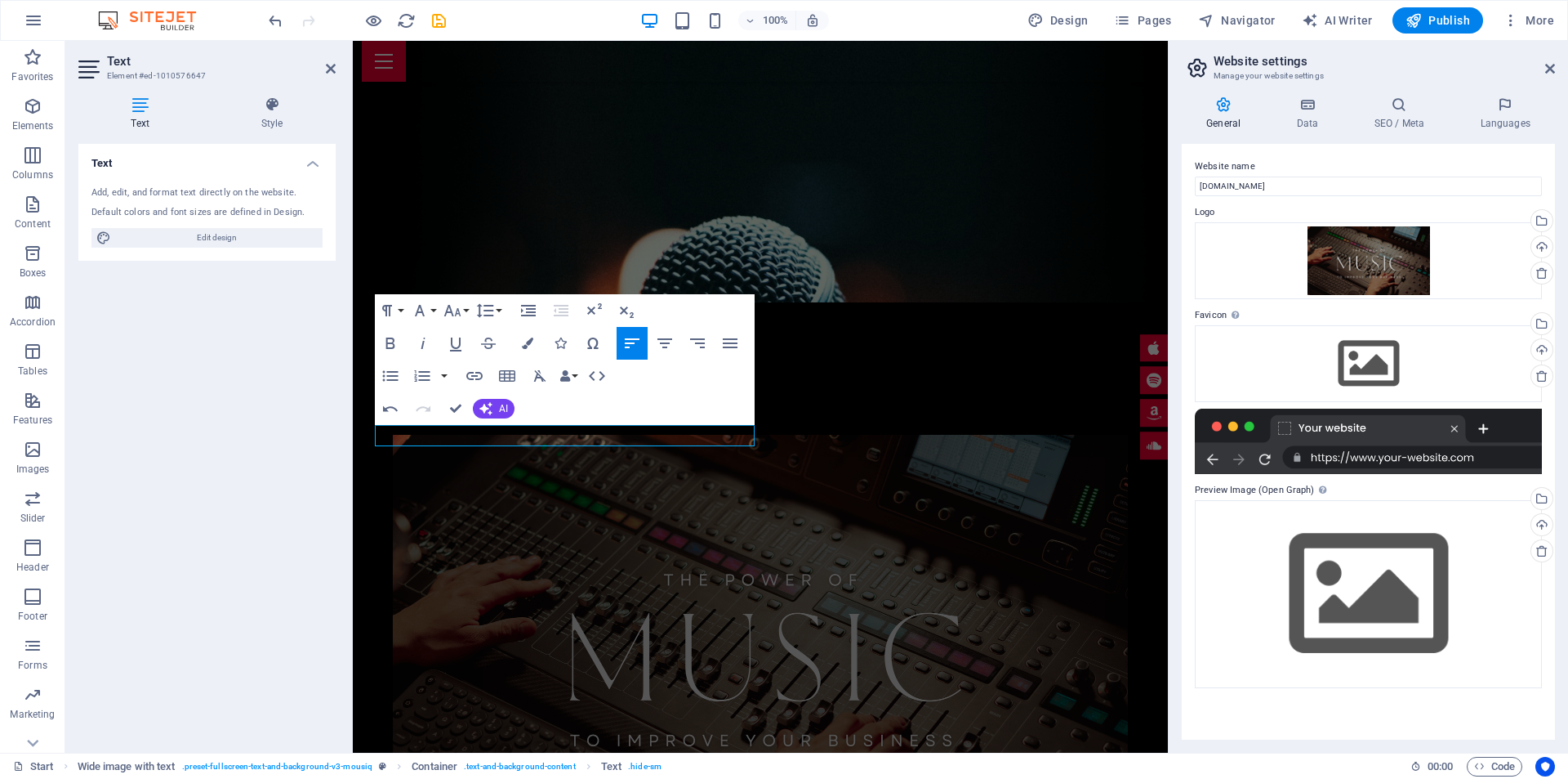
select select "rem"
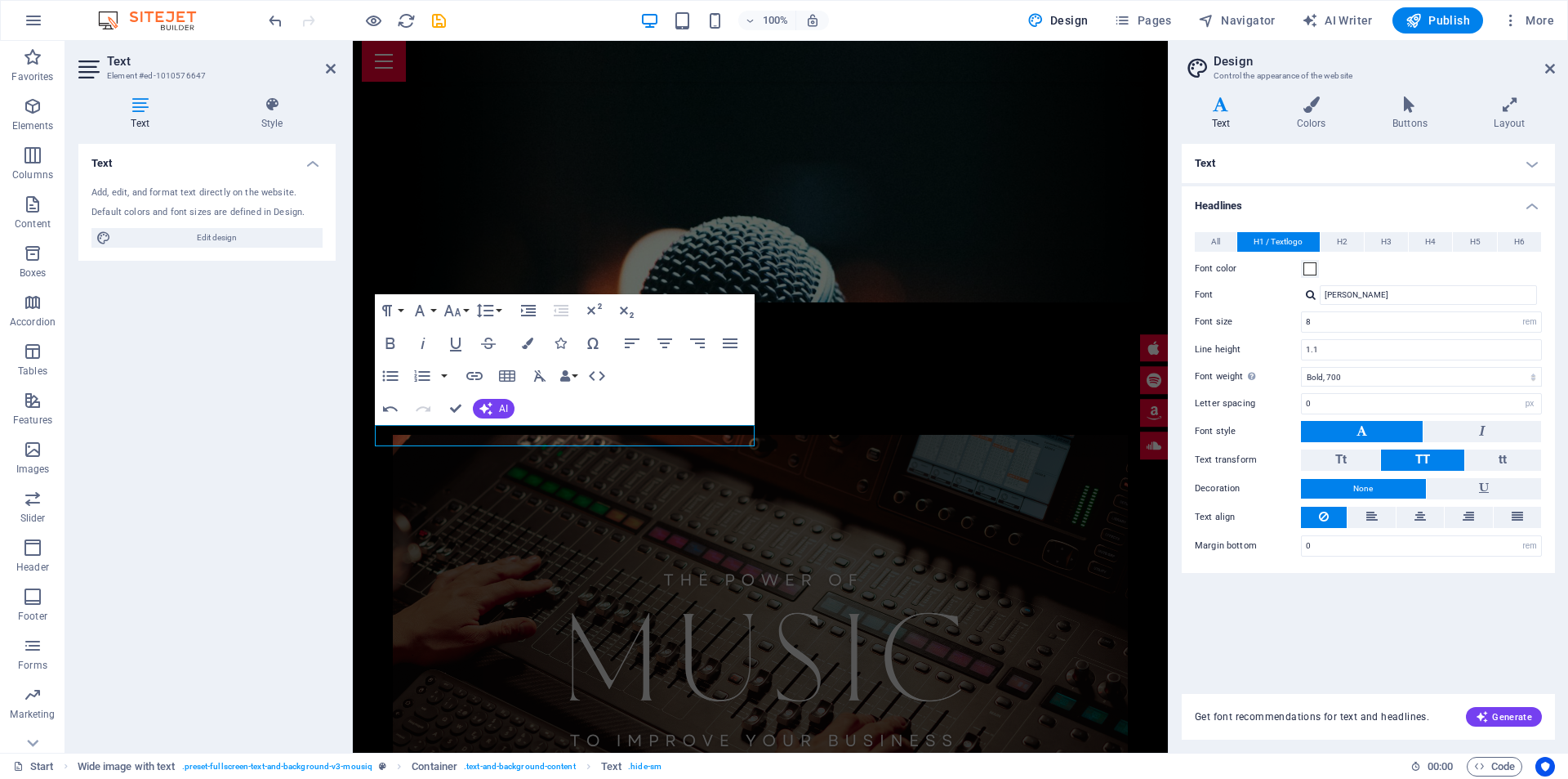
click at [227, 177] on div "Add, edit, and format text directly on the website. Default colors and font siz…" at bounding box center [207, 217] width 257 height 87
click at [217, 216] on div "Default colors and font sizes are defined in Design." at bounding box center [207, 213] width 231 height 14
click at [228, 233] on span "Edit design" at bounding box center [216, 237] width 201 height 19
click at [385, 406] on icon "button" at bounding box center [390, 408] width 19 height 19
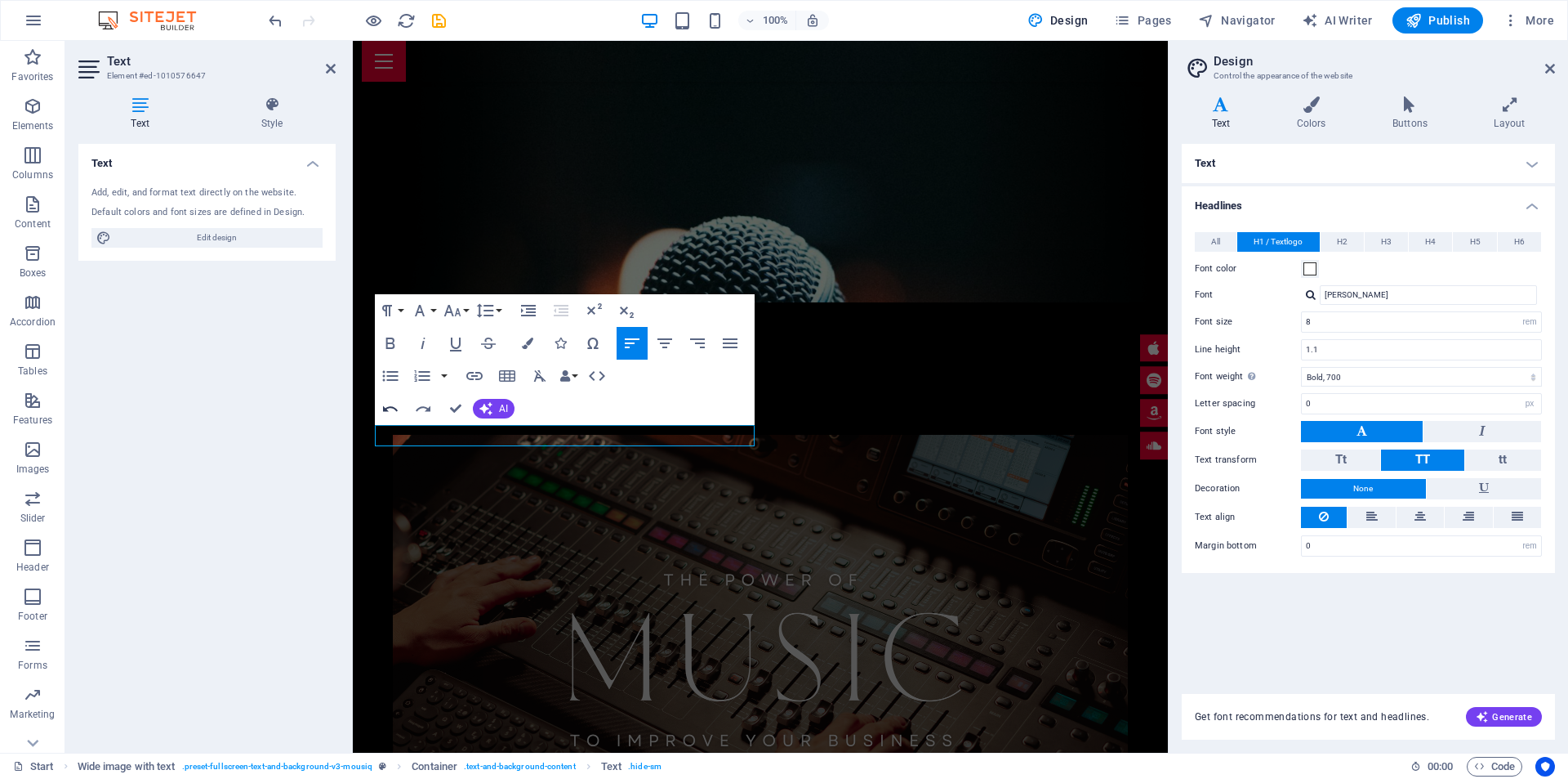
click at [385, 406] on icon "button" at bounding box center [390, 408] width 19 height 19
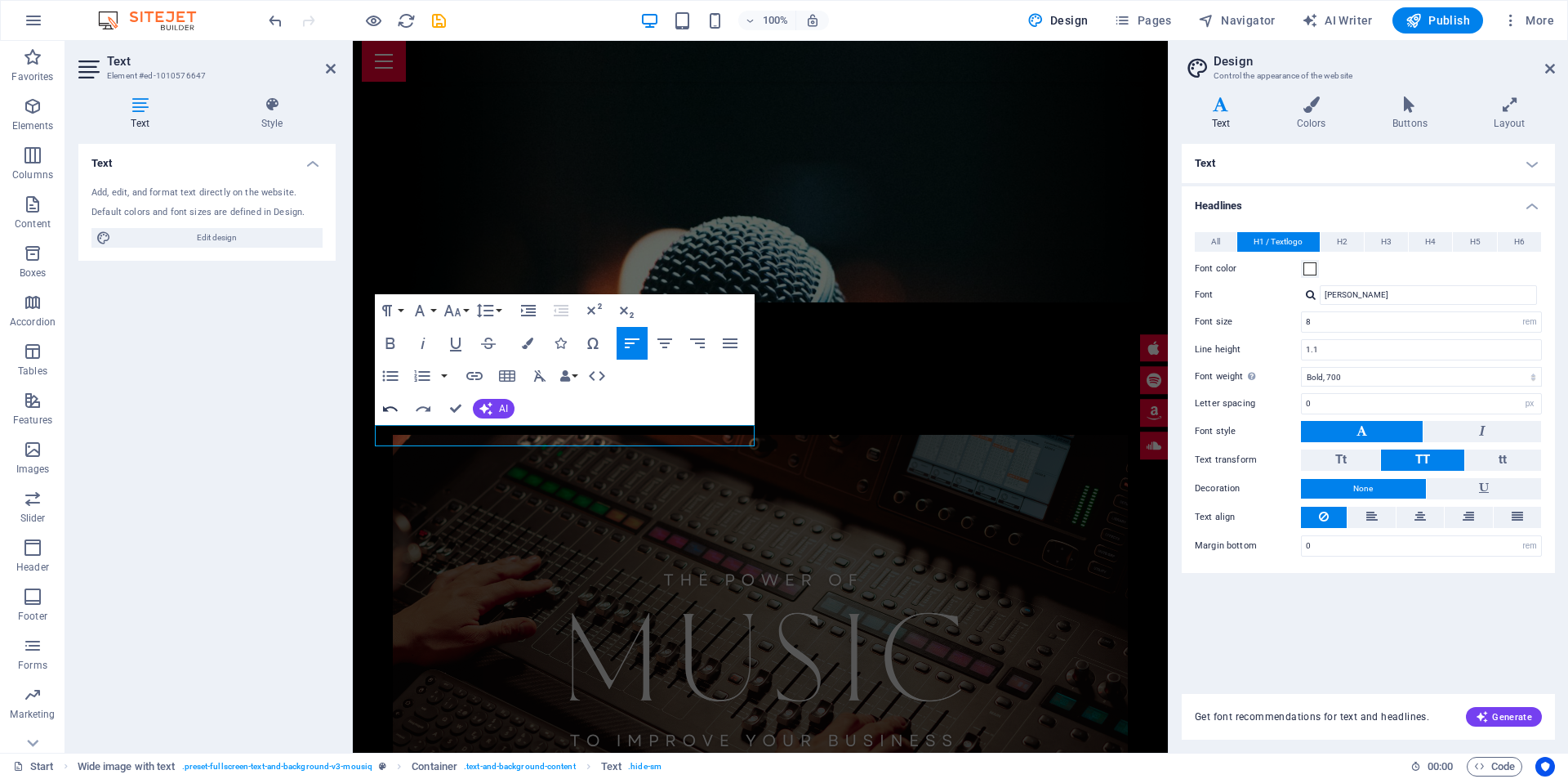
click at [385, 406] on icon "button" at bounding box center [390, 408] width 19 height 19
click at [385, 407] on icon "button" at bounding box center [390, 408] width 19 height 19
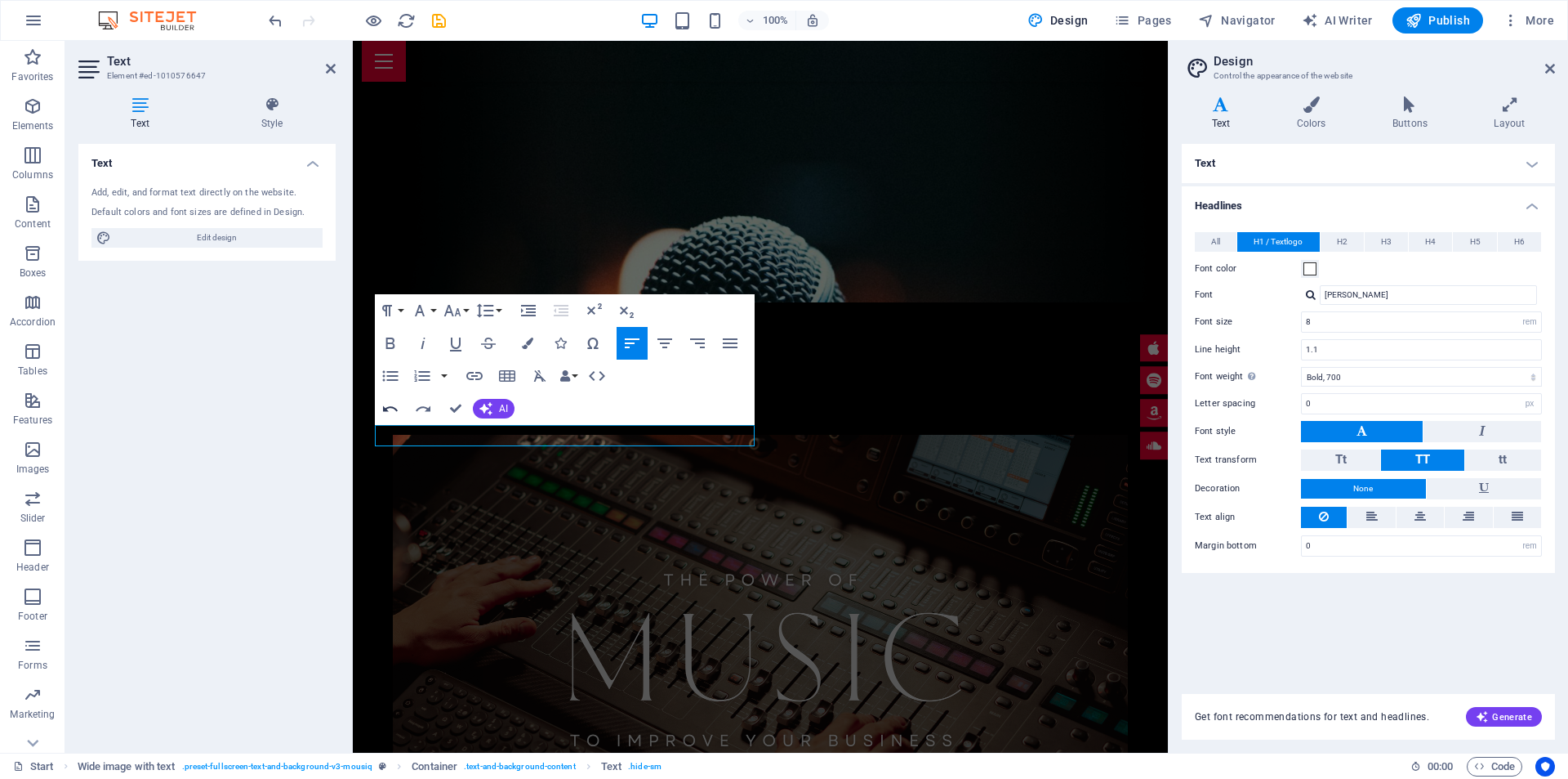
click at [385, 407] on icon "button" at bounding box center [390, 408] width 15 height 6
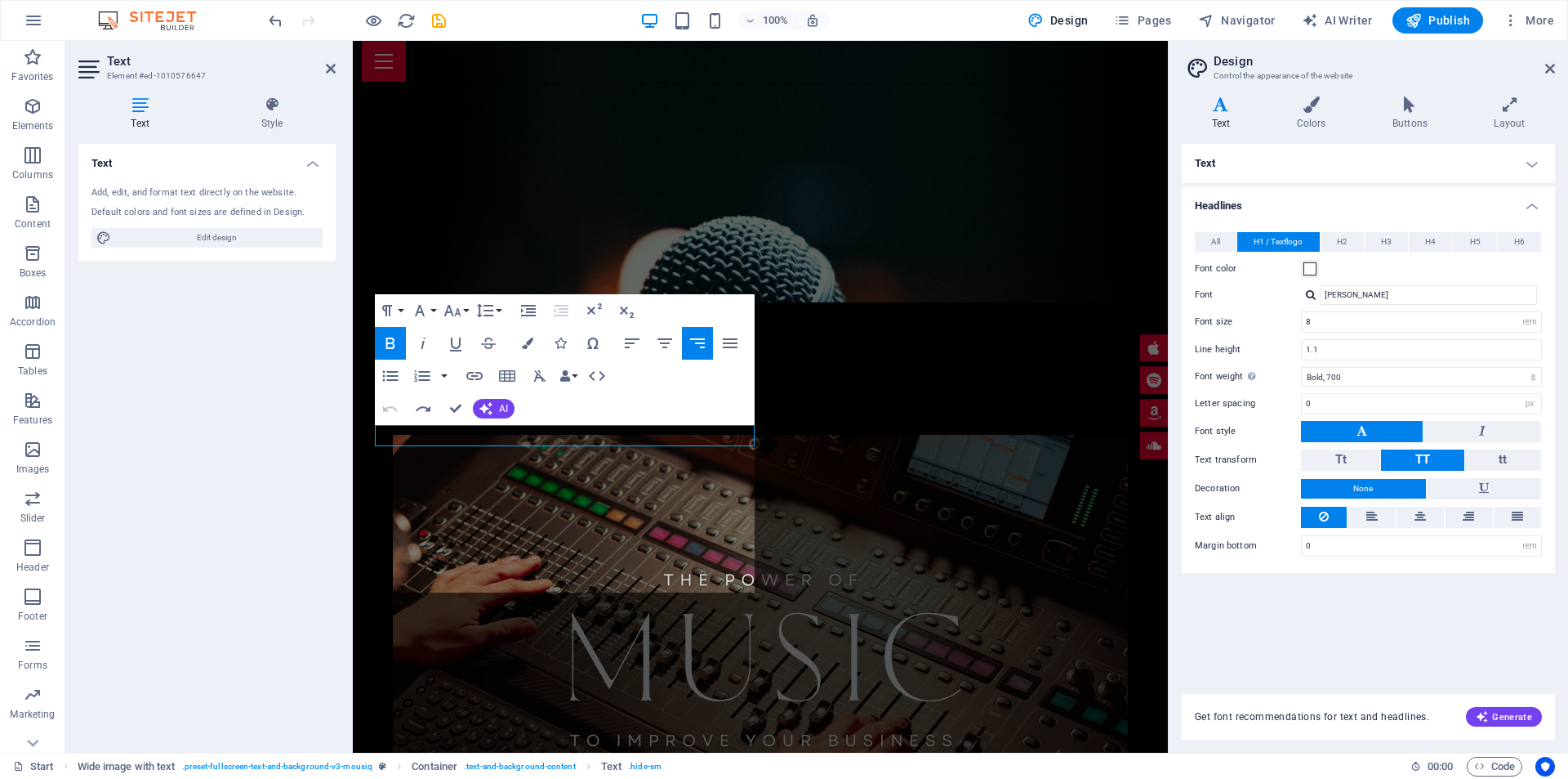
click at [384, 407] on icon "button" at bounding box center [390, 408] width 15 height 6
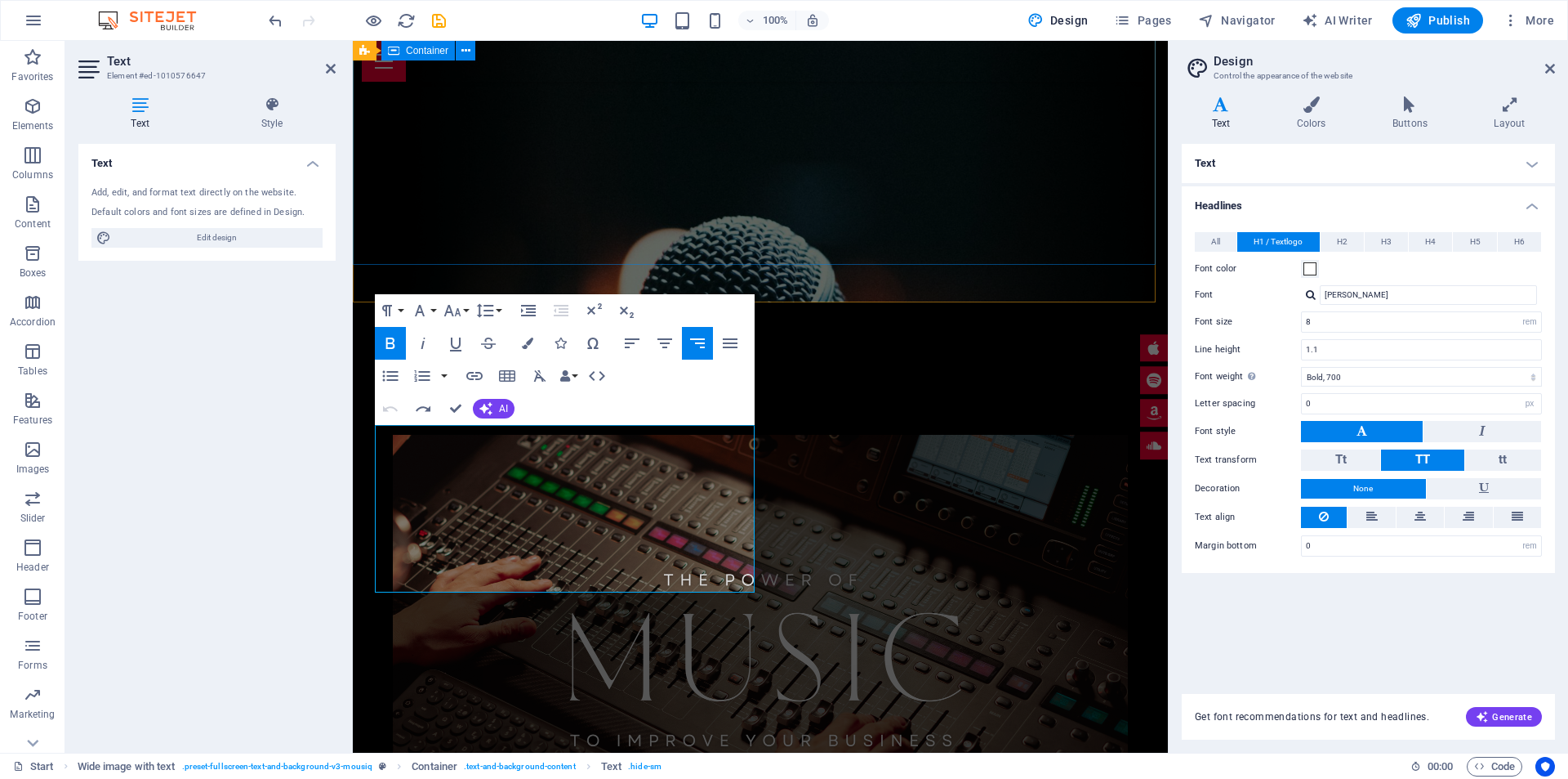
click at [944, 303] on div at bounding box center [760, 621] width 815 height 638
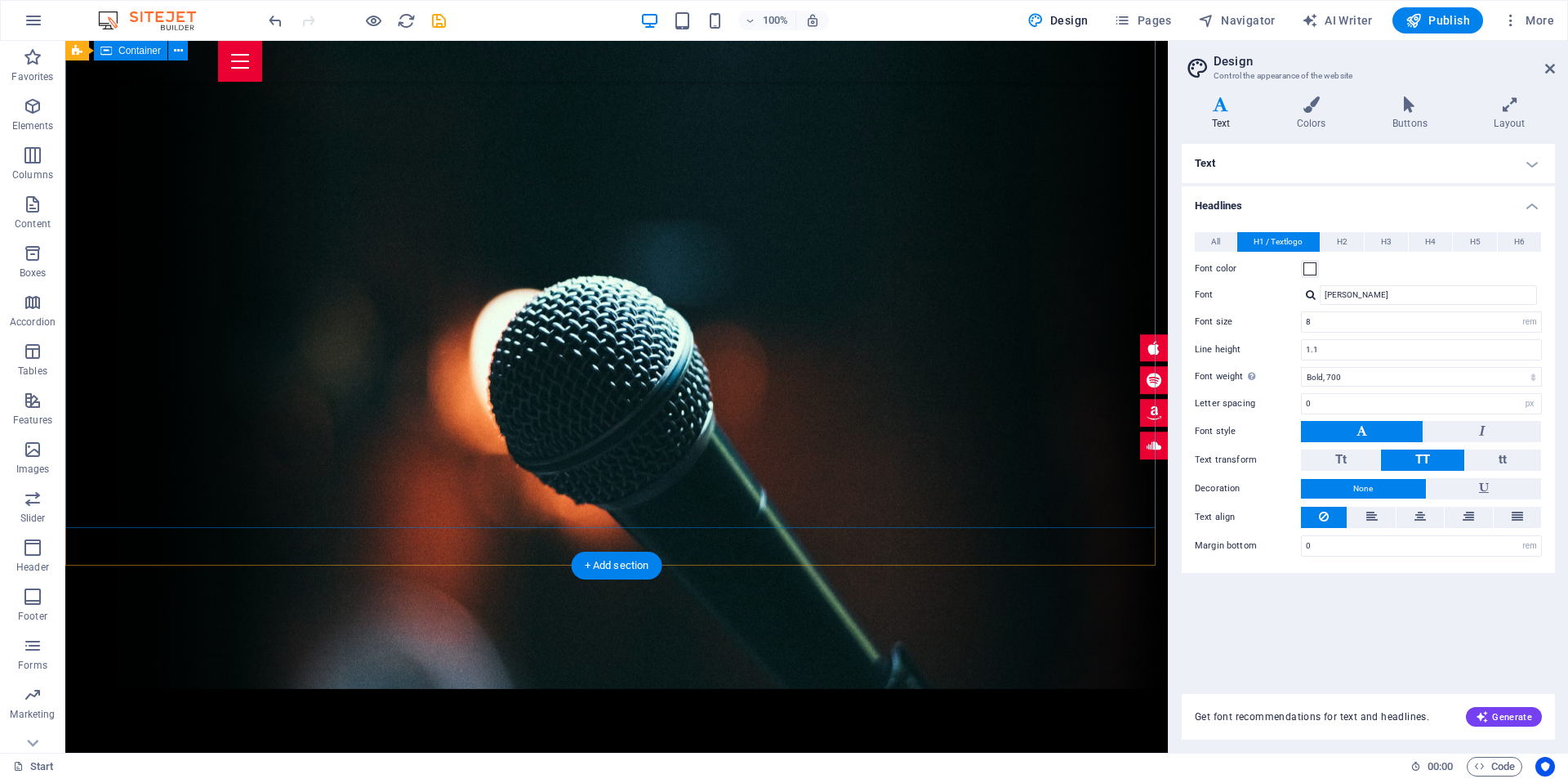
scroll to position [0, 0]
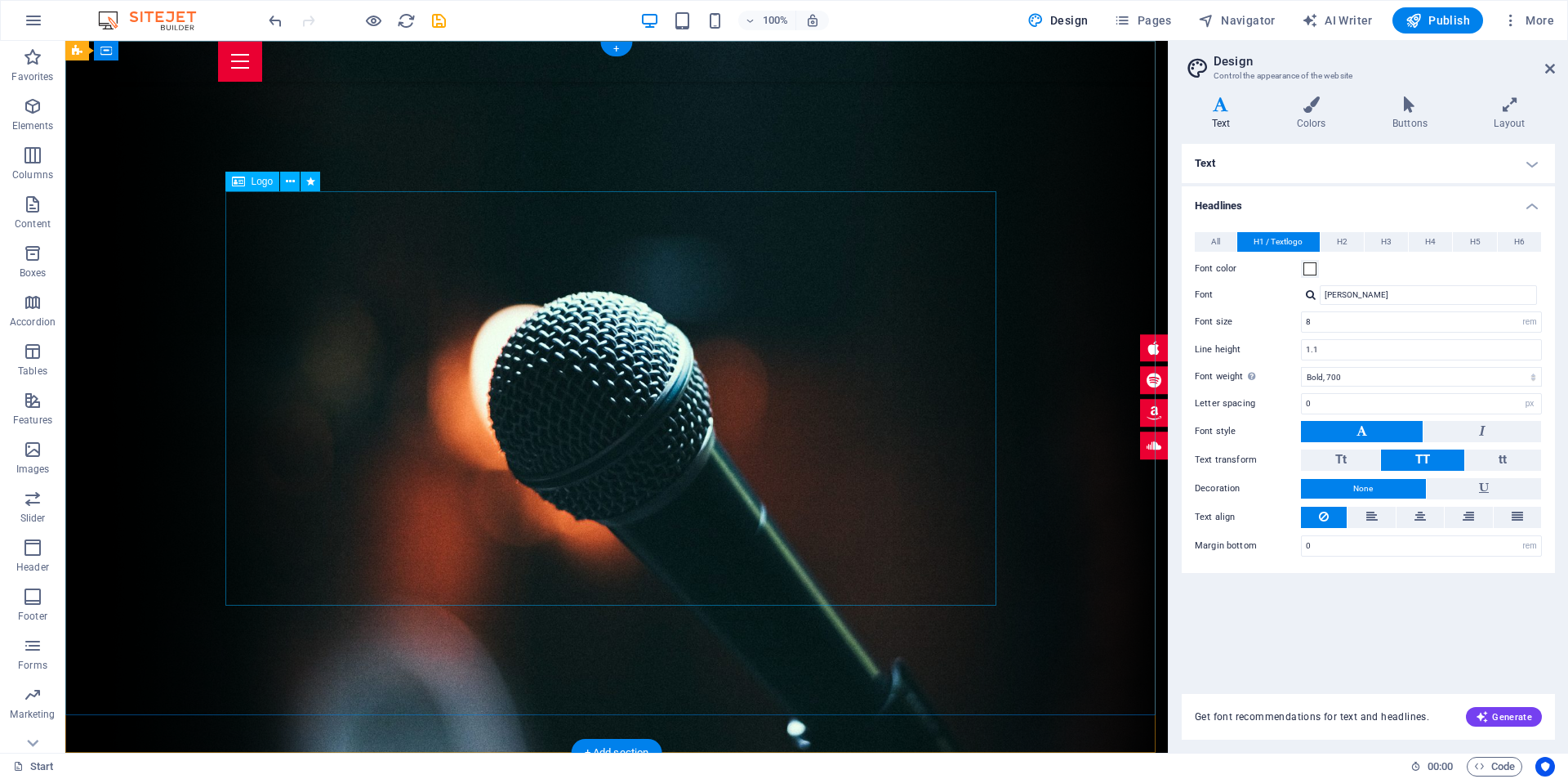
click at [278, 23] on icon "undo" at bounding box center [276, 21] width 19 height 19
click at [276, 22] on icon "undo" at bounding box center [276, 21] width 19 height 19
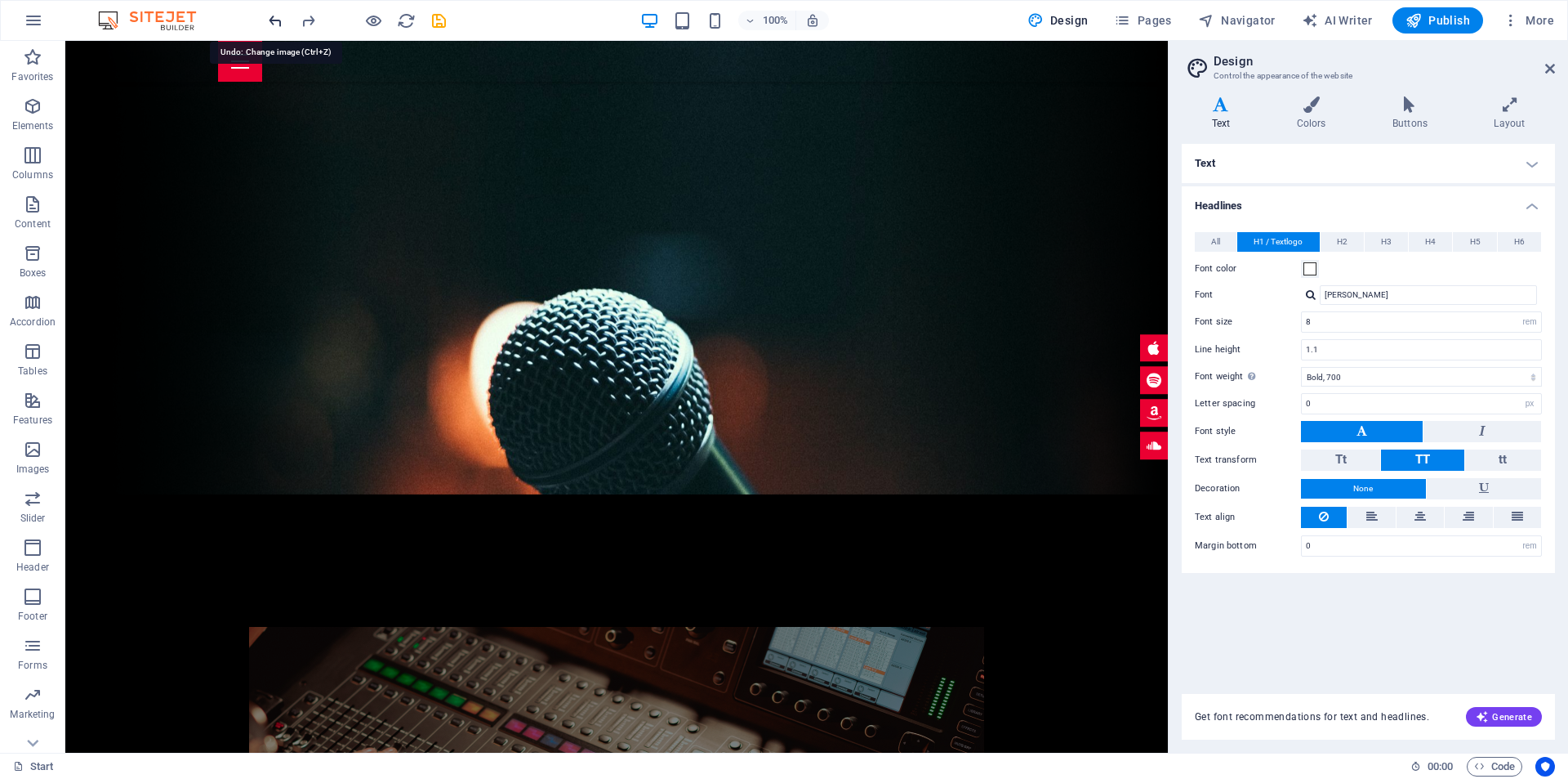
click at [276, 20] on icon "undo" at bounding box center [276, 21] width 19 height 19
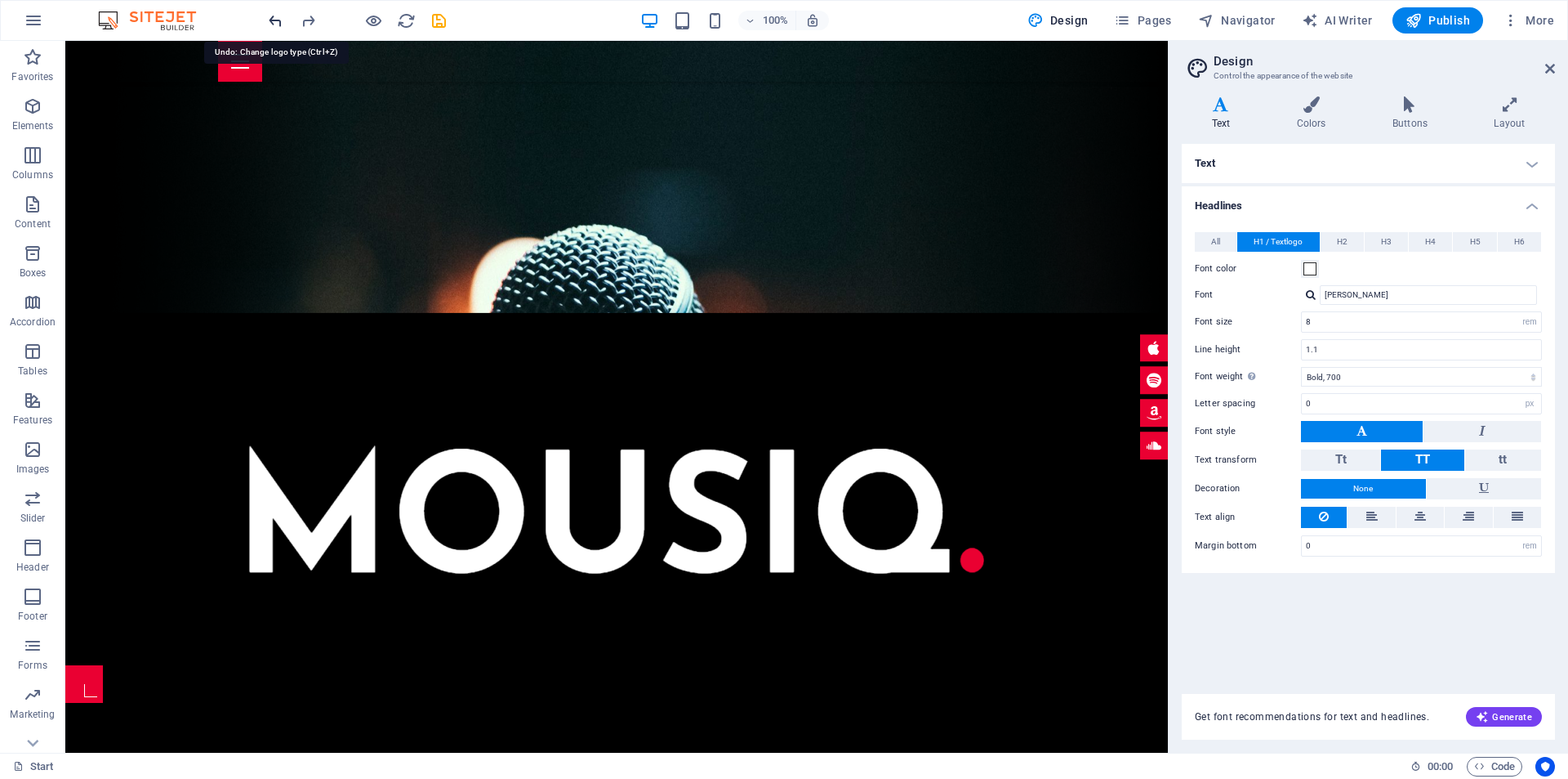
scroll to position [450, 0]
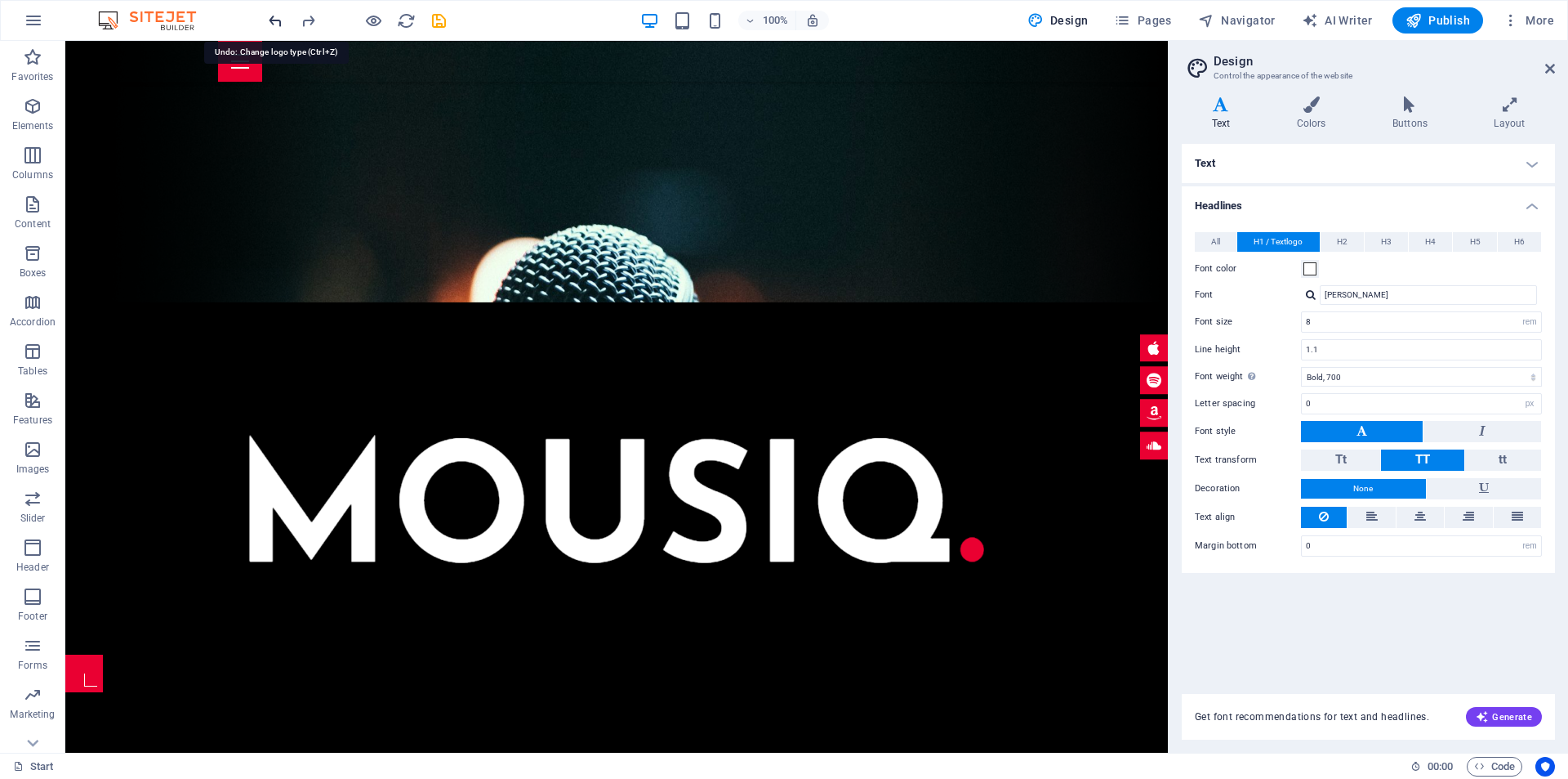
click at [275, 20] on icon "undo" at bounding box center [276, 21] width 19 height 19
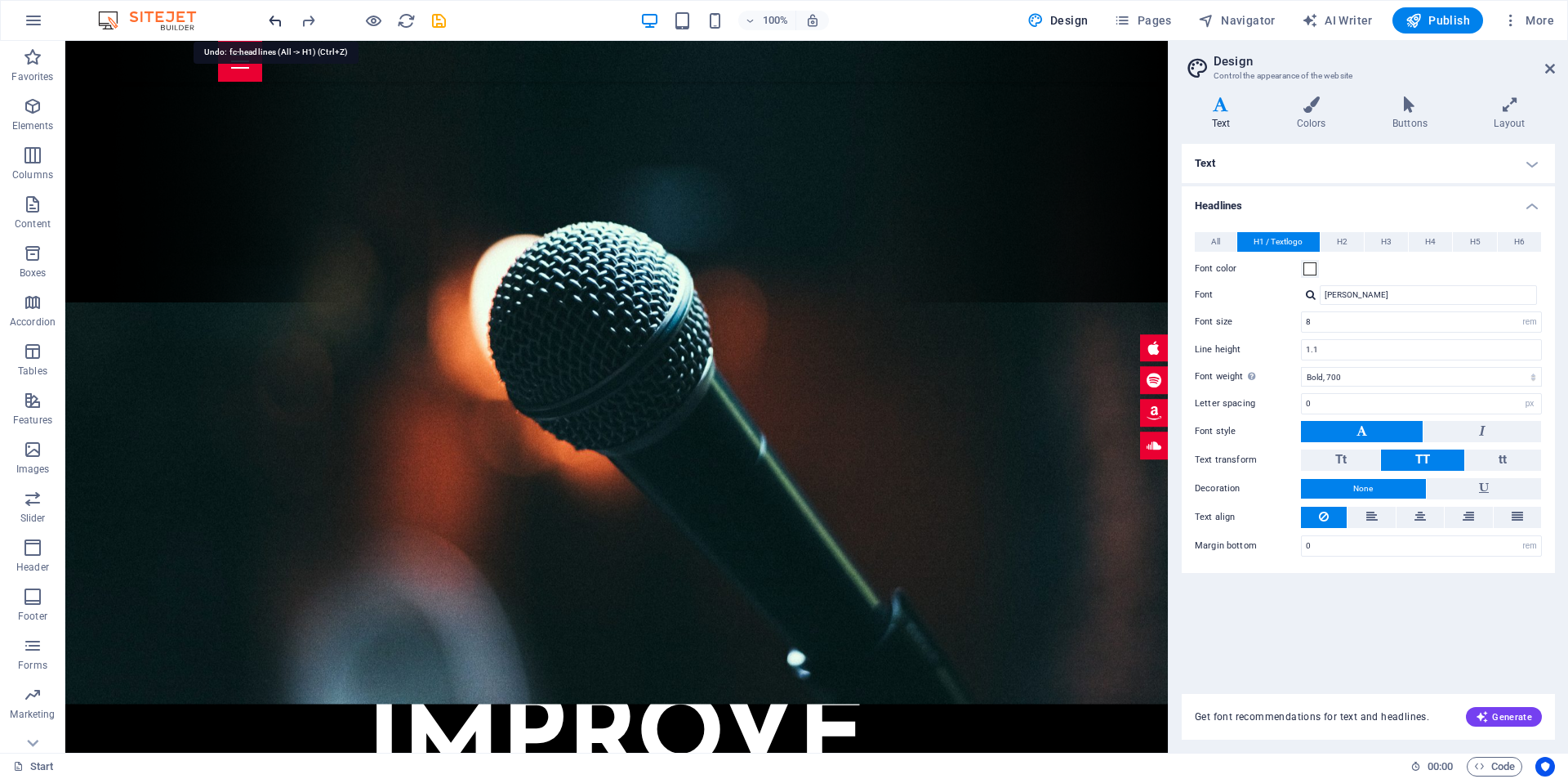
click at [274, 20] on icon "undo" at bounding box center [276, 21] width 19 height 19
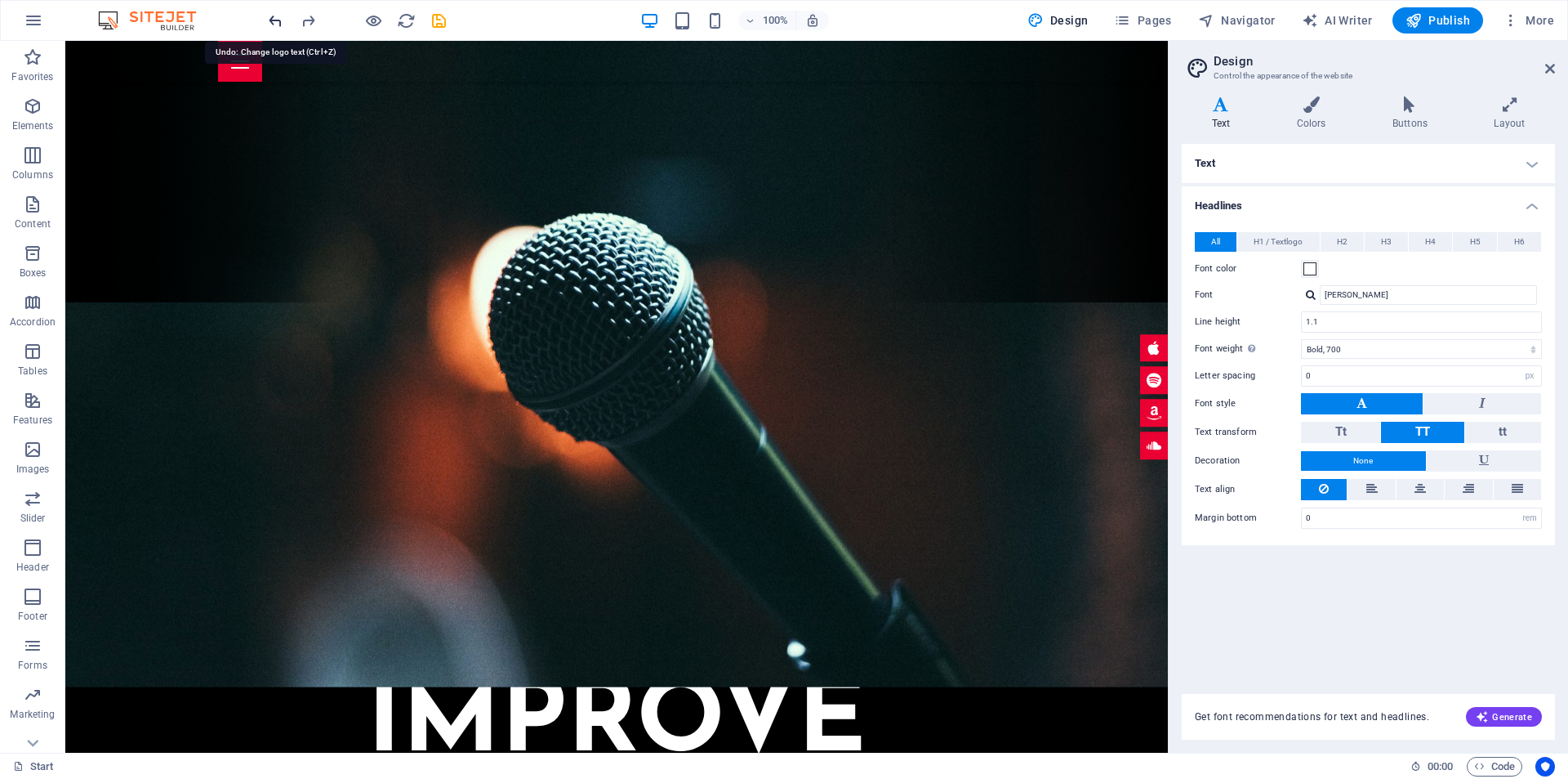
click at [274, 20] on icon "undo" at bounding box center [276, 21] width 19 height 19
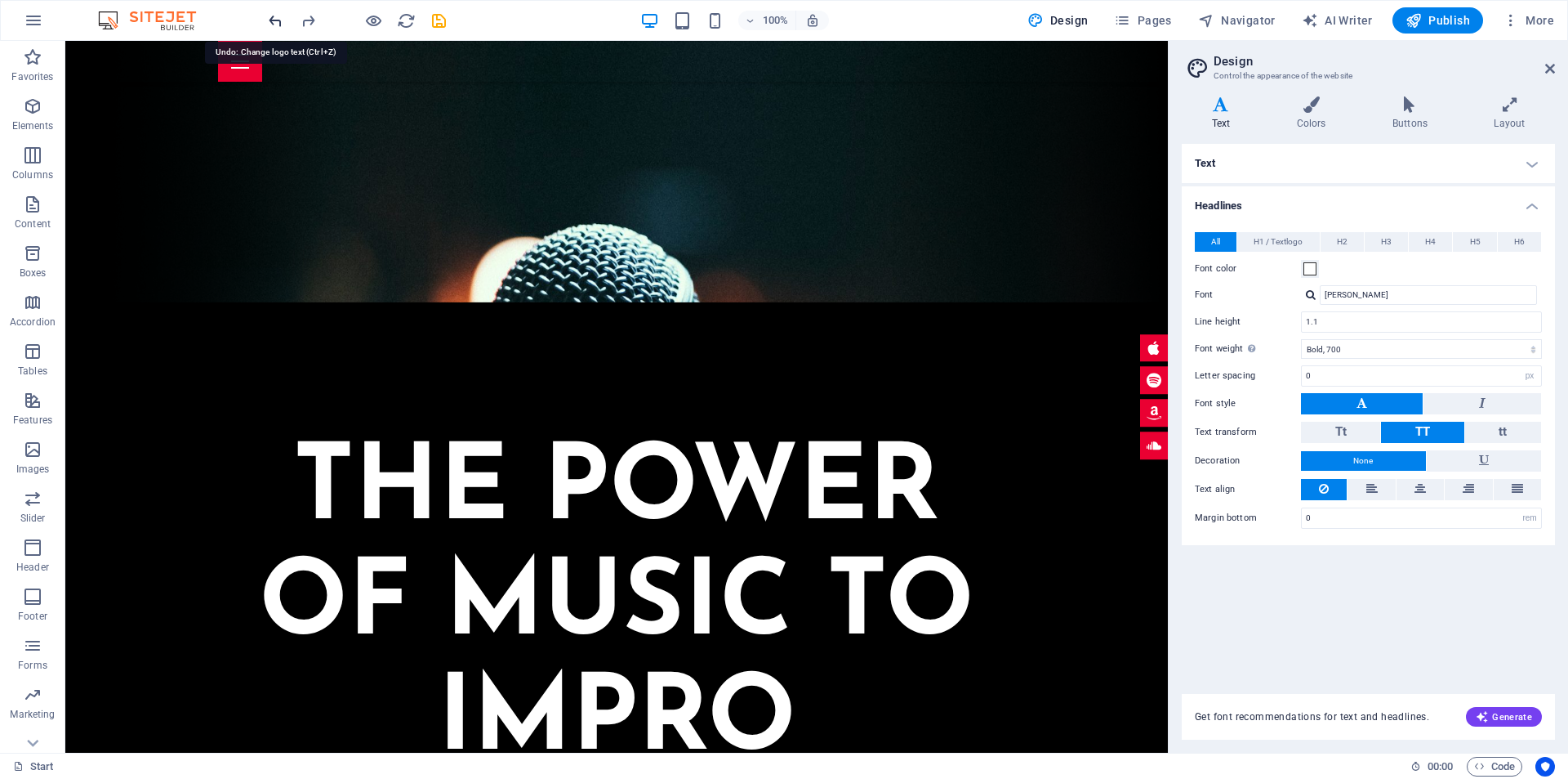
click at [273, 20] on icon "undo" at bounding box center [276, 21] width 19 height 19
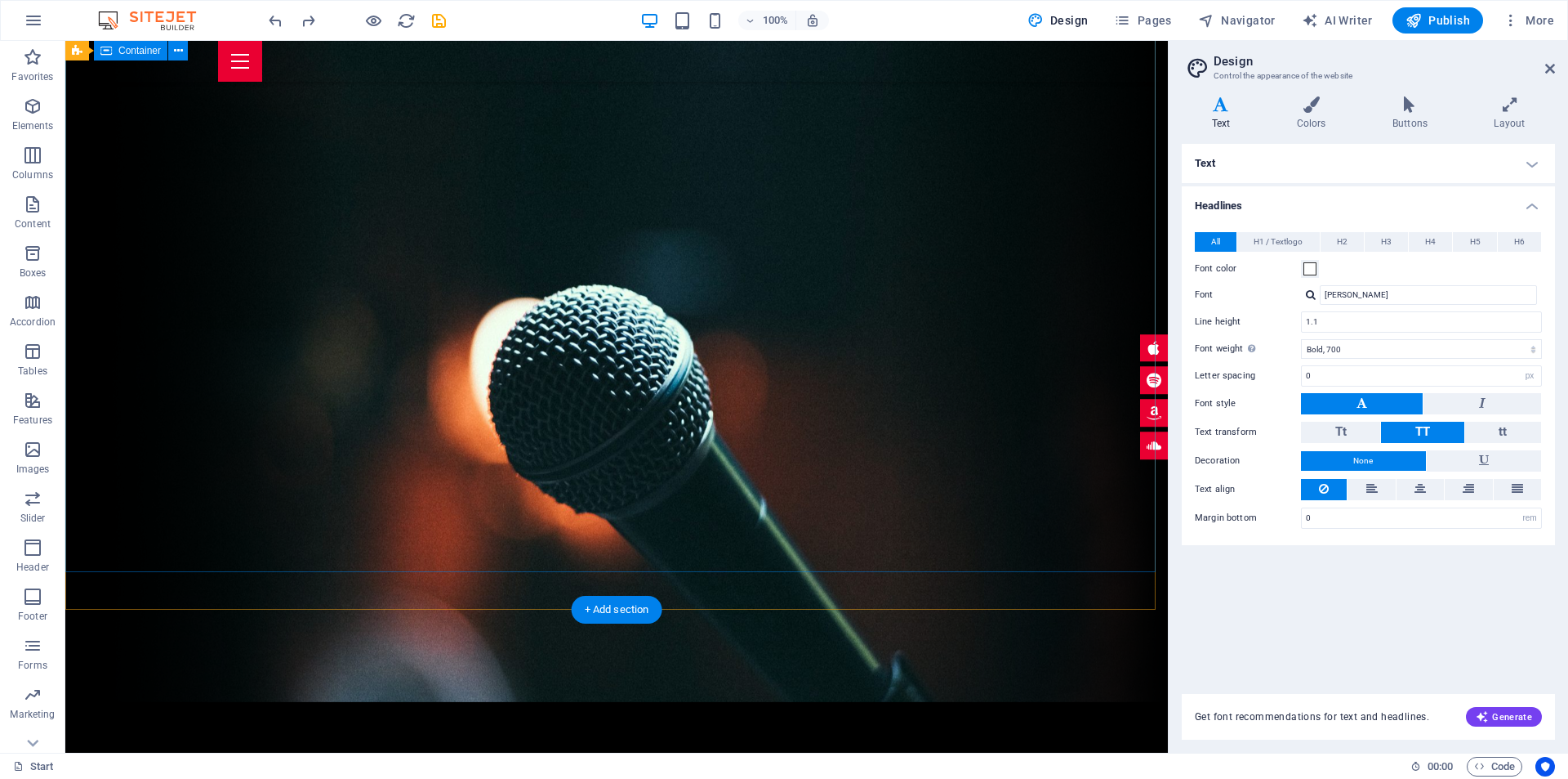
scroll to position [42, 0]
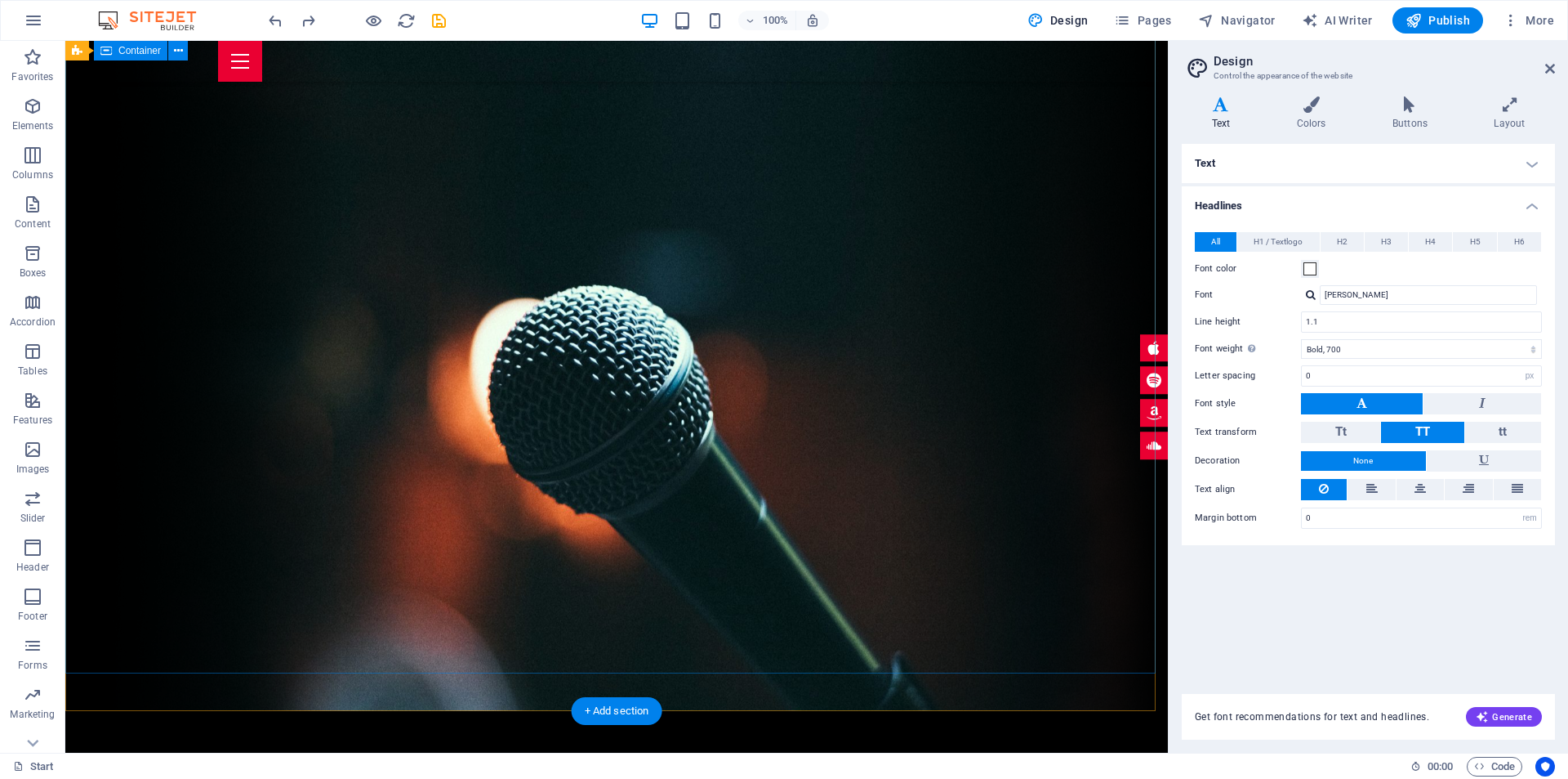
click at [1552, 70] on icon at bounding box center [1550, 68] width 10 height 13
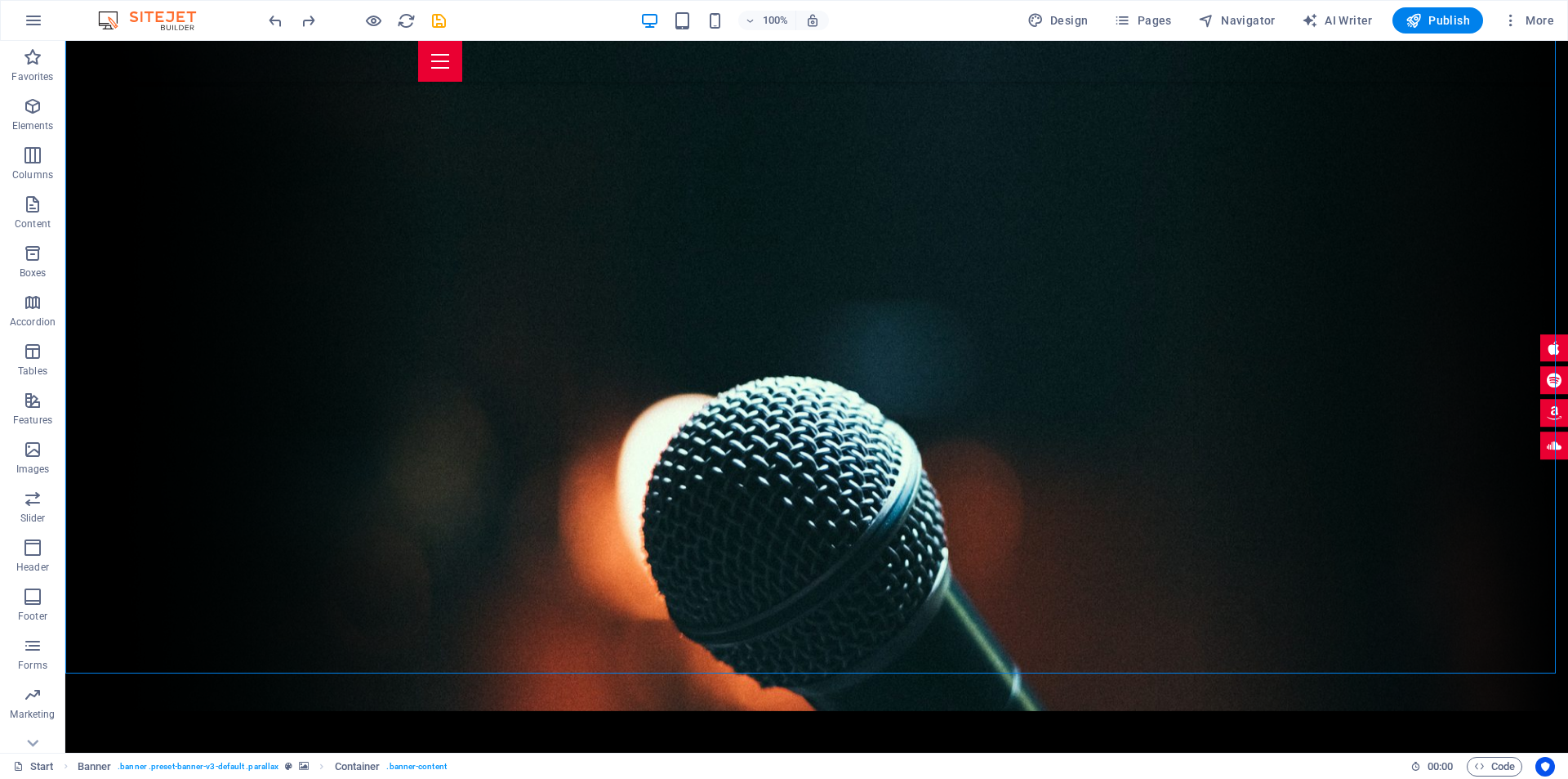
click at [1562, 12] on div "100% Design Pages Navigator AI Writer Publish More" at bounding box center [784, 20] width 1566 height 39
click at [1549, 21] on span "More" at bounding box center [1528, 20] width 51 height 17
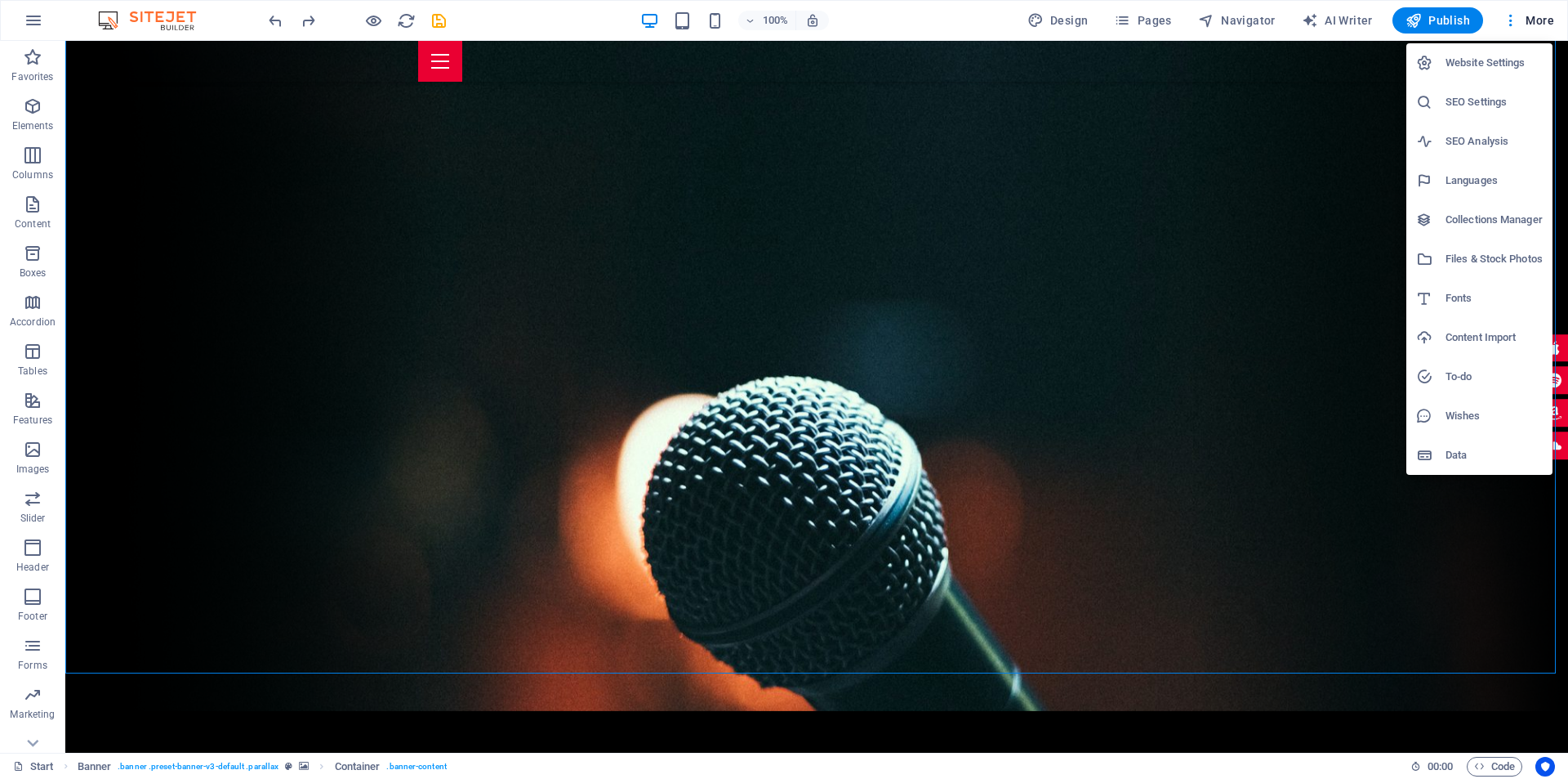
click at [1514, 19] on div at bounding box center [784, 389] width 1568 height 779
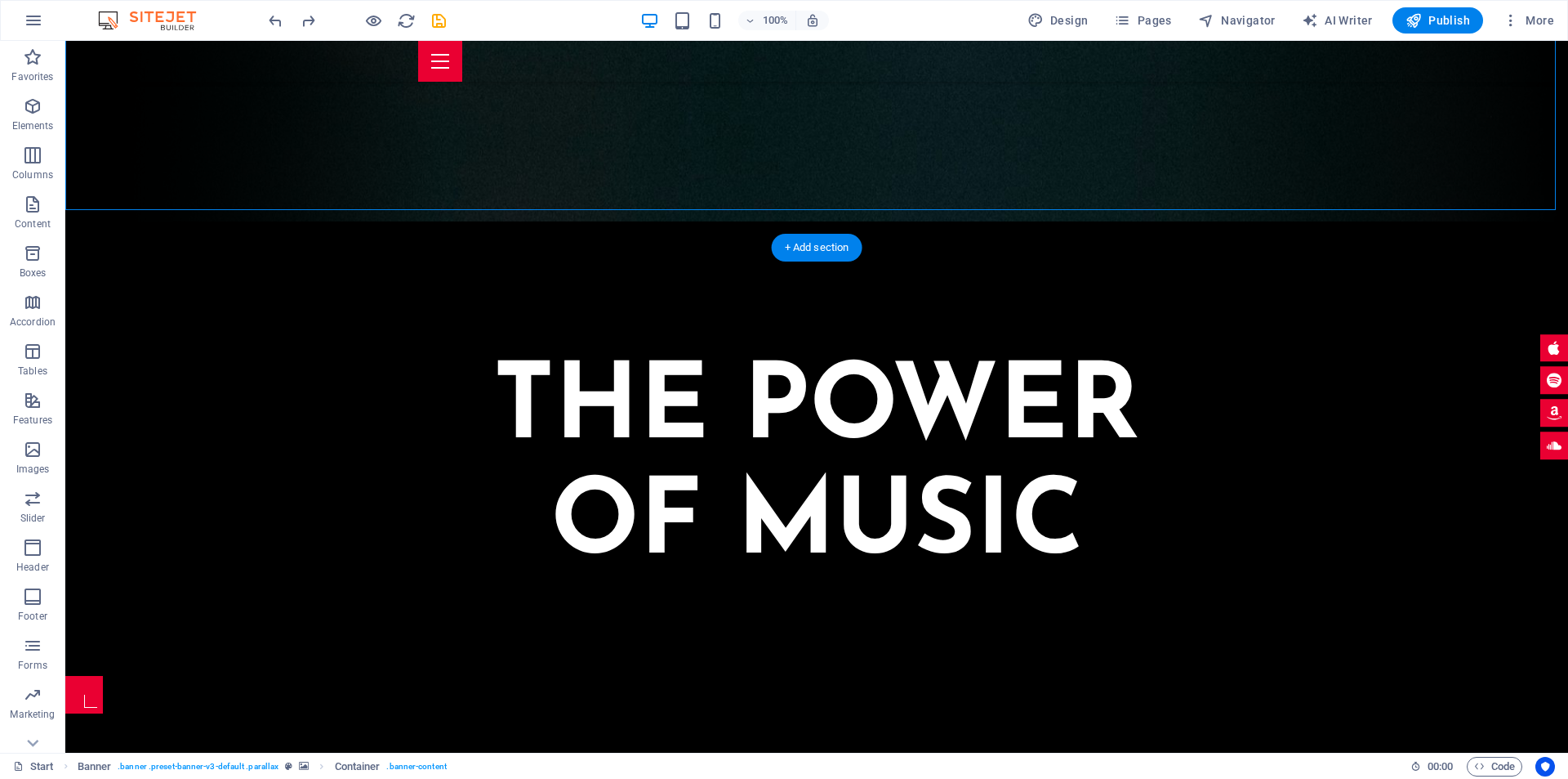
scroll to position [532, 0]
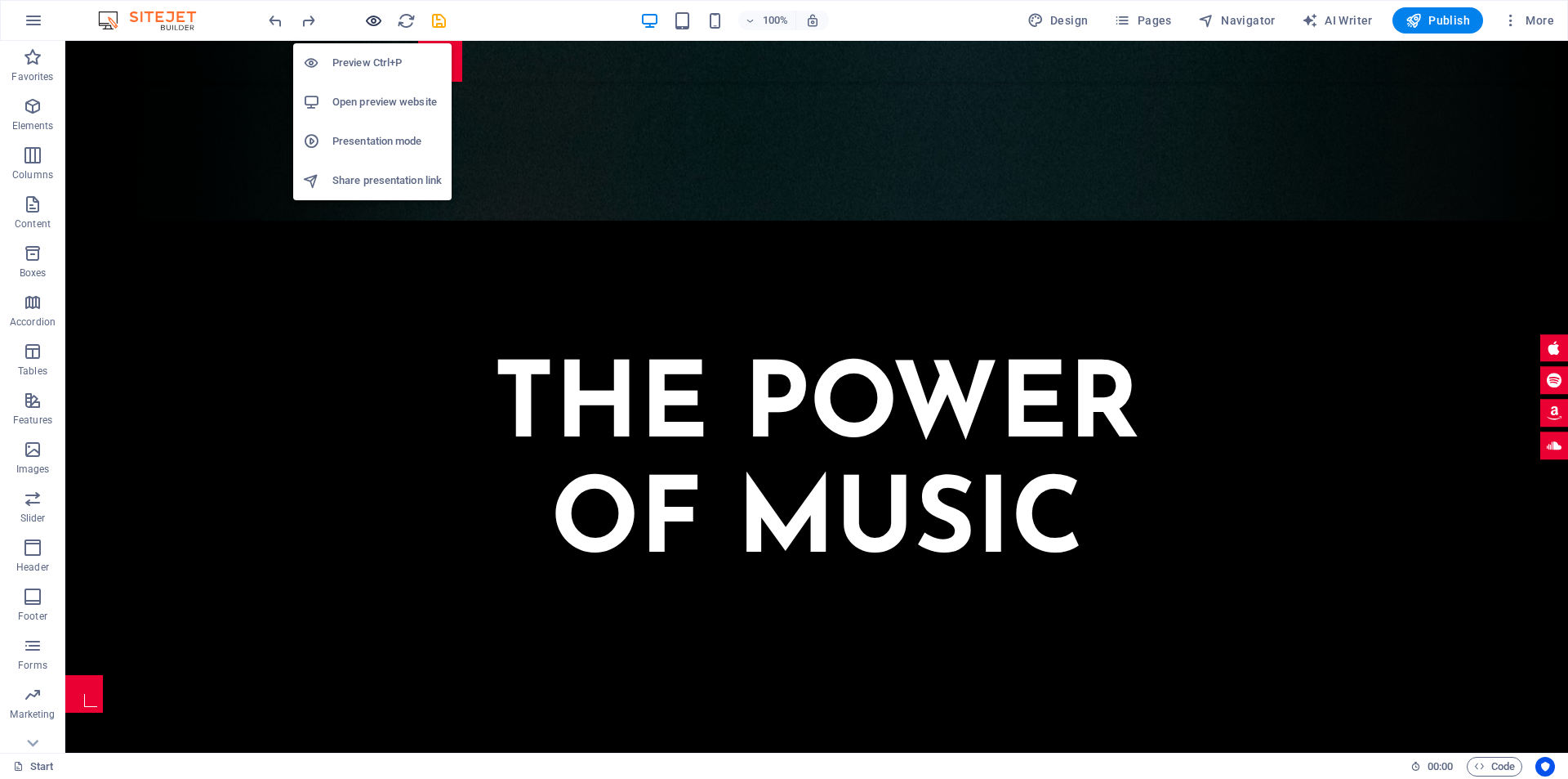
click at [376, 17] on icon "button" at bounding box center [374, 21] width 19 height 19
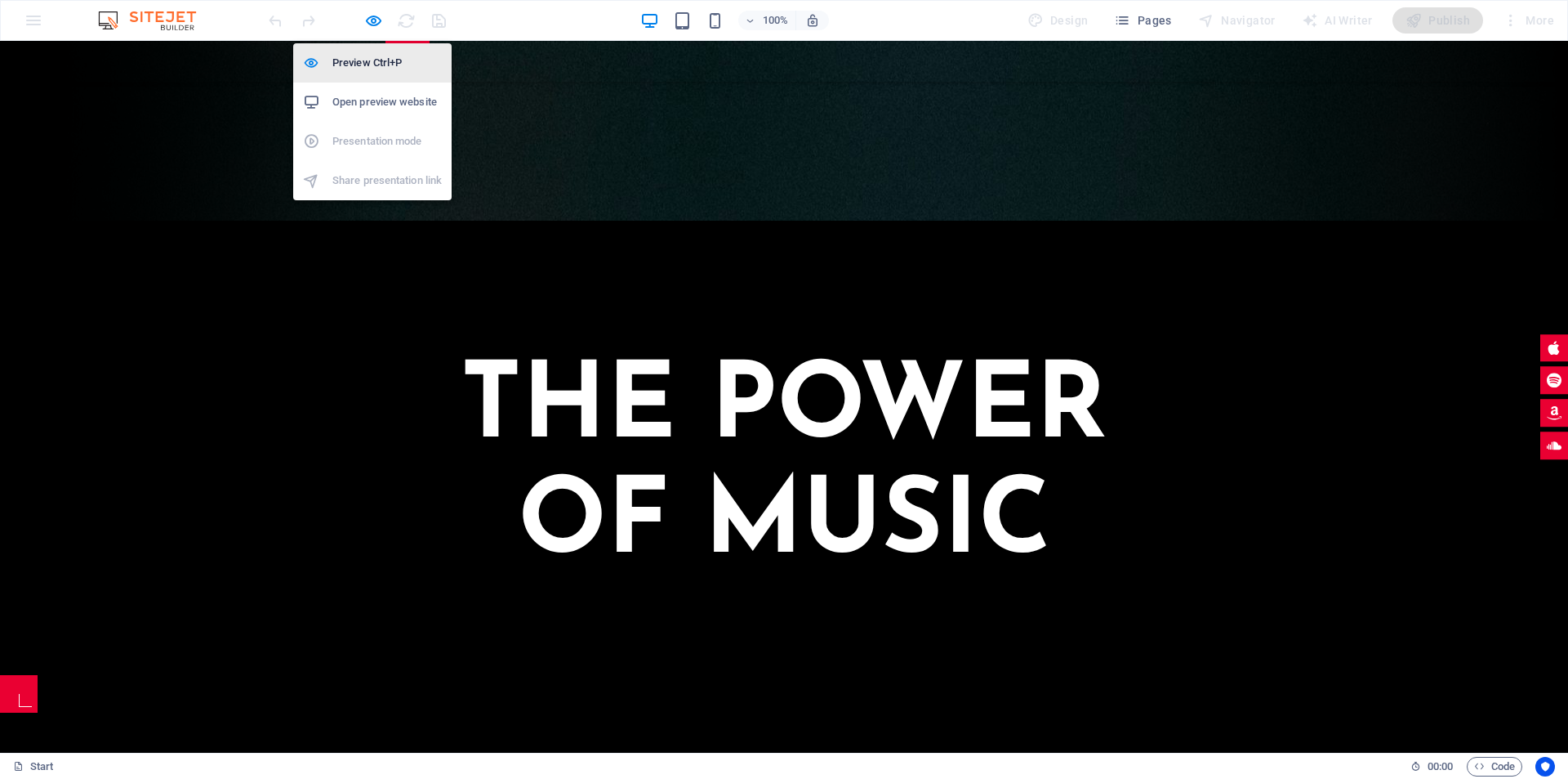
click at [373, 68] on h6 "Preview Ctrl+P" at bounding box center [386, 63] width 109 height 19
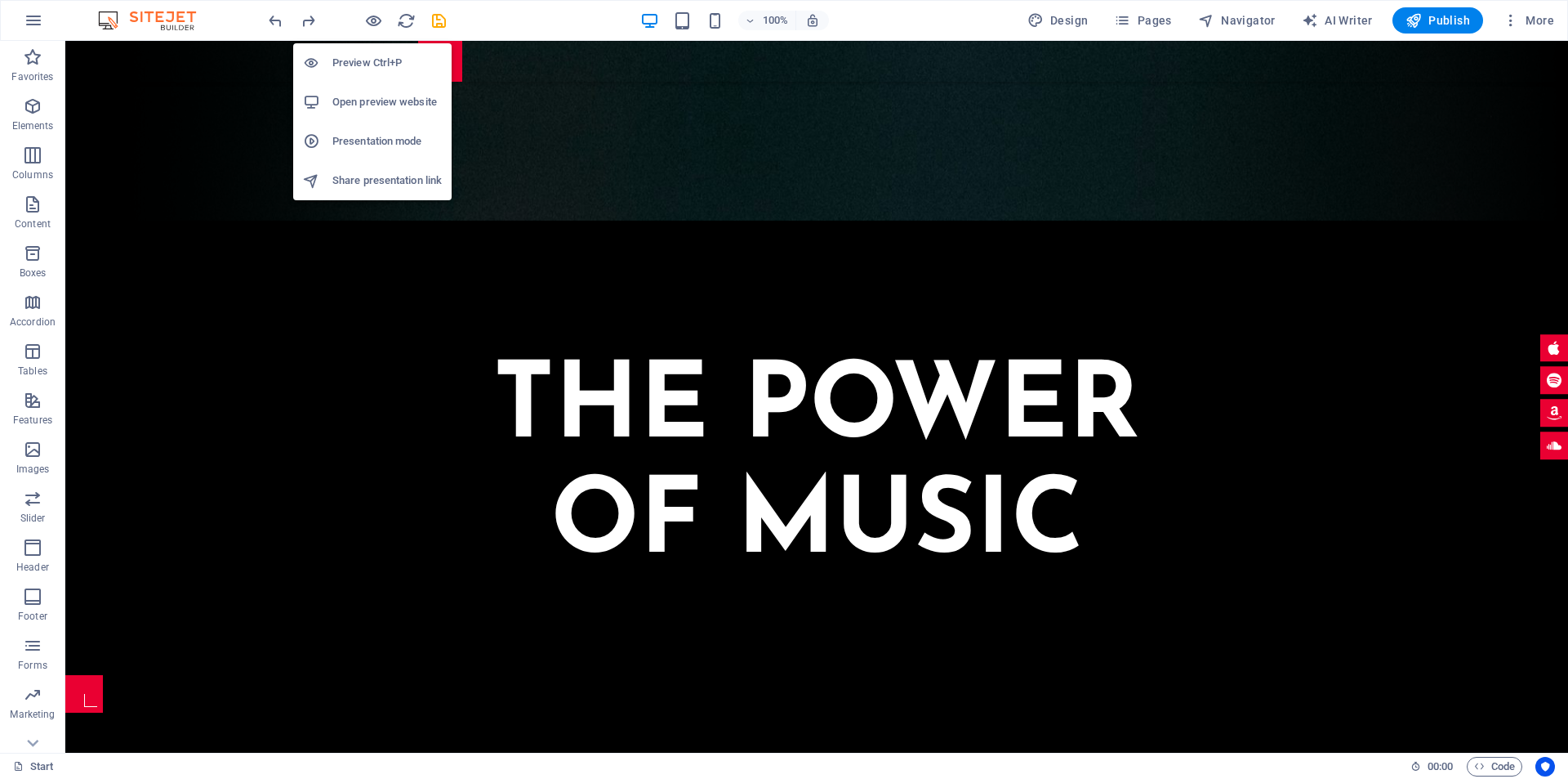
click at [402, 112] on li "Open preview website" at bounding box center [372, 102] width 159 height 39
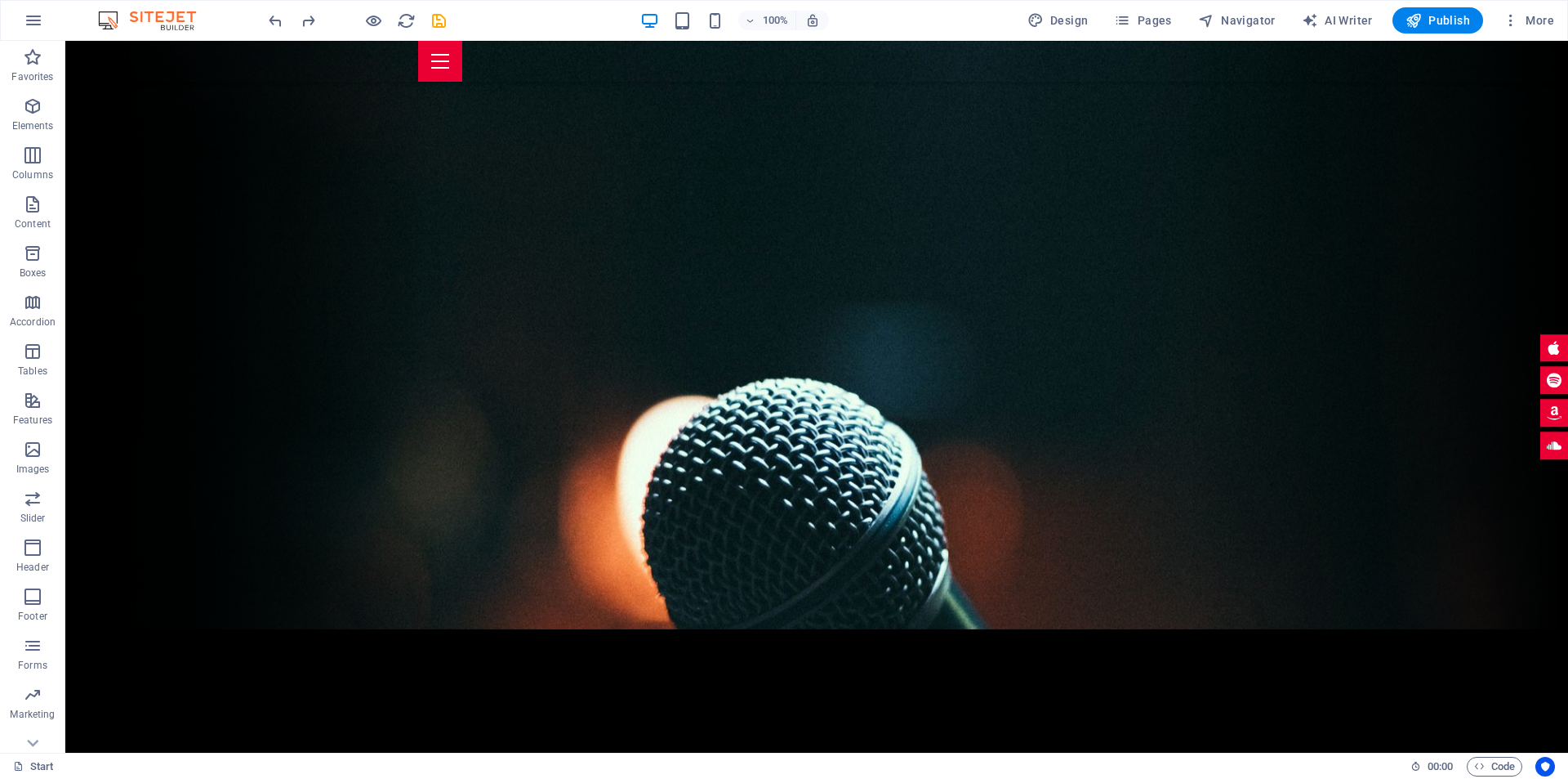
scroll to position [0, 0]
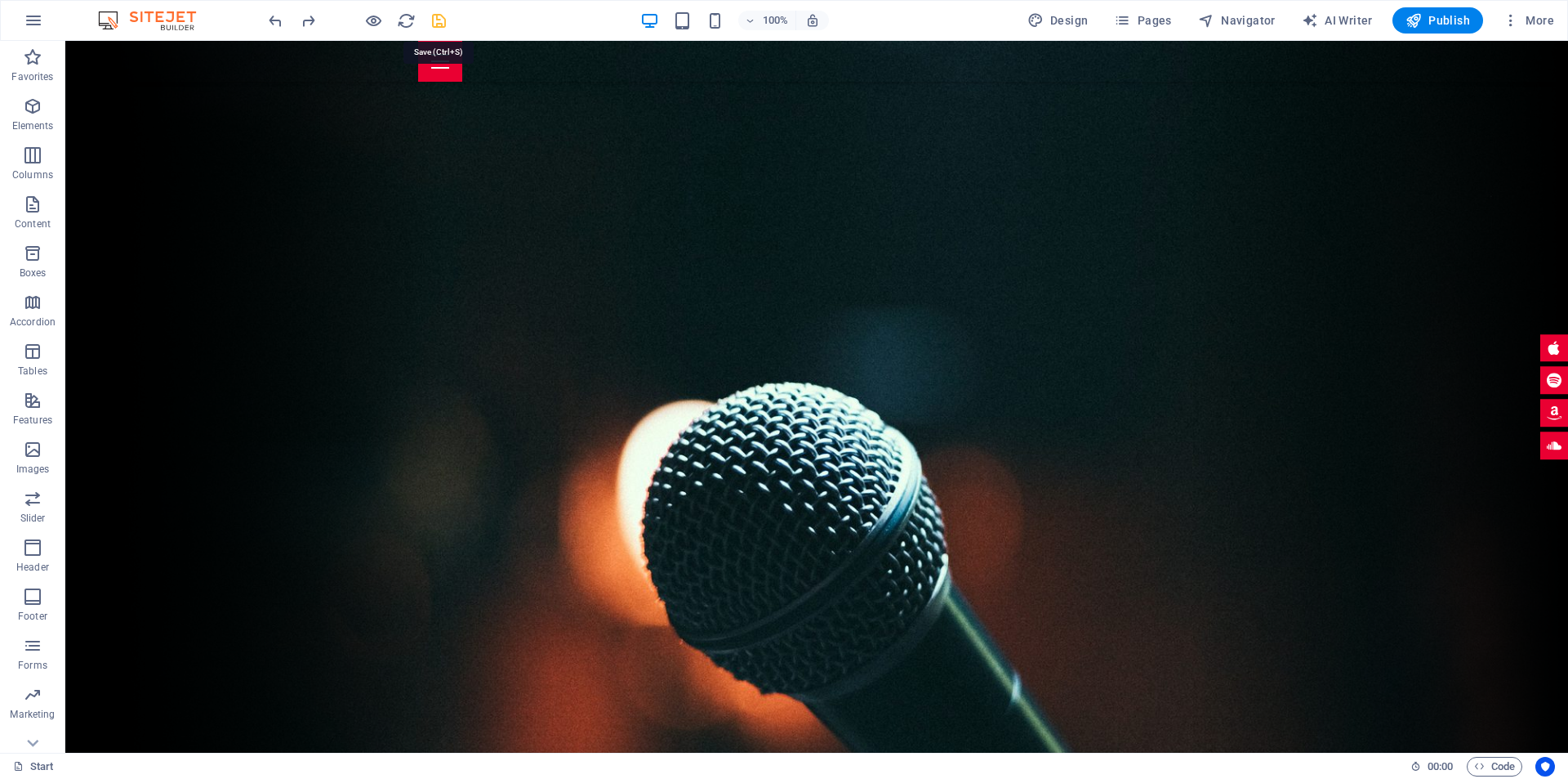
click at [443, 16] on icon "save" at bounding box center [440, 21] width 19 height 19
checkbox input "false"
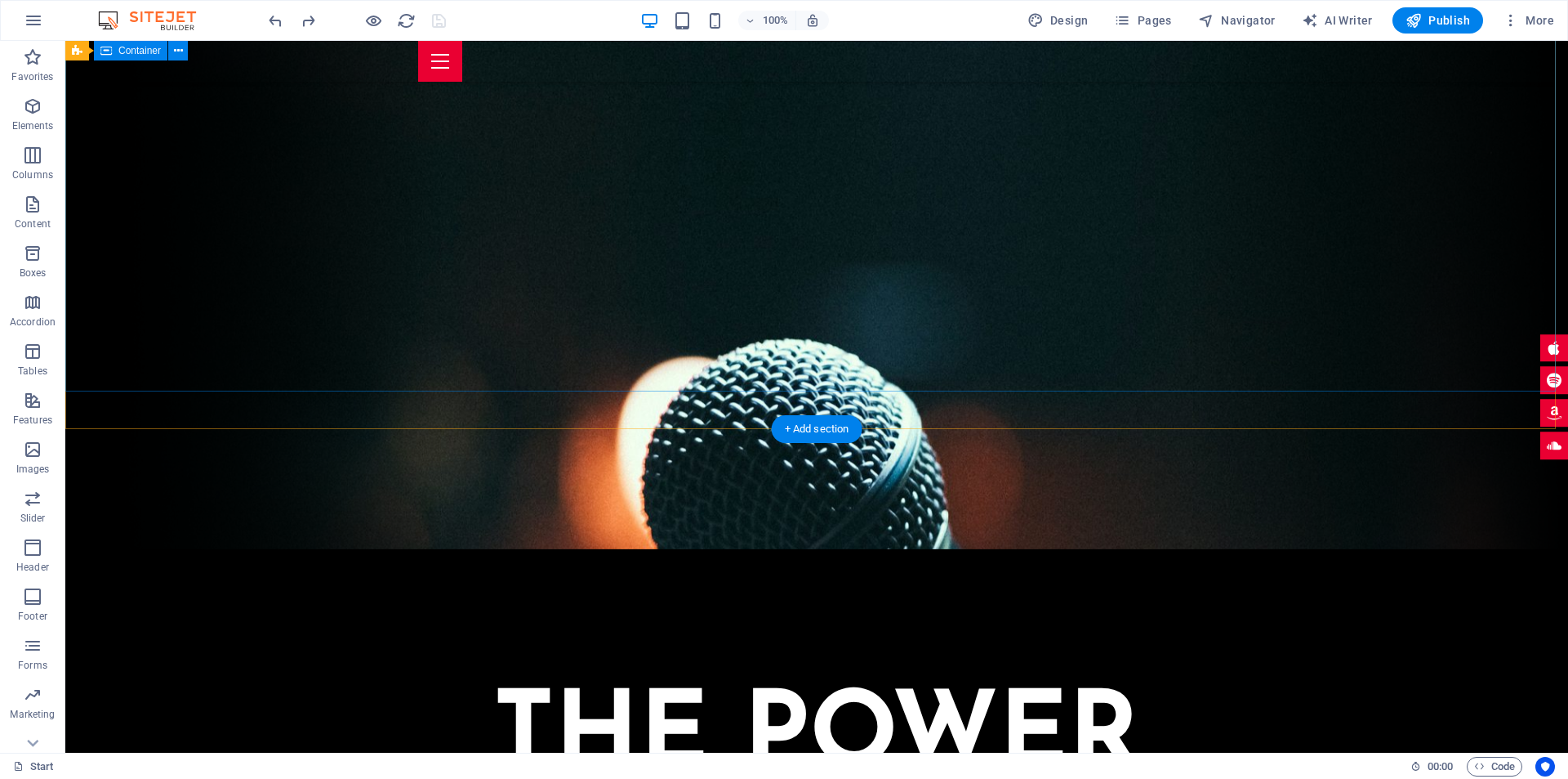
scroll to position [82, 0]
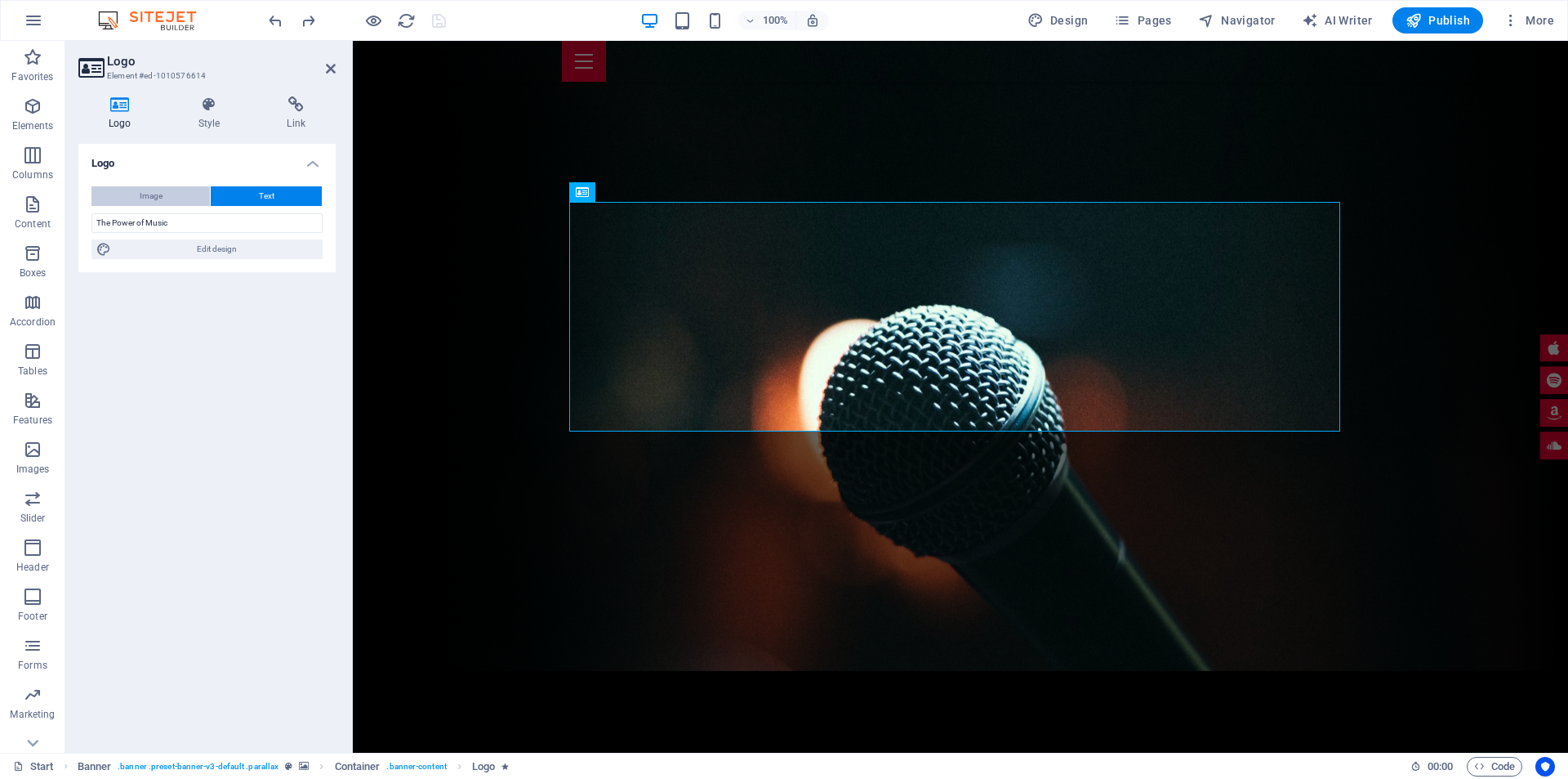
click at [170, 198] on button "Image" at bounding box center [151, 196] width 119 height 19
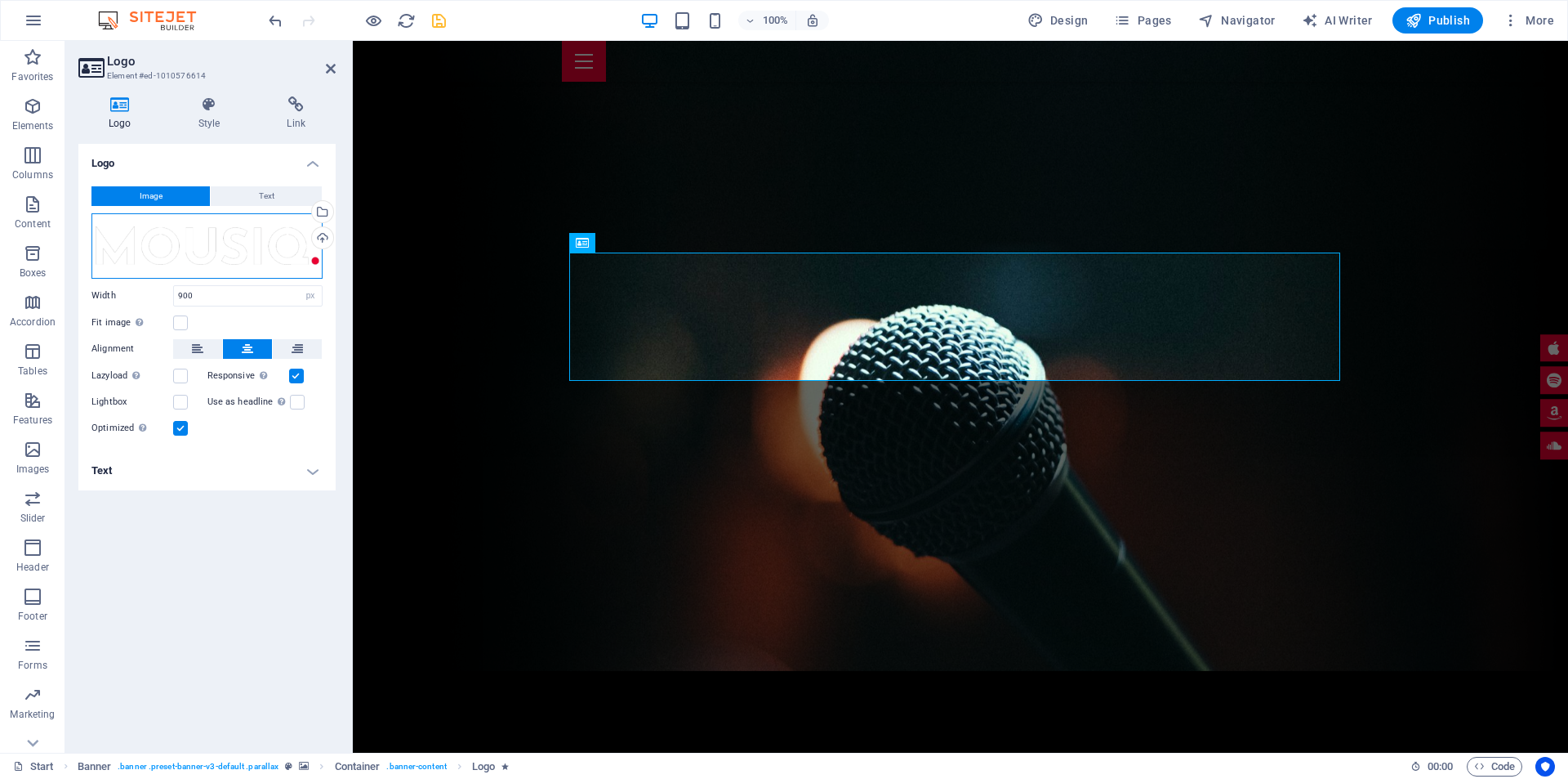
click at [246, 242] on div "Drag files here, click to choose files or select files from Files or our free s…" at bounding box center [207, 245] width 231 height 65
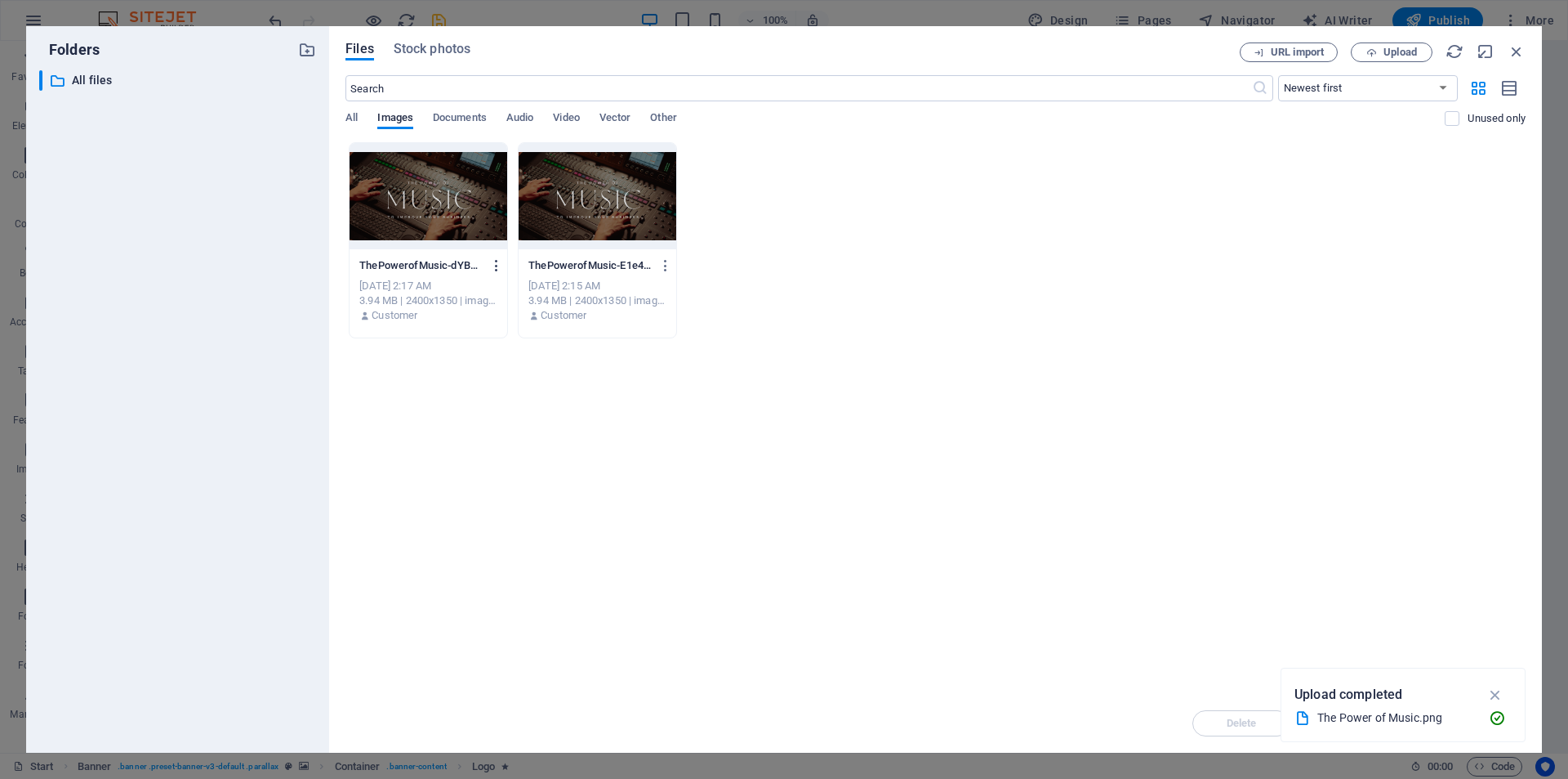
click at [501, 264] on icon "button" at bounding box center [497, 265] width 16 height 15
click at [512, 573] on h6 "Delete" at bounding box center [506, 583] width 70 height 19
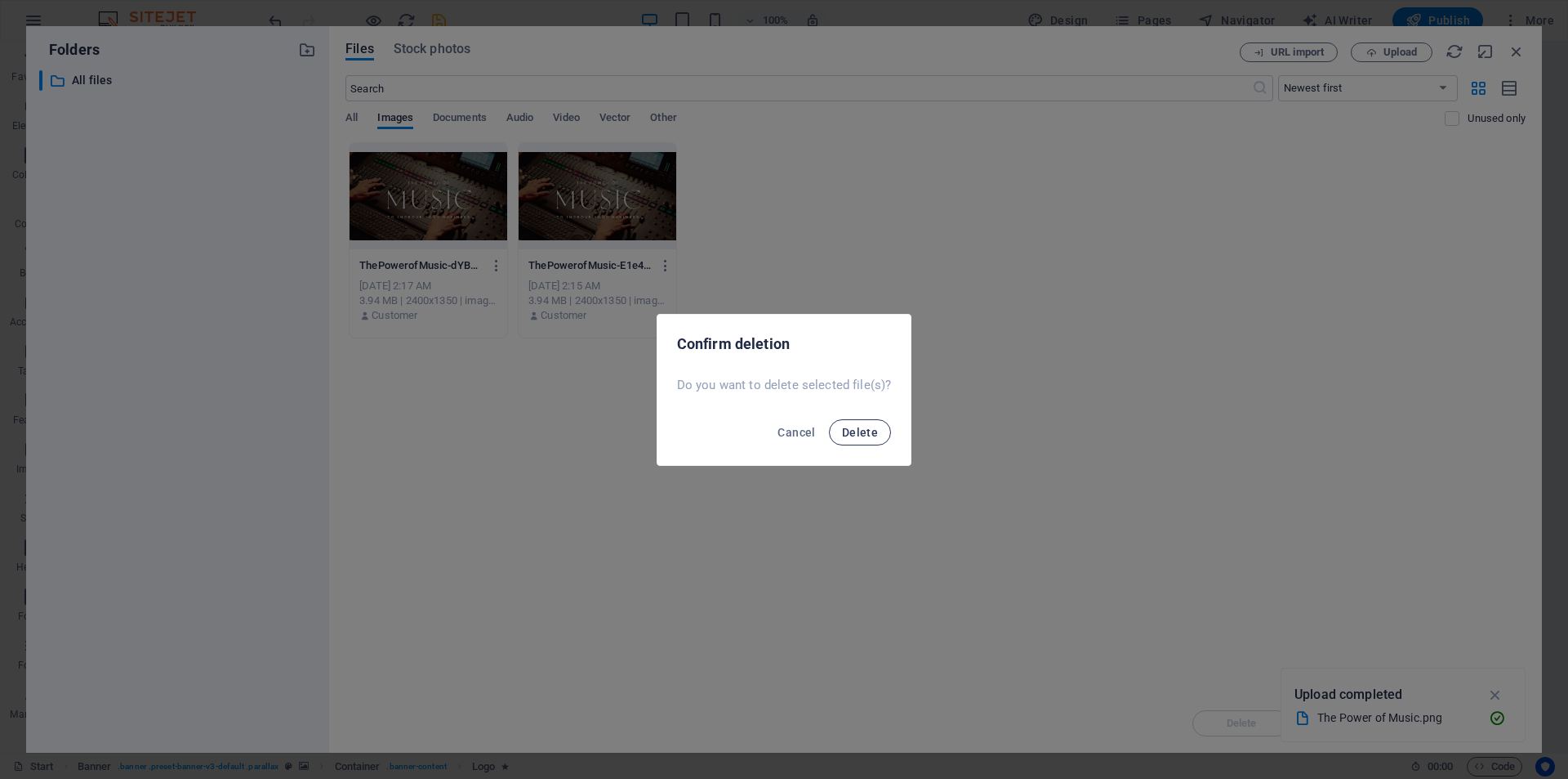
click at [873, 429] on span "Delete" at bounding box center [860, 432] width 36 height 13
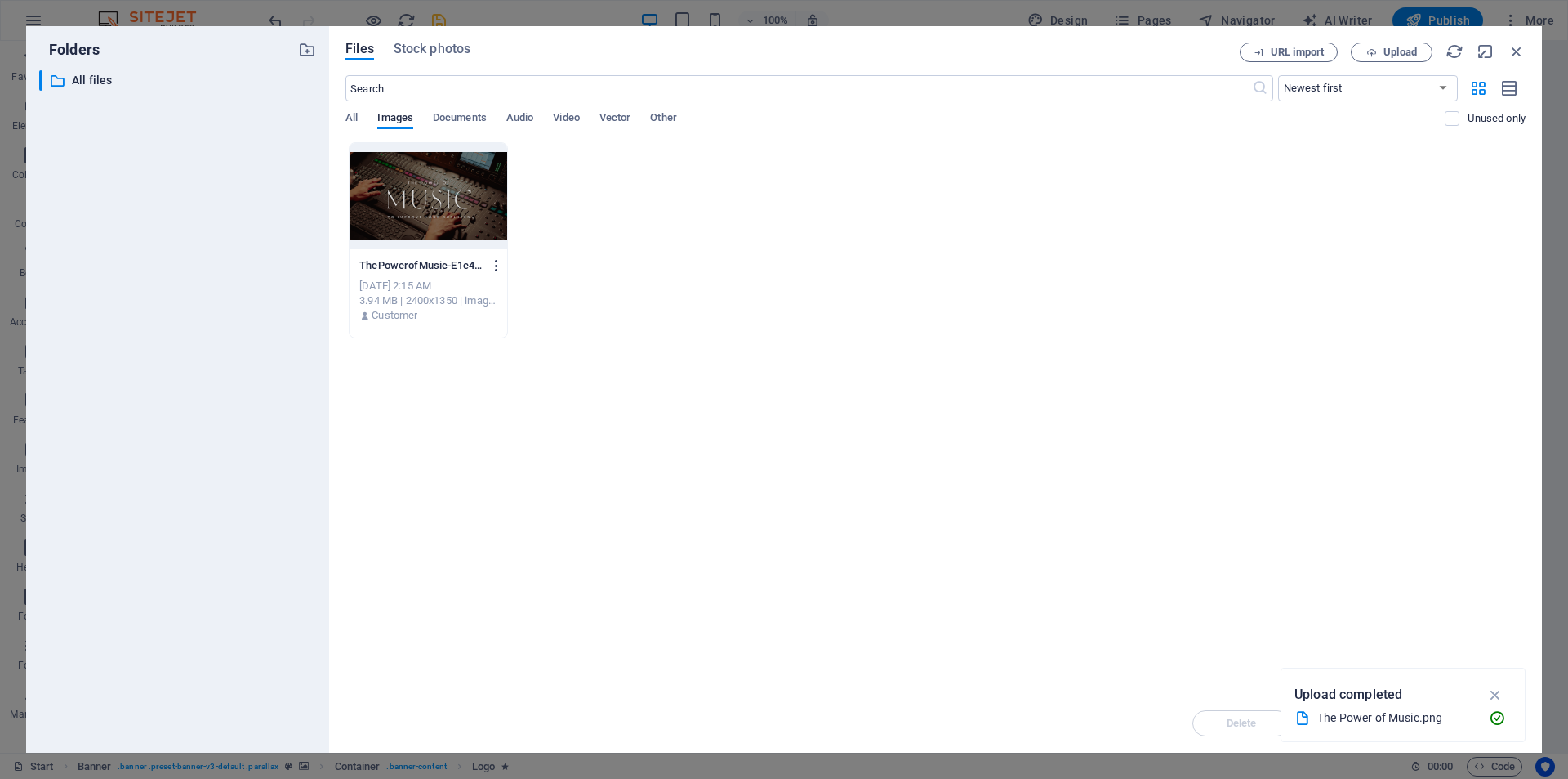
click at [495, 263] on icon "button" at bounding box center [497, 265] width 16 height 15
click at [511, 589] on h6 "Delete" at bounding box center [506, 583] width 70 height 19
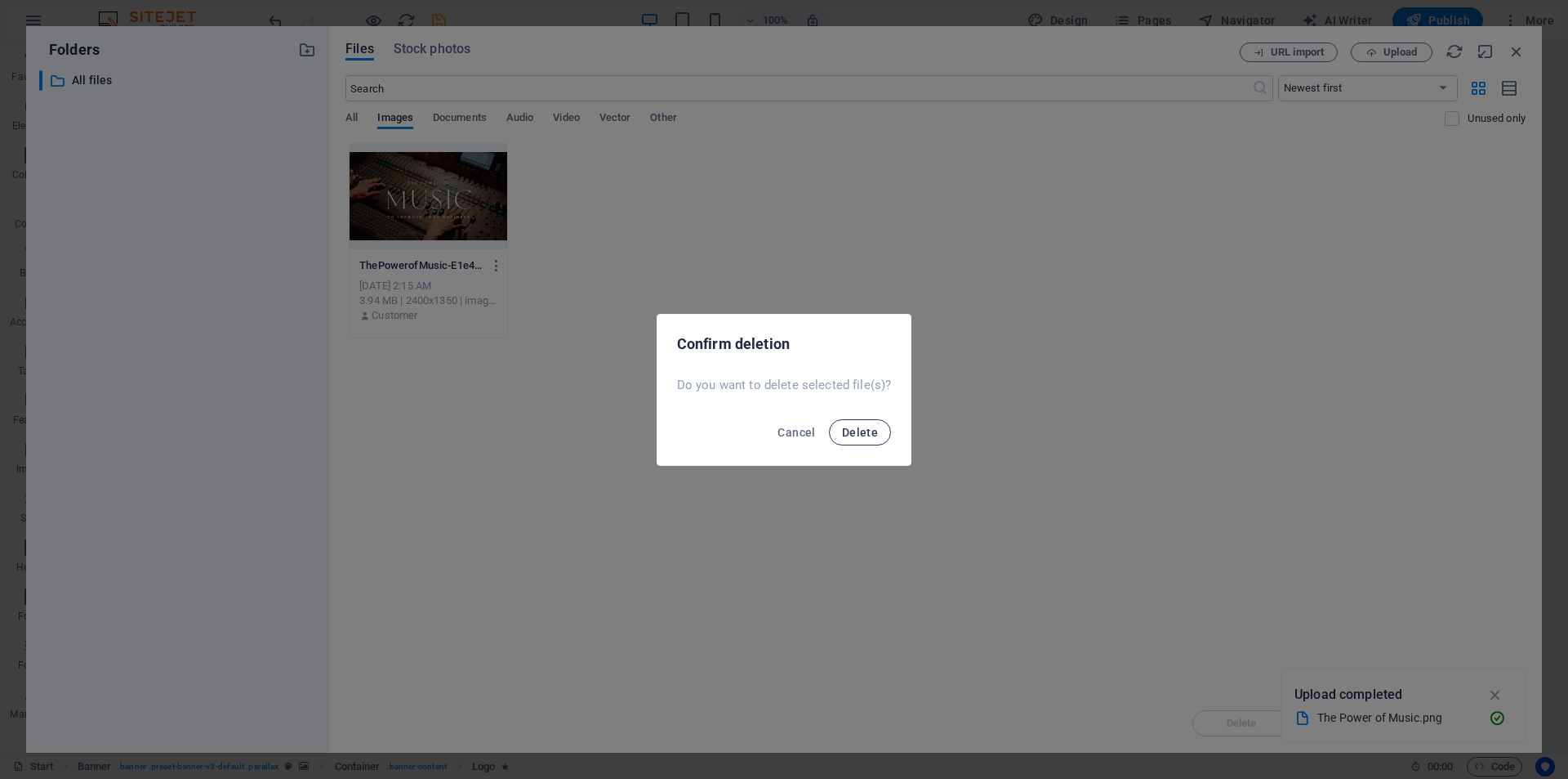
click at [876, 432] on button "Delete" at bounding box center [860, 432] width 62 height 26
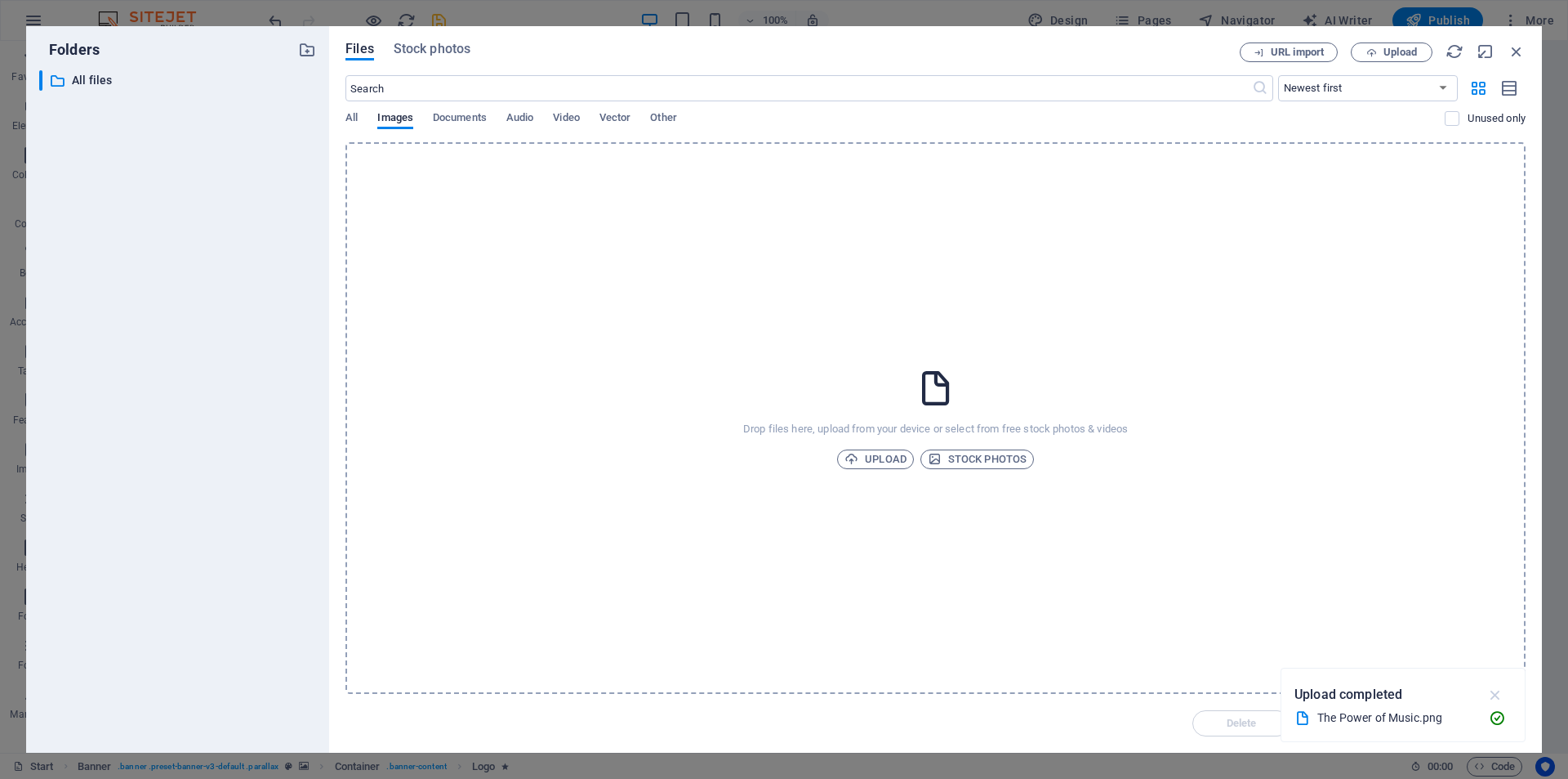
click at [1497, 697] on icon "button" at bounding box center [1496, 694] width 19 height 18
click at [864, 457] on span "Upload" at bounding box center [875, 459] width 62 height 19
click at [866, 446] on div "Drop files here, upload from your device or select from free stock photos & vid…" at bounding box center [935, 418] width 1180 height 551
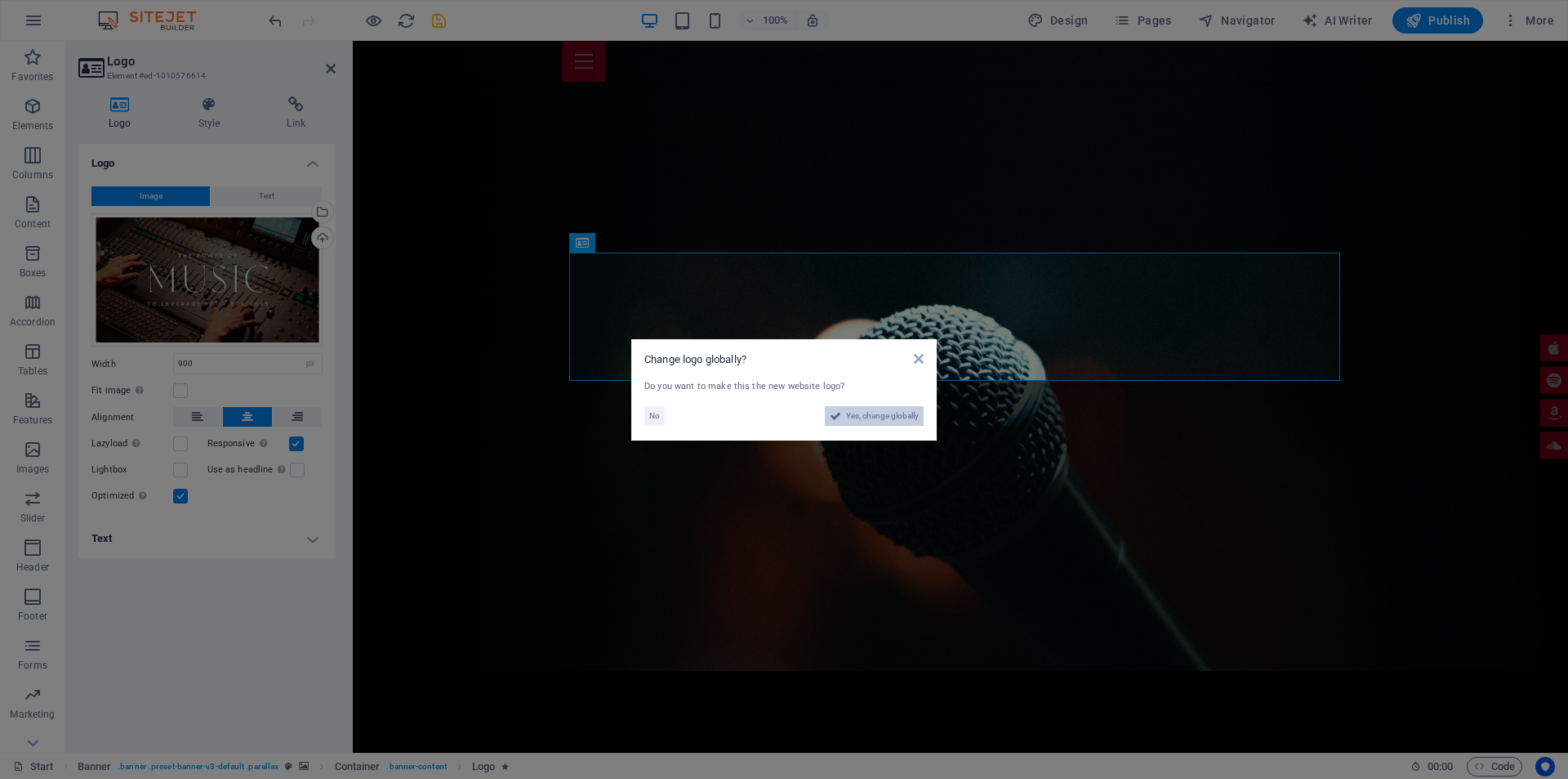
click at [884, 415] on span "Yes, change globally" at bounding box center [882, 415] width 72 height 19
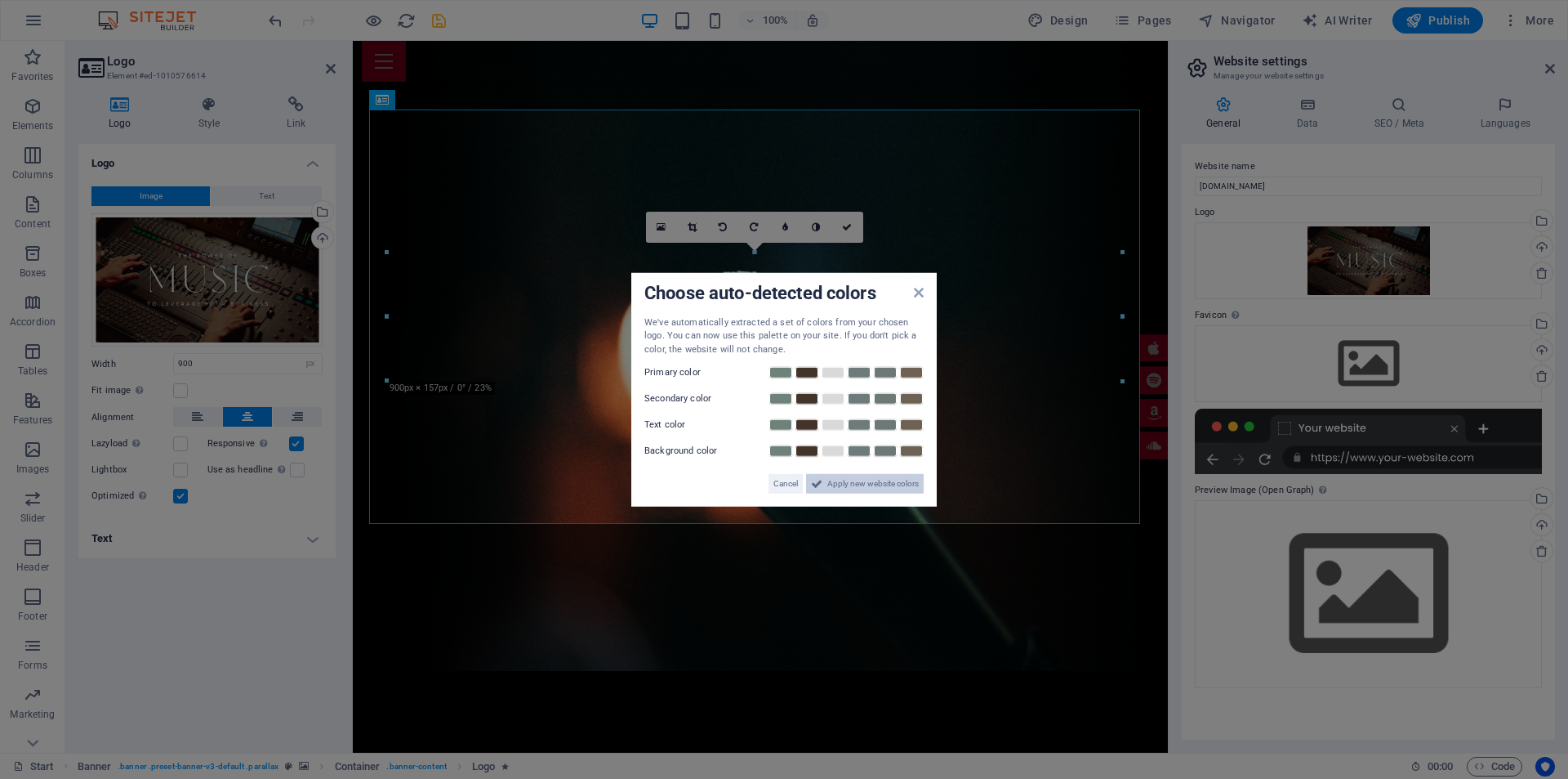
drag, startPoint x: 890, startPoint y: 482, endPoint x: 537, endPoint y: 441, distance: 355.4
click at [890, 482] on span "Apply new website colors" at bounding box center [873, 483] width 92 height 19
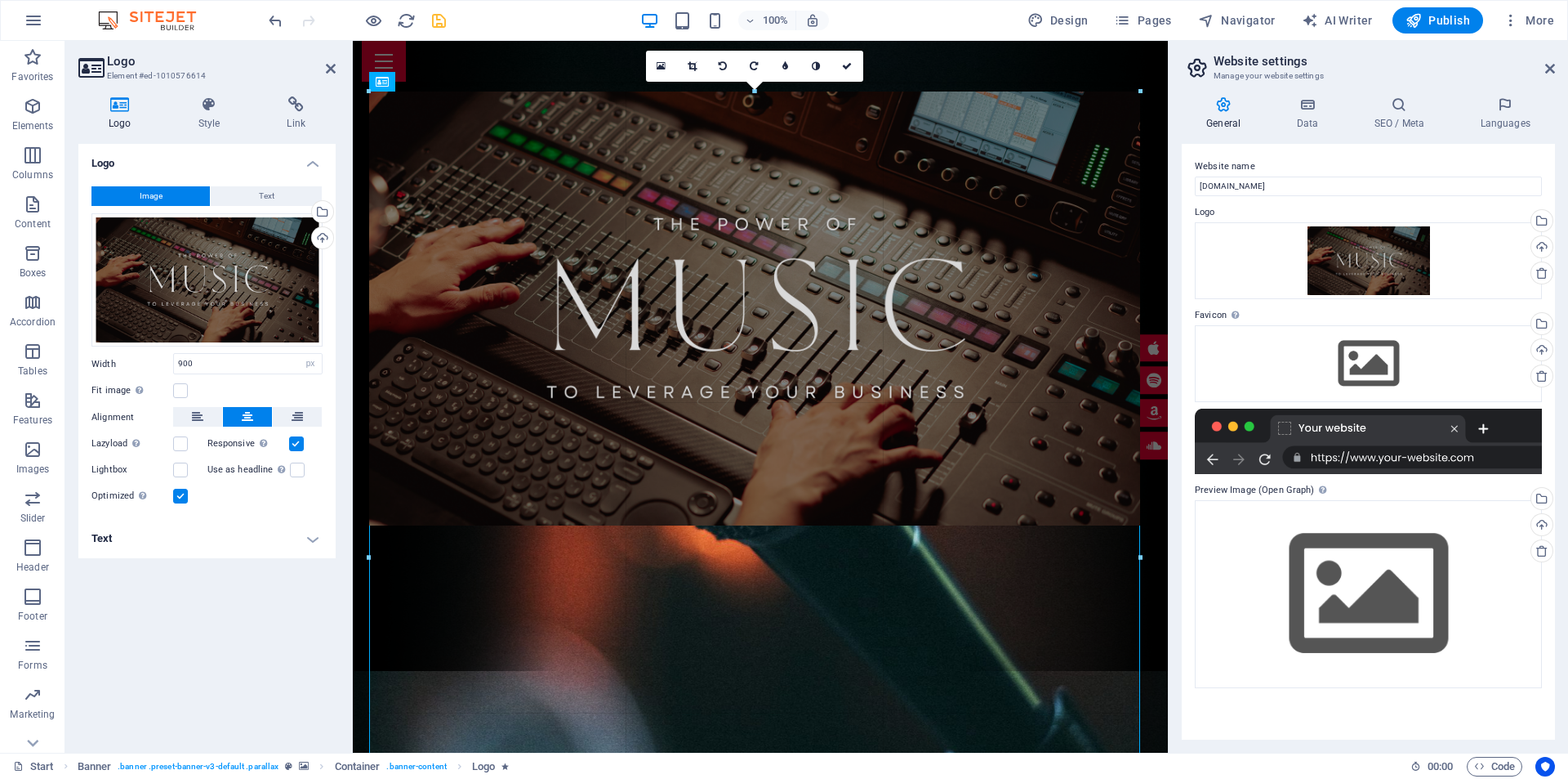
drag, startPoint x: 1122, startPoint y: 108, endPoint x: 1177, endPoint y: 90, distance: 57.9
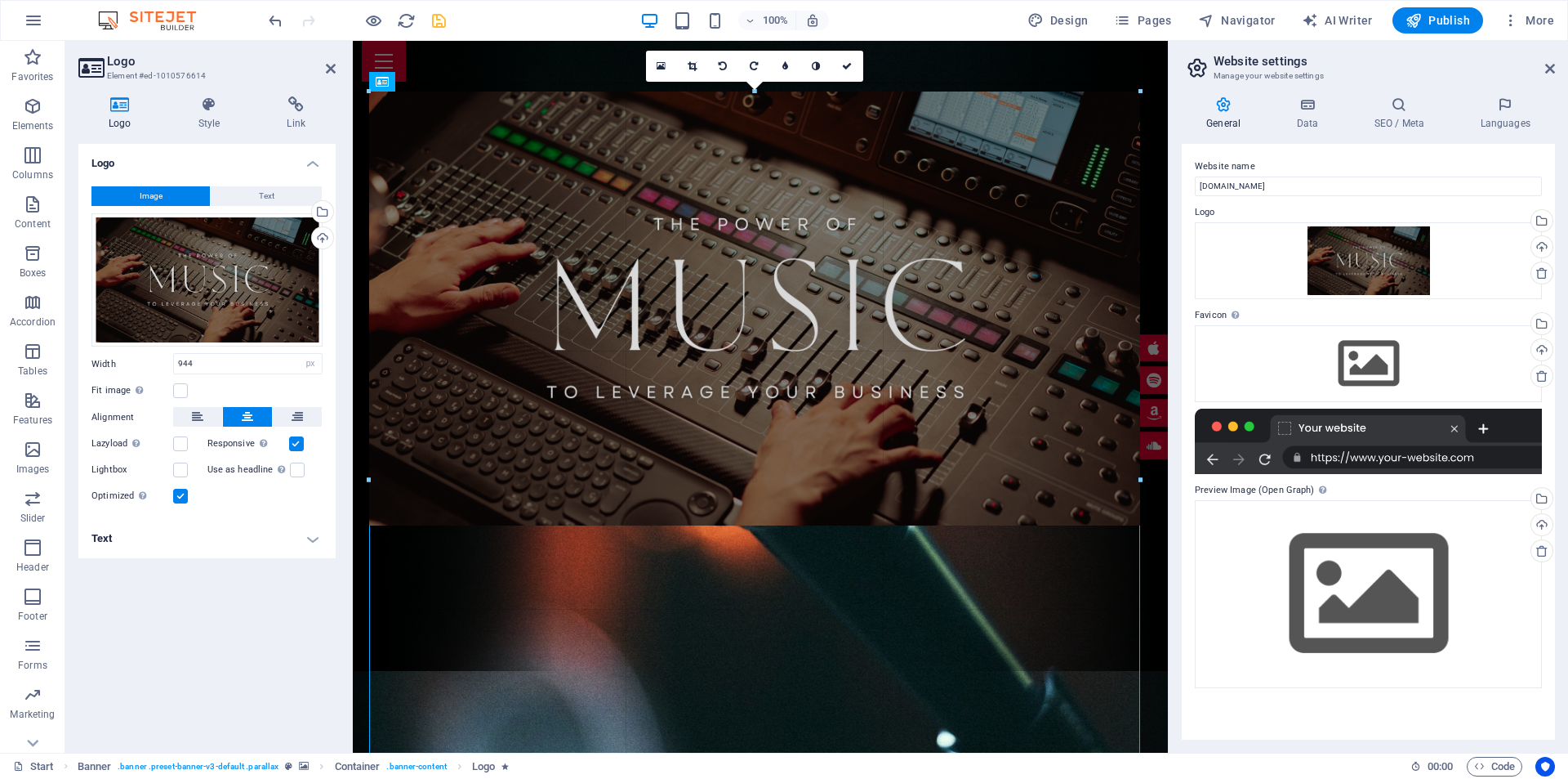
drag, startPoint x: 1142, startPoint y: 534, endPoint x: 1153, endPoint y: 536, distance: 11.2
click at [1153, 536] on div "Drag here to replace the existing content. Press “Ctrl” if you want to create a…" at bounding box center [760, 355] width 815 height 793
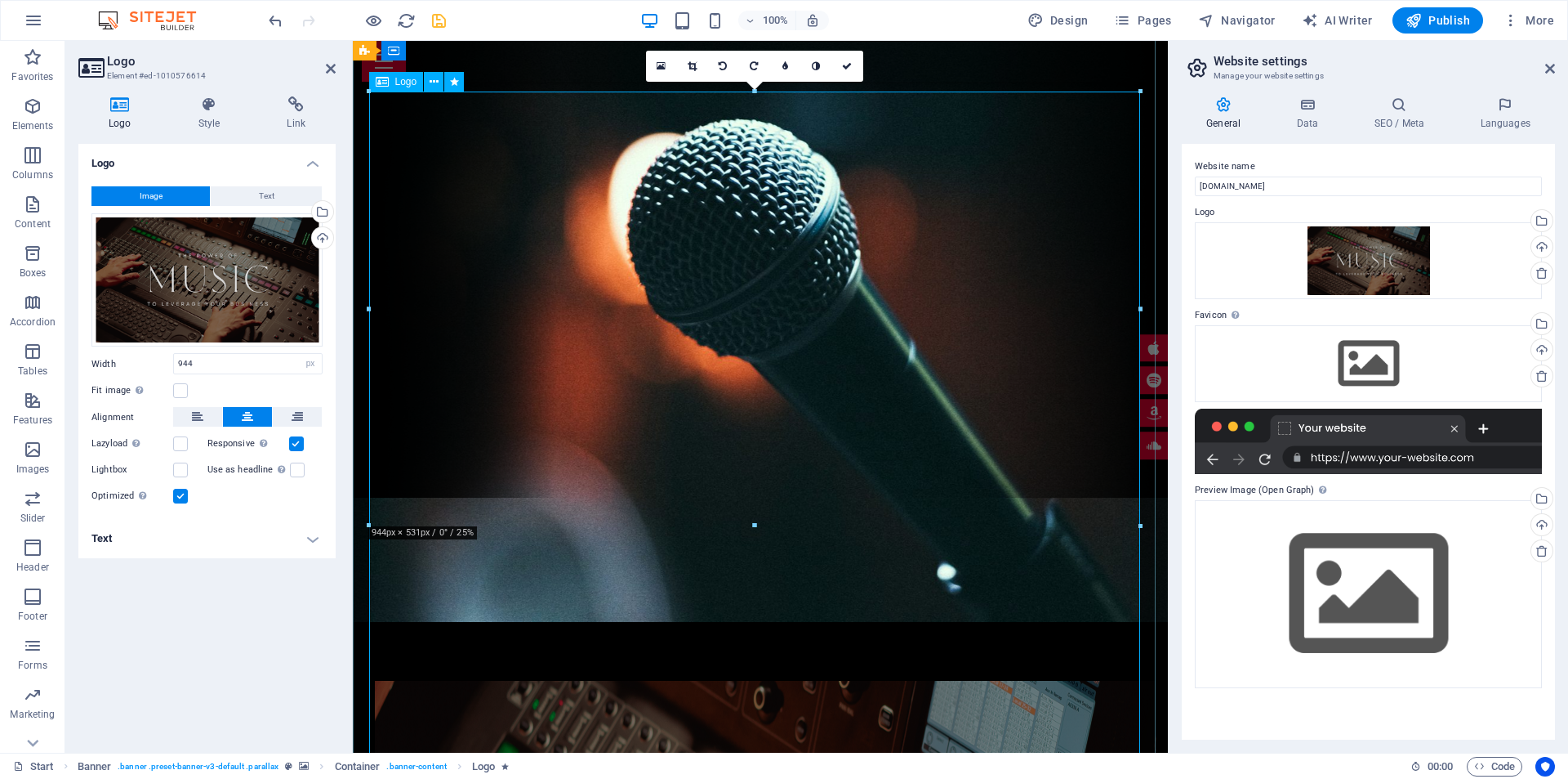
scroll to position [327, 0]
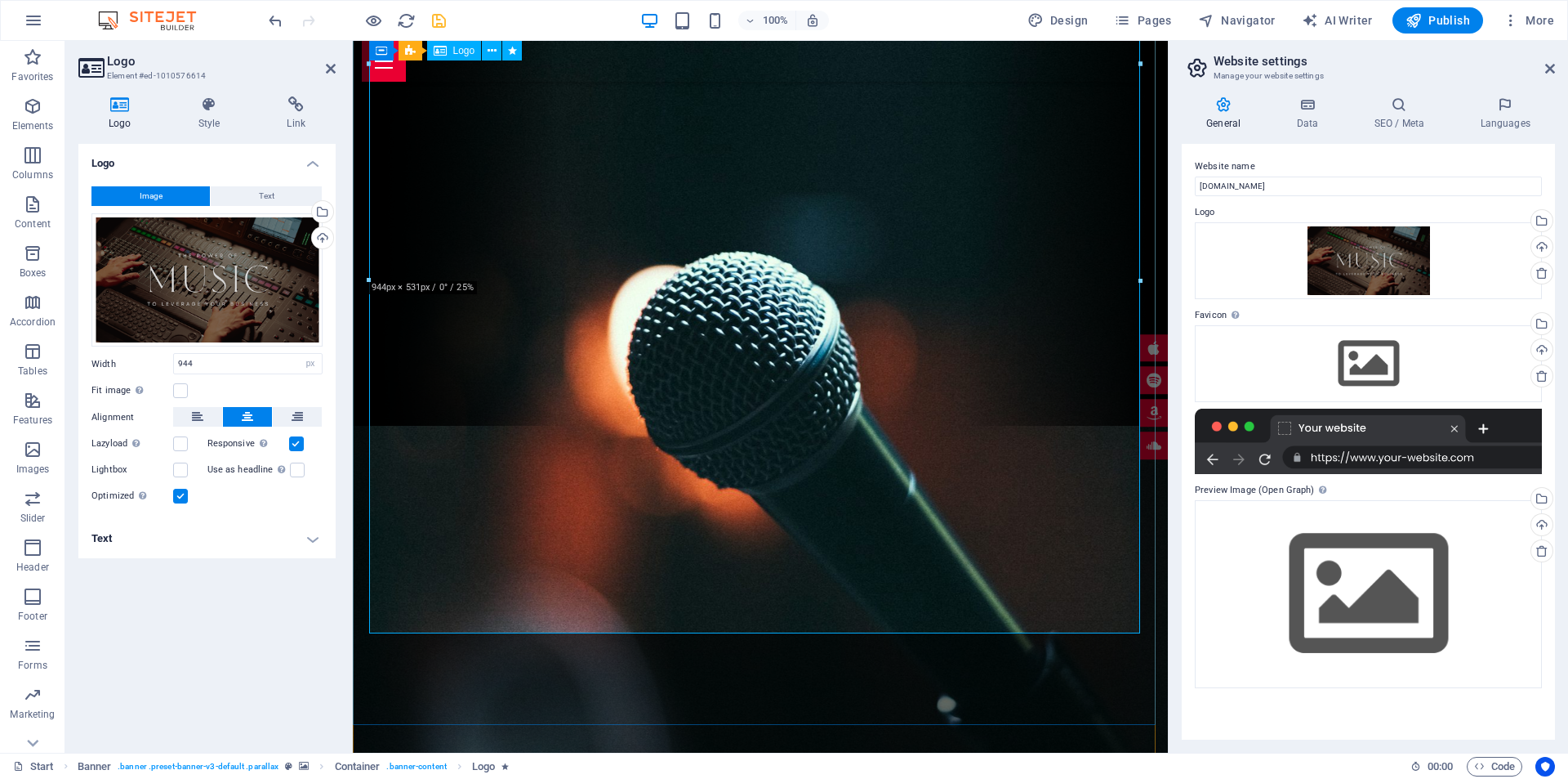
type input "900"
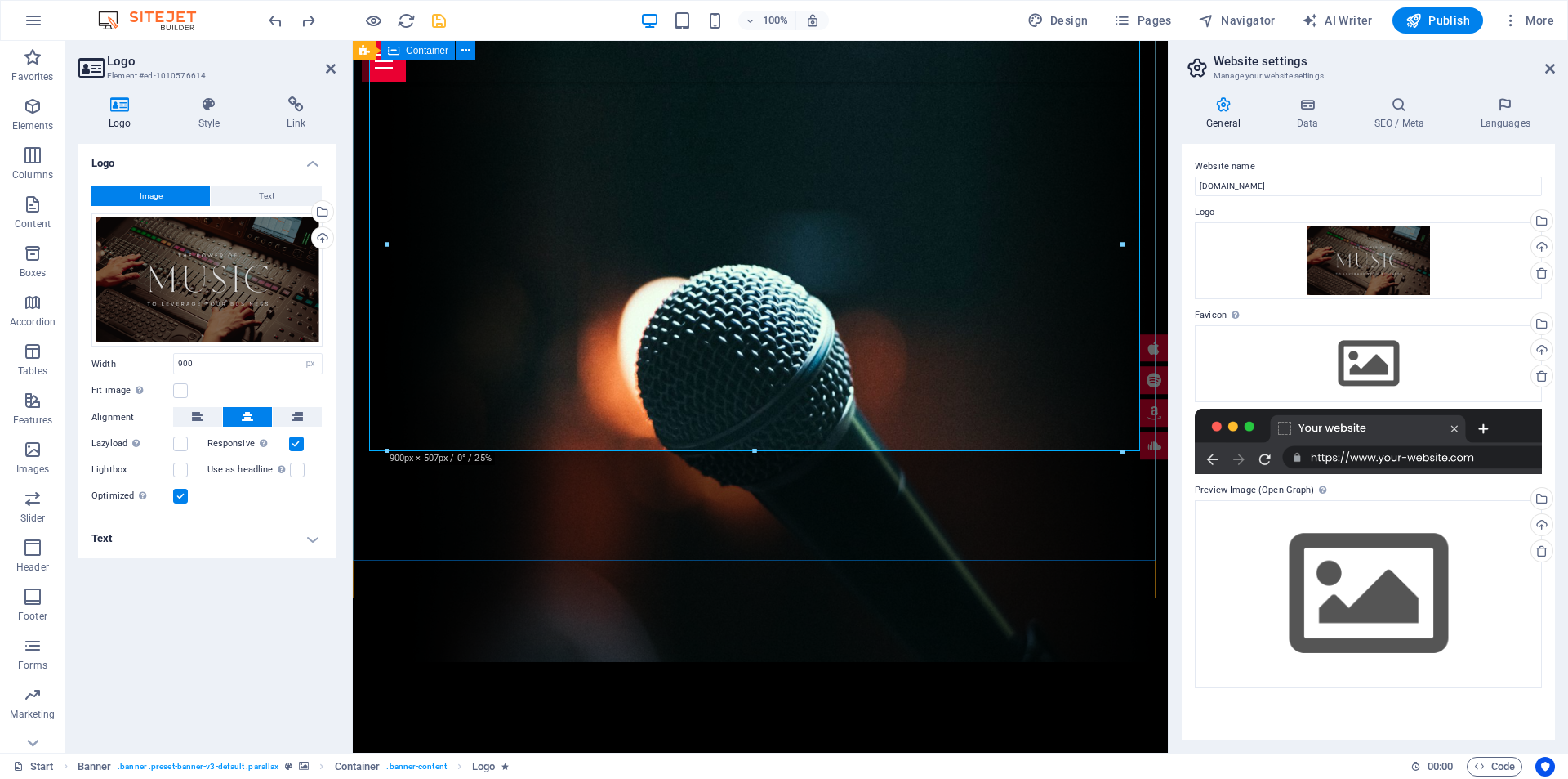
scroll to position [82, 0]
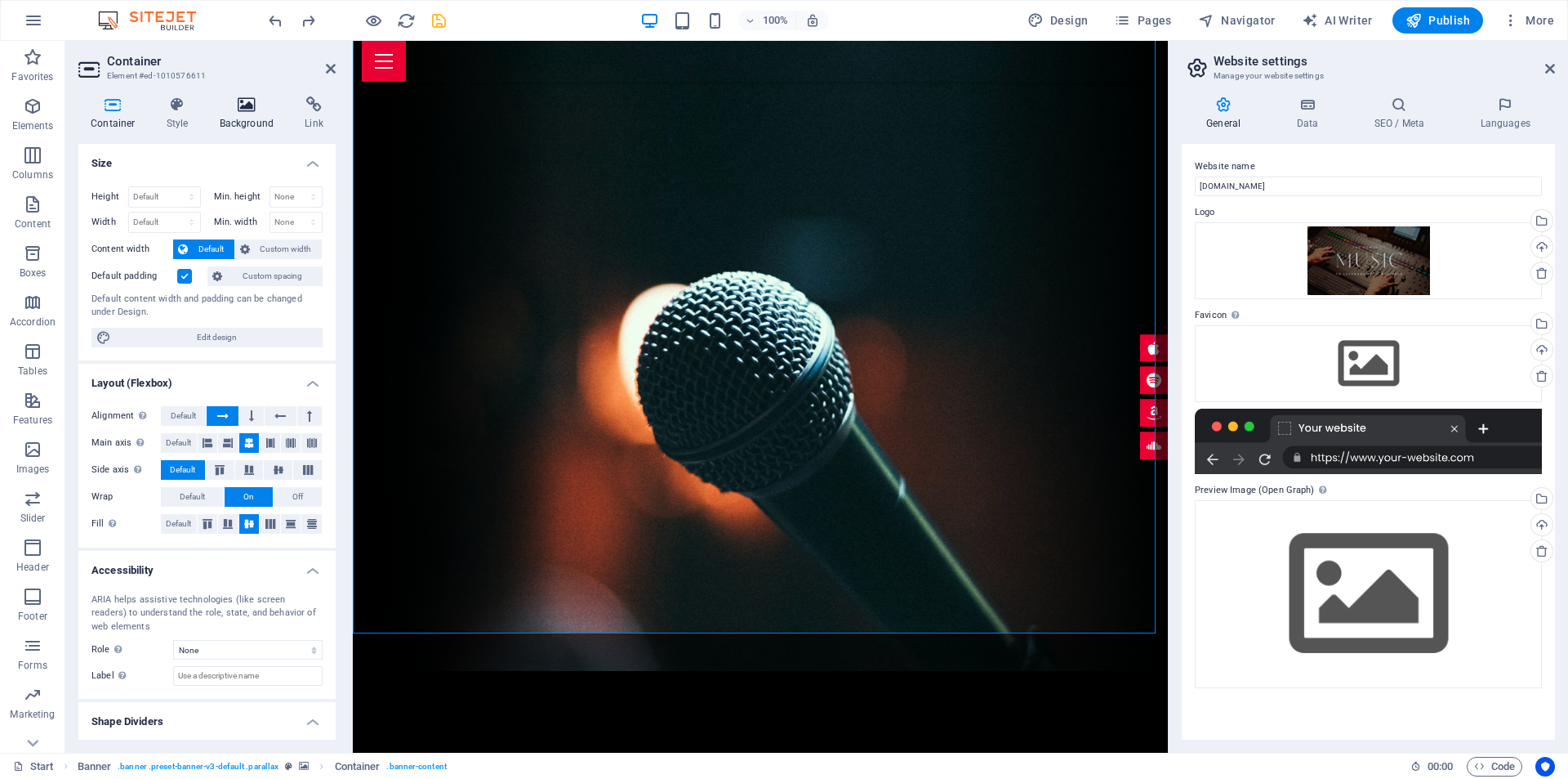
click at [252, 110] on icon at bounding box center [247, 105] width 79 height 17
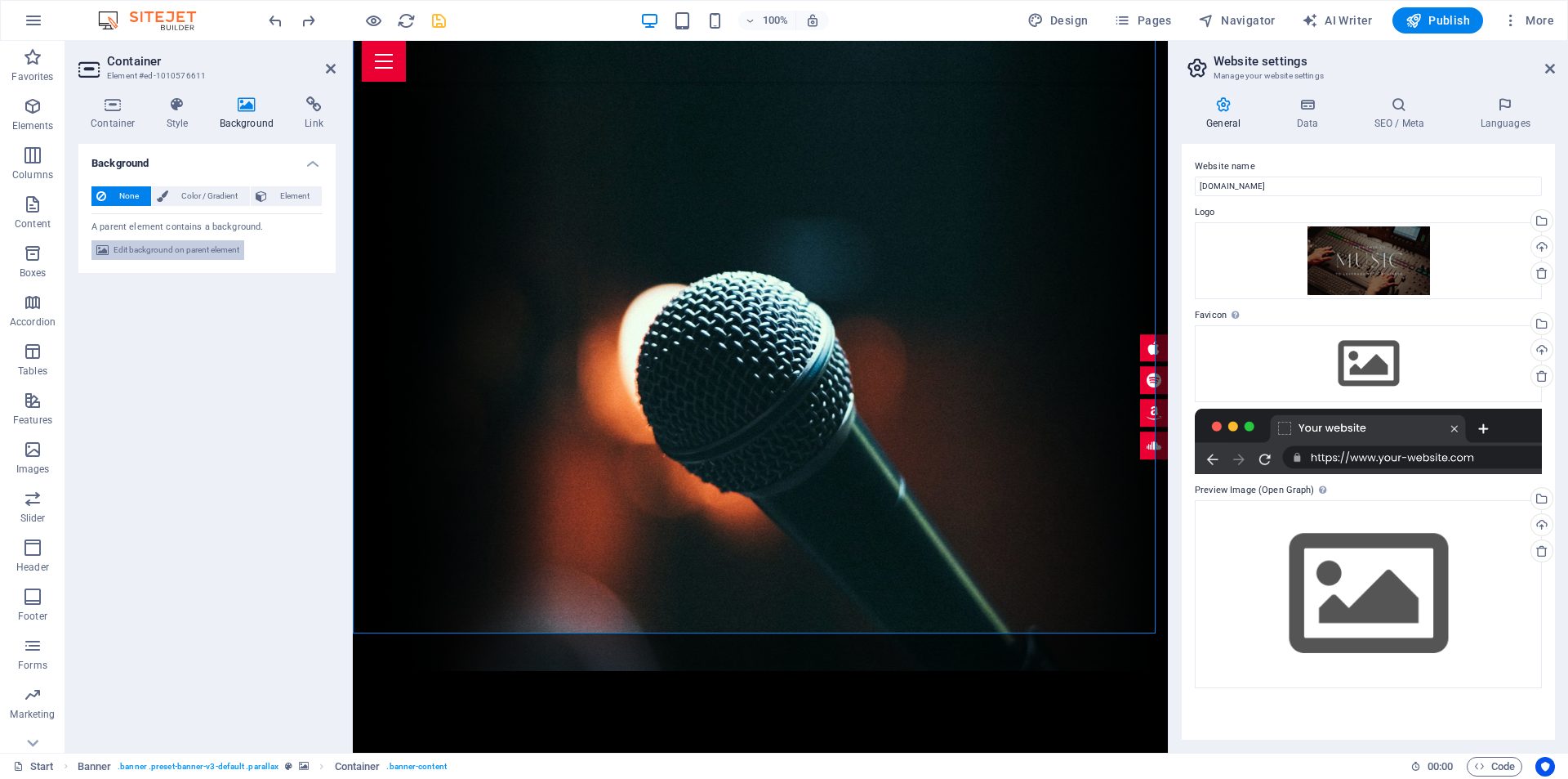
click at [203, 251] on span "Edit background on parent element" at bounding box center [176, 249] width 126 height 19
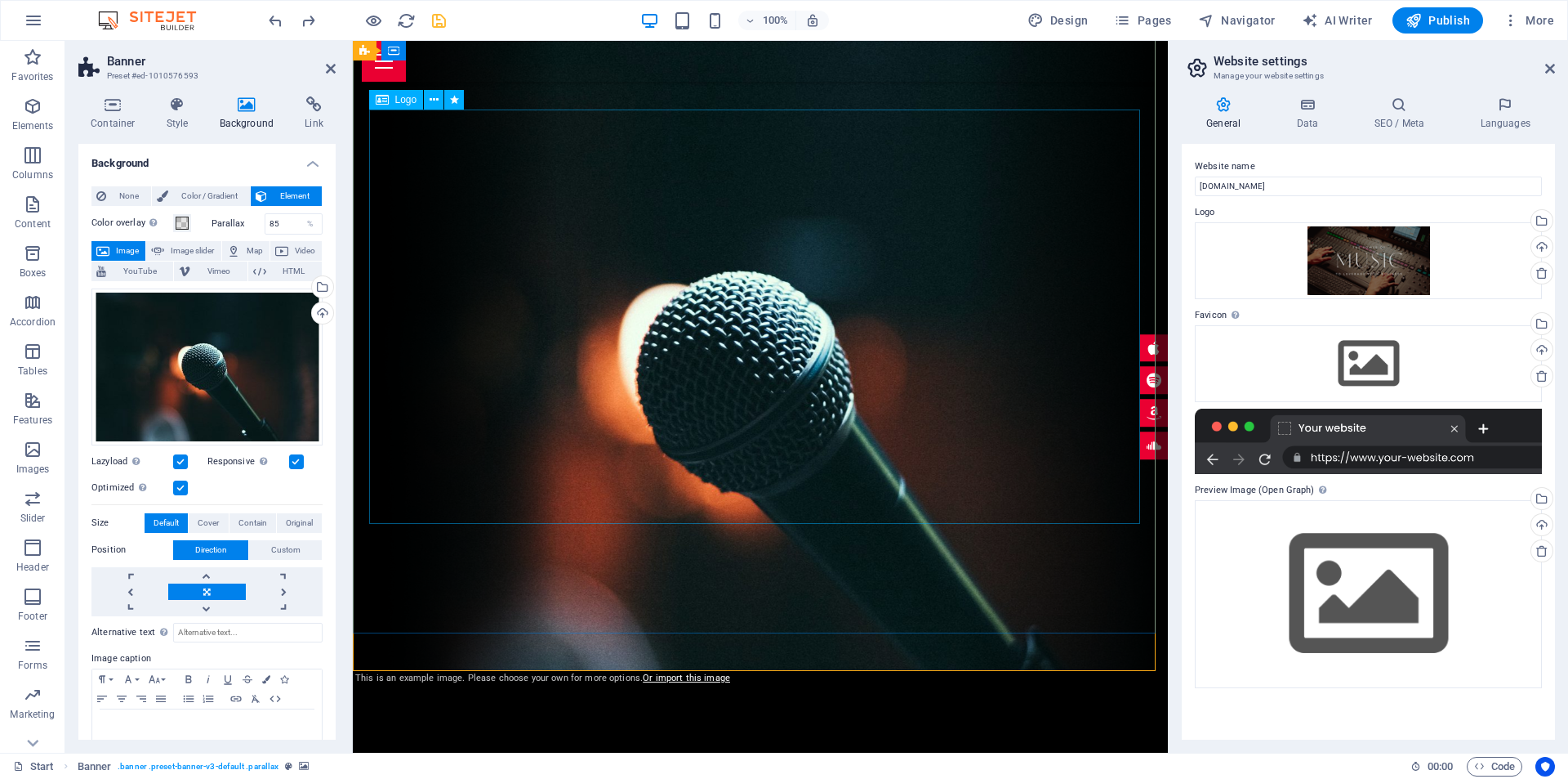
click at [318, 318] on div "Upload" at bounding box center [321, 315] width 24 height 24
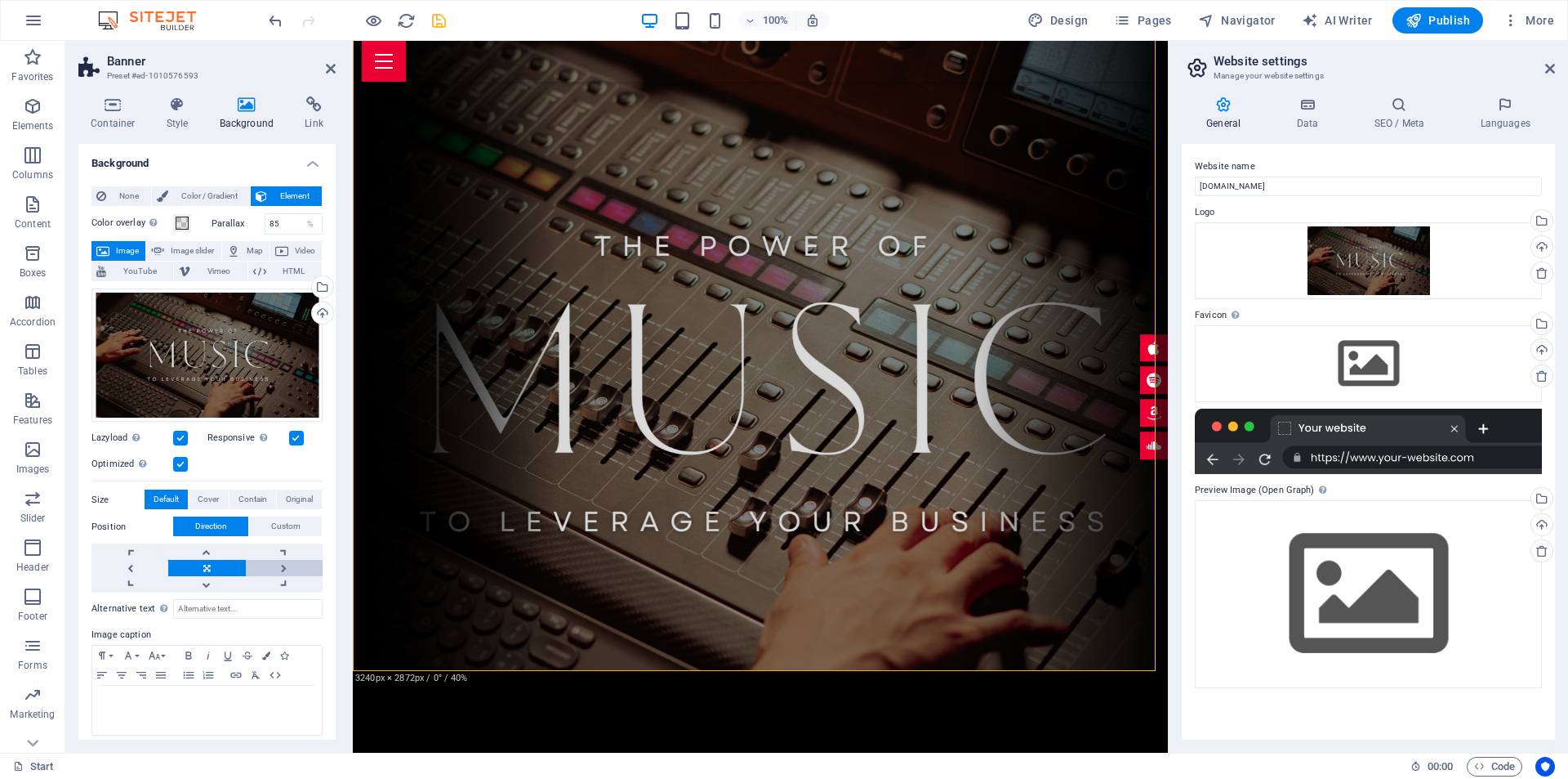
click at [280, 568] on link at bounding box center [284, 568] width 77 height 17
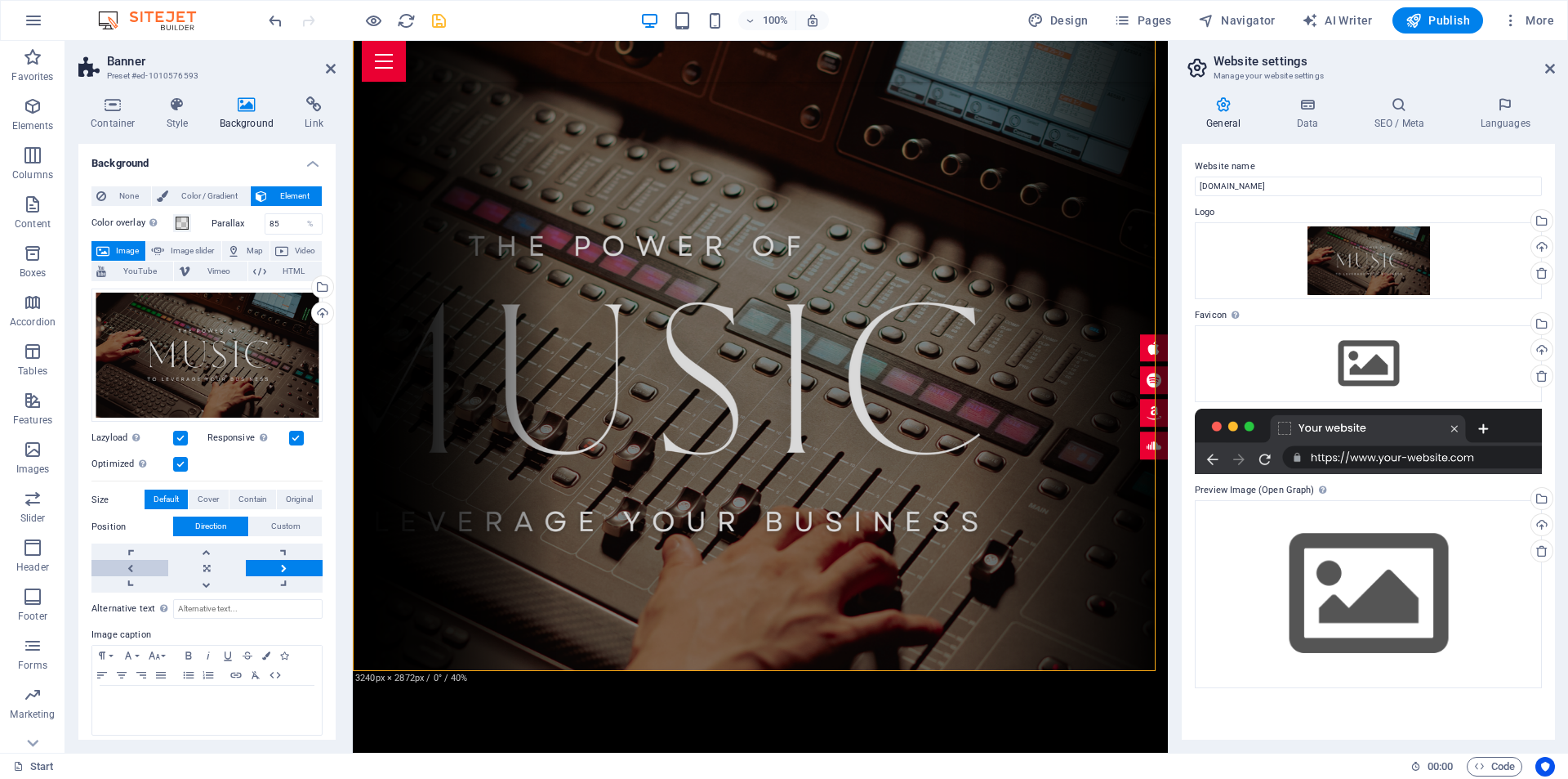
click at [131, 565] on link at bounding box center [130, 568] width 77 height 17
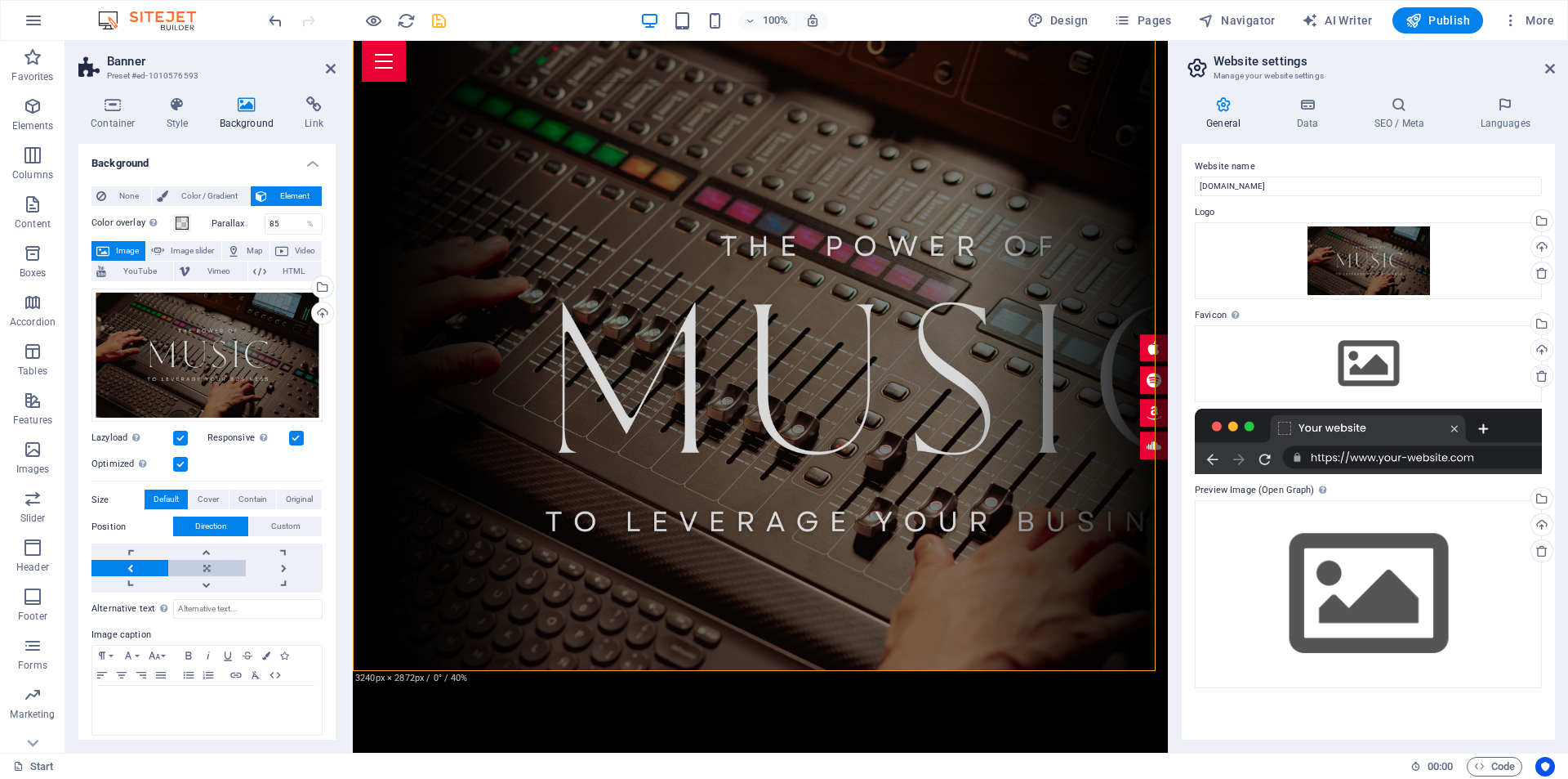
click at [202, 571] on link at bounding box center [207, 568] width 77 height 17
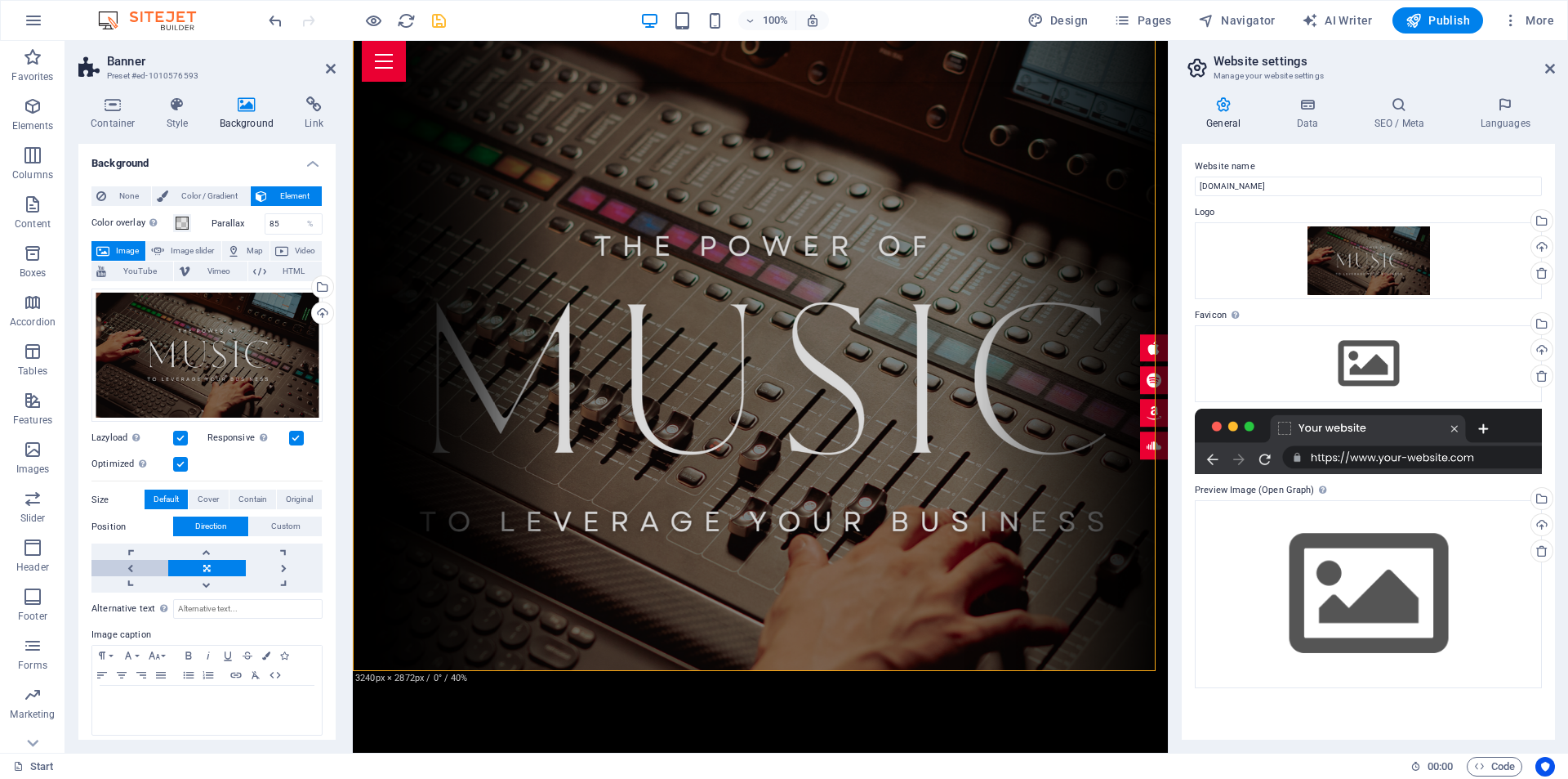
click at [127, 567] on link at bounding box center [130, 568] width 77 height 17
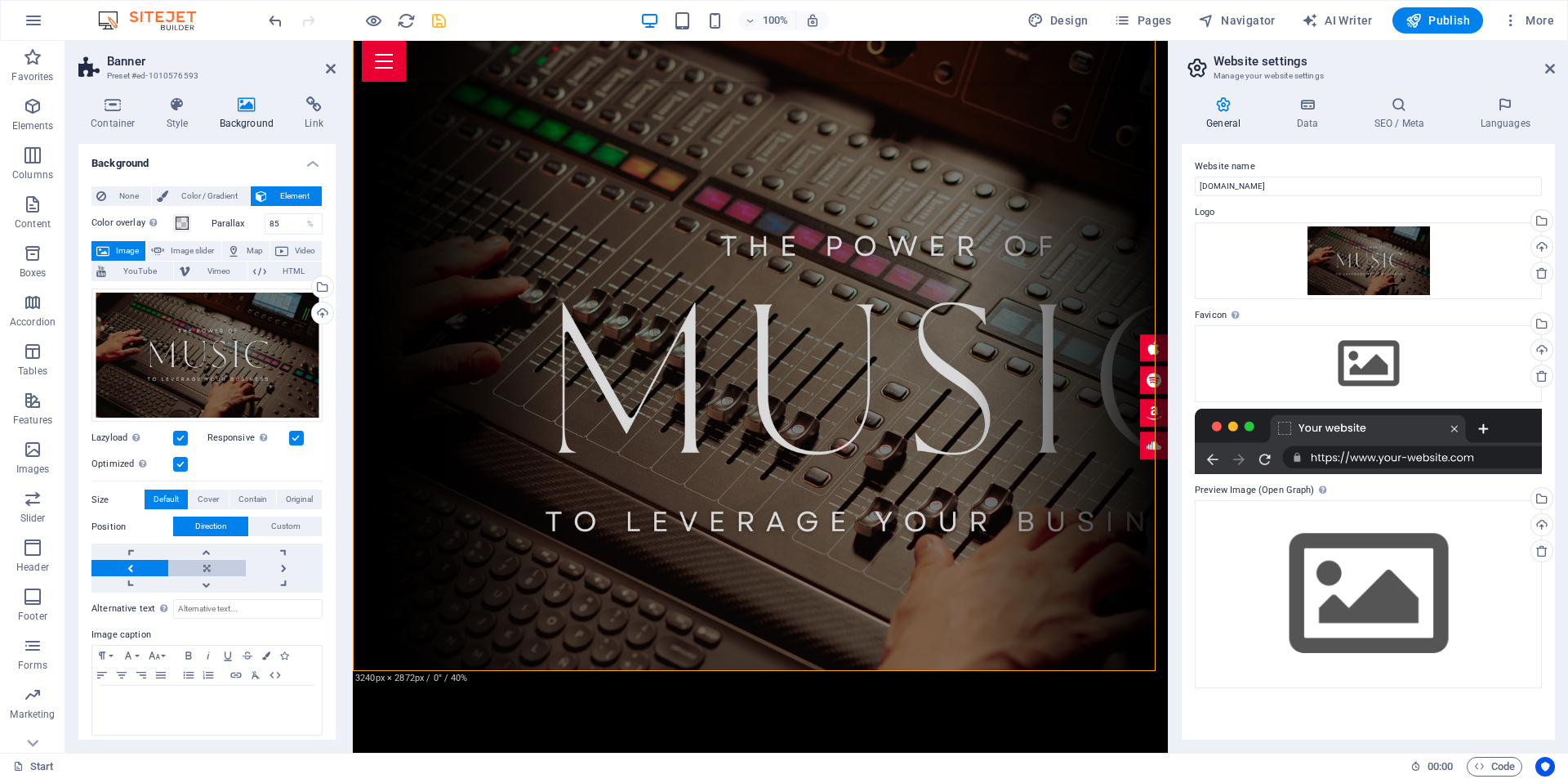
click at [207, 568] on link at bounding box center [207, 568] width 77 height 17
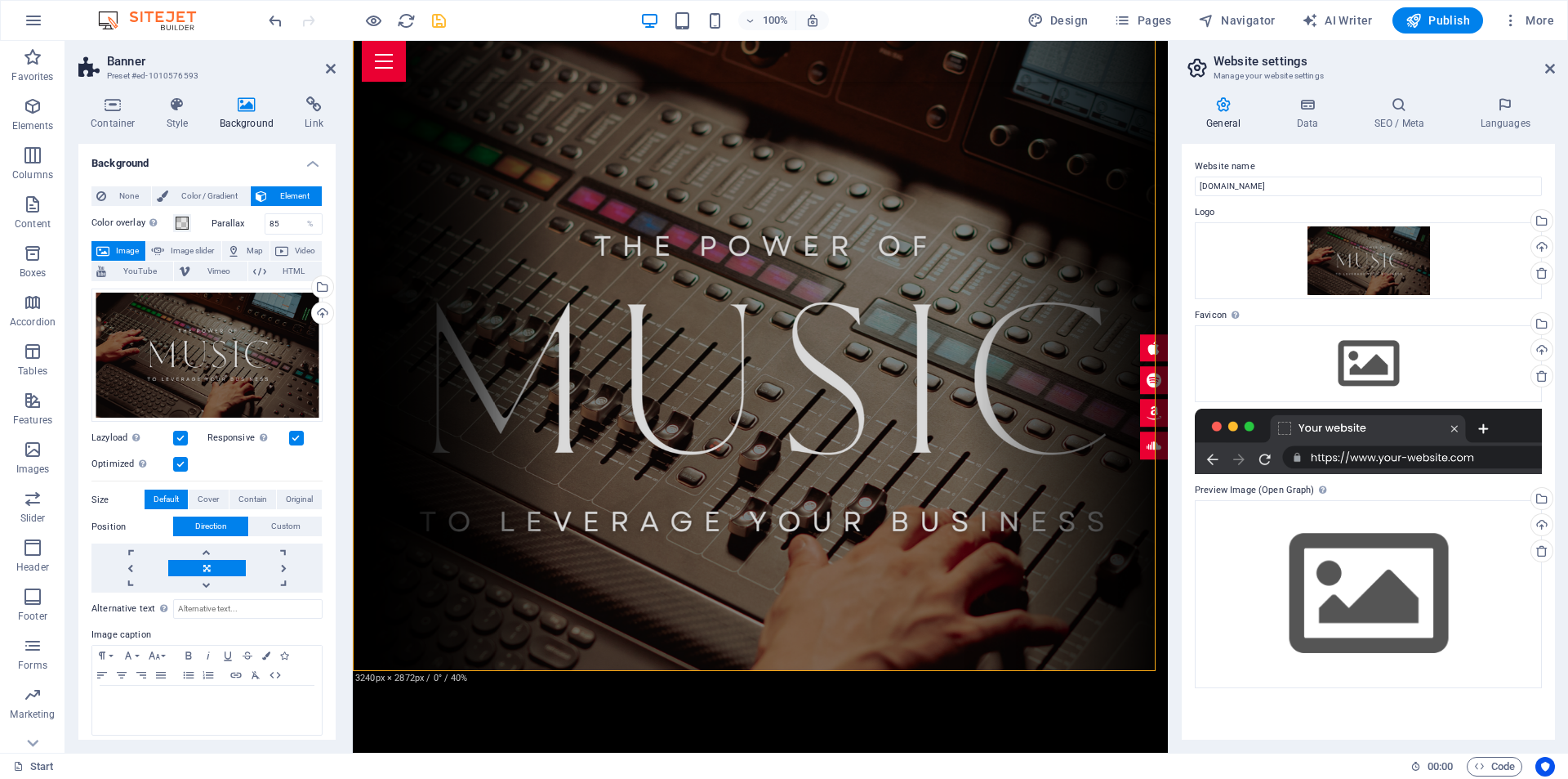
click at [1557, 62] on aside "Website settings Manage your website settings General Data SEO / Meta Languages…" at bounding box center [1367, 397] width 400 height 712
click at [1555, 72] on aside "Website settings Manage your website settings General Data SEO / Meta Languages…" at bounding box center [1367, 397] width 400 height 712
click at [1547, 71] on icon at bounding box center [1550, 68] width 10 height 13
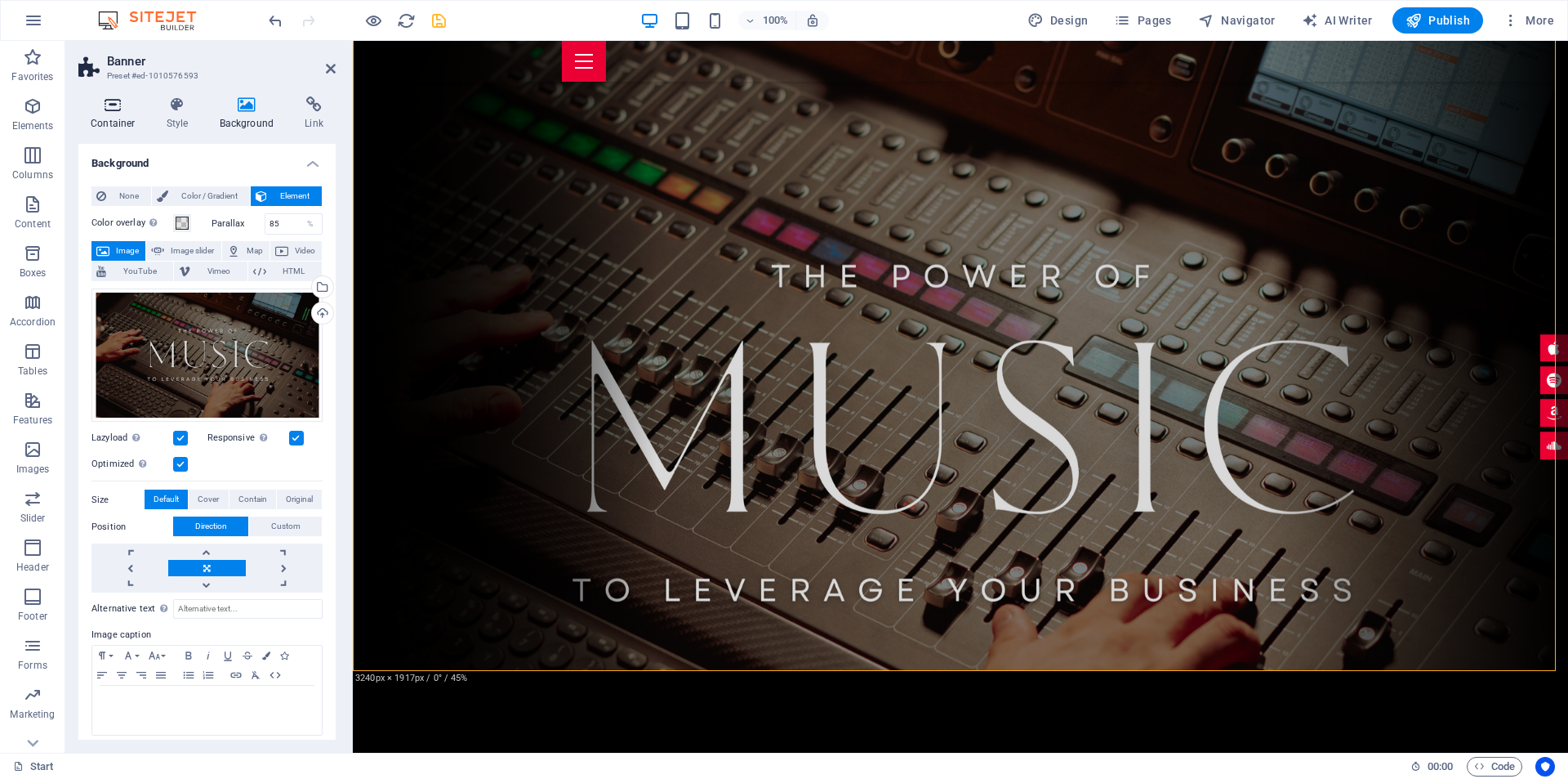
click at [116, 111] on icon at bounding box center [113, 105] width 70 height 17
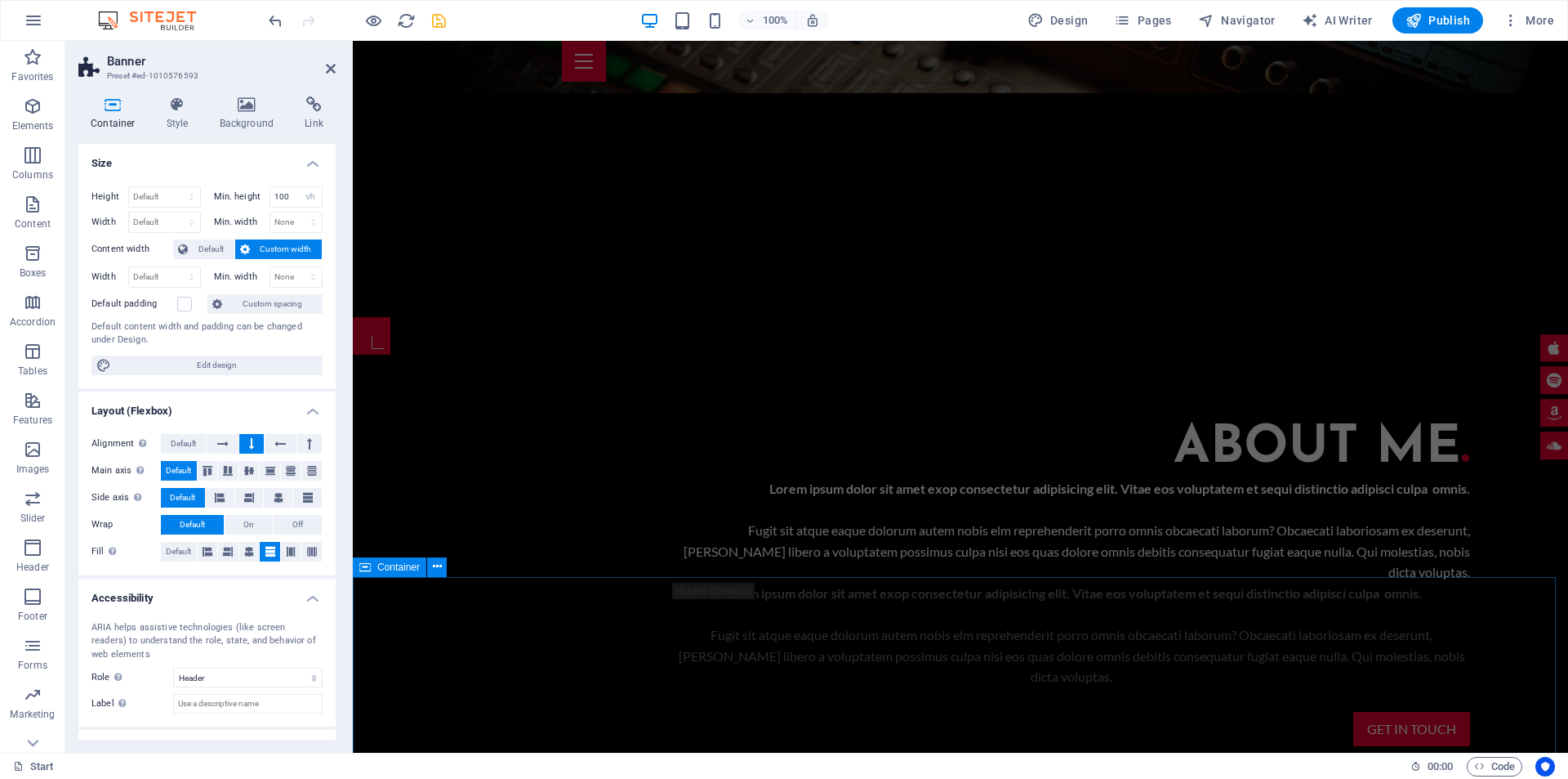
scroll to position [653, 0]
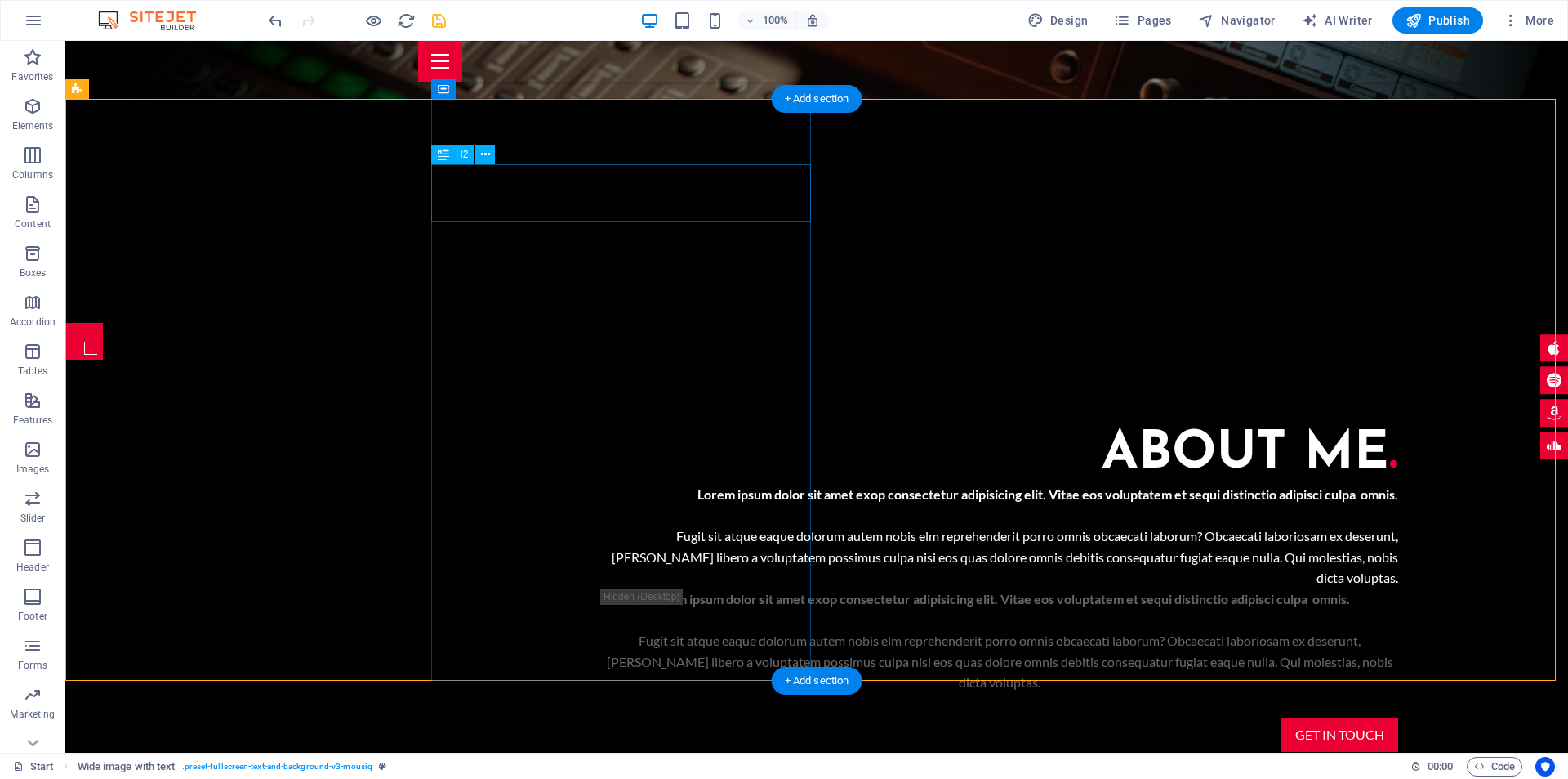
click at [743, 426] on div "About me ." at bounding box center [999, 454] width 797 height 58
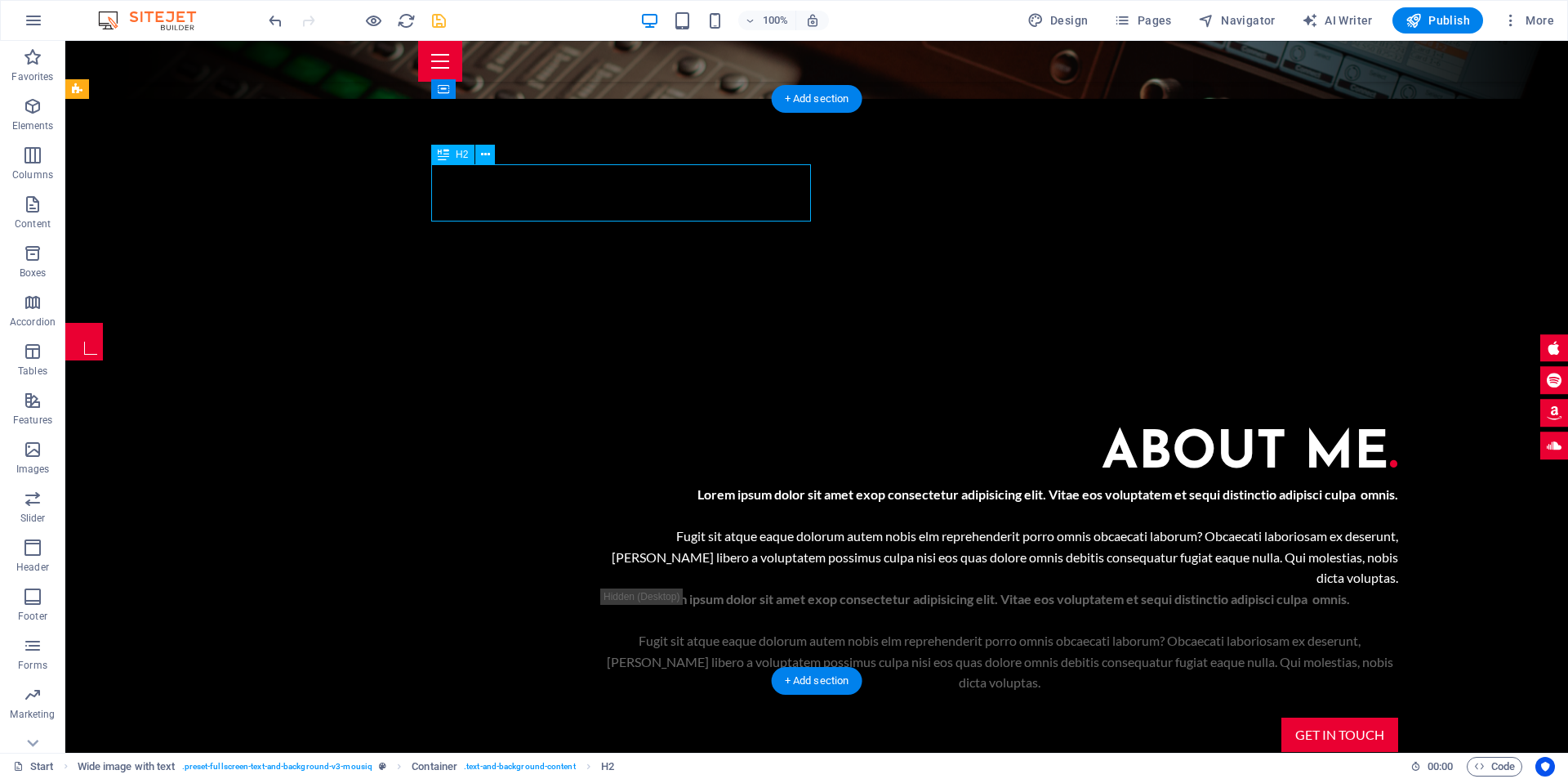
click at [743, 426] on div "About me ." at bounding box center [999, 454] width 797 height 58
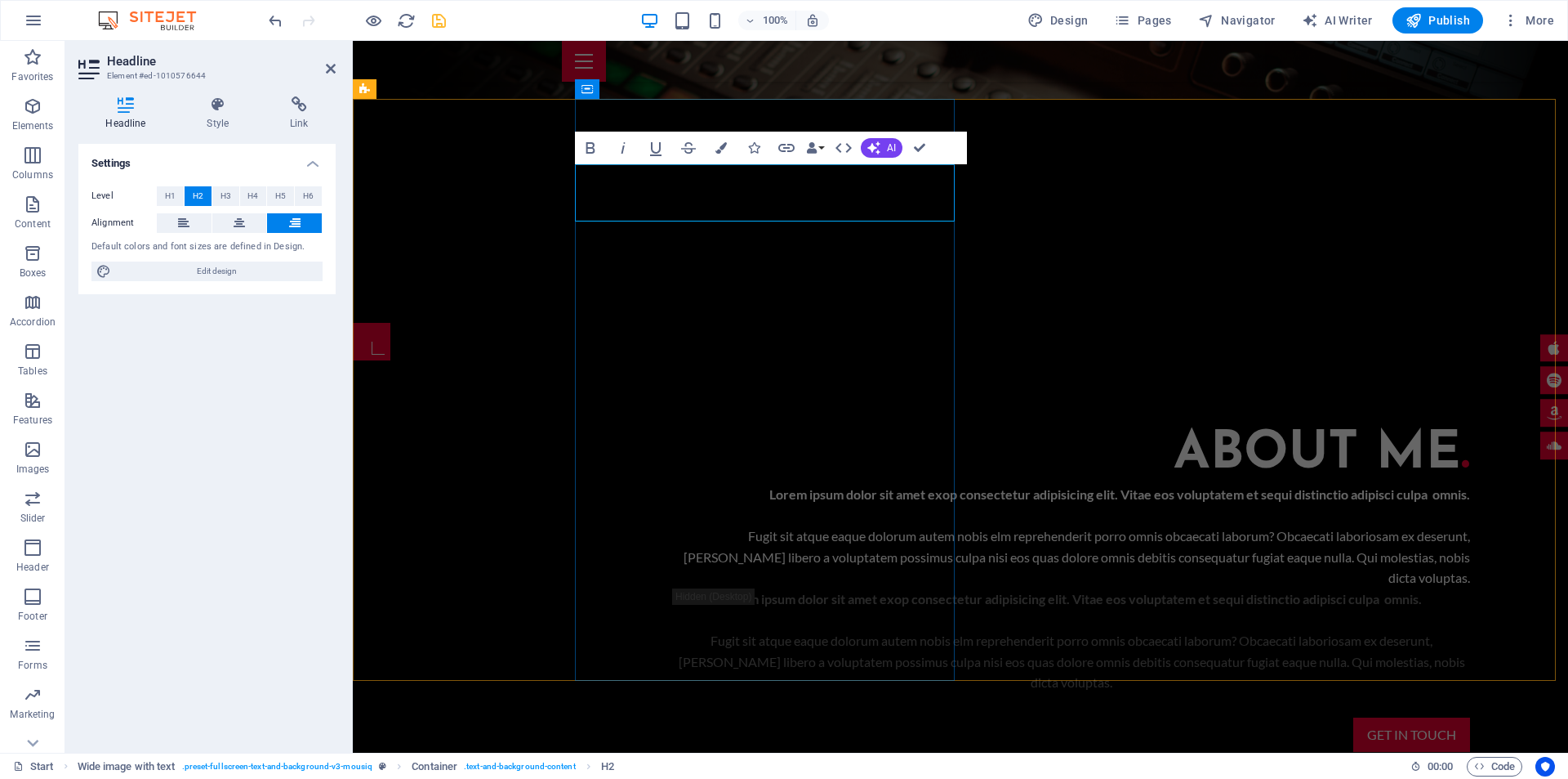
click at [812, 426] on h2 "About me ." at bounding box center [1072, 454] width 797 height 58
drag, startPoint x: 872, startPoint y: 195, endPoint x: 933, endPoint y: 198, distance: 61.1
click at [933, 426] on h2 "About me ." at bounding box center [1072, 454] width 797 height 58
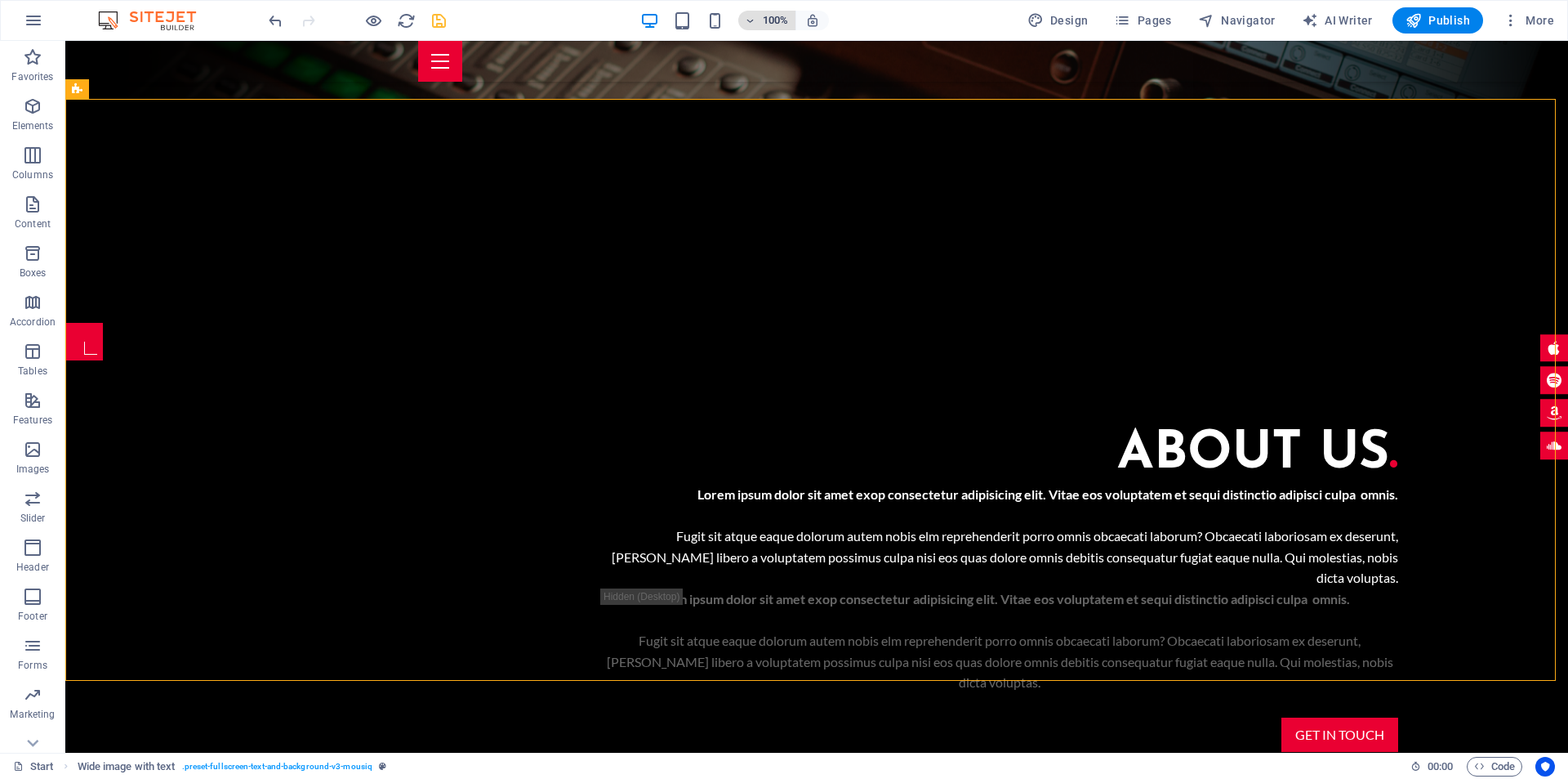
click at [767, 15] on h6 "100%" at bounding box center [776, 20] width 26 height 19
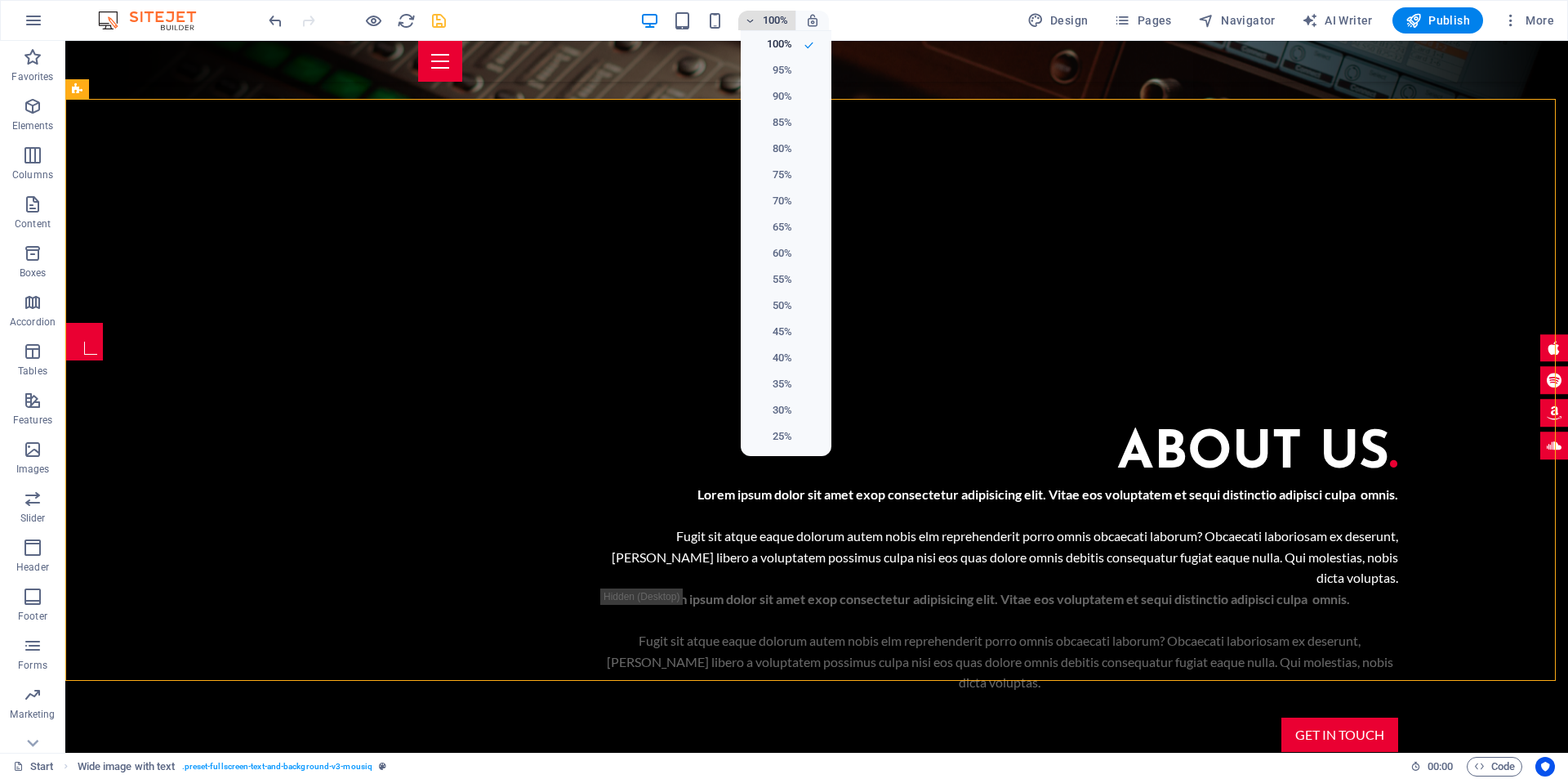
click at [767, 13] on div at bounding box center [784, 389] width 1568 height 779
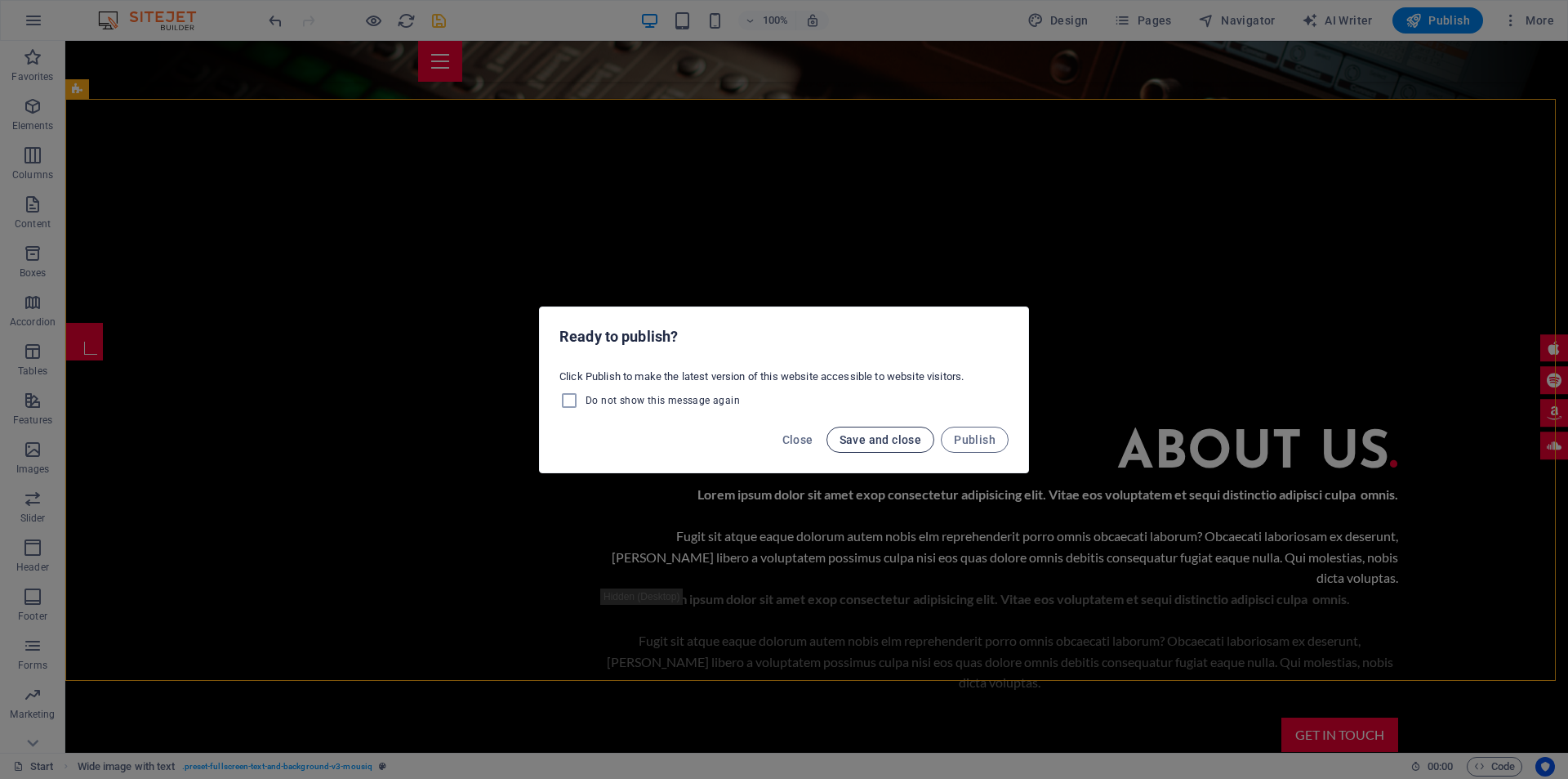
click at [890, 442] on span "Save and close" at bounding box center [881, 439] width 83 height 13
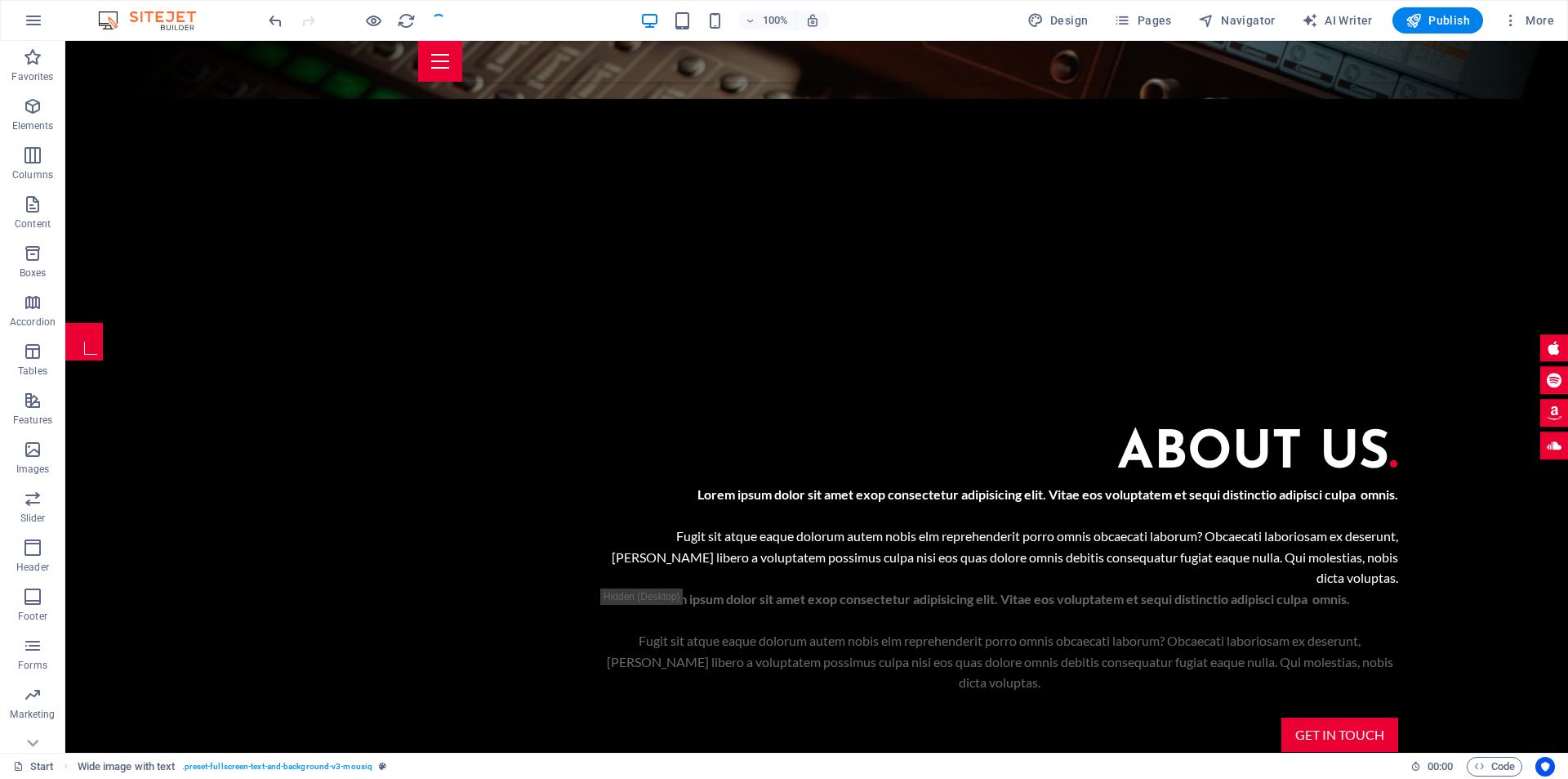
checkbox input "false"
